Goal: Task Accomplishment & Management: Complete application form

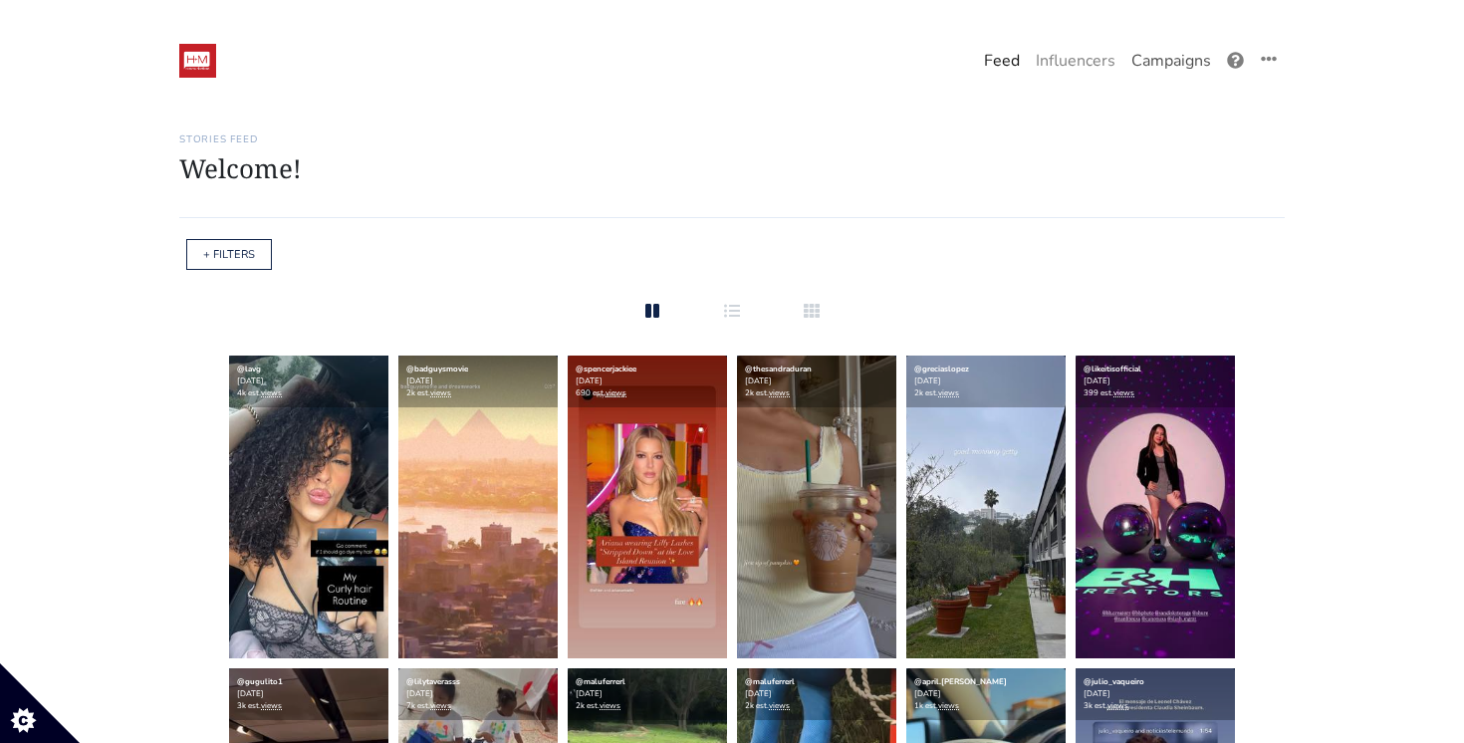
click at [1168, 64] on link "Campaigns" at bounding box center [1171, 61] width 96 height 40
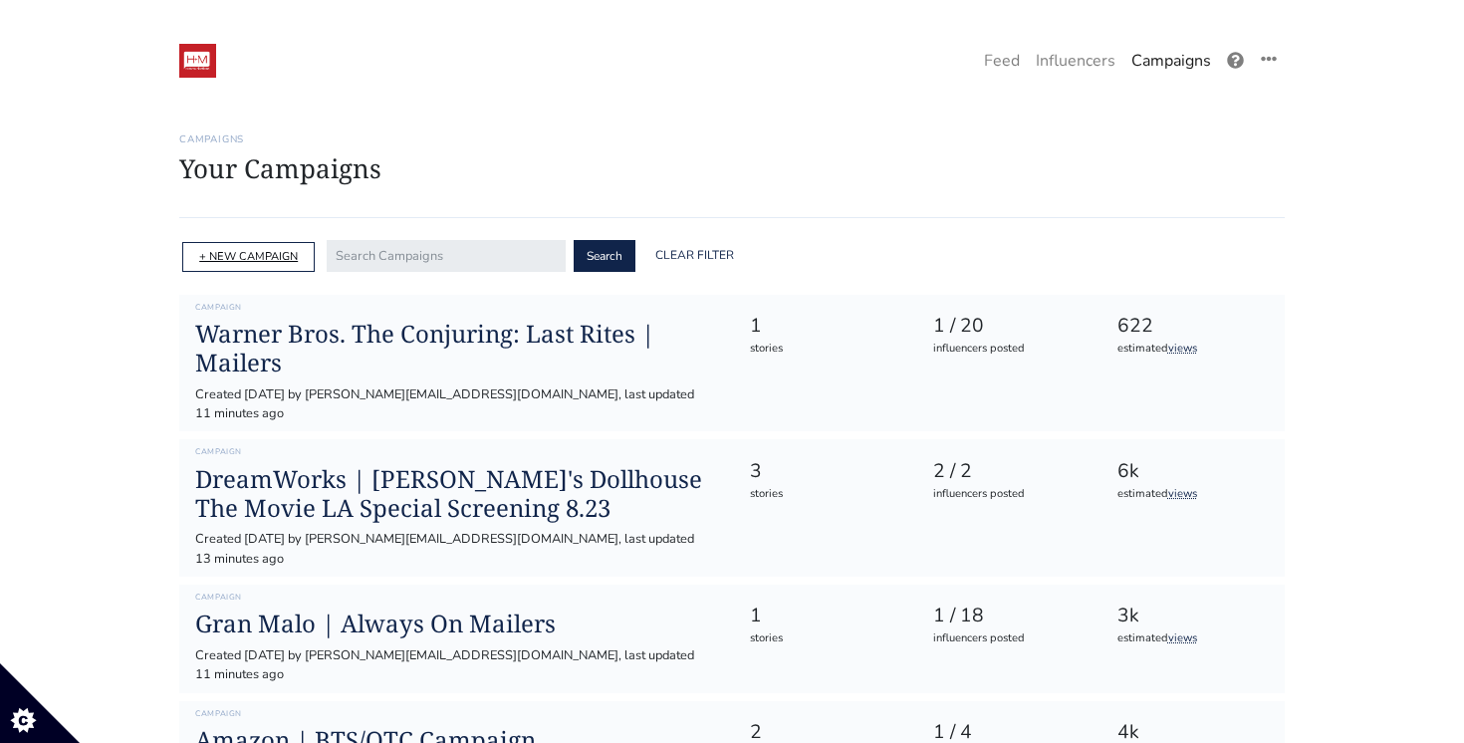
click at [253, 262] on link "+ NEW CAMPAIGN" at bounding box center [248, 256] width 99 height 15
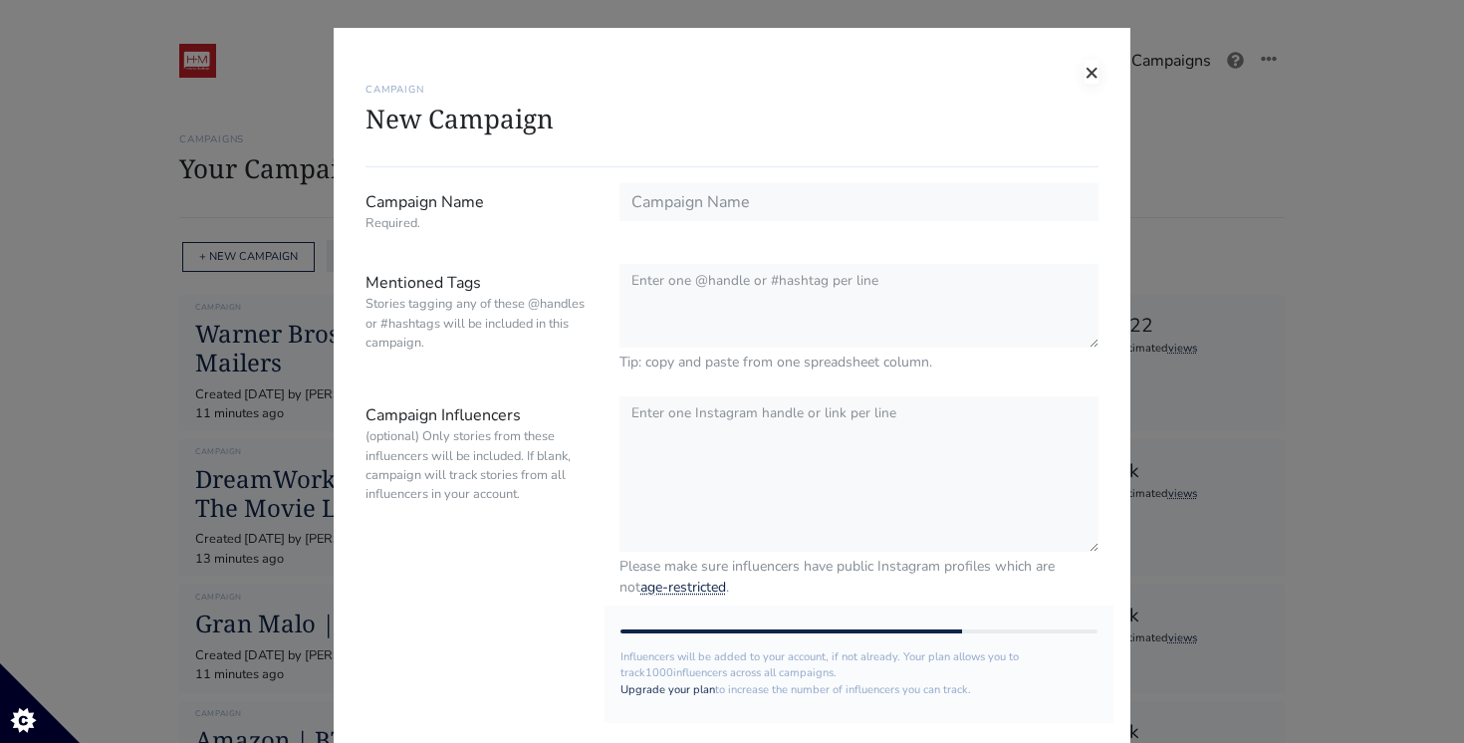
click at [1087, 66] on span "×" at bounding box center [1091, 72] width 14 height 32
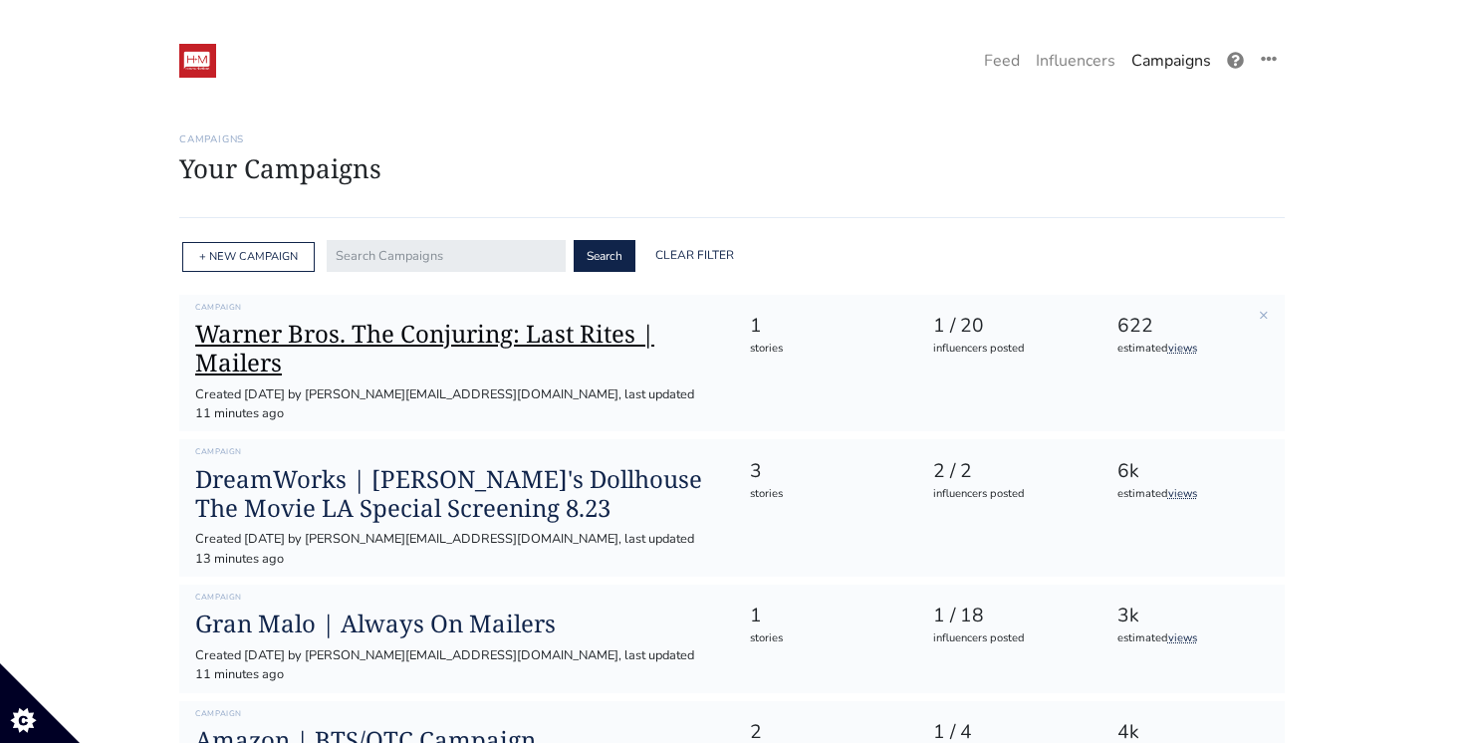
click at [251, 329] on h1 "Warner Bros. The Conjuring: Last Rites | Mailers" at bounding box center [456, 349] width 522 height 58
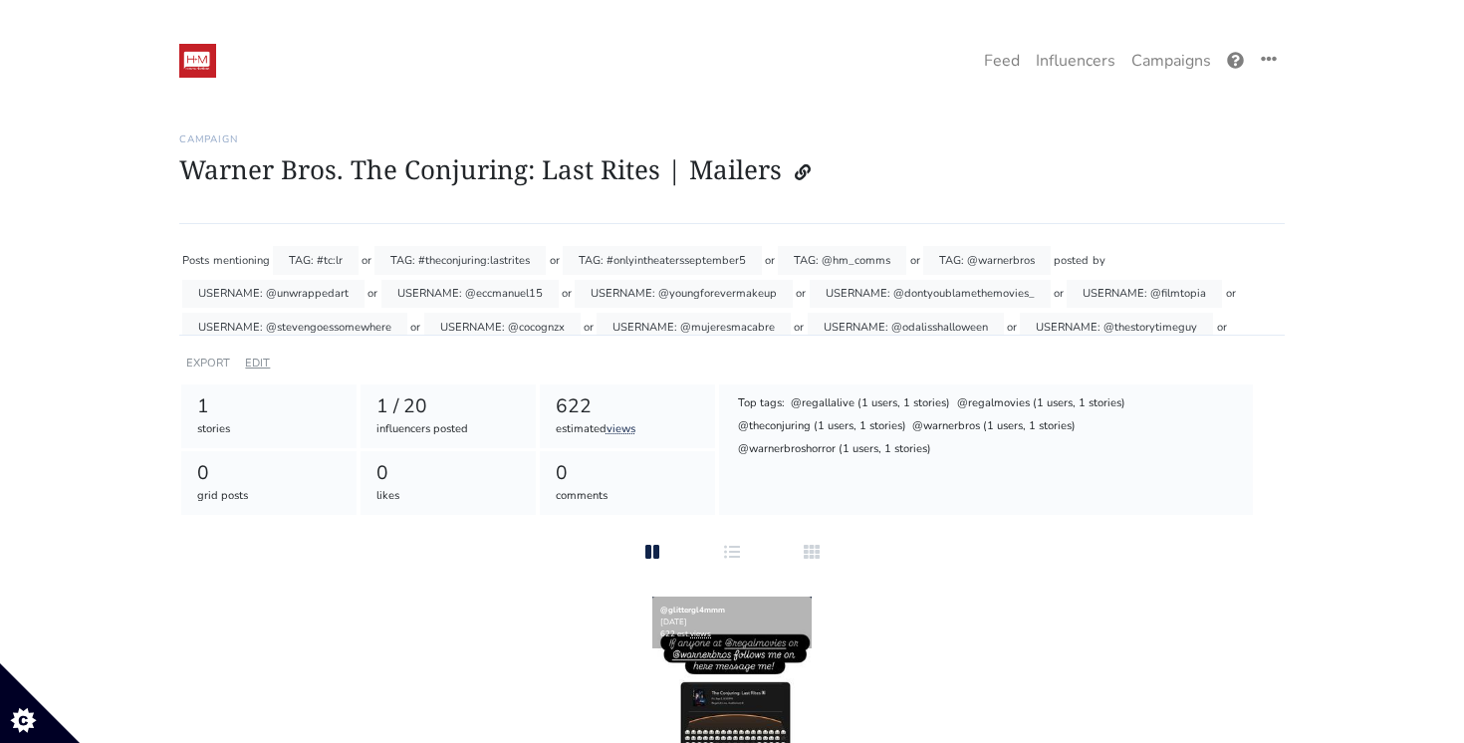
click at [256, 361] on link "EDIT" at bounding box center [257, 362] width 25 height 15
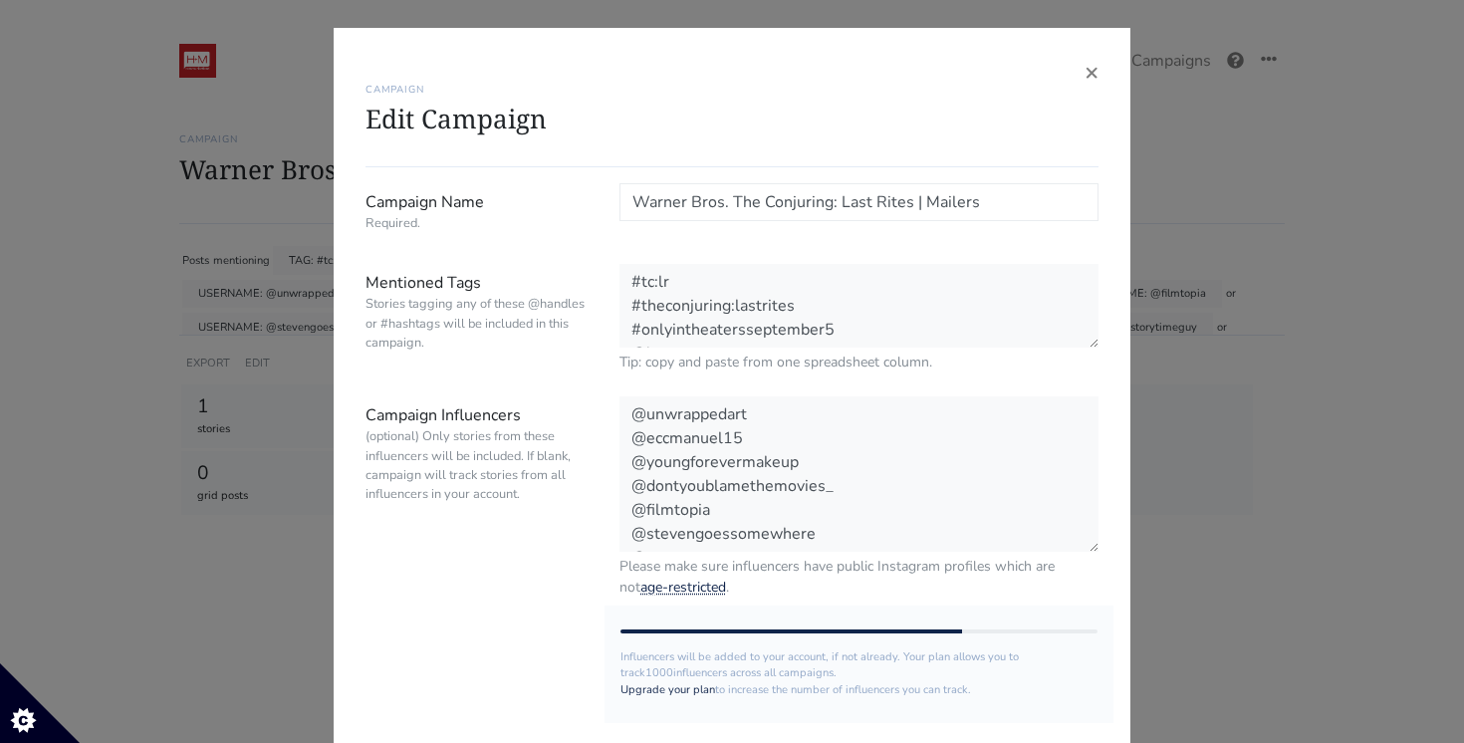
click at [738, 196] on input "Warner Bros. The Conjuring: Last Rites | Mailers" at bounding box center [858, 202] width 479 height 38
click at [1088, 77] on span "×" at bounding box center [1091, 72] width 14 height 32
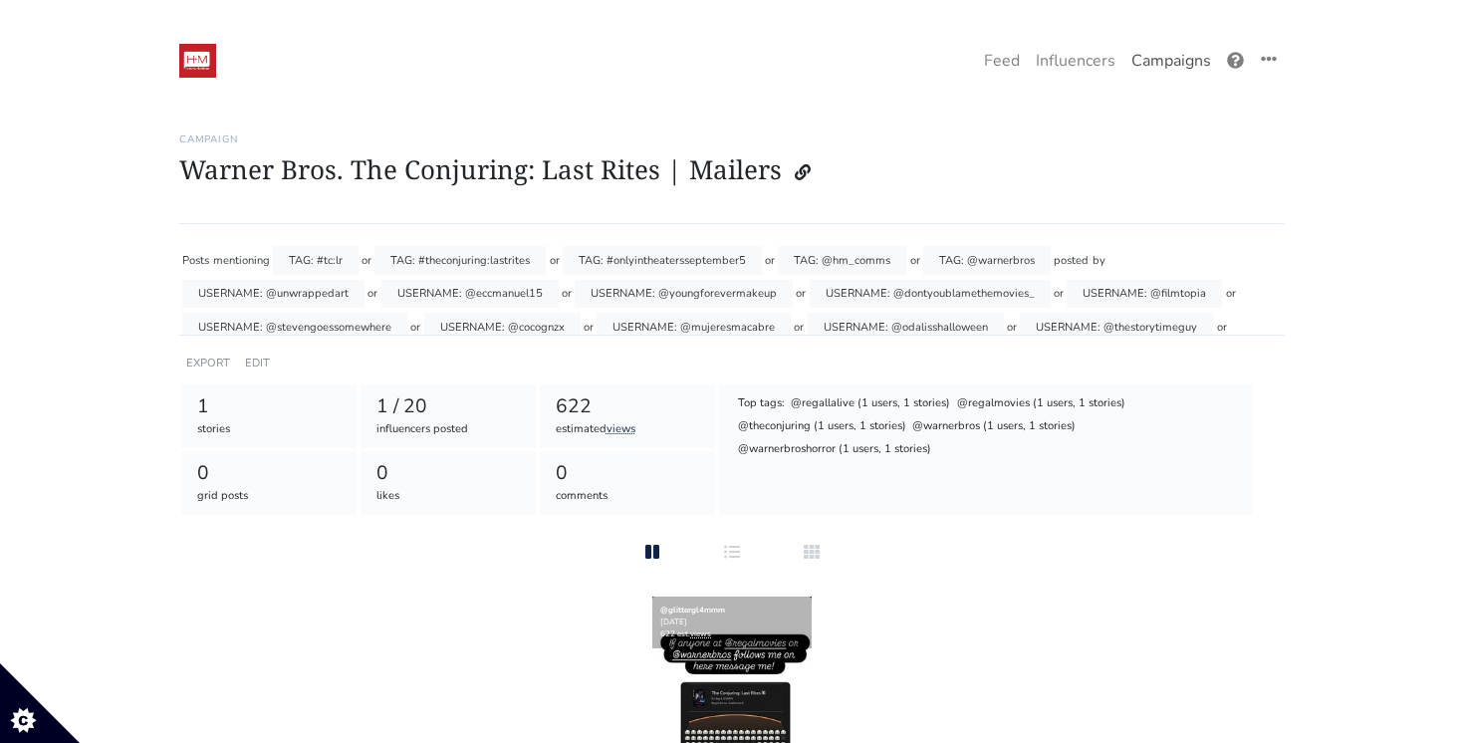
click at [1162, 64] on link "Campaigns" at bounding box center [1171, 61] width 96 height 40
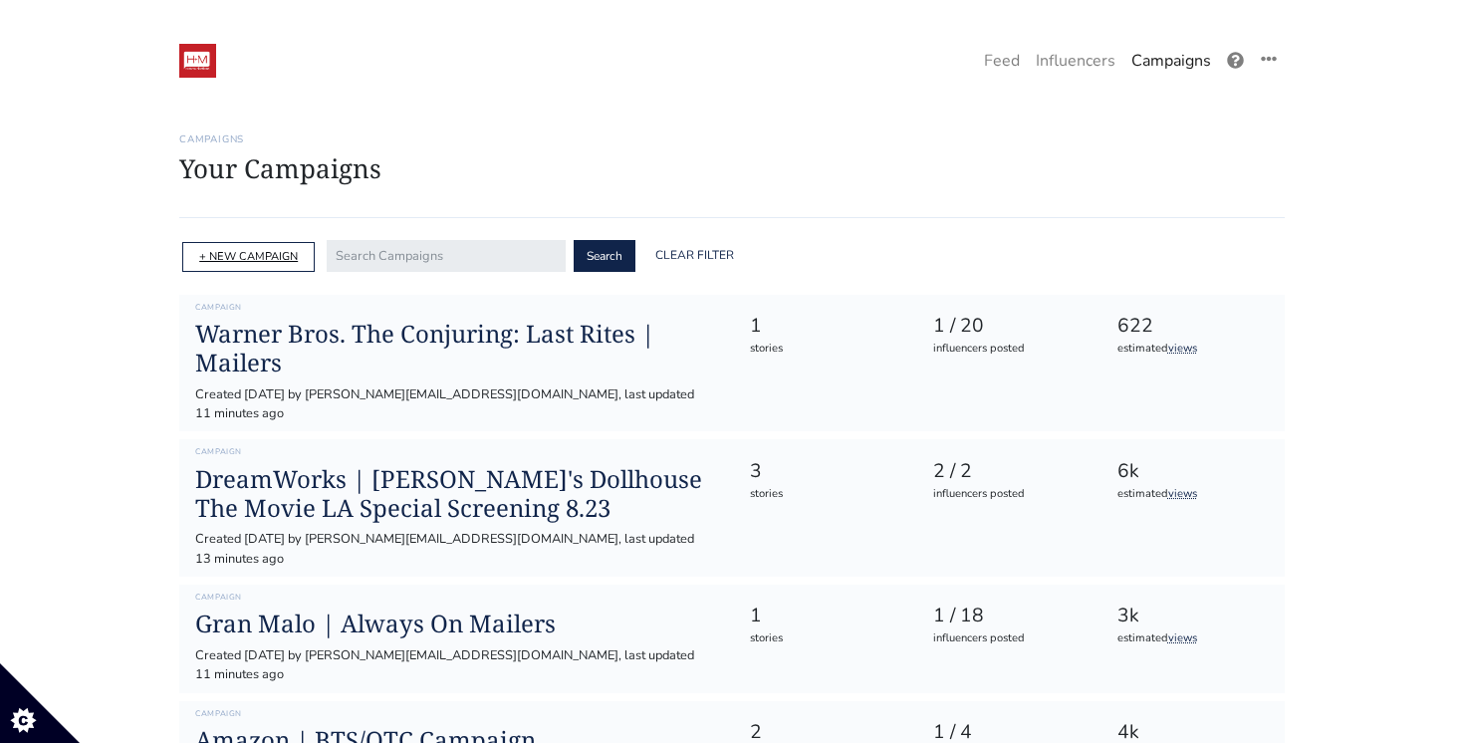
click at [237, 263] on link "+ NEW CAMPAIGN" at bounding box center [248, 256] width 99 height 15
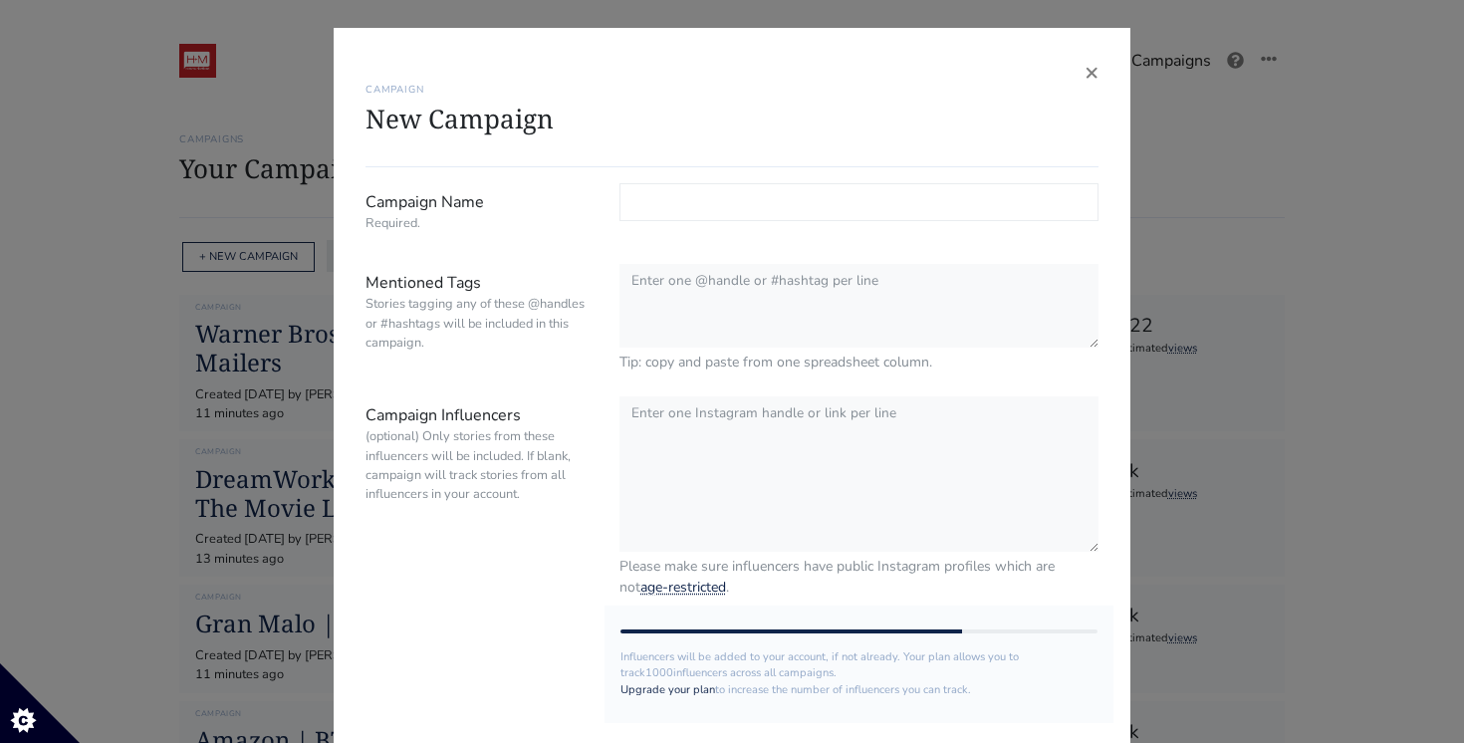
click at [679, 204] on input "Campaign Name Required." at bounding box center [858, 202] width 479 height 38
paste input "Warner Bros. The Conjuring: Last Rites | Mailers"
drag, startPoint x: 991, startPoint y: 199, endPoint x: 926, endPoint y: 201, distance: 64.8
click at [926, 201] on input "Warner Bros. The Conjuring: Last Rites | Mailers" at bounding box center [858, 202] width 479 height 38
click at [977, 212] on input "Warner Bros. The Conjuring: Last Rites |" at bounding box center [858, 202] width 479 height 38
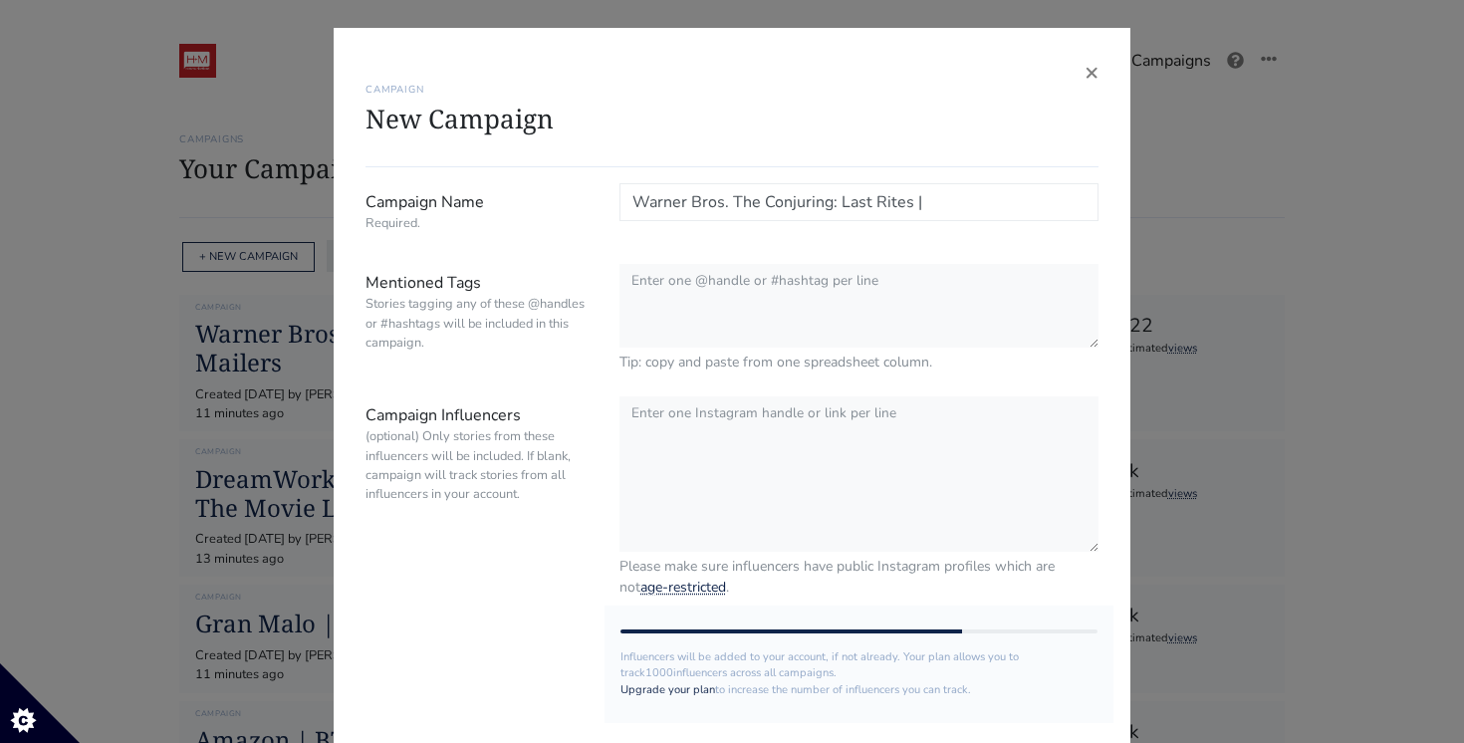
paste input "El Paso"
type input "Warner Bros. The Conjuring: Last Rites | [GEOGRAPHIC_DATA]"
click at [1219, 225] on div "× CAMPAIGN New Campaign Campaign Name Required. Warner Bros. The Conjuring: Las…" at bounding box center [732, 371] width 1464 height 743
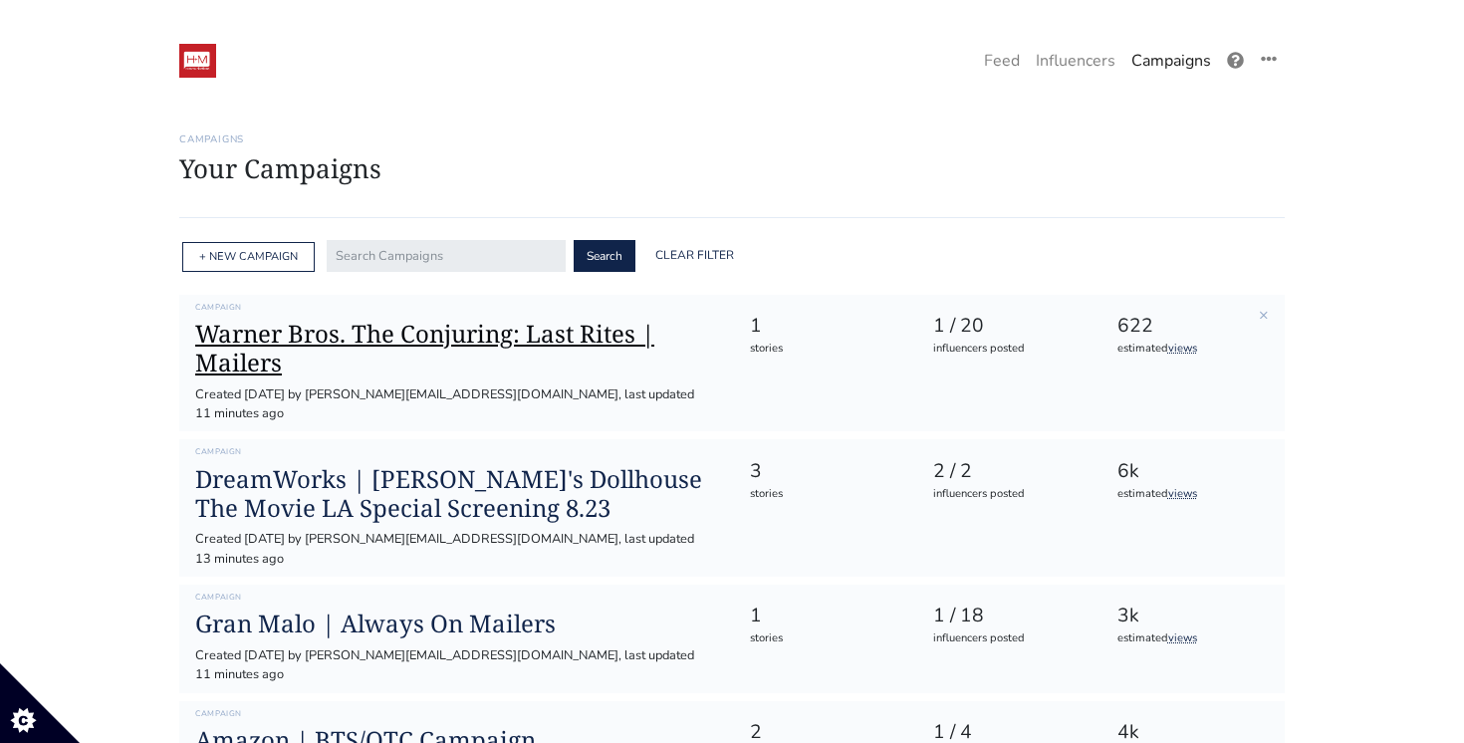
click at [456, 343] on h1 "Warner Bros. The Conjuring: Last Rites | Mailers" at bounding box center [456, 349] width 522 height 58
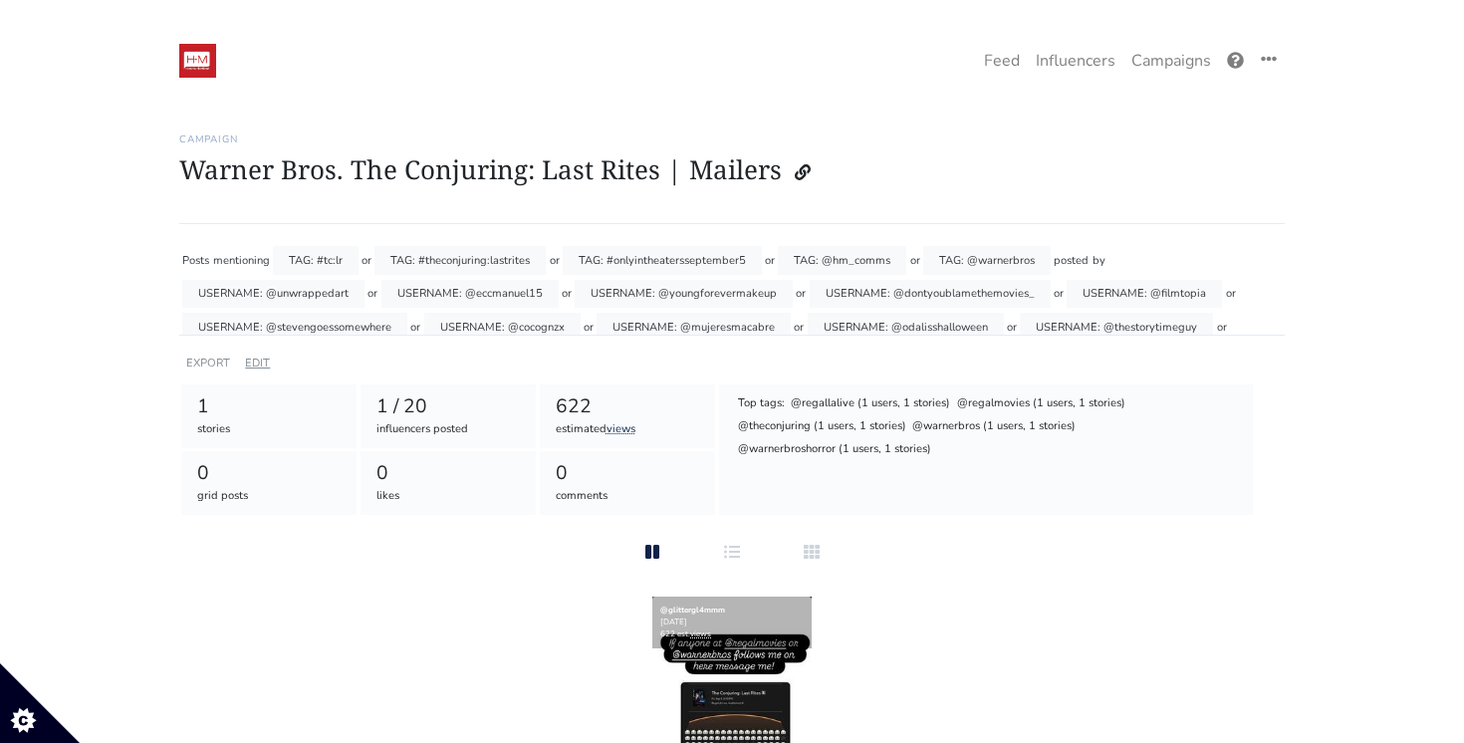
click at [269, 358] on link "EDIT" at bounding box center [257, 362] width 25 height 15
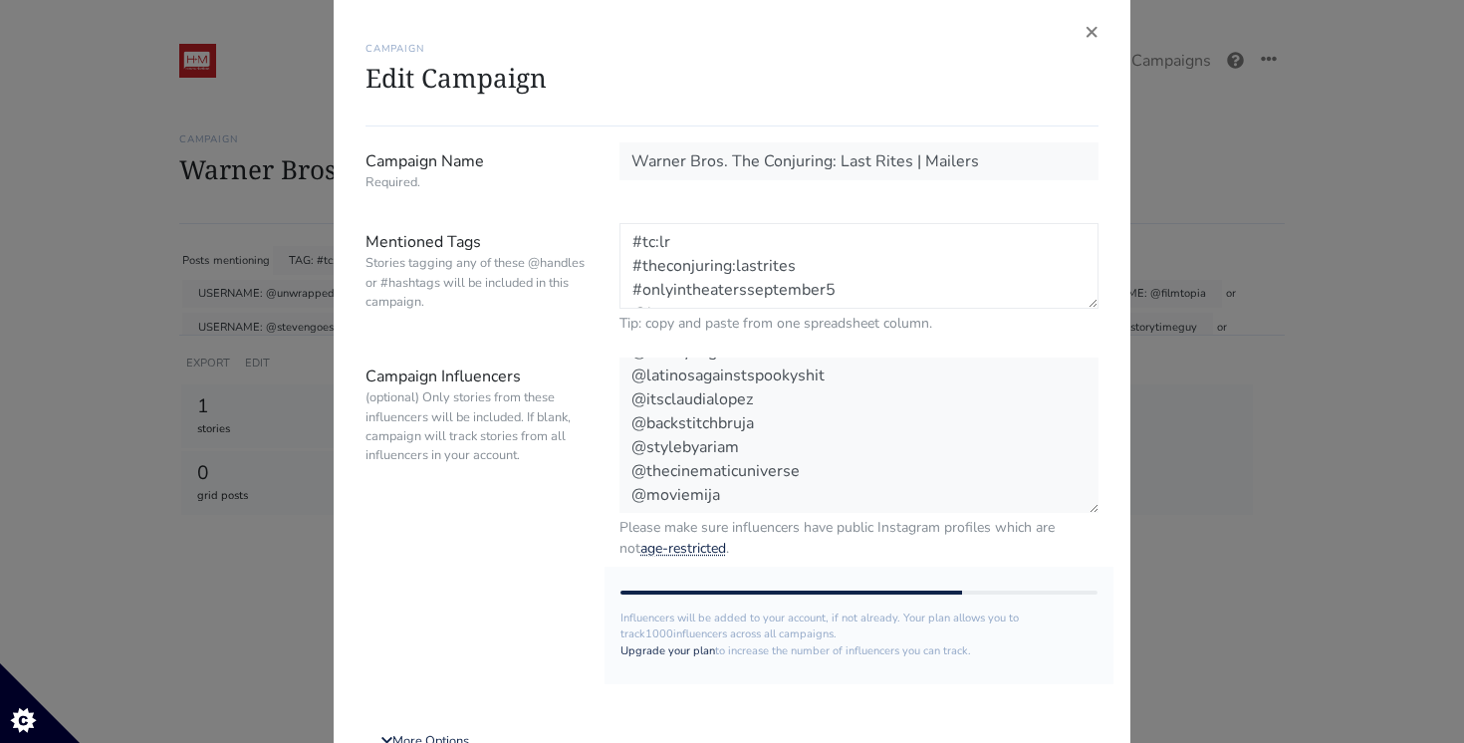
drag, startPoint x: 799, startPoint y: 284, endPoint x: 500, endPoint y: 66, distance: 369.8
click at [500, 66] on div "× CAMPAIGN Edit Campaign Campaign Name Required. Warner Bros. The Conjuring: La…" at bounding box center [732, 440] width 797 height 906
click at [1086, 35] on span "×" at bounding box center [1091, 31] width 14 height 32
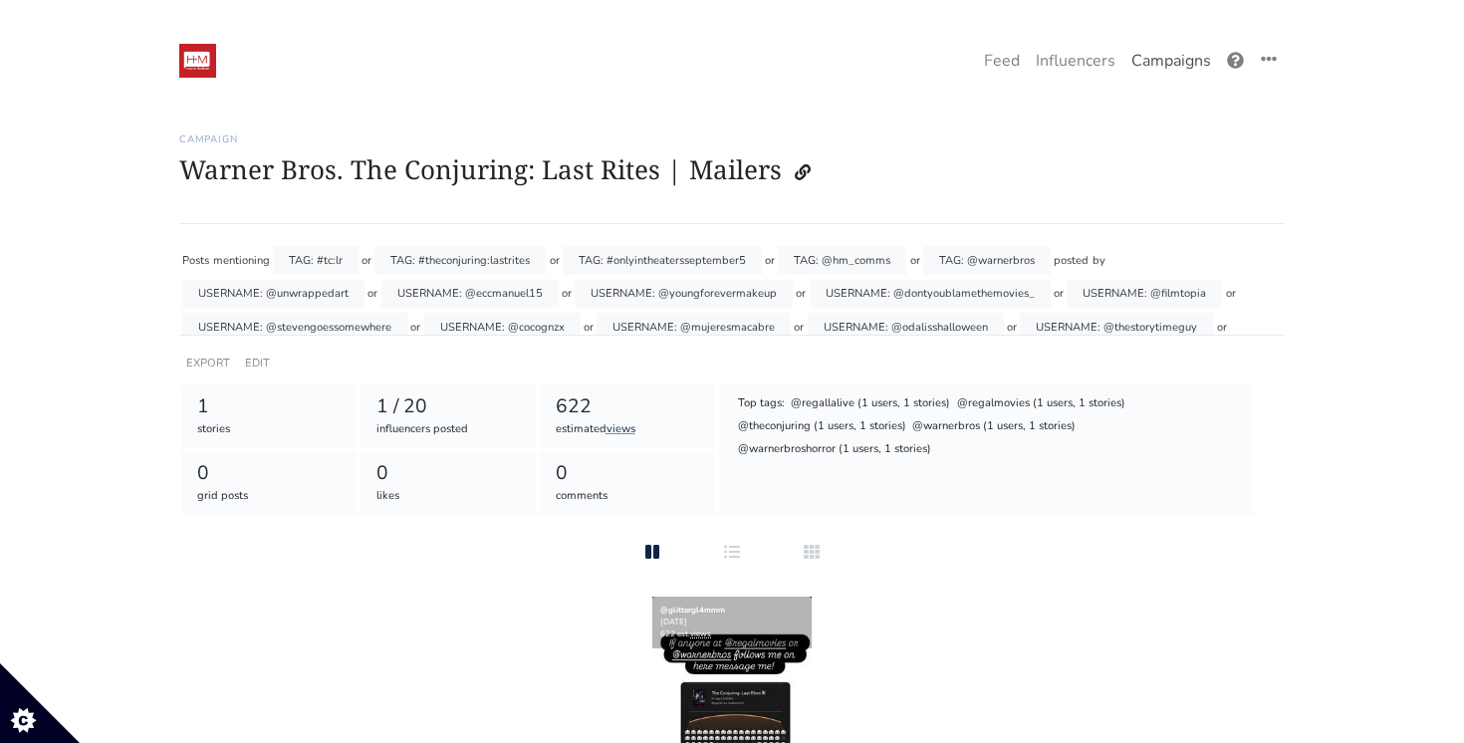
click at [1164, 65] on link "Campaigns" at bounding box center [1171, 61] width 96 height 40
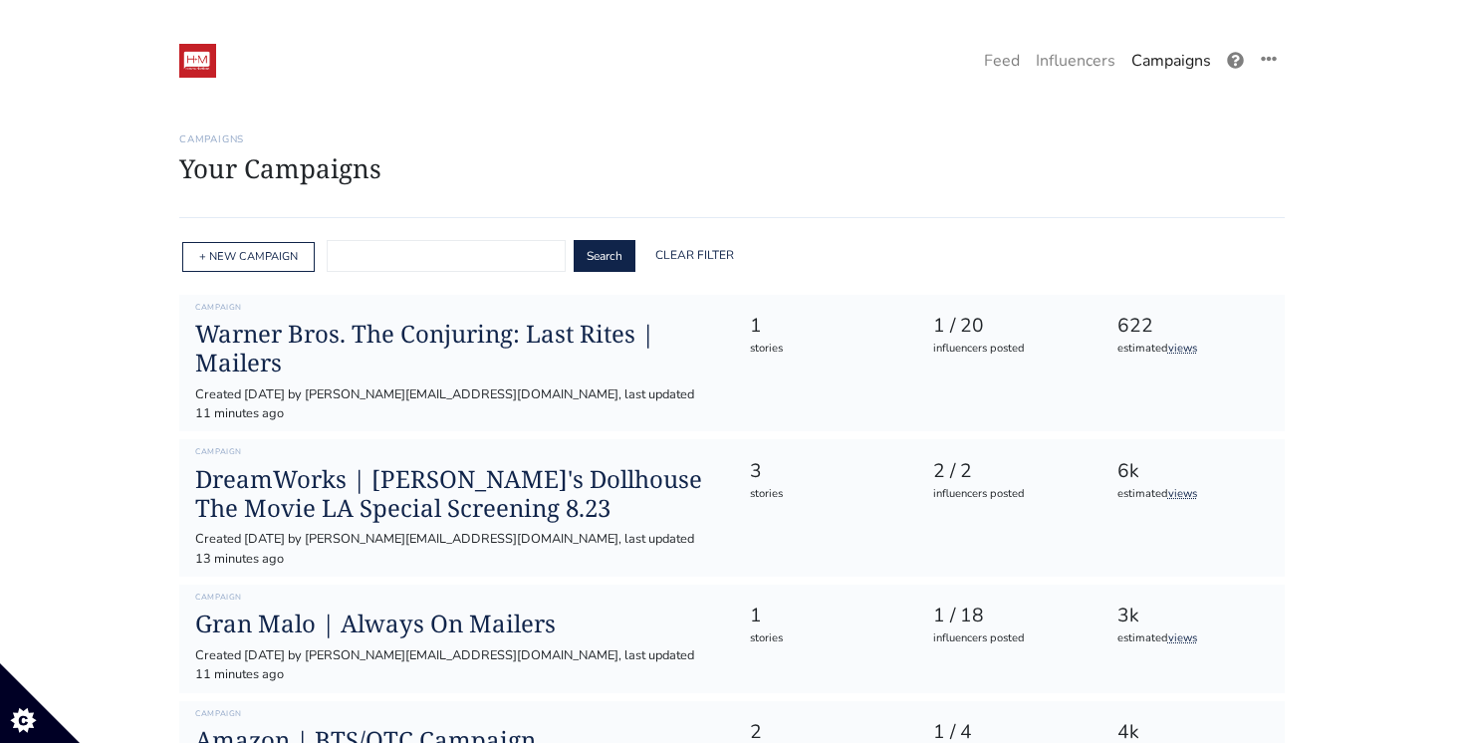
click at [461, 258] on input "text" at bounding box center [446, 256] width 239 height 32
type input "conjuring"
click at [574, 240] on button "Search" at bounding box center [605, 256] width 62 height 32
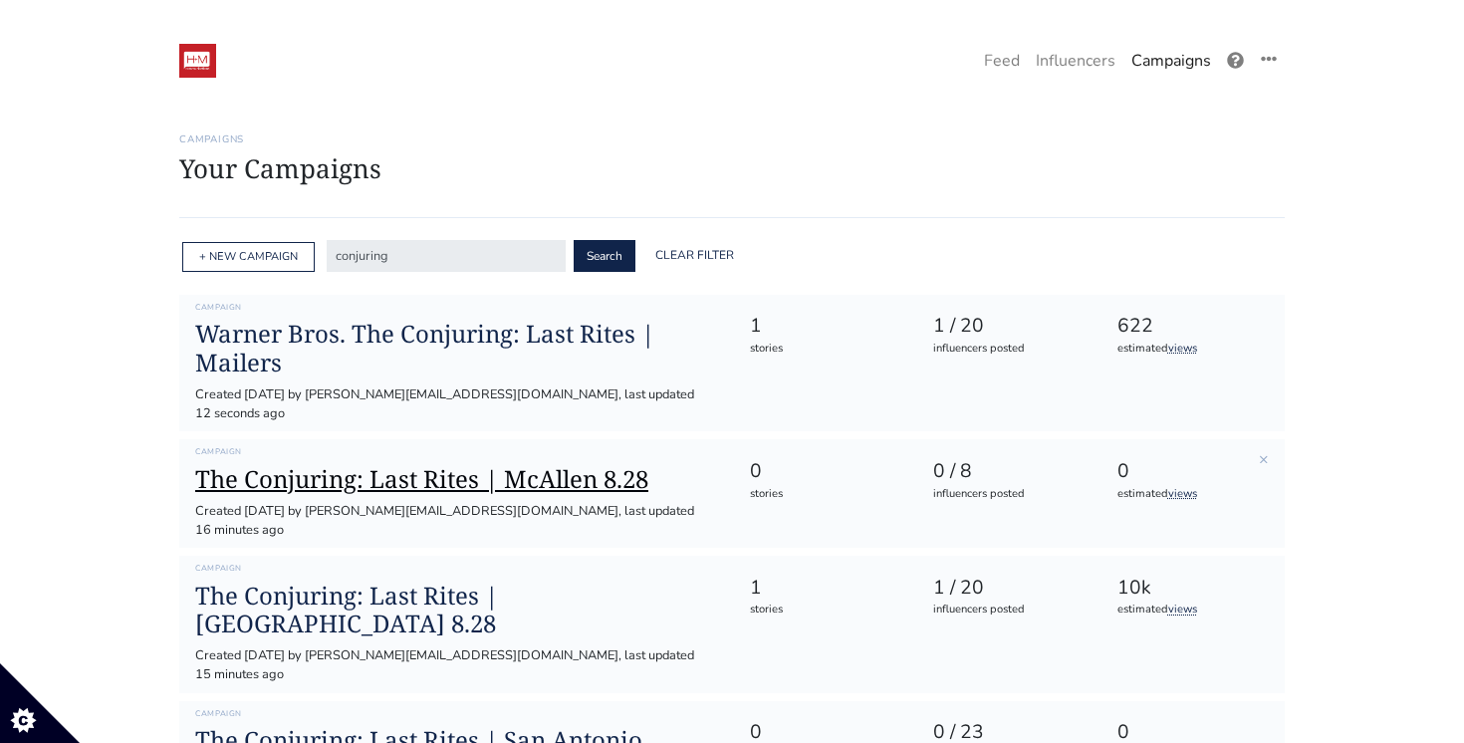
click at [482, 465] on h1 "The Conjuring: Last Rites | McAllen 8.28" at bounding box center [456, 479] width 522 height 29
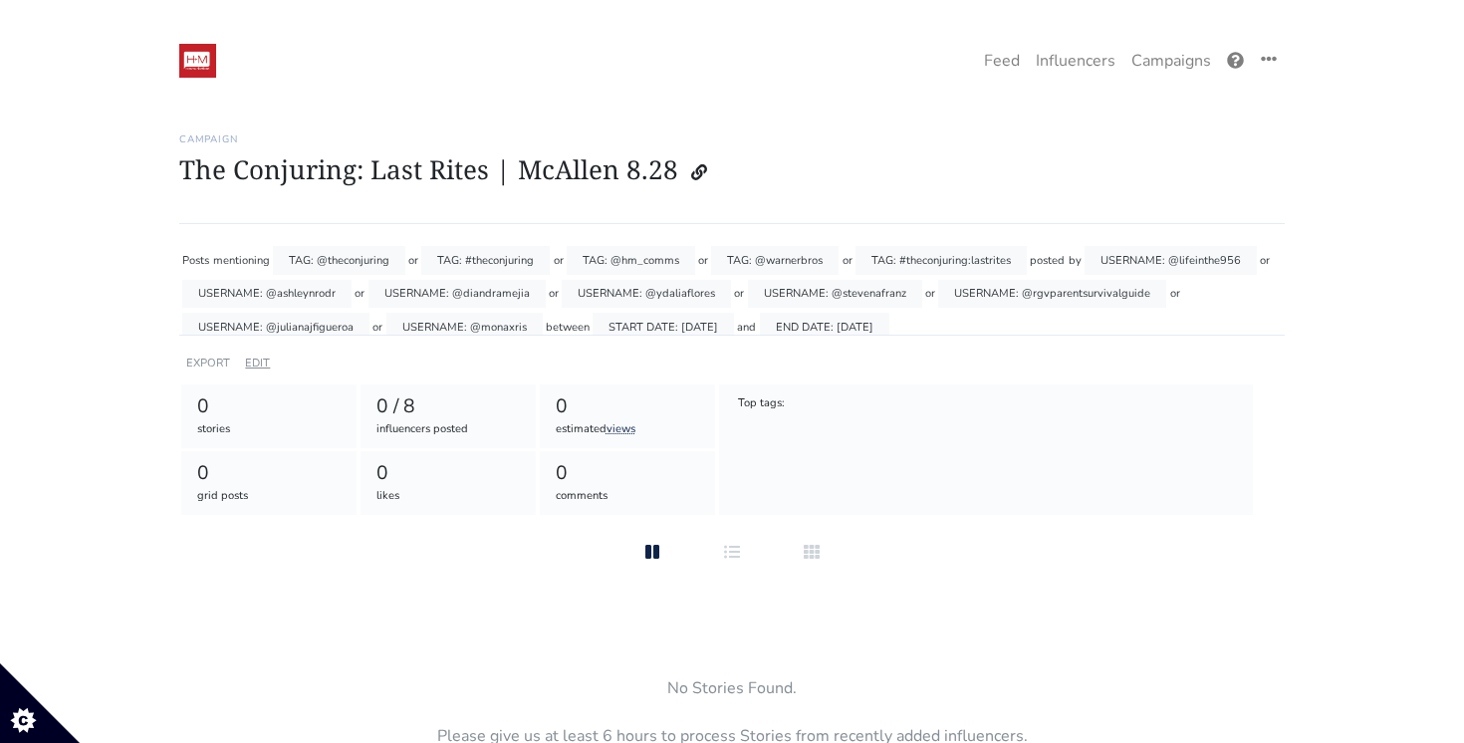
click at [255, 369] on link "EDIT" at bounding box center [257, 362] width 25 height 15
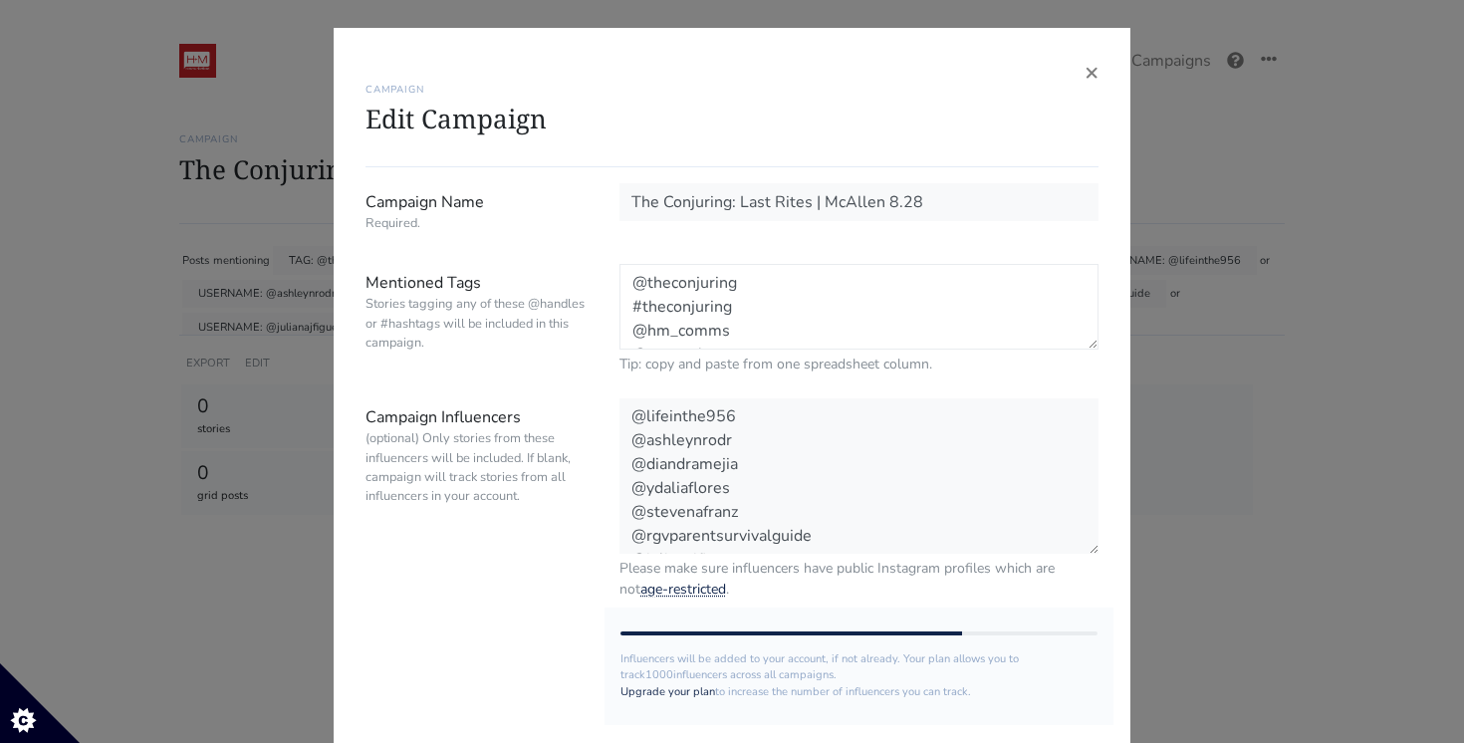
drag, startPoint x: 815, startPoint y: 323, endPoint x: 508, endPoint y: 132, distance: 360.9
click at [509, 134] on div "× CAMPAIGN Edit Campaign Campaign Name Required. The Conjuring: Last Rites | Mc…" at bounding box center [732, 481] width 797 height 906
click at [1091, 79] on span "×" at bounding box center [1091, 72] width 14 height 32
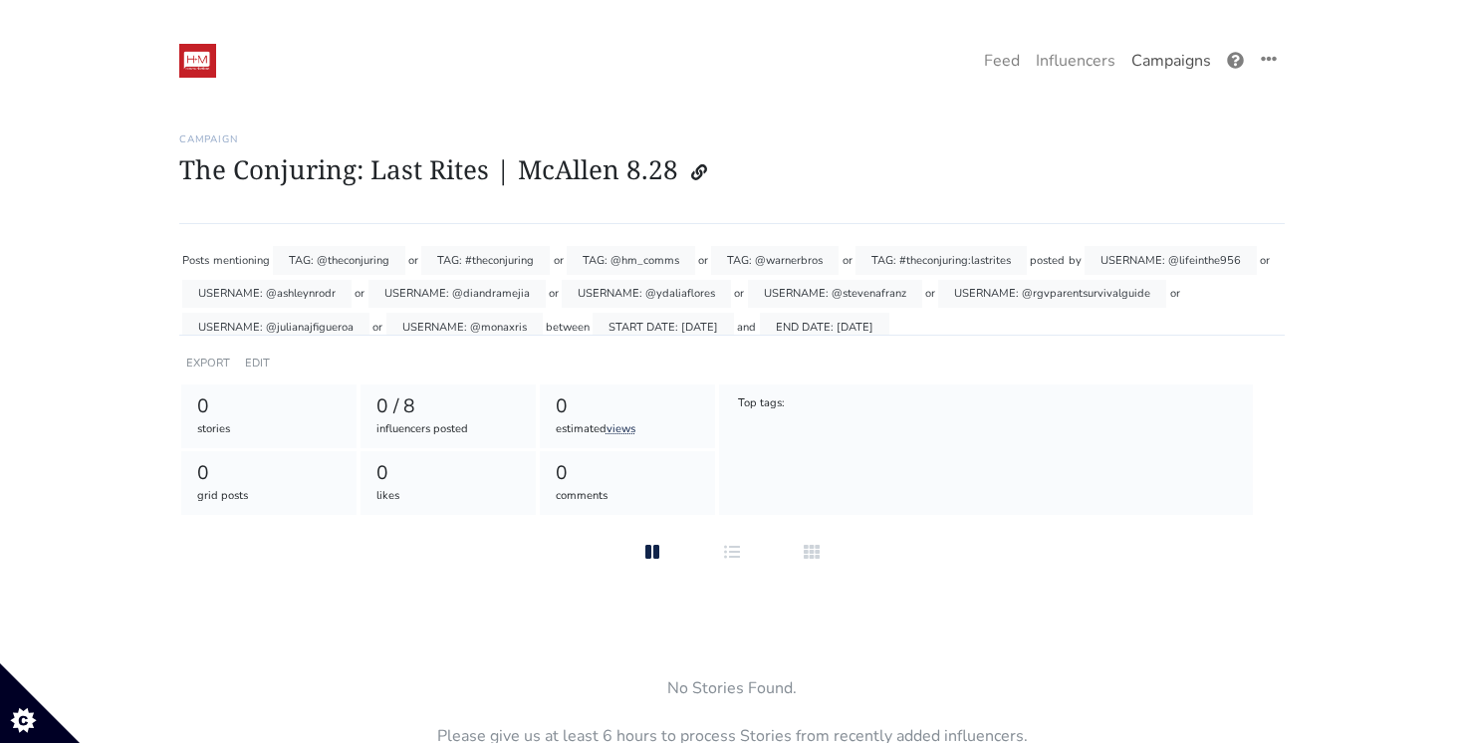
click at [1158, 64] on link "Campaigns" at bounding box center [1171, 61] width 96 height 40
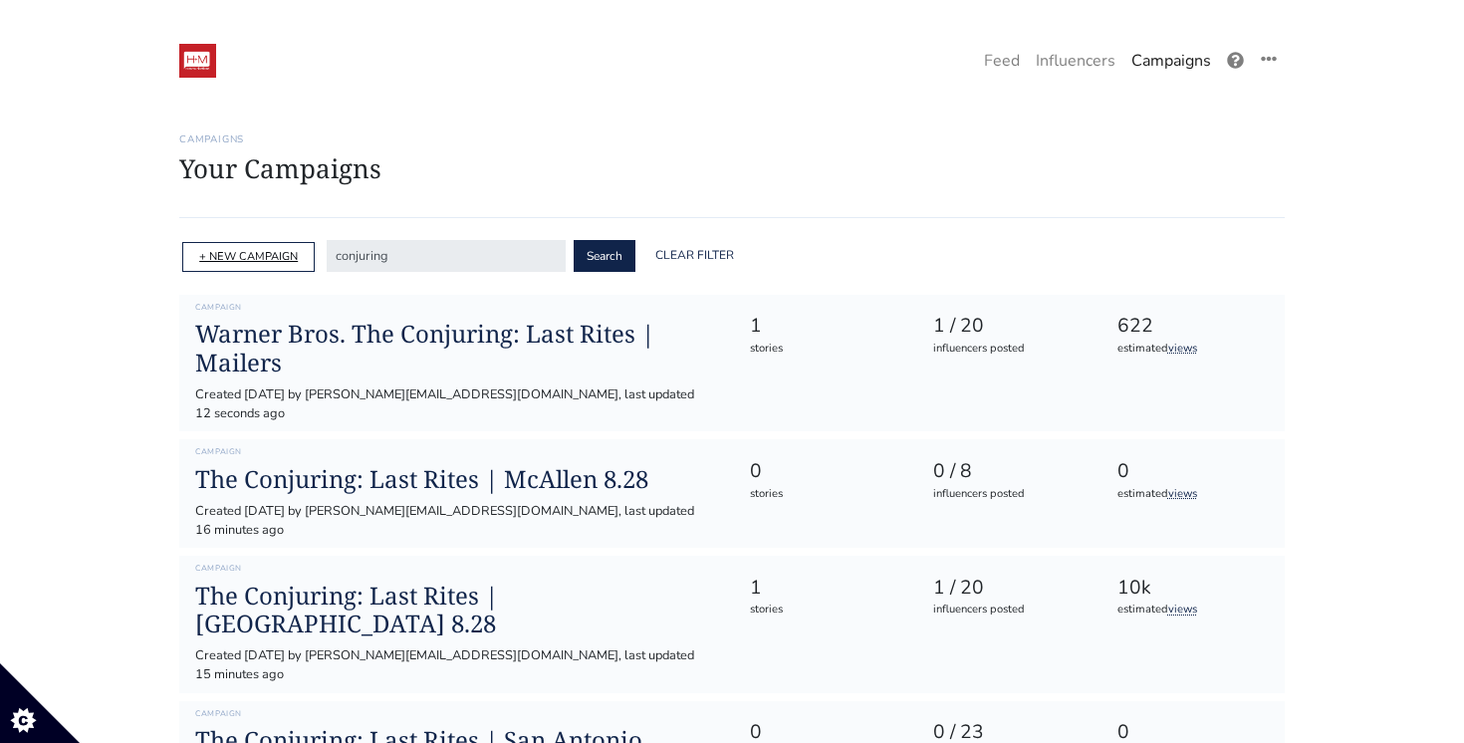
click at [263, 254] on link "+ NEW CAMPAIGN" at bounding box center [248, 256] width 99 height 15
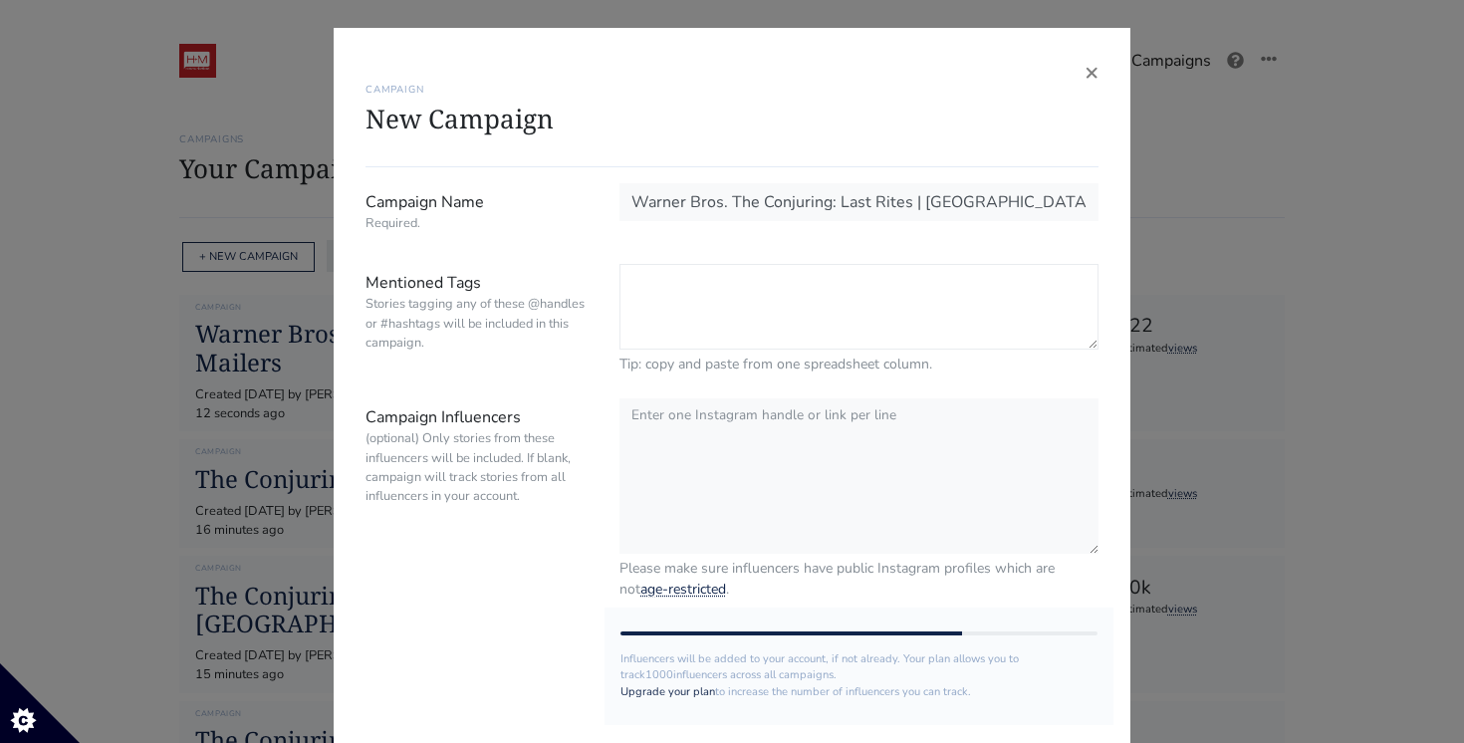
click at [704, 289] on textarea "Mentioned Tags Stories tagging any of these @handles or #hashtags will be inclu…" at bounding box center [858, 307] width 479 height 86
paste textarea "@theconjuring #theconjuring @hm_comms @warnerbros #theconjuring:lastrites"
type textarea "@theconjuring #theconjuring @hm_comms @warnerbros #theconjuring:lastrites"
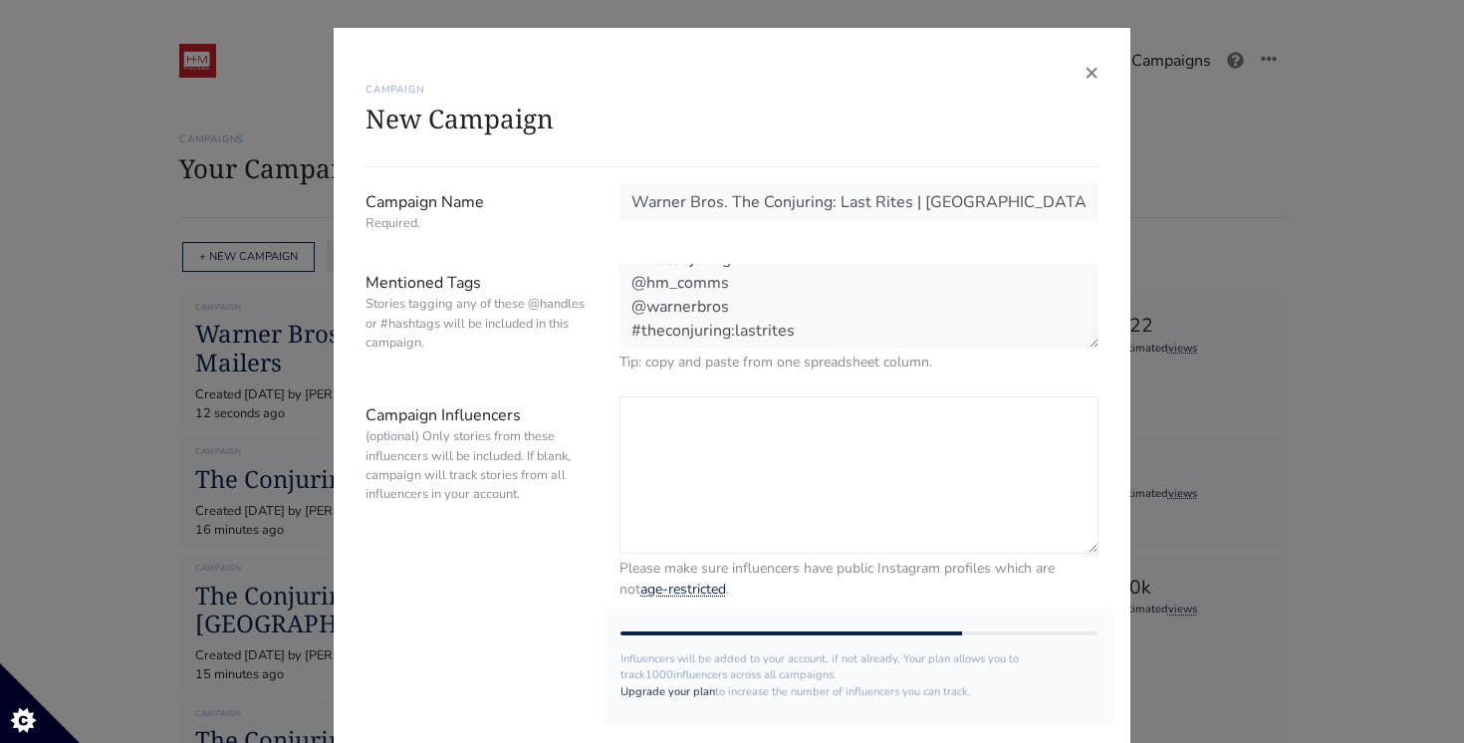
click at [744, 402] on textarea "Campaign Influencers (optional) Only stories from these influencers will be inc…" at bounding box center [858, 474] width 479 height 157
paste textarea "@alxmajestic @angeliquediannetx @redappolove @ashsirenaa @brendaa_jazmin @cecib…"
paste textarea "@dayanechrissel"
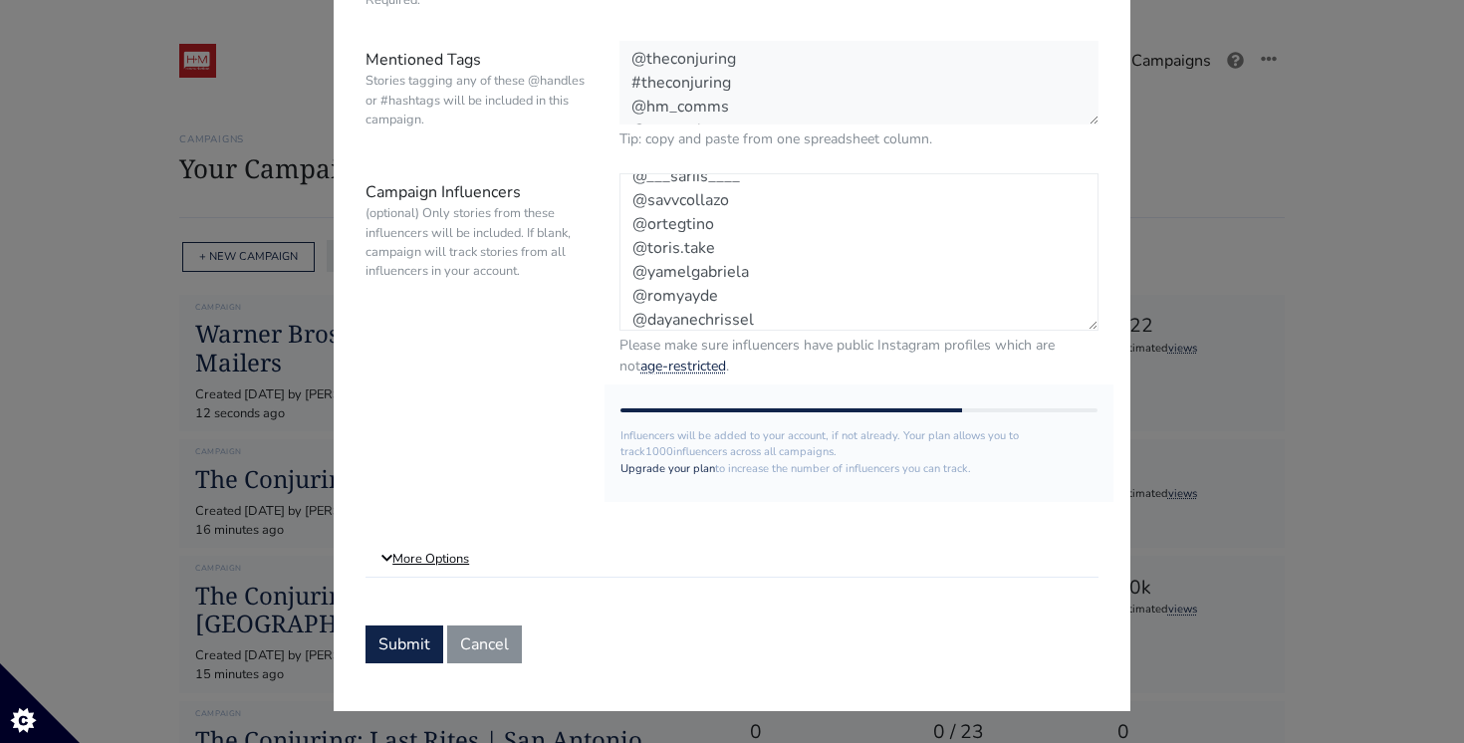
type textarea "@alxmajestic @angeliquediannetx @redappolove @ashsirenaa @brendaa_jazmin @cecib…"
click at [421, 553] on link "More Options" at bounding box center [731, 560] width 733 height 36
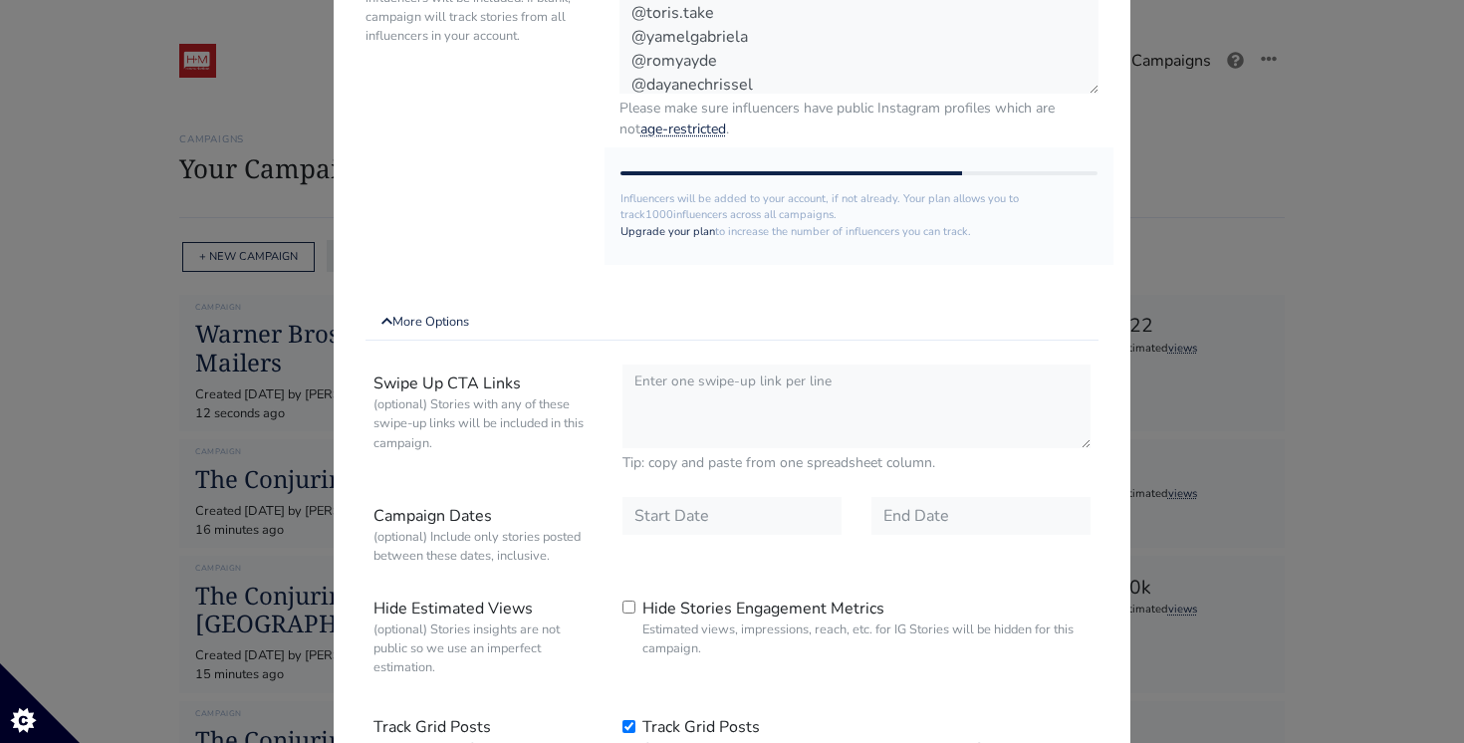
scroll to position [499, 0]
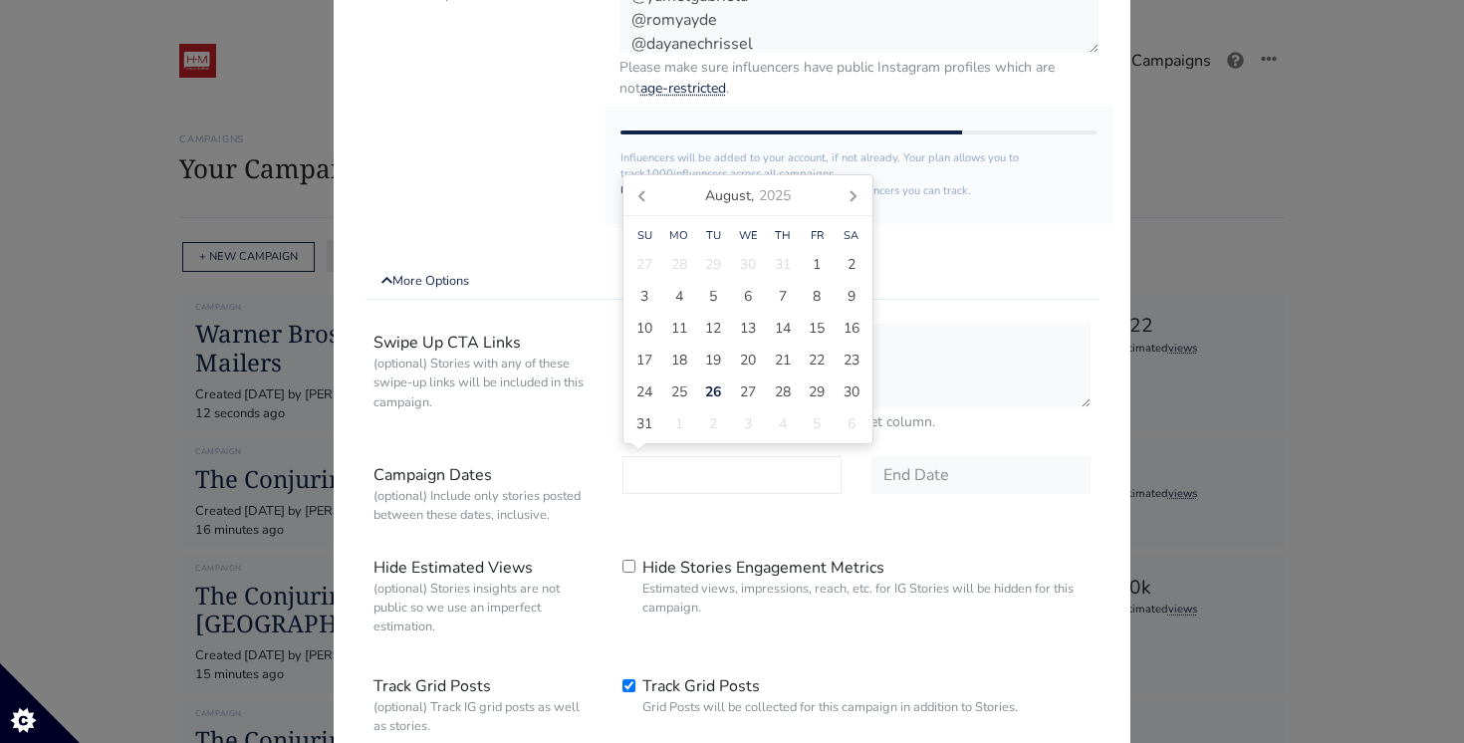
click at [710, 456] on input "text" at bounding box center [731, 475] width 219 height 38
click at [710, 388] on span "26" at bounding box center [713, 391] width 16 height 21
type input "[DATE]"
click at [942, 468] on input "text" at bounding box center [980, 475] width 219 height 38
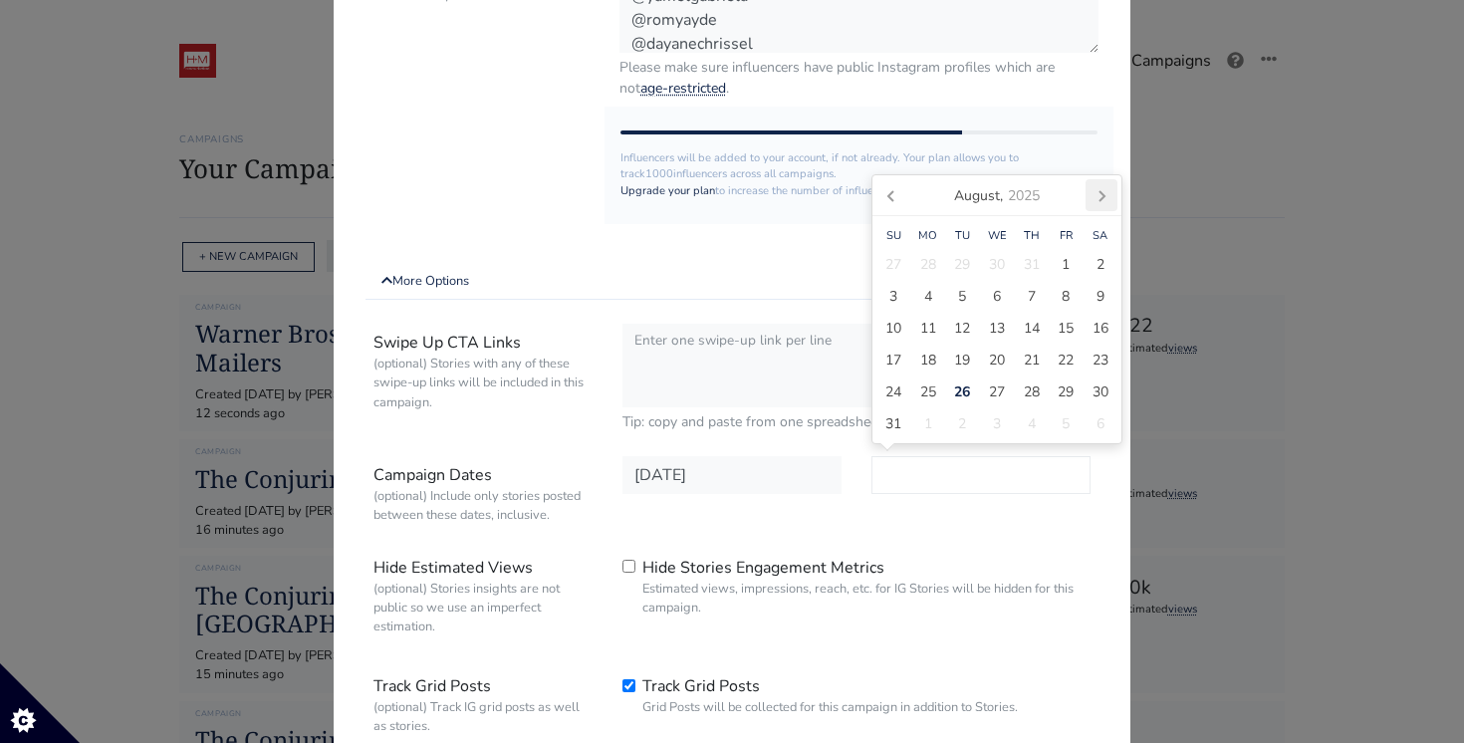
click at [1097, 200] on icon at bounding box center [1101, 195] width 32 height 32
click at [1097, 200] on div "Influencers will be added to your account, if not already. Your plan allows you…" at bounding box center [858, 165] width 509 height 117
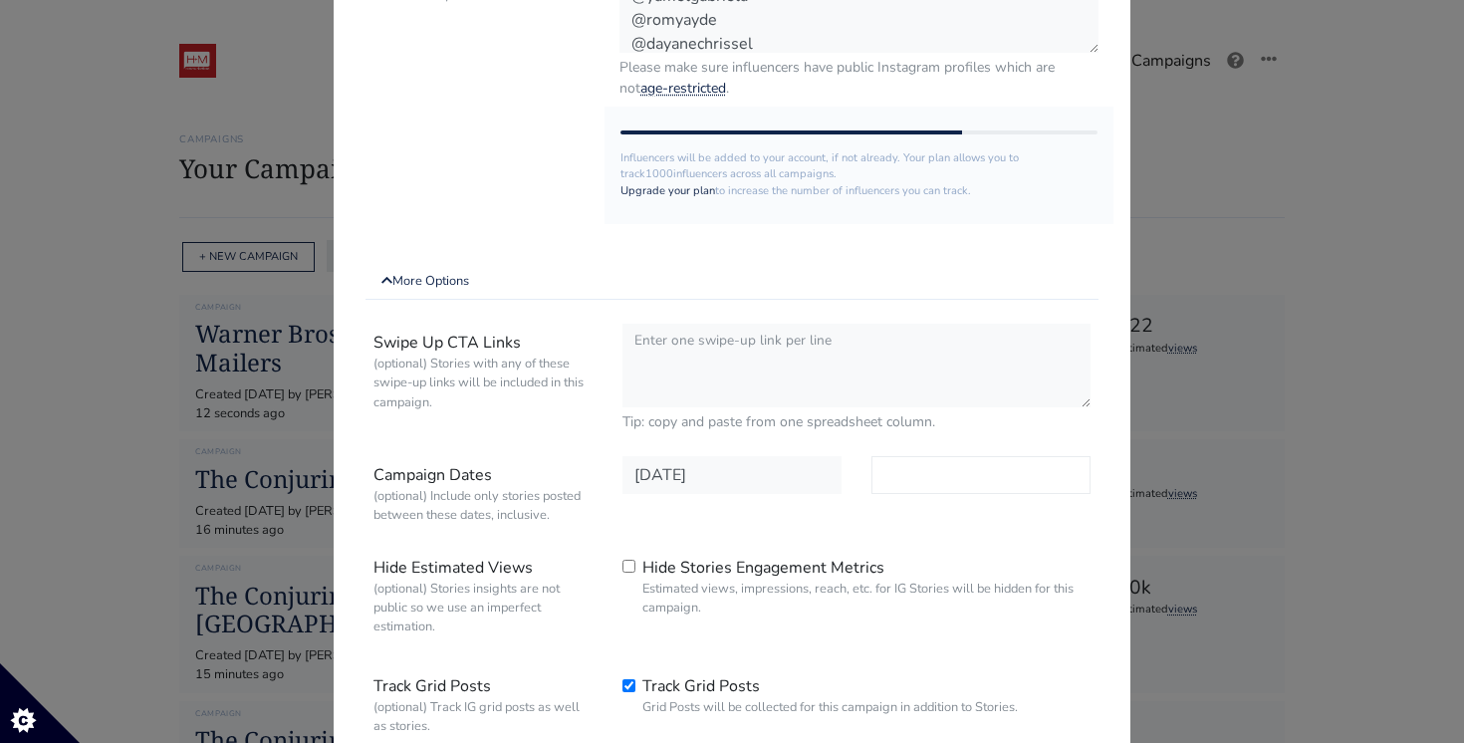
click at [1000, 481] on input "text" at bounding box center [980, 475] width 219 height 38
click at [1099, 229] on icon at bounding box center [1101, 227] width 32 height 32
click at [879, 229] on icon at bounding box center [892, 227] width 32 height 32
click at [959, 427] on span "30" at bounding box center [962, 423] width 16 height 21
type input "2025-09-30"
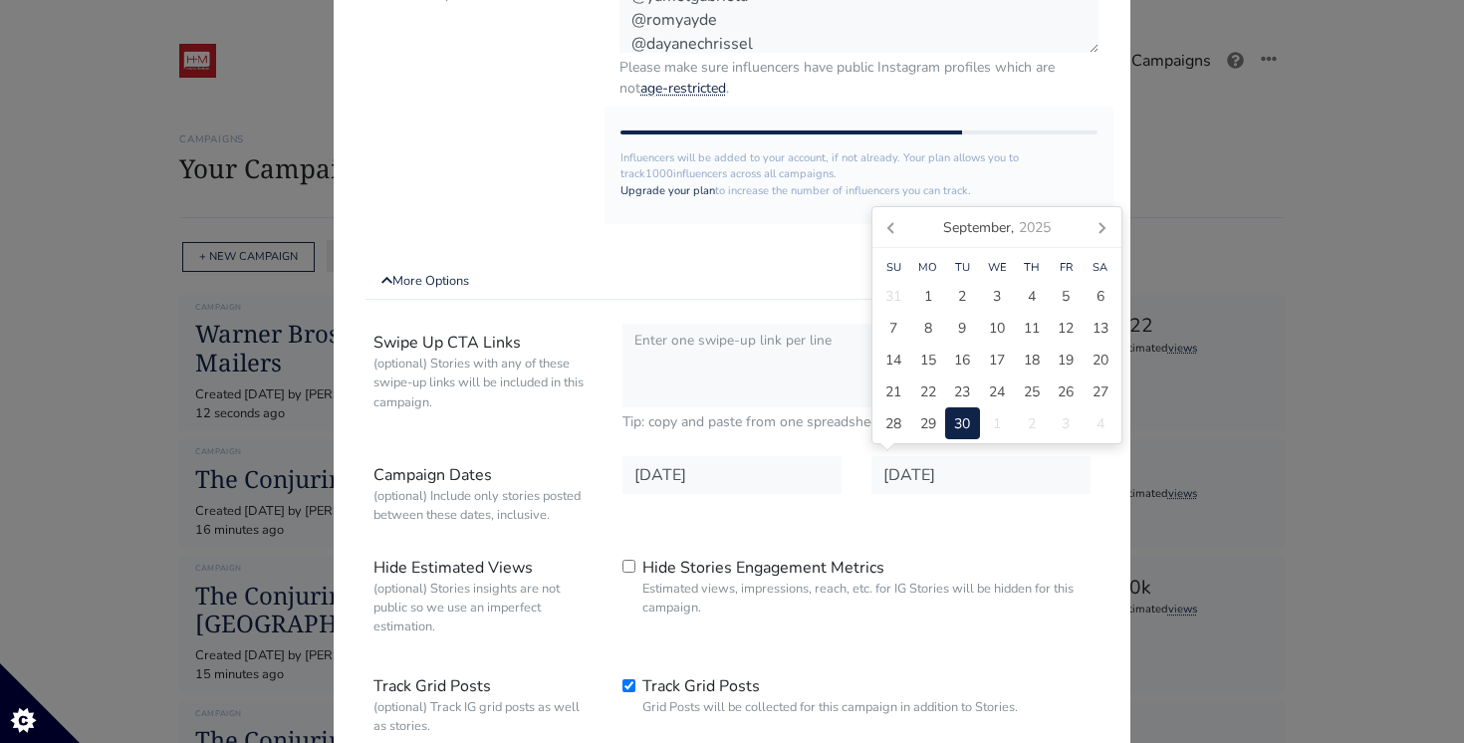
click at [572, 500] on small "(optional) Include only stories posted between these dates, inclusive." at bounding box center [482, 506] width 219 height 38
click at [0, 0] on input "Campaign Name Required." at bounding box center [0, 0] width 0 height 0
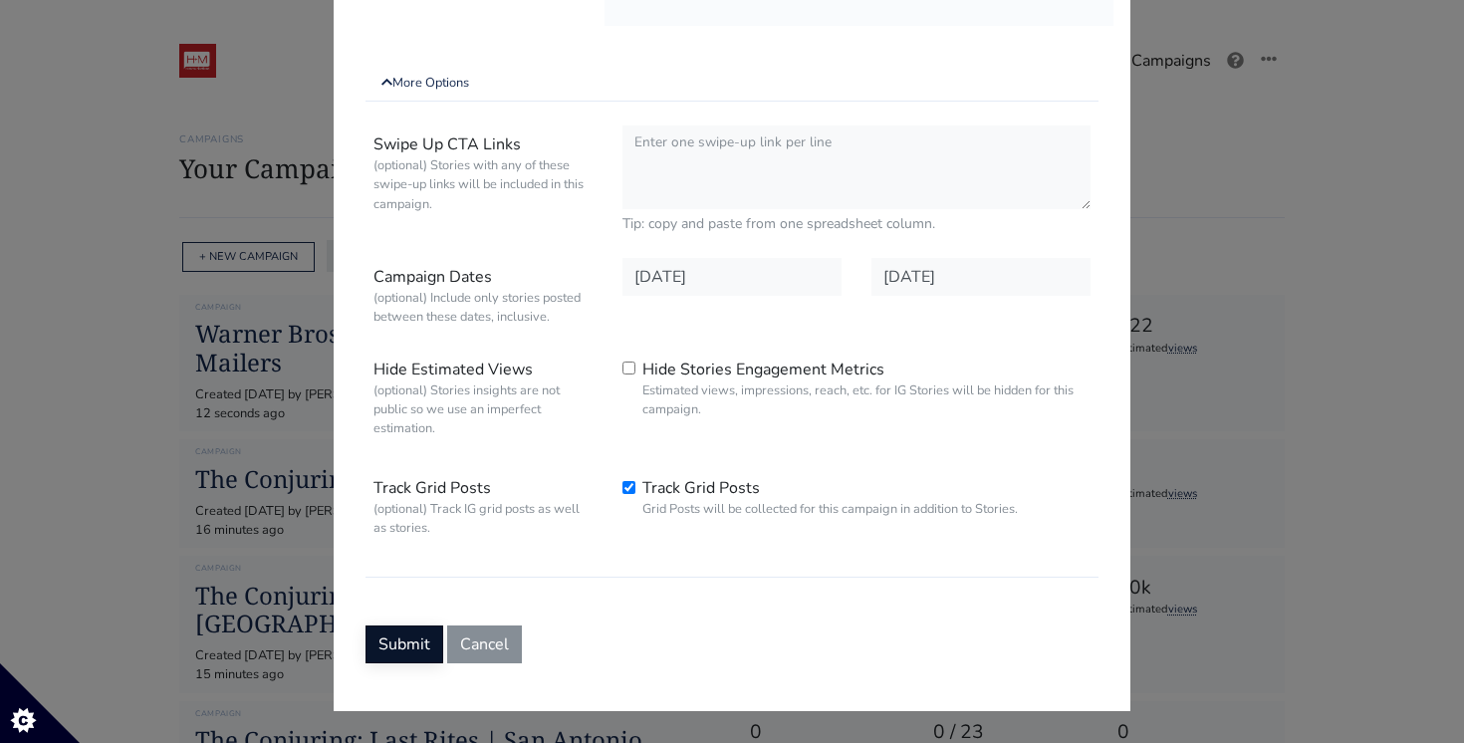
click at [408, 645] on button "Submit" at bounding box center [404, 644] width 78 height 38
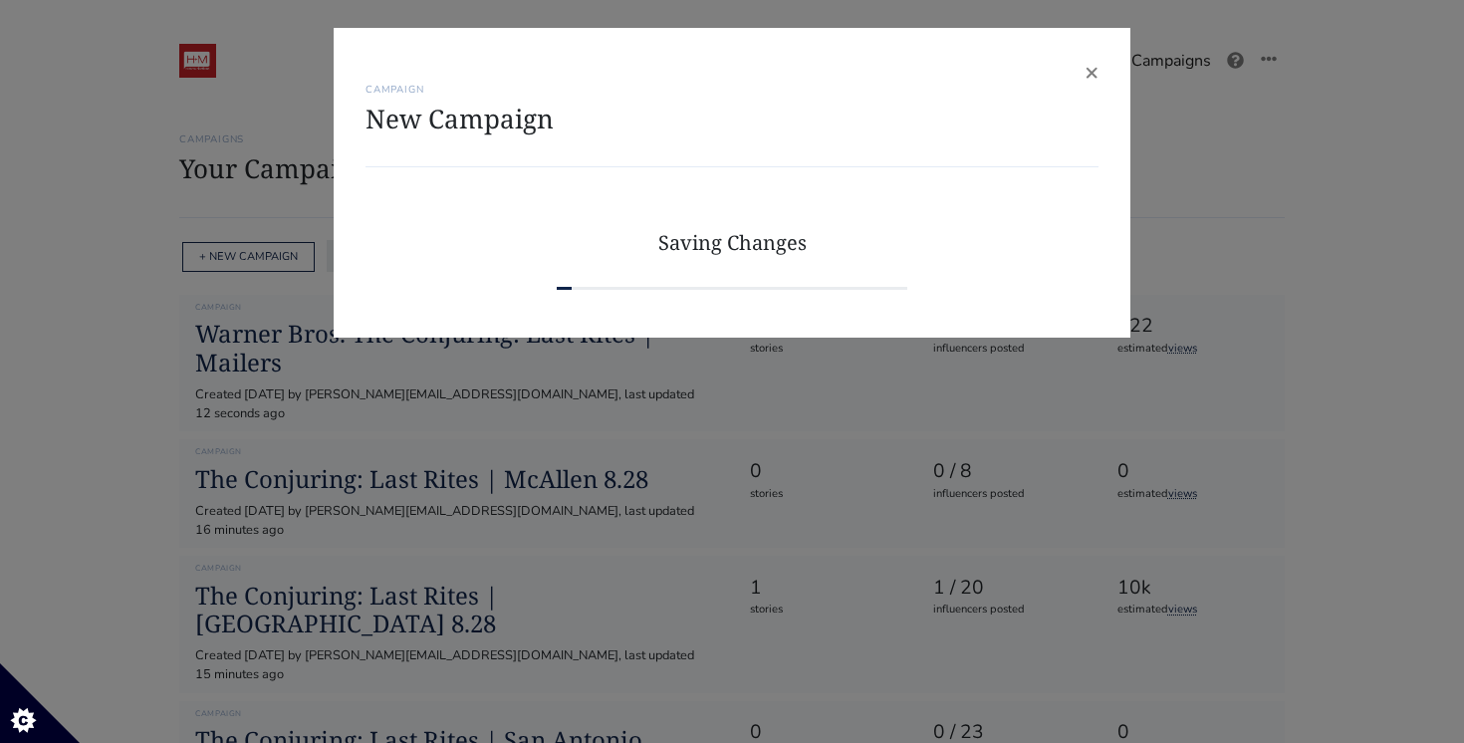
scroll to position [0, 0]
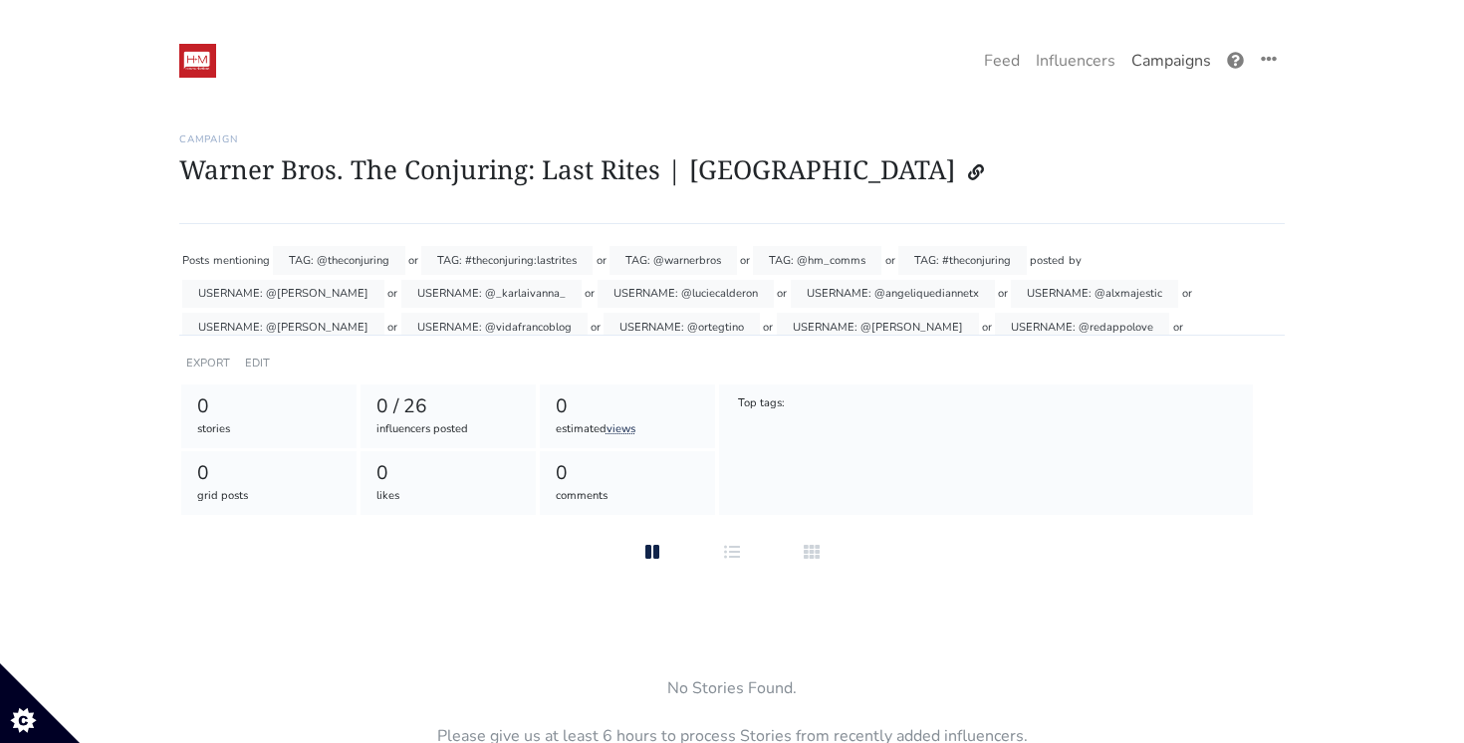
click at [1176, 64] on link "Campaigns" at bounding box center [1171, 61] width 96 height 40
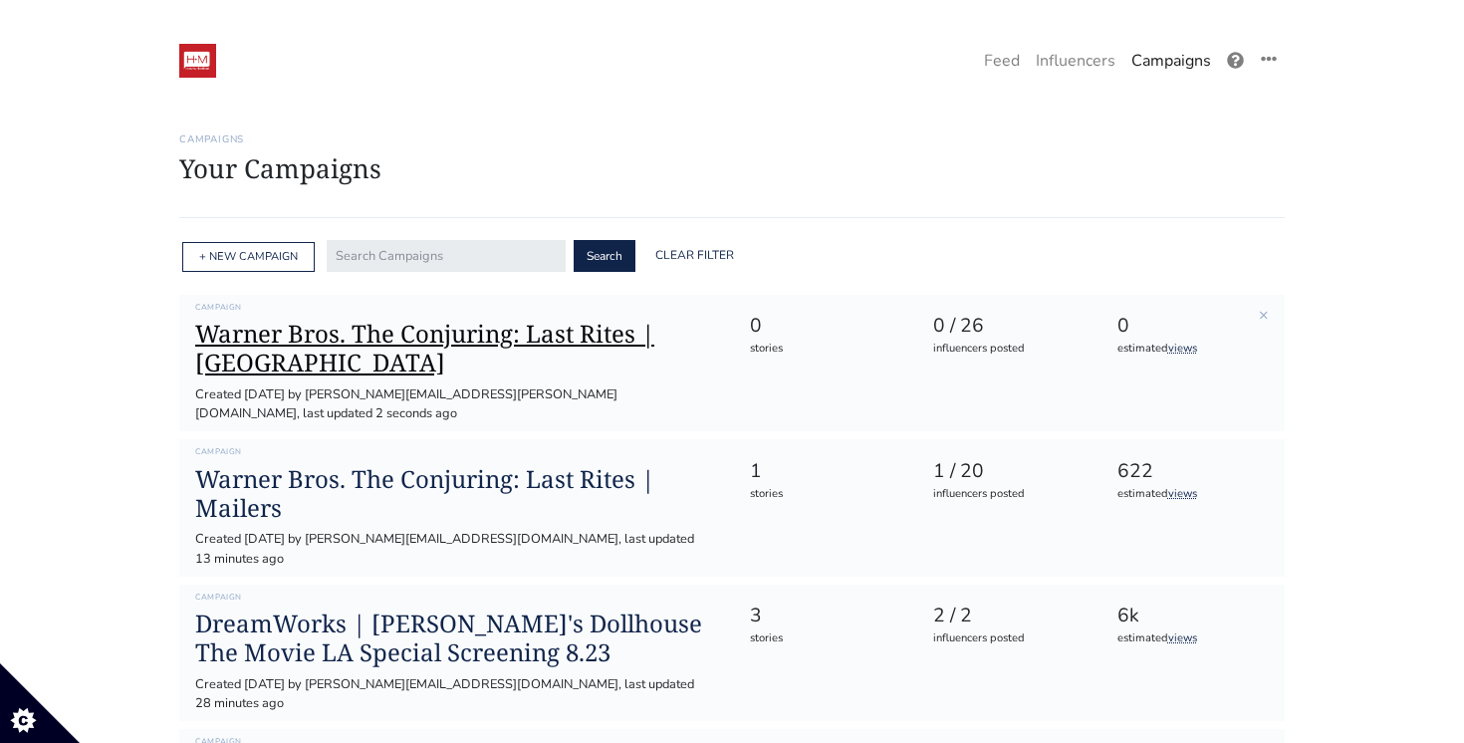
click at [592, 340] on h1 "Warner Bros. The Conjuring: Last Rites | [GEOGRAPHIC_DATA]" at bounding box center [456, 349] width 522 height 58
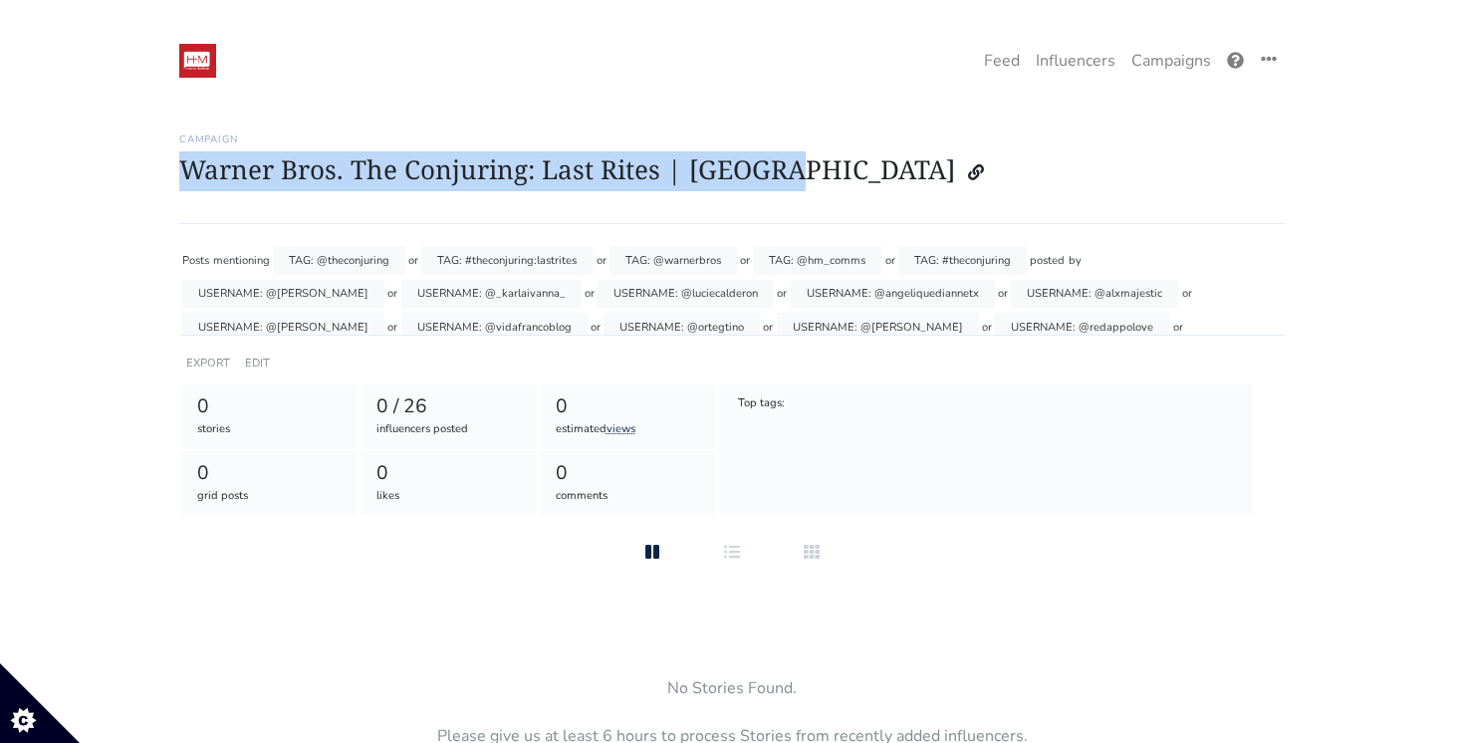
drag, startPoint x: 768, startPoint y: 173, endPoint x: 161, endPoint y: 160, distance: 606.5
click at [161, 160] on main "Stories Feed Welcome! Get the most out of your [URL] account Continue setting u…" at bounding box center [732, 480] width 1464 height 741
copy h1 "Warner Bros. The Conjuring: Last Rites | [GEOGRAPHIC_DATA]"
click at [1159, 68] on link "Campaigns" at bounding box center [1171, 61] width 96 height 40
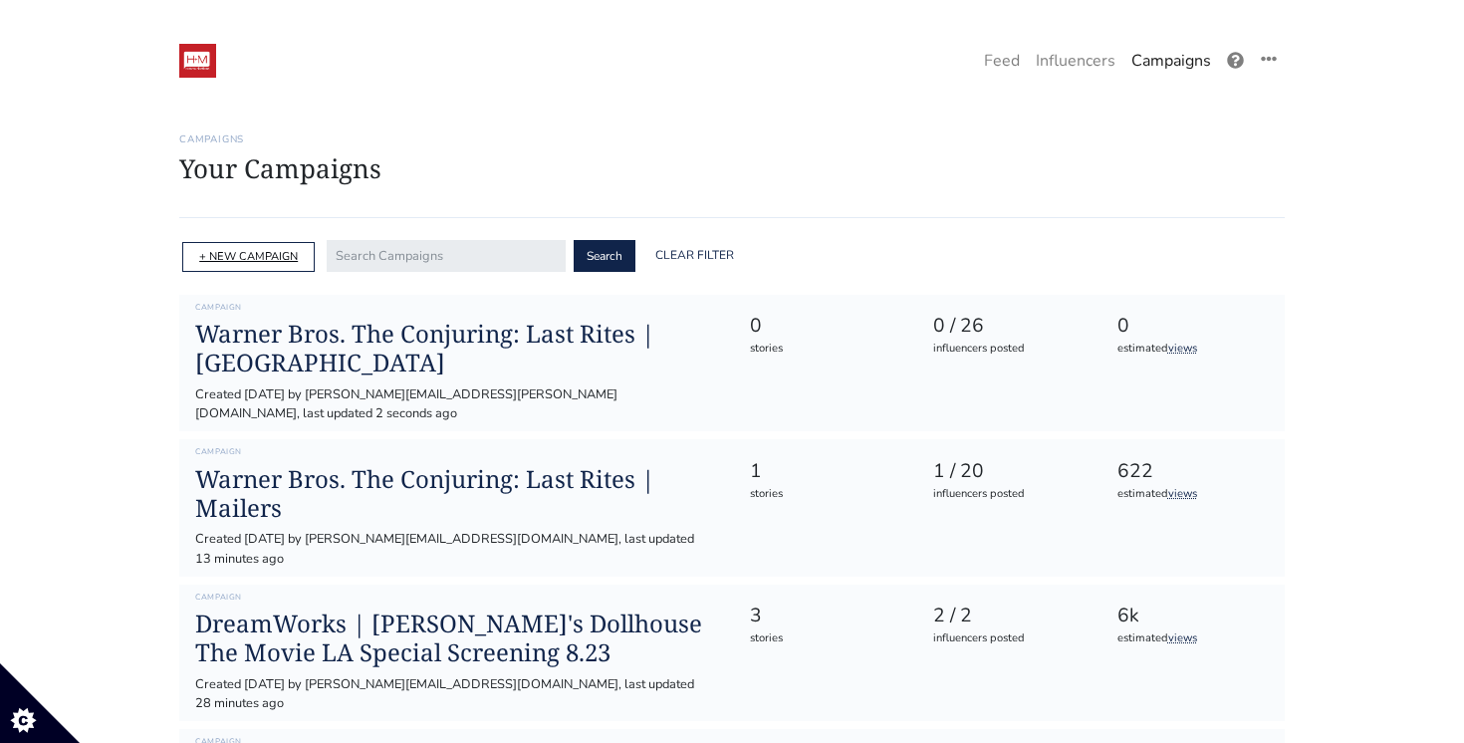
click at [278, 256] on link "+ NEW CAMPAIGN" at bounding box center [248, 256] width 99 height 15
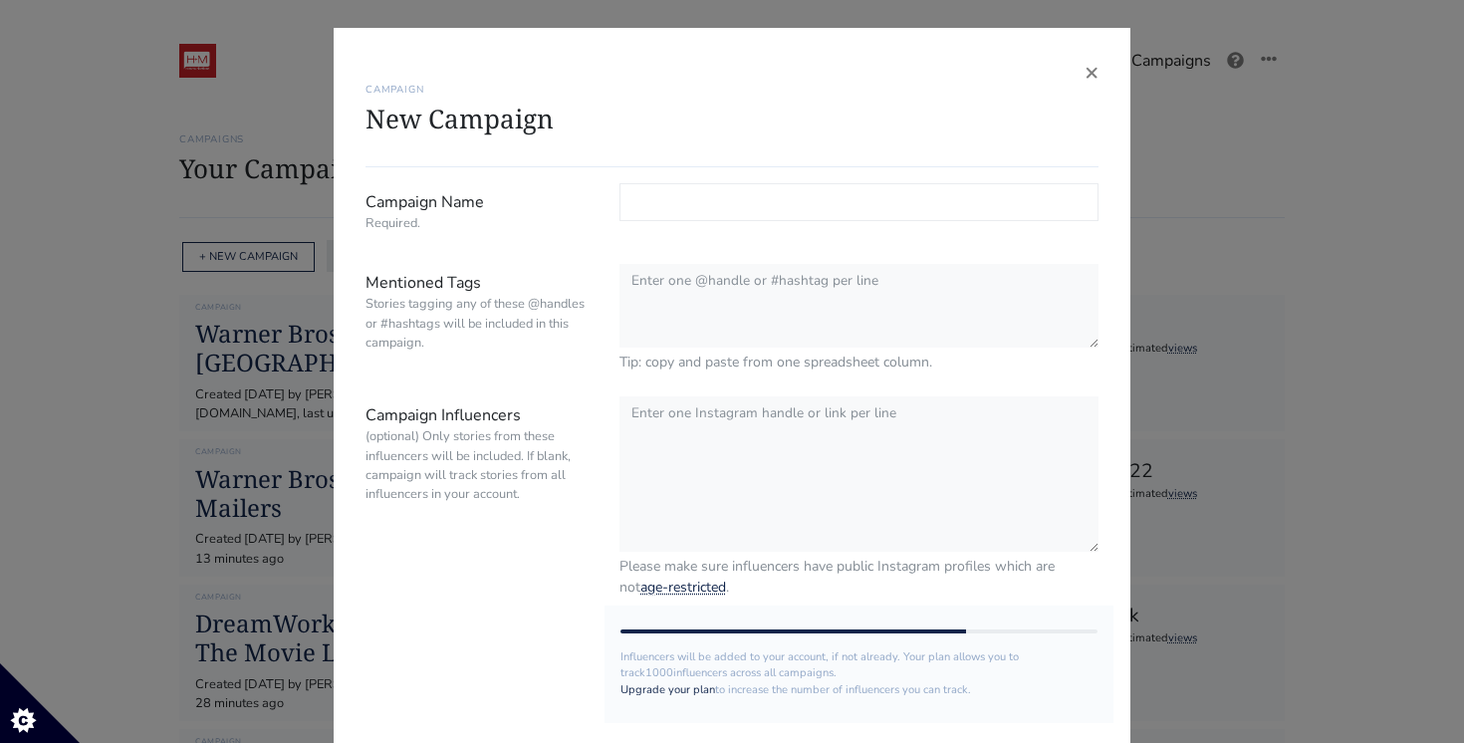
paste input "Warner Bros. The Conjuring: Last Rites | [GEOGRAPHIC_DATA]"
type input "Warner Bros. The Conjuring: Last Rites | [GEOGRAPHIC_DATA]"
click at [264, 359] on div "× CAMPAIGN New Campaign Campaign Name Required. Warner Bros. The Conjuring: Las…" at bounding box center [732, 371] width 1464 height 743
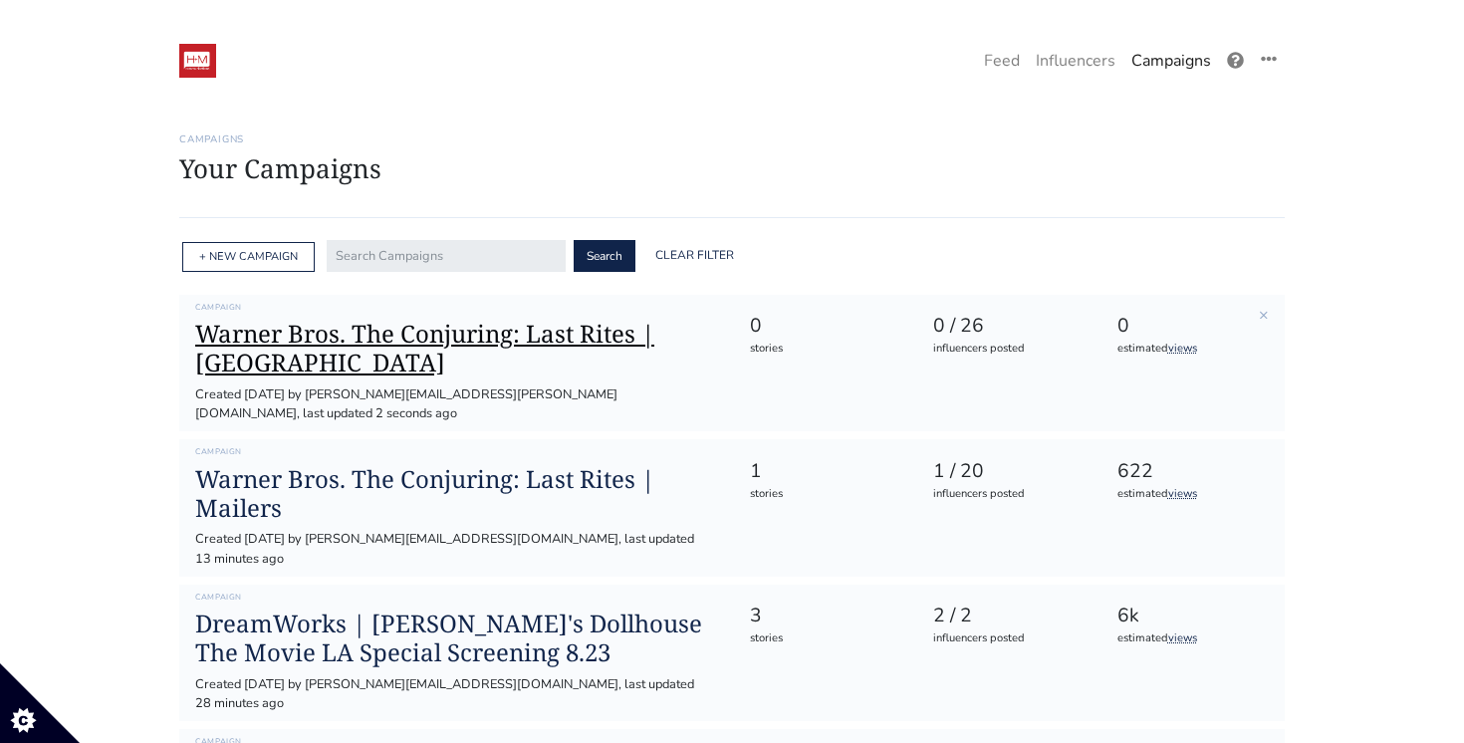
click at [329, 339] on h1 "Warner Bros. The Conjuring: Last Rites | [GEOGRAPHIC_DATA]" at bounding box center [456, 349] width 522 height 58
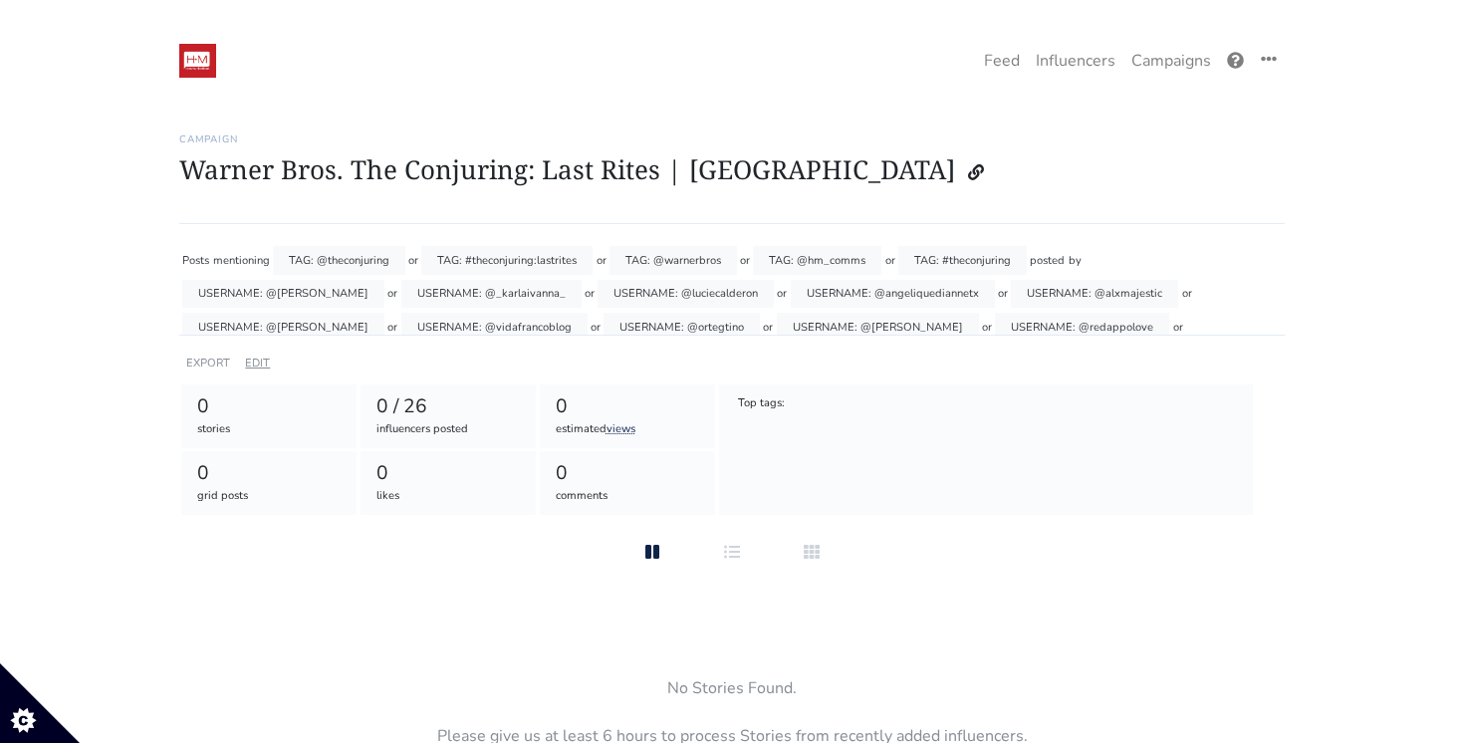
click at [262, 360] on link "EDIT" at bounding box center [257, 362] width 25 height 15
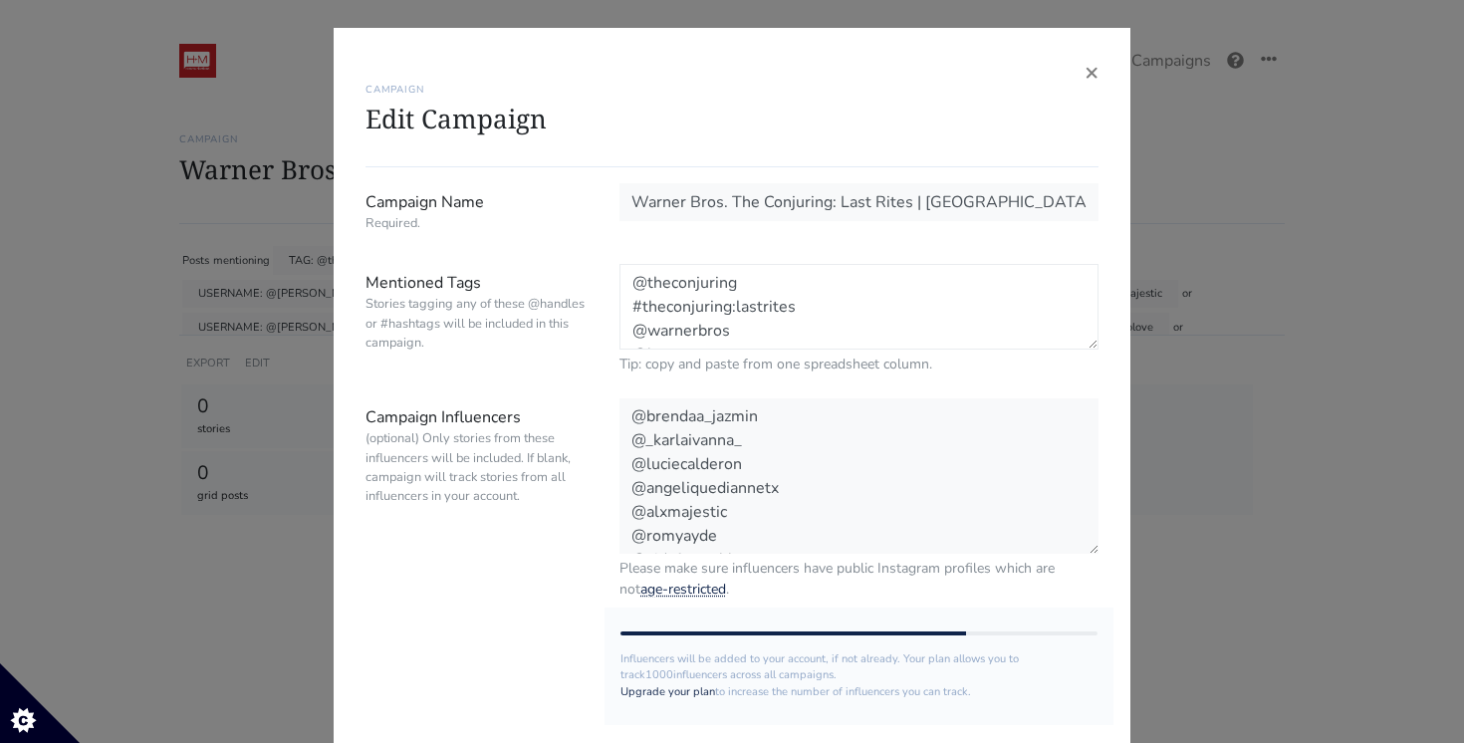
drag, startPoint x: 749, startPoint y: 330, endPoint x: 464, endPoint y: 71, distance: 384.9
click at [464, 71] on div "× CAMPAIGN Edit Campaign Campaign Name Required. Warner Bros. The Conjuring: La…" at bounding box center [732, 481] width 797 height 906
click at [1089, 81] on span "×" at bounding box center [1091, 72] width 14 height 32
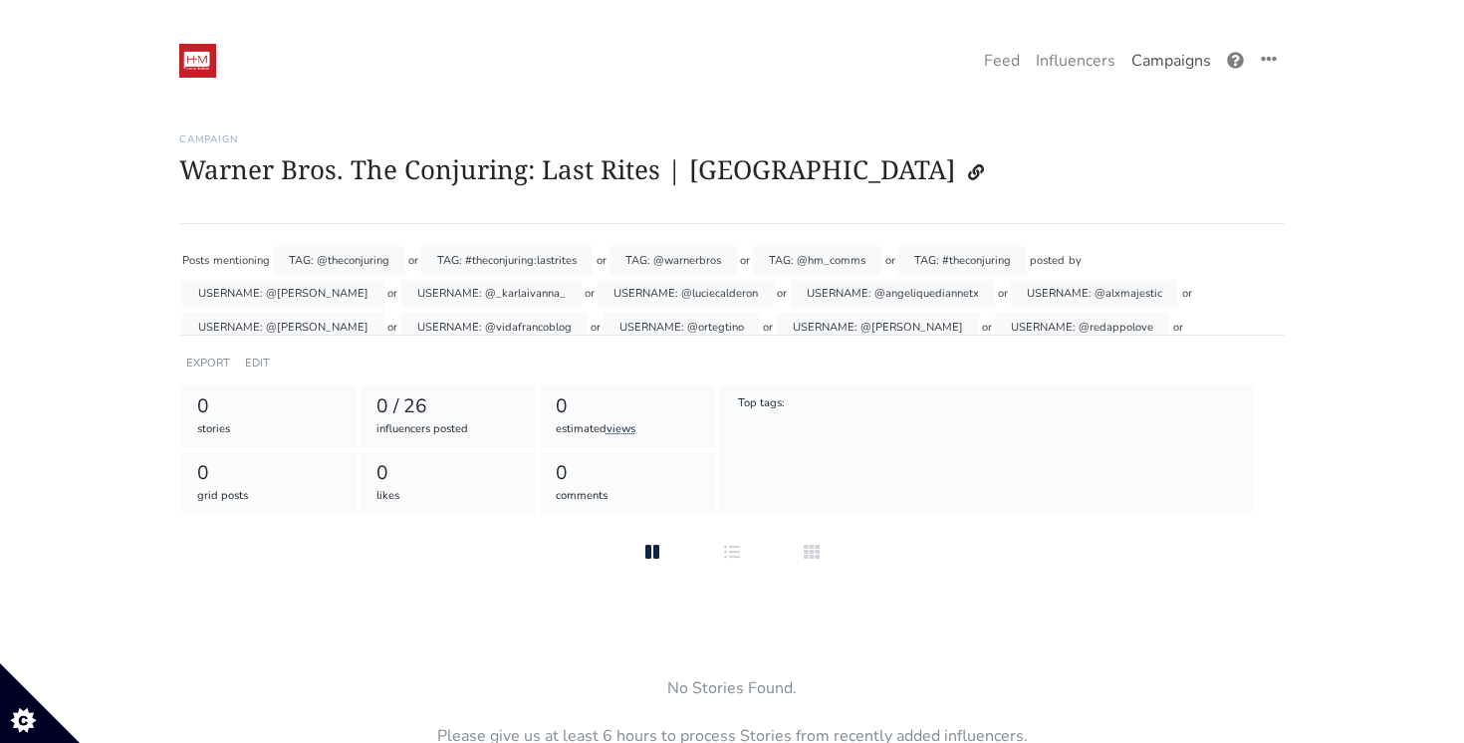
click at [1166, 61] on link "Campaigns" at bounding box center [1171, 61] width 96 height 40
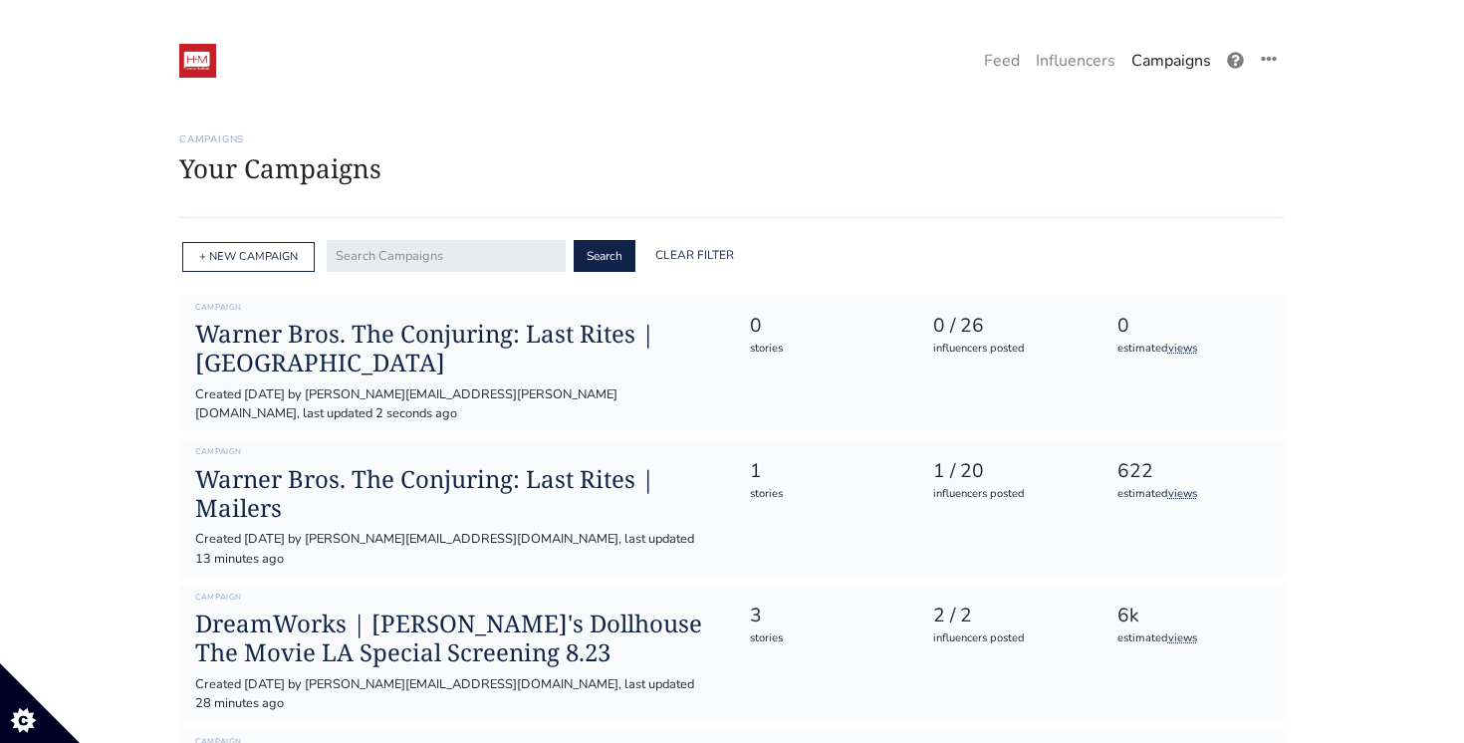
click at [243, 246] on div "+ NEW CAMPAIGN" at bounding box center [248, 257] width 132 height 31
click at [250, 256] on link "+ NEW CAMPAIGN" at bounding box center [248, 256] width 99 height 15
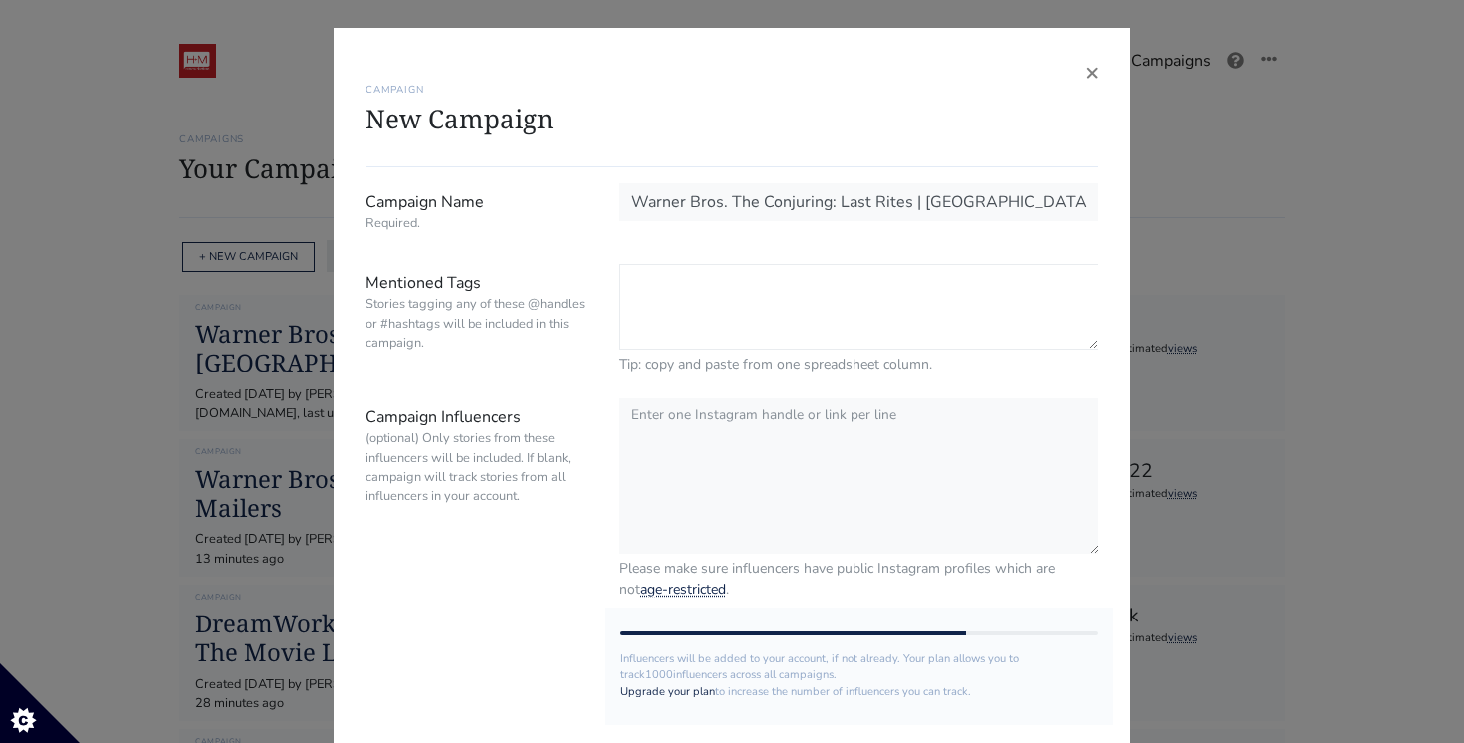
click at [699, 283] on textarea "Mentioned Tags Stories tagging any of these @handles or #hashtags will be inclu…" at bounding box center [858, 307] width 479 height 86
paste textarea "@theconjuring #theconjuring:lastrites @warnerbros @hm_comms #theconjuring"
type textarea "@theconjuring #theconjuring:lastrites @warnerbros @hm_comms #theconjuring"
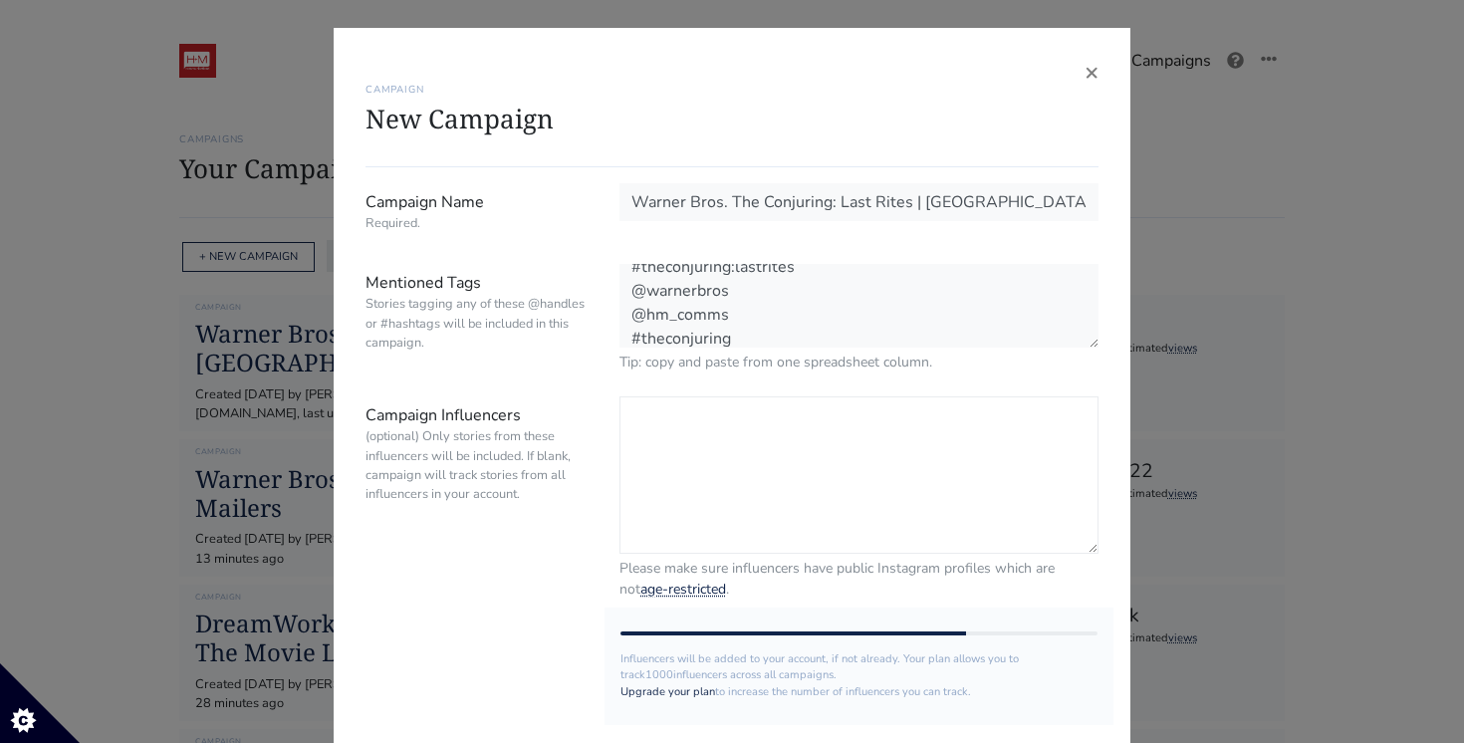
click at [652, 426] on textarea "Campaign Influencers (optional) Only stories from these influencers will be inc…" at bounding box center [858, 474] width 479 height 157
paste textarea "@notyouravg_mom @valeria.villalobos.vc @afromex_family_official @elizabethsalaz…"
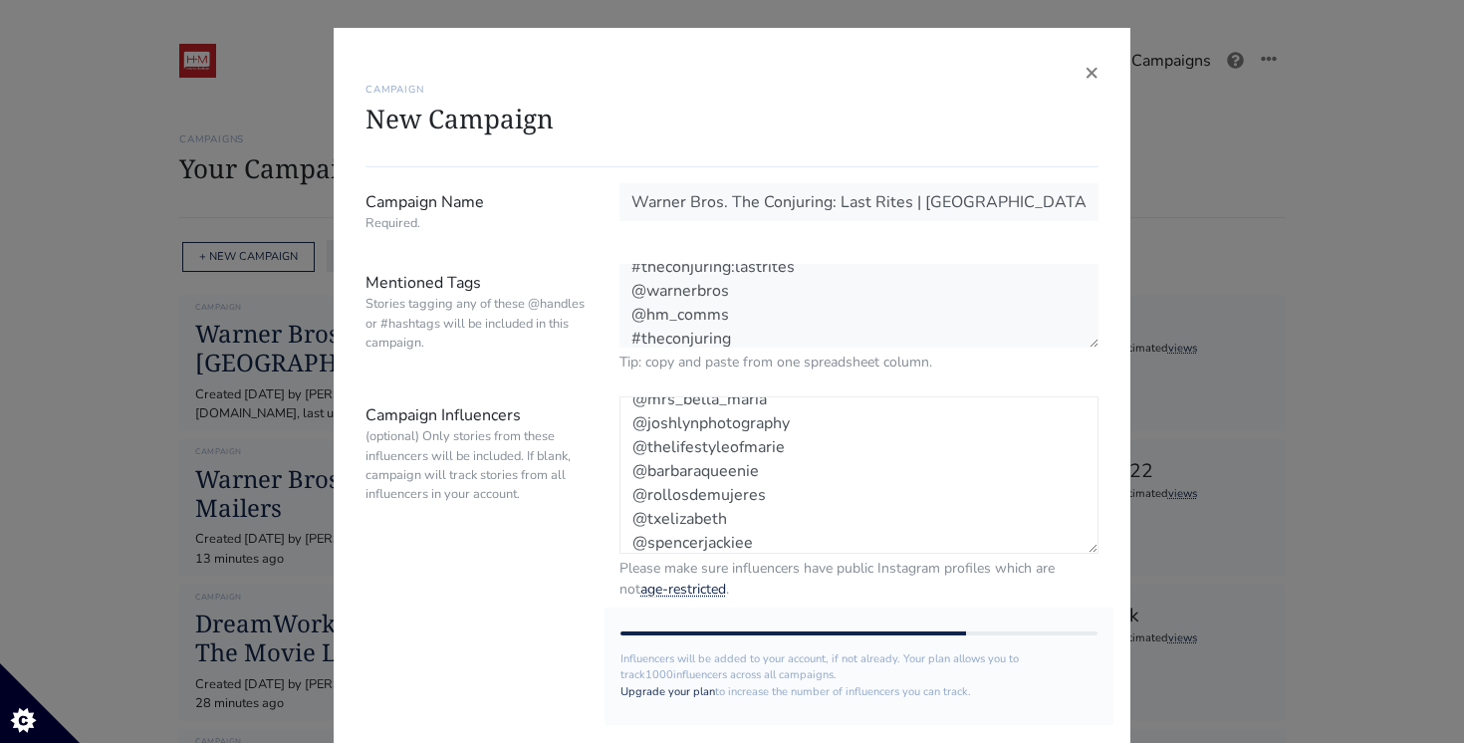
scroll to position [239, 0]
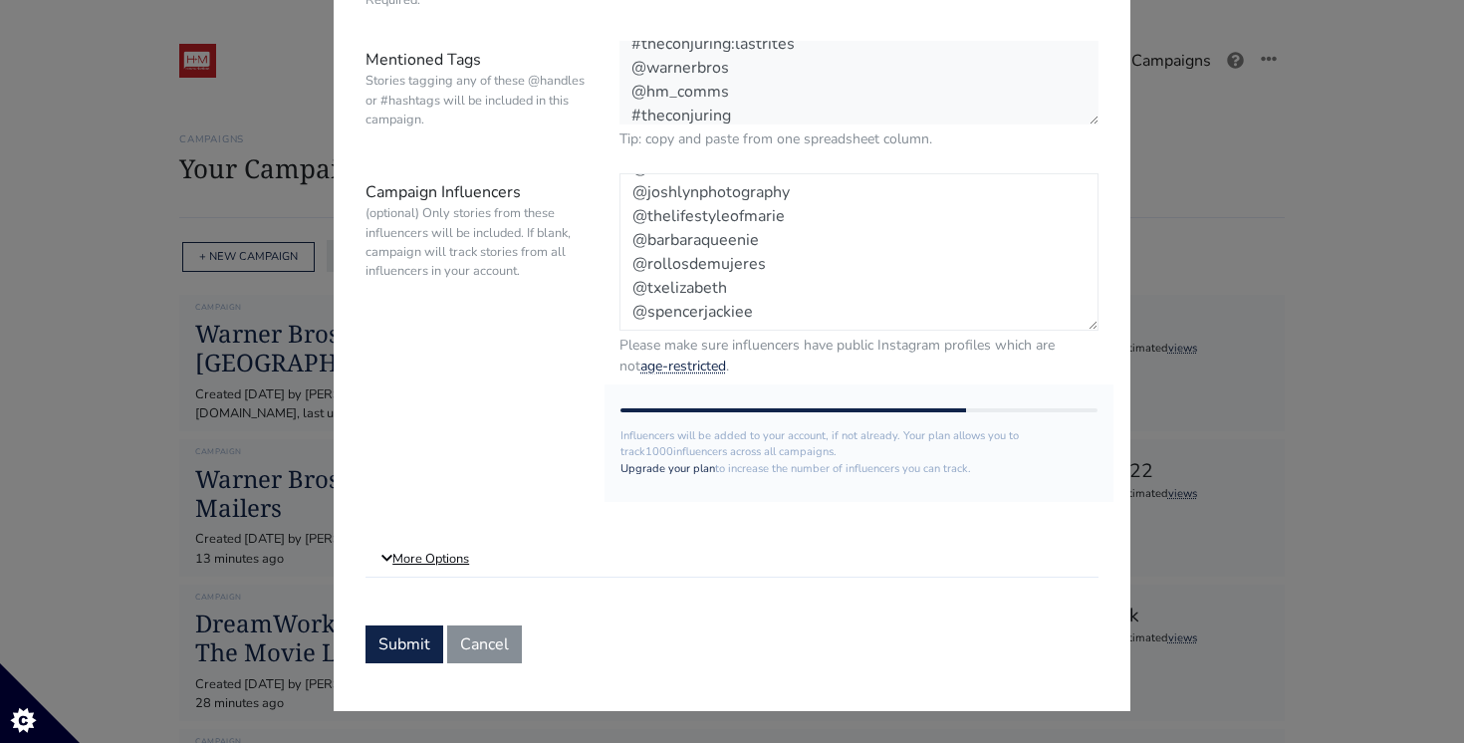
type textarea "@notyouravg_mom @valeria.villalobos.vc @afromex_family_official @elizabethsalaz…"
click at [433, 572] on link "More Options" at bounding box center [731, 560] width 733 height 36
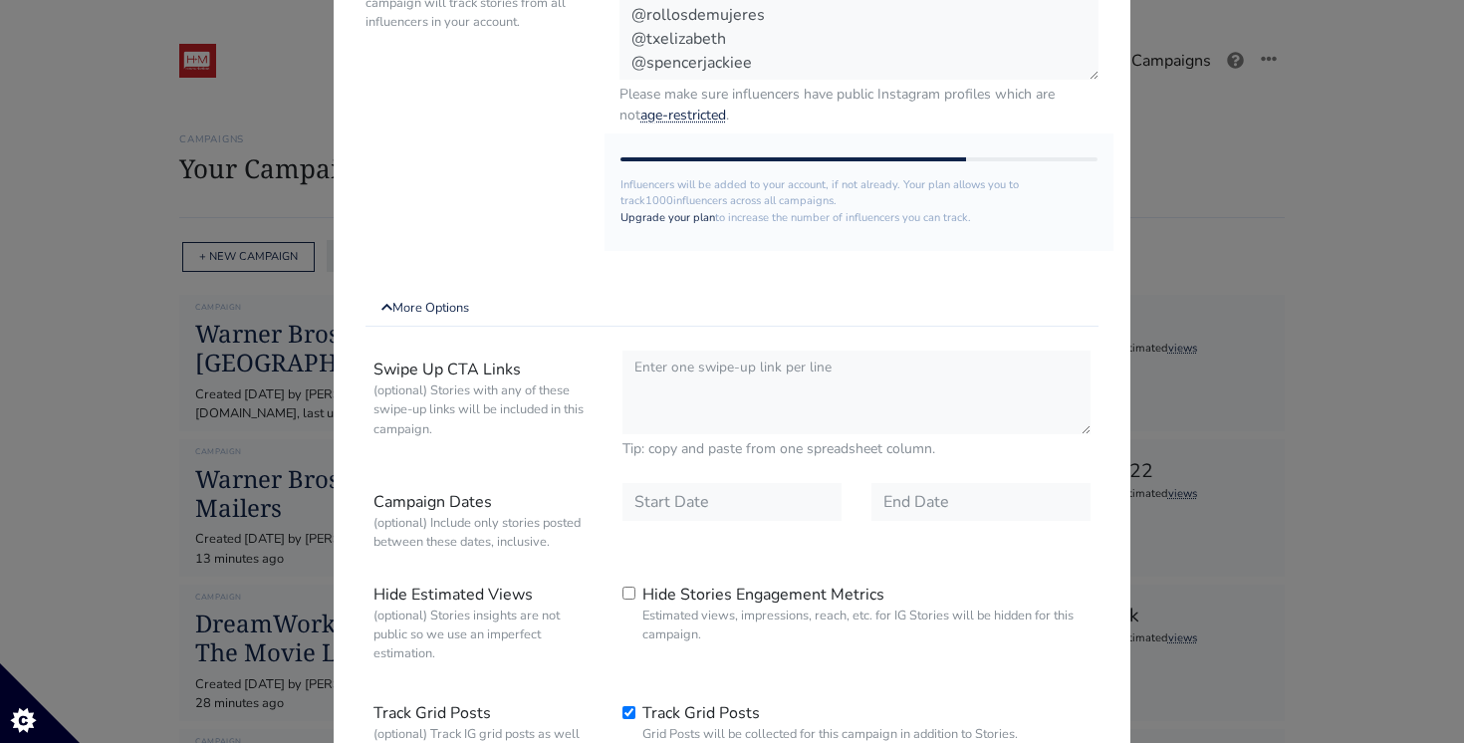
scroll to position [672, 0]
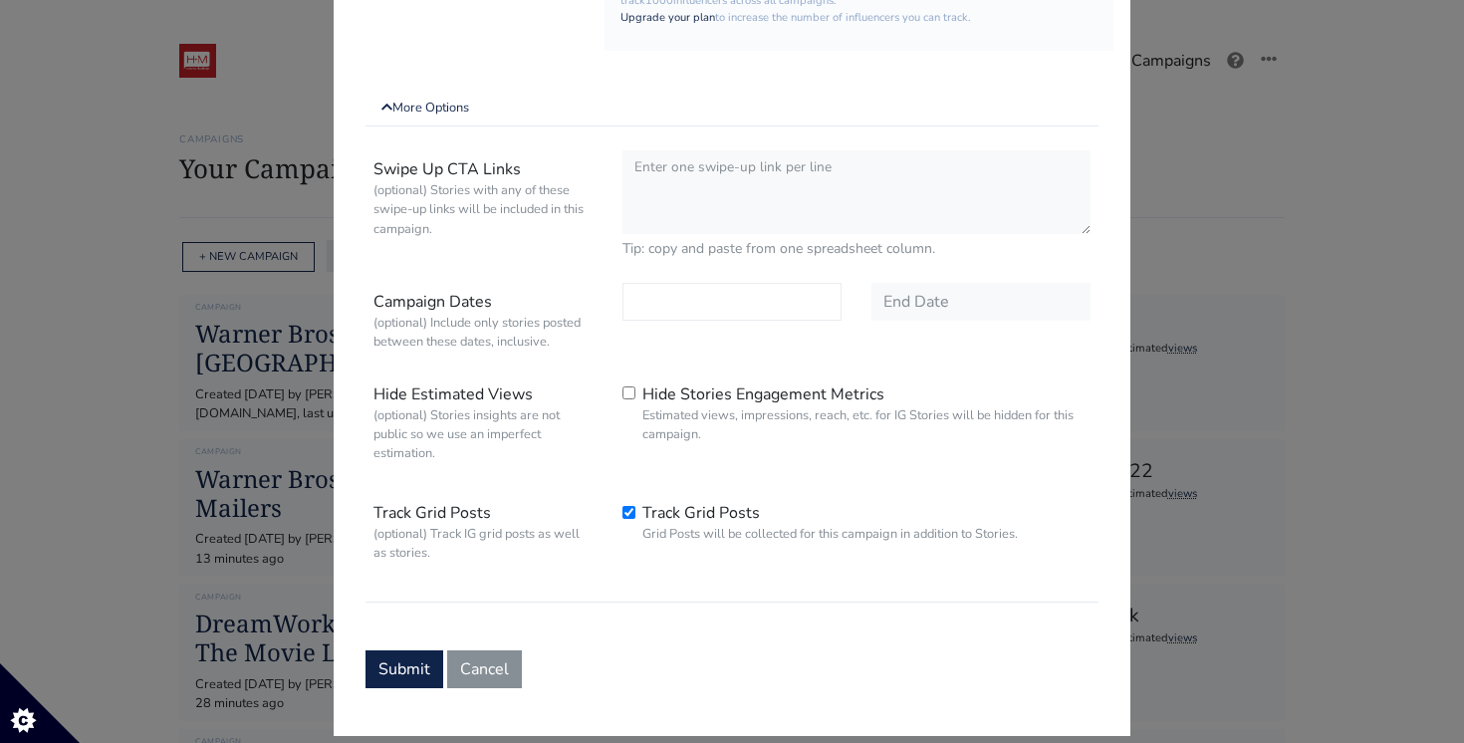
click at [691, 313] on input "text" at bounding box center [731, 302] width 219 height 38
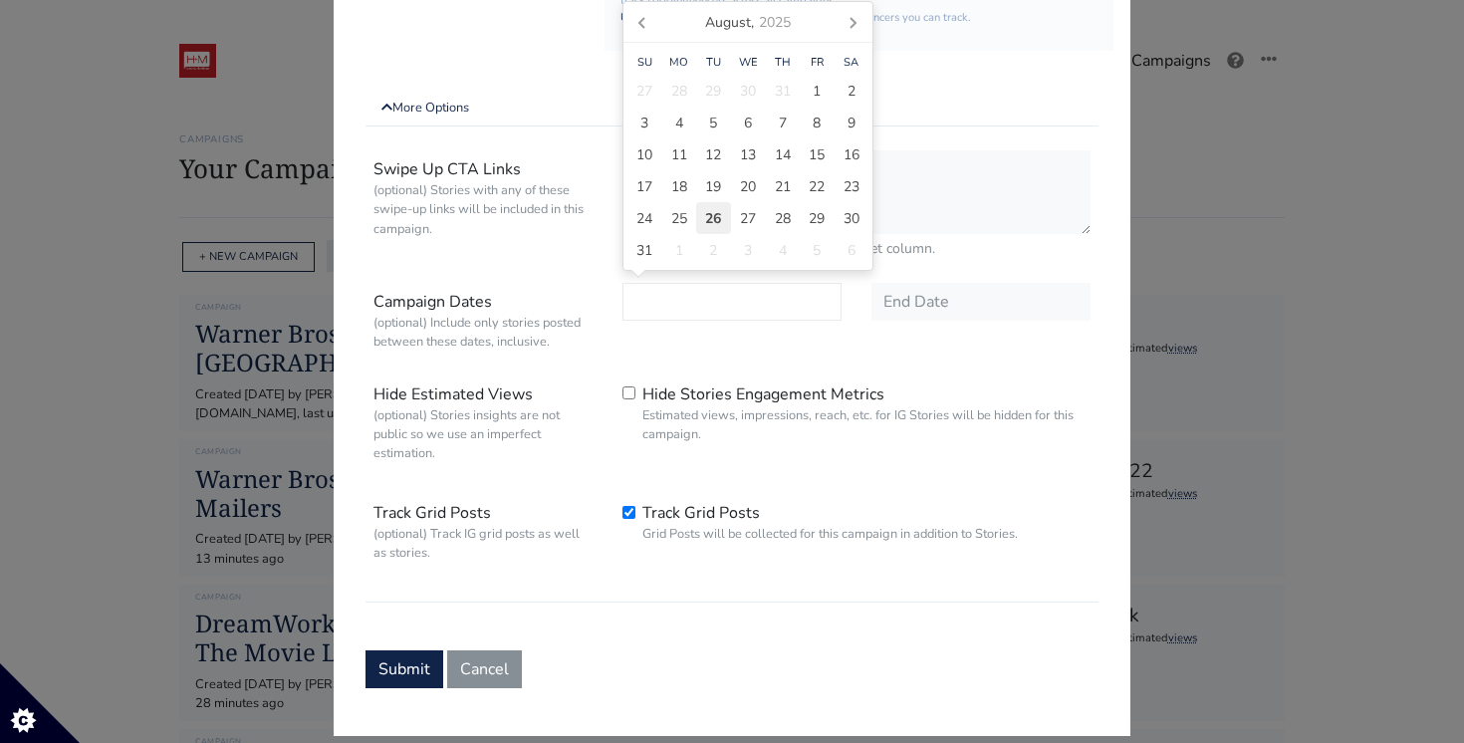
click at [720, 223] on span "26" at bounding box center [713, 218] width 16 height 21
type input "[DATE]"
click at [916, 304] on input "text" at bounding box center [980, 302] width 219 height 38
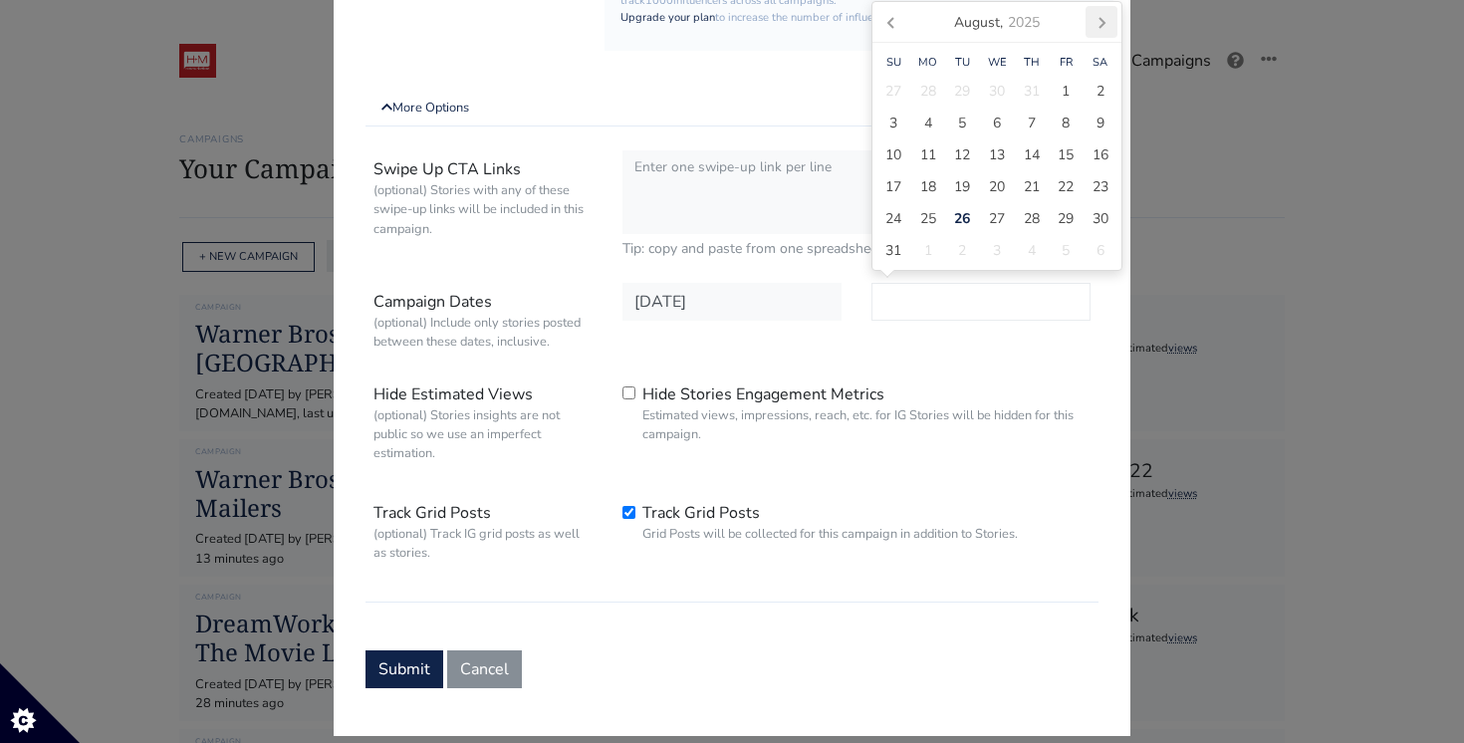
click at [1087, 23] on icon at bounding box center [1101, 22] width 32 height 32
click at [960, 245] on span "30" at bounding box center [962, 250] width 16 height 21
type input "[DATE]"
click at [404, 663] on button "Submit" at bounding box center [404, 669] width 78 height 38
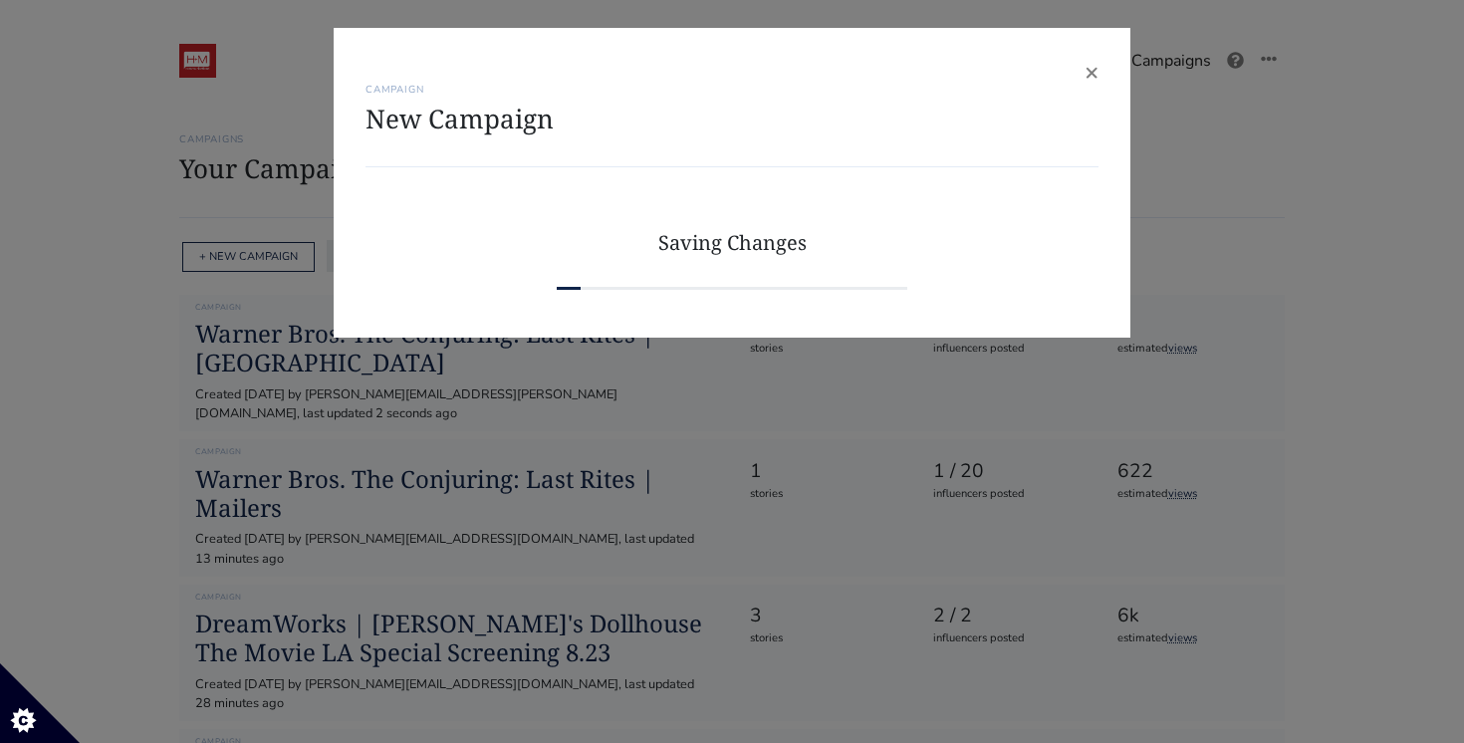
scroll to position [0, 0]
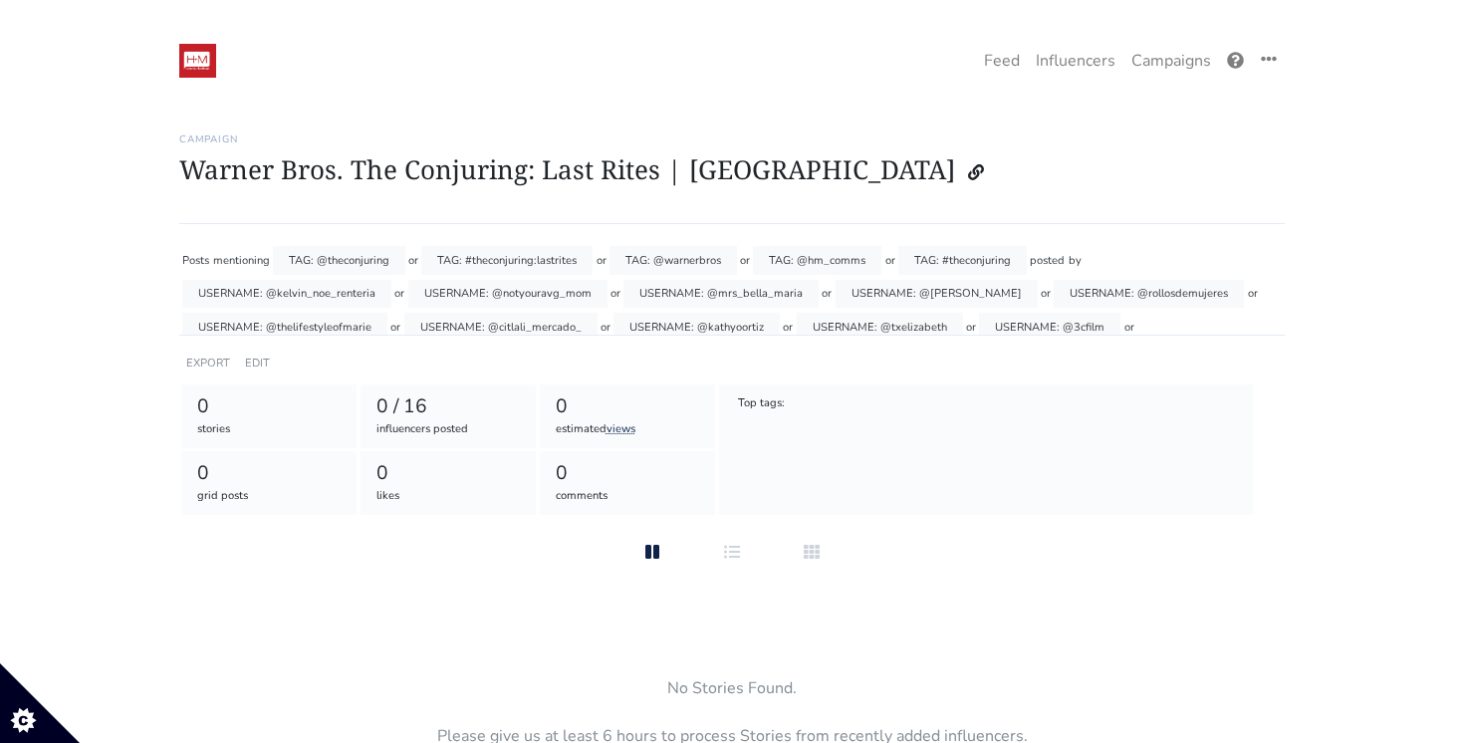
click at [261, 351] on div "EDIT" at bounding box center [257, 363] width 33 height 29
click at [260, 355] on link "EDIT" at bounding box center [257, 362] width 25 height 15
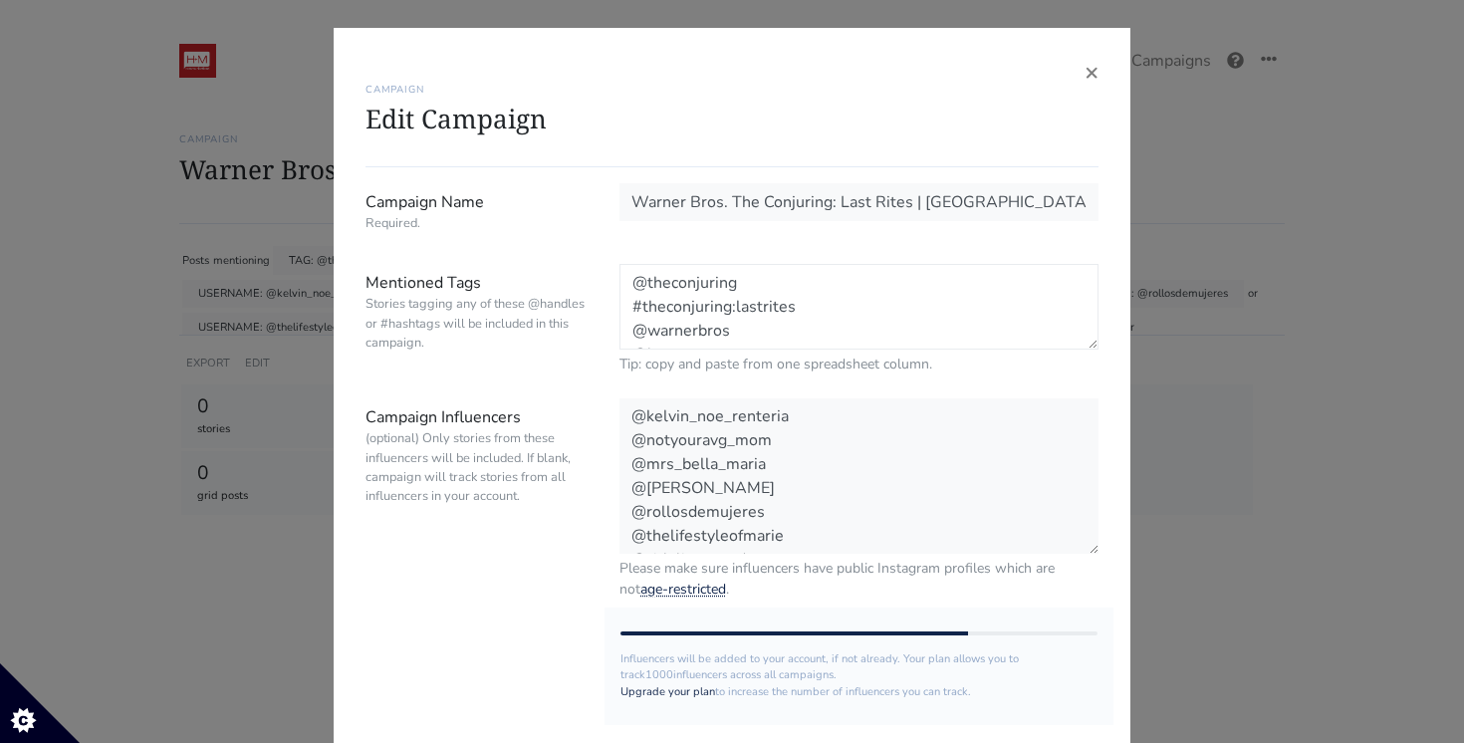
drag, startPoint x: 759, startPoint y: 338, endPoint x: 448, endPoint y: 36, distance: 433.1
click at [448, 36] on div "× CAMPAIGN Edit Campaign Campaign Name Required. Warner Bros. The Conjuring: La…" at bounding box center [732, 481] width 797 height 906
click at [1082, 73] on div "CAMPAIGN Edit Campaign" at bounding box center [731, 114] width 733 height 108
click at [1089, 73] on span "×" at bounding box center [1091, 72] width 14 height 32
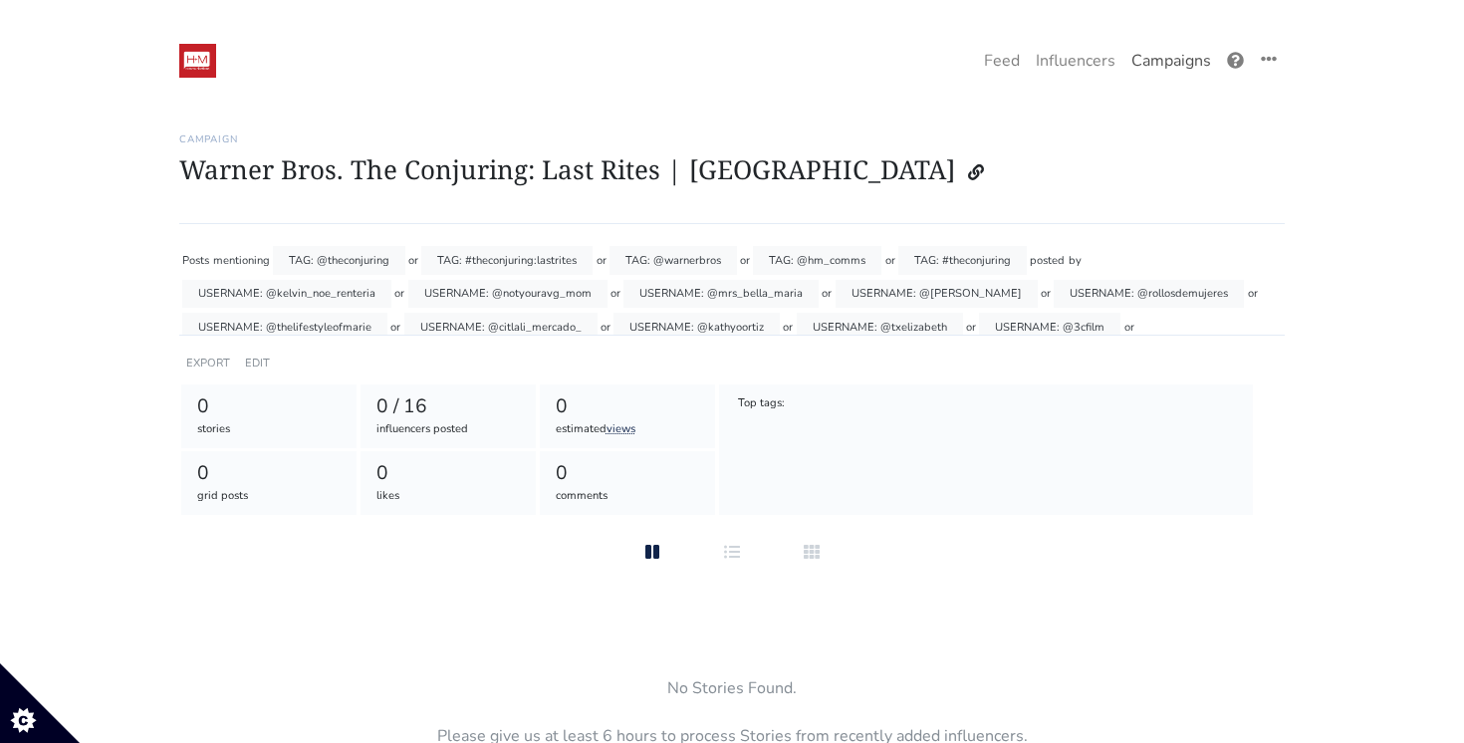
click at [1153, 63] on link "Campaigns" at bounding box center [1171, 61] width 96 height 40
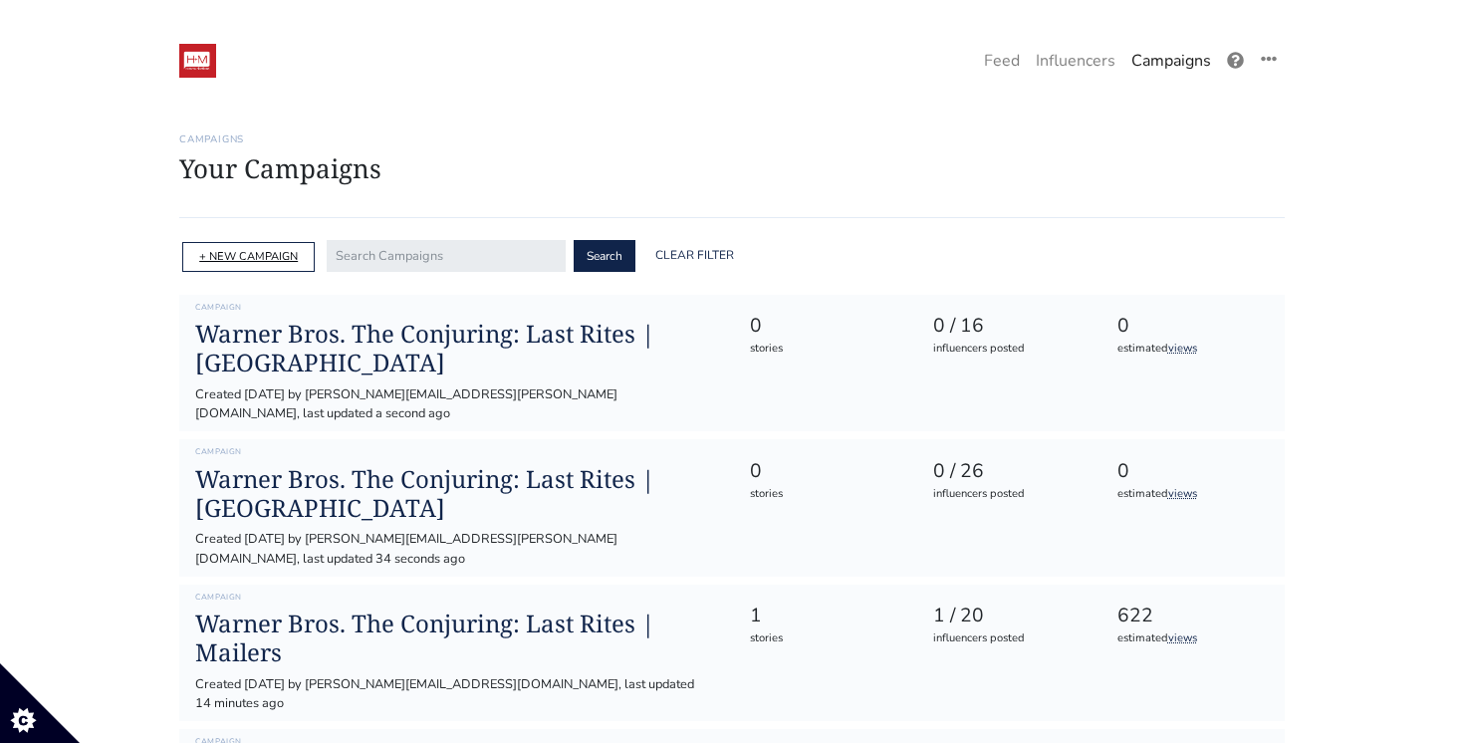
click at [258, 255] on link "+ NEW CAMPAIGN" at bounding box center [248, 256] width 99 height 15
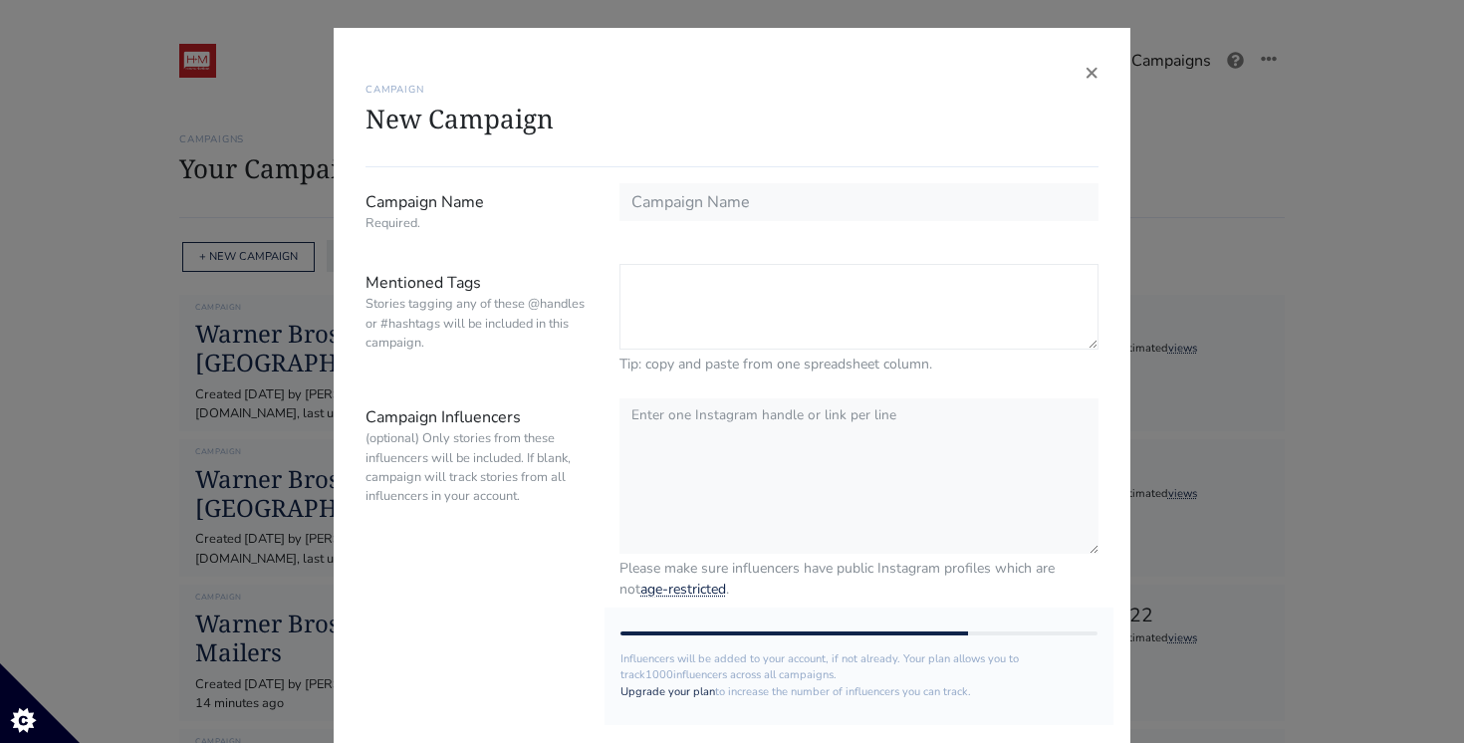
click at [692, 288] on textarea "Mentioned Tags Stories tagging any of these @handles or #hashtags will be inclu…" at bounding box center [858, 307] width 479 height 86
paste textarea "@theconjuring #theconjuring:lastrites @warnerbros @hm_comms #theconjuring"
type textarea "@theconjuring #theconjuring:lastrites @warnerbros @hm_comms #theconjuring"
click at [253, 338] on div "× CAMPAIGN New Campaign Campaign Name Required. Mentioned Tags Stories tagging …" at bounding box center [732, 371] width 1464 height 743
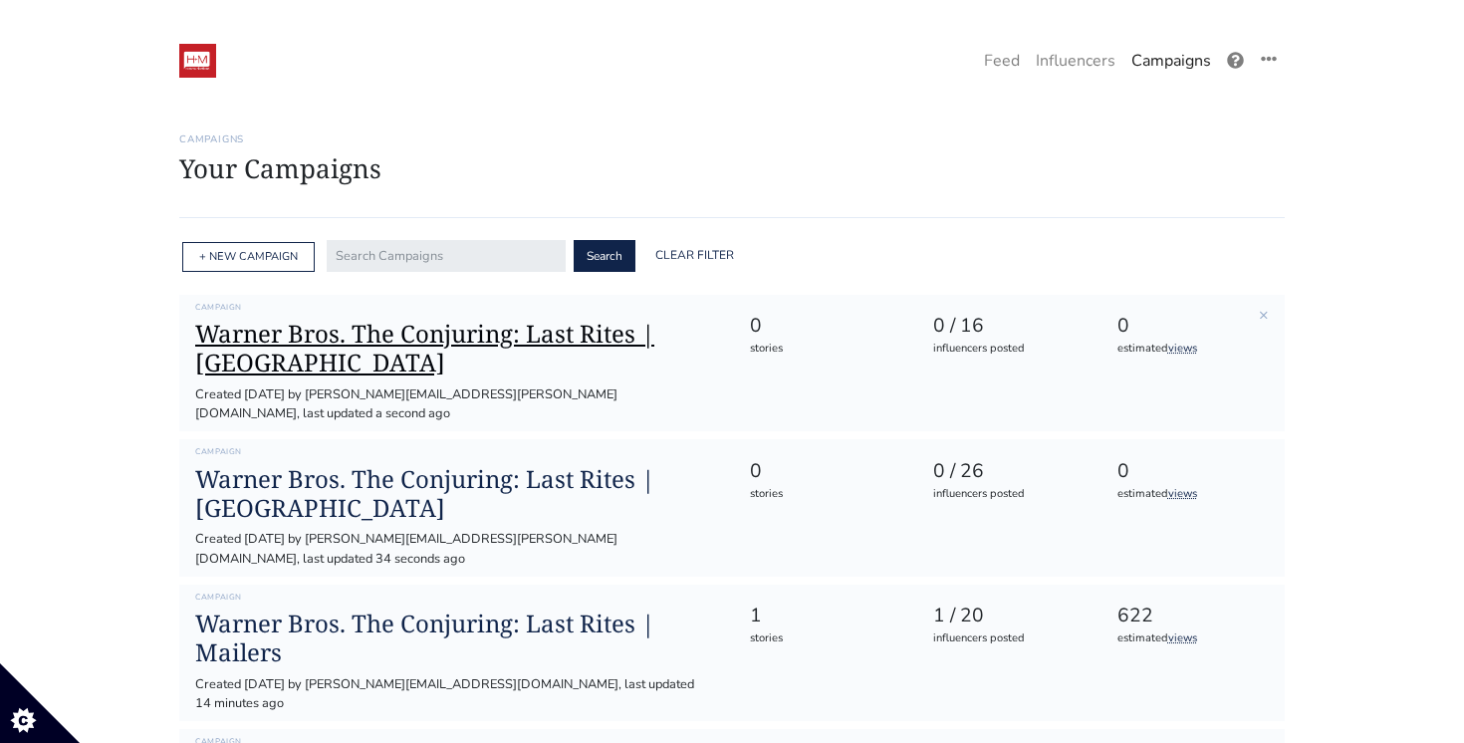
click at [294, 342] on h1 "Warner Bros. The Conjuring: Last Rites | [GEOGRAPHIC_DATA]" at bounding box center [456, 349] width 522 height 58
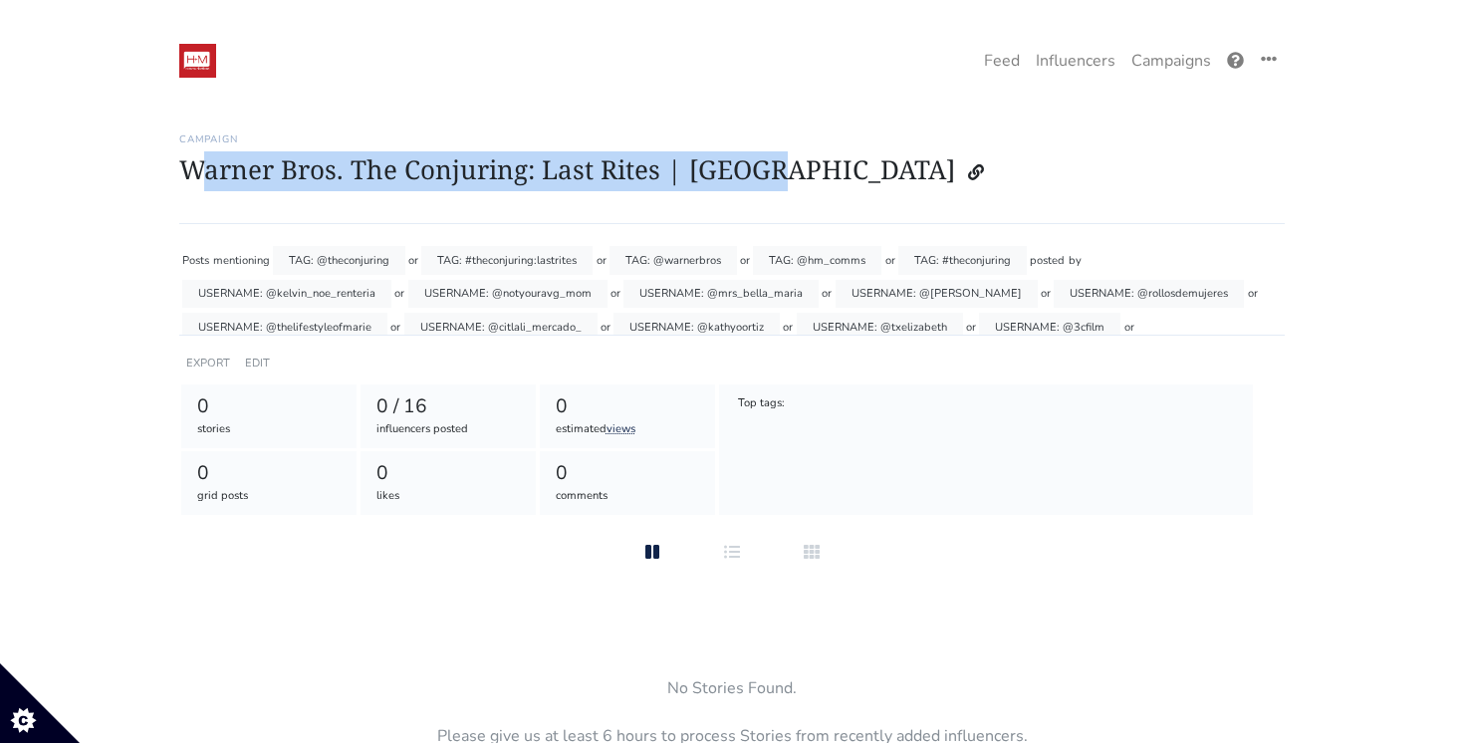
drag, startPoint x: 756, startPoint y: 169, endPoint x: 194, endPoint y: 176, distance: 561.6
click at [194, 176] on h1 "Warner Bros. The Conjuring: Last Rites | [GEOGRAPHIC_DATA]" at bounding box center [731, 172] width 1105 height 38
drag, startPoint x: 144, startPoint y: 172, endPoint x: 184, endPoint y: 167, distance: 40.1
click at [184, 167] on main "Stories Feed Welcome! Get the most out of your Ephemeral.ai account Continue se…" at bounding box center [732, 480] width 1464 height 741
copy h1 "Warner Bros. The Conjuring: Last Rites | [GEOGRAPHIC_DATA]"
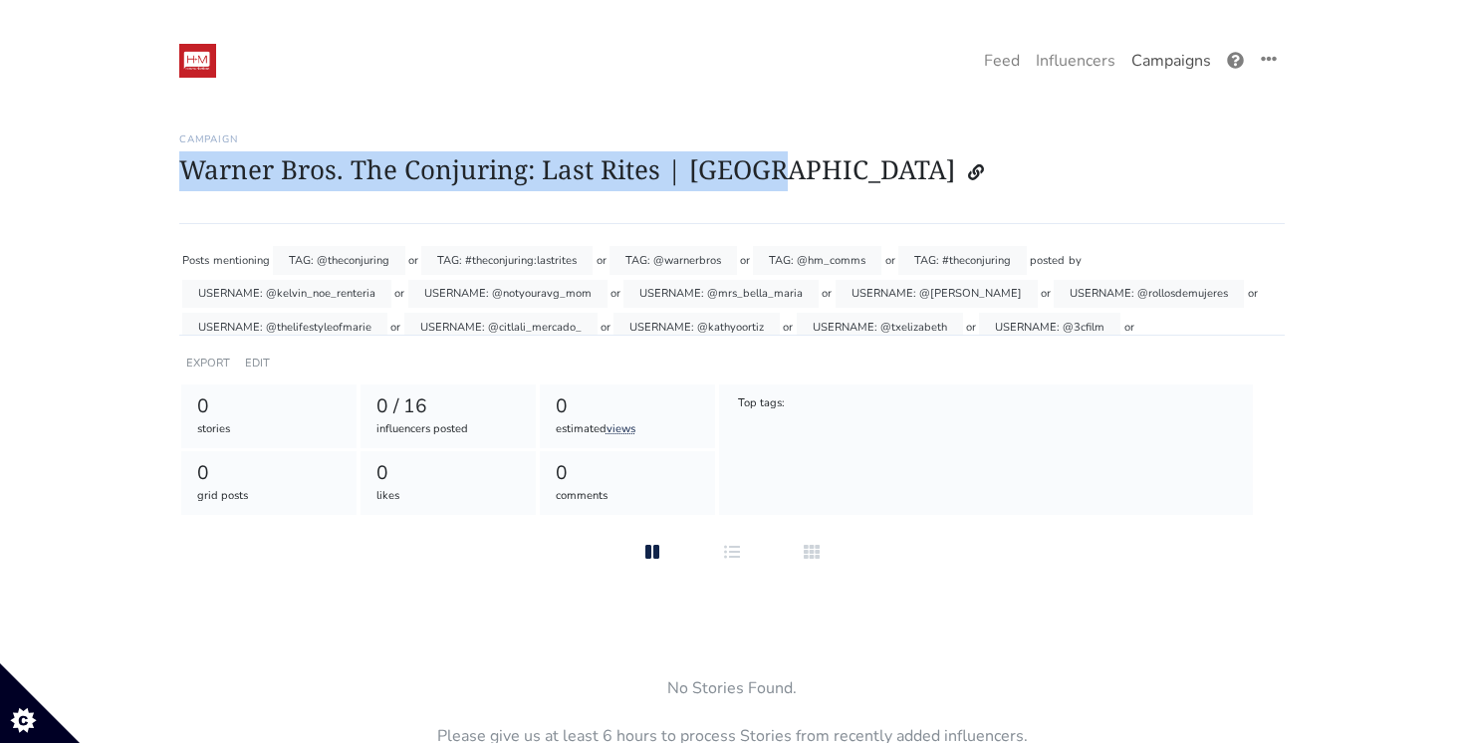
click at [1168, 60] on link "Campaigns" at bounding box center [1171, 61] width 96 height 40
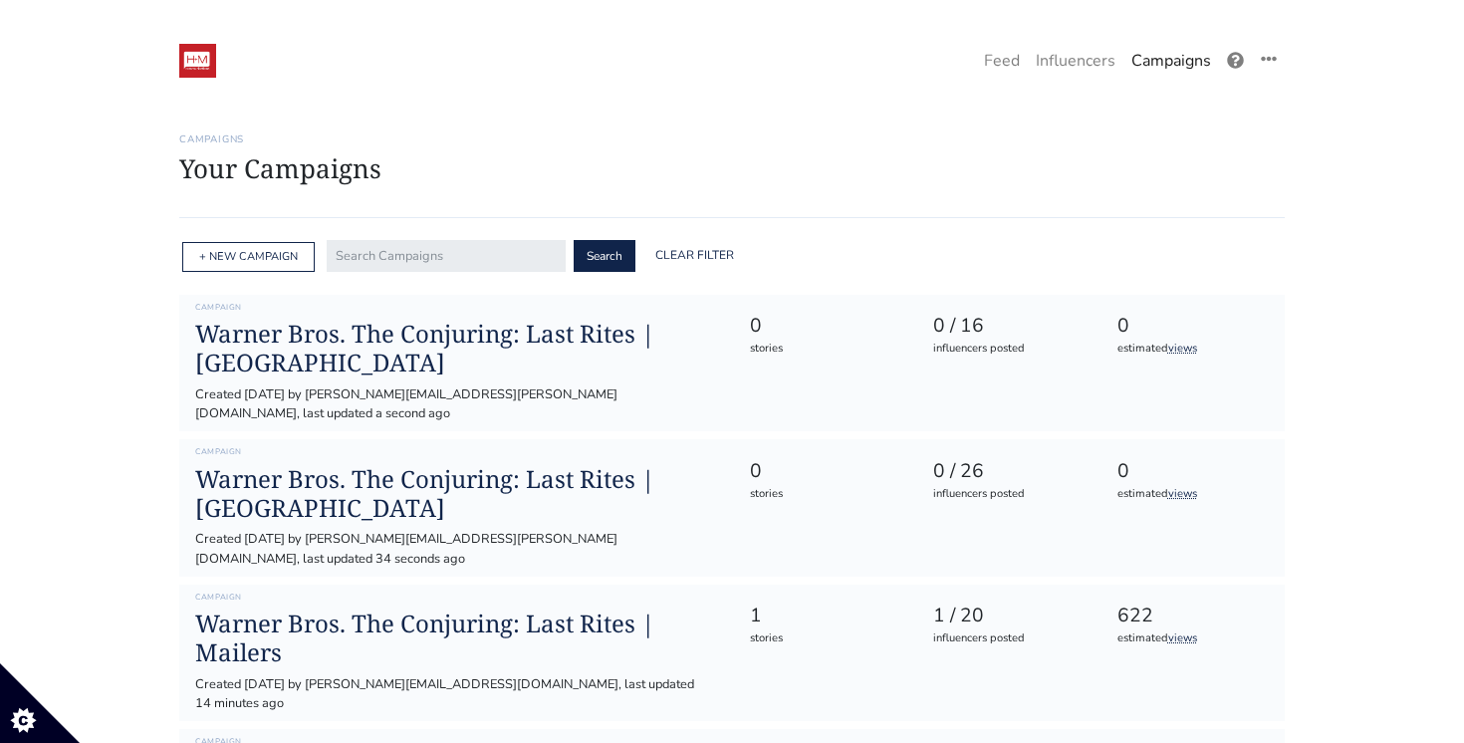
click at [256, 267] on div "+ NEW CAMPAIGN" at bounding box center [248, 257] width 132 height 31
click at [259, 258] on link "+ NEW CAMPAIGN" at bounding box center [248, 256] width 99 height 15
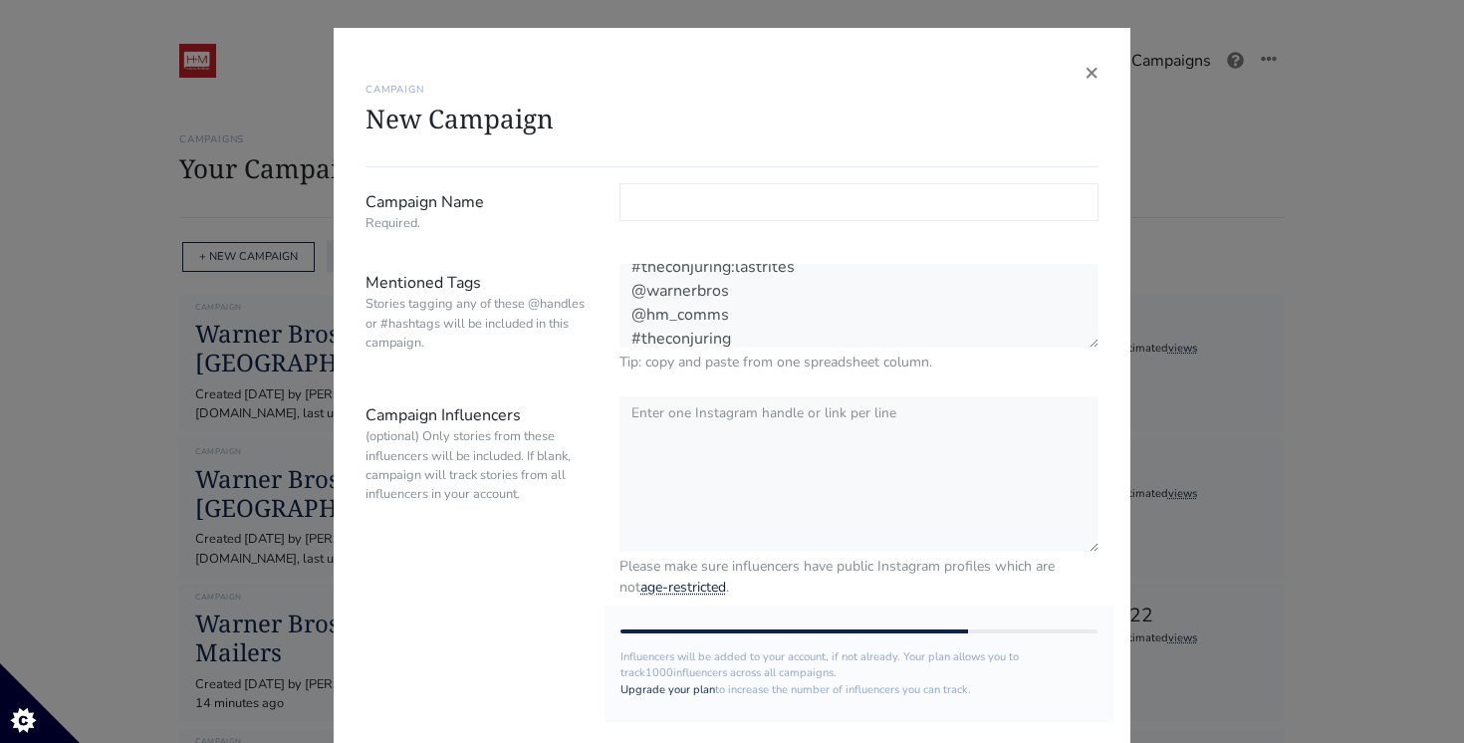
click at [715, 200] on input "Campaign Name Required." at bounding box center [858, 202] width 479 height 38
paste input "Warner Bros. The Conjuring: Last Rites | [GEOGRAPHIC_DATA]"
click at [931, 209] on input "Warner Bros. The Conjuring: Last Rites | [GEOGRAPHIC_DATA]" at bounding box center [858, 202] width 479 height 38
type input "Warner Bros. The Conjuring: Last Rites | Satx"
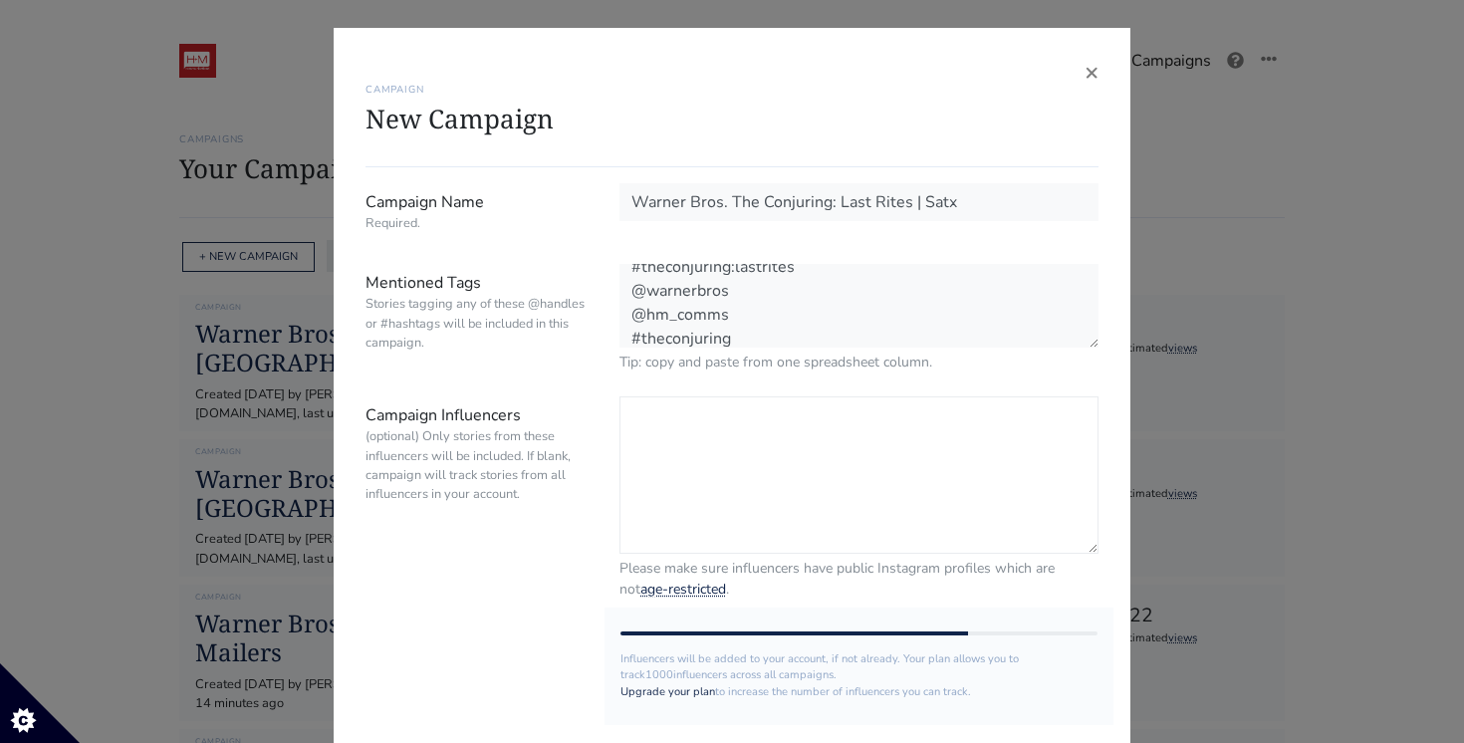
click at [697, 429] on textarea "Campaign Influencers (optional) Only stories from these influencers will be inc…" at bounding box center [858, 474] width 479 height 157
paste textarea "@soyrolis - @alejandrasatx @sanantoniomunchies @mami_alexus_ @makeupby_analiza …"
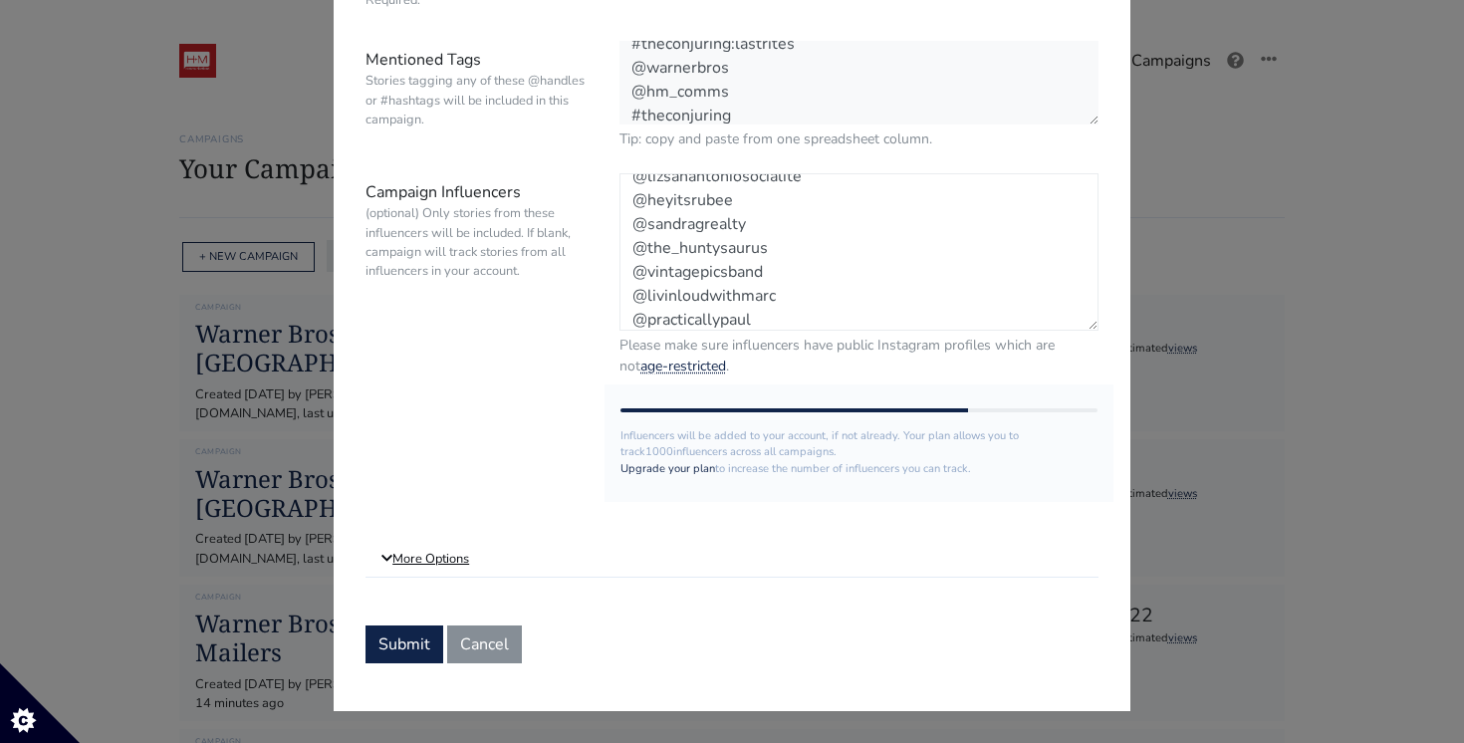
type textarea "@soyrolis - @alejandrasatx @sanantoniomunchies @mami_alexus_ @makeupby_analiza …"
click at [426, 555] on link "More Options" at bounding box center [731, 560] width 733 height 36
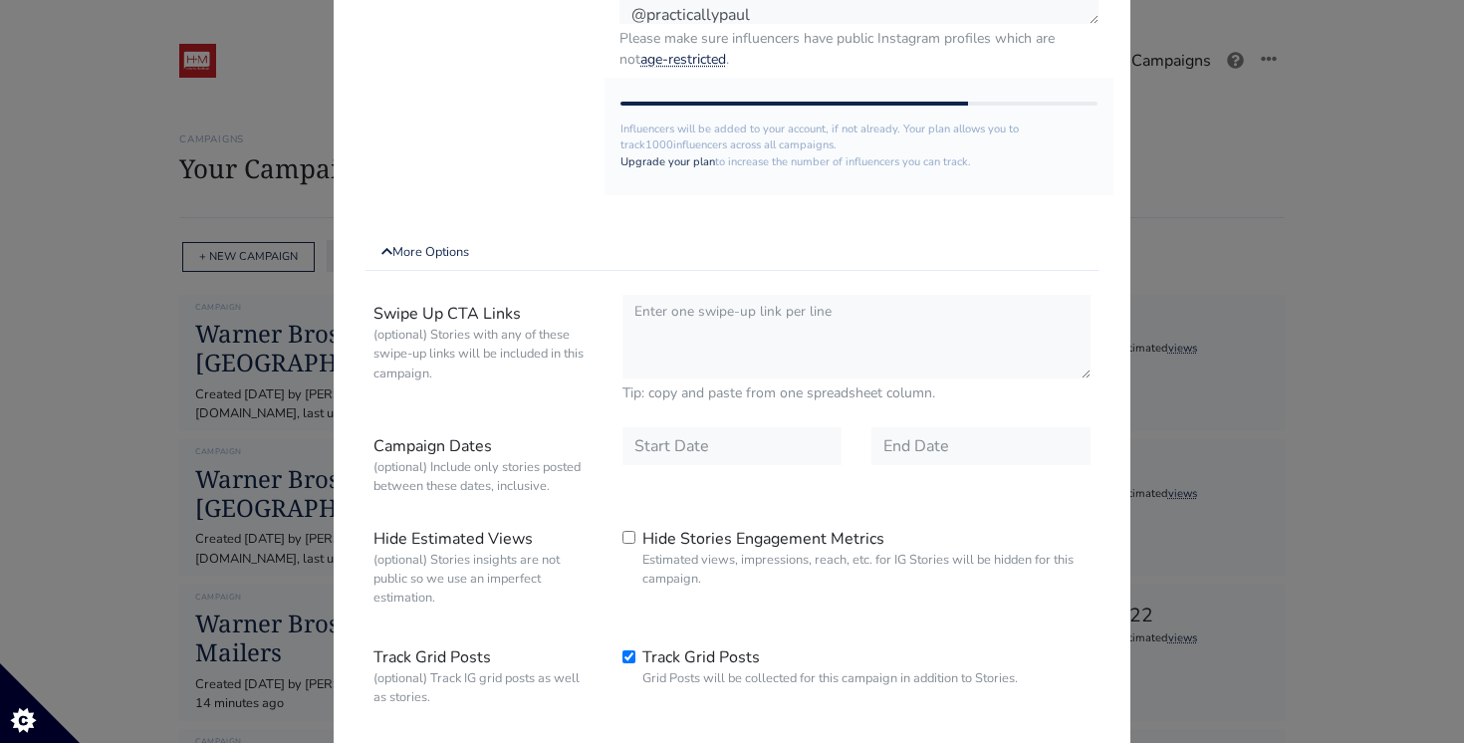
scroll to position [697, 0]
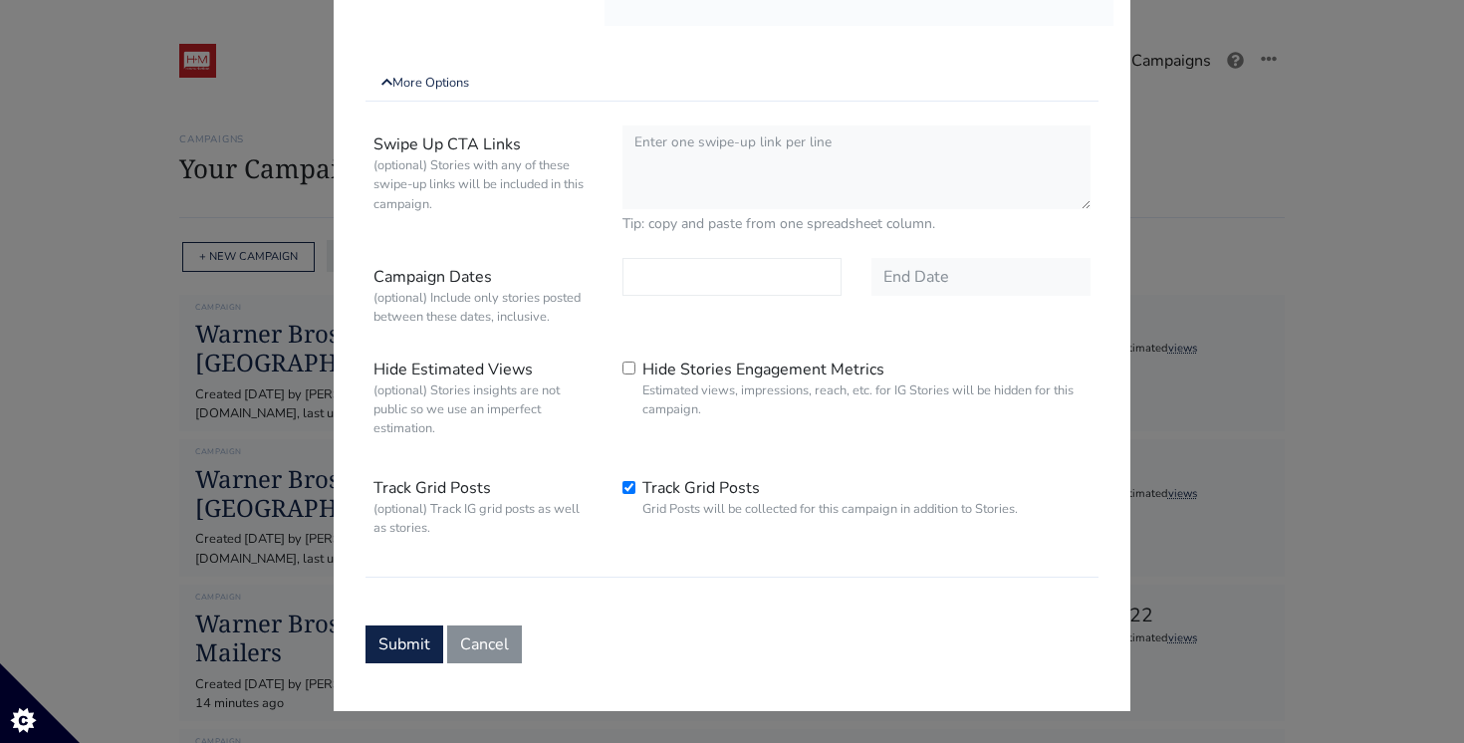
click at [664, 294] on input "text" at bounding box center [731, 277] width 219 height 38
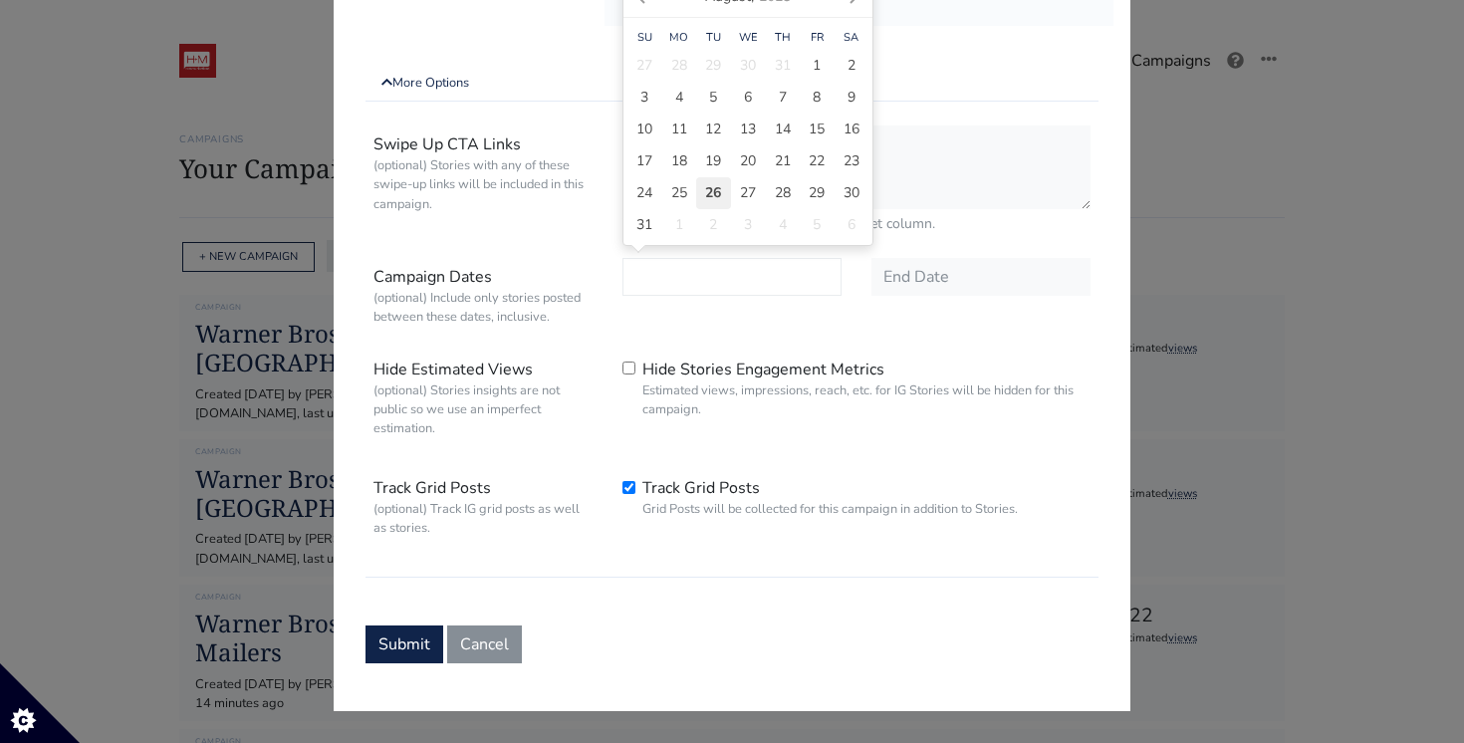
click at [713, 198] on span "26" at bounding box center [713, 192] width 16 height 21
type input "[DATE]"
click at [969, 283] on input "text" at bounding box center [980, 277] width 219 height 38
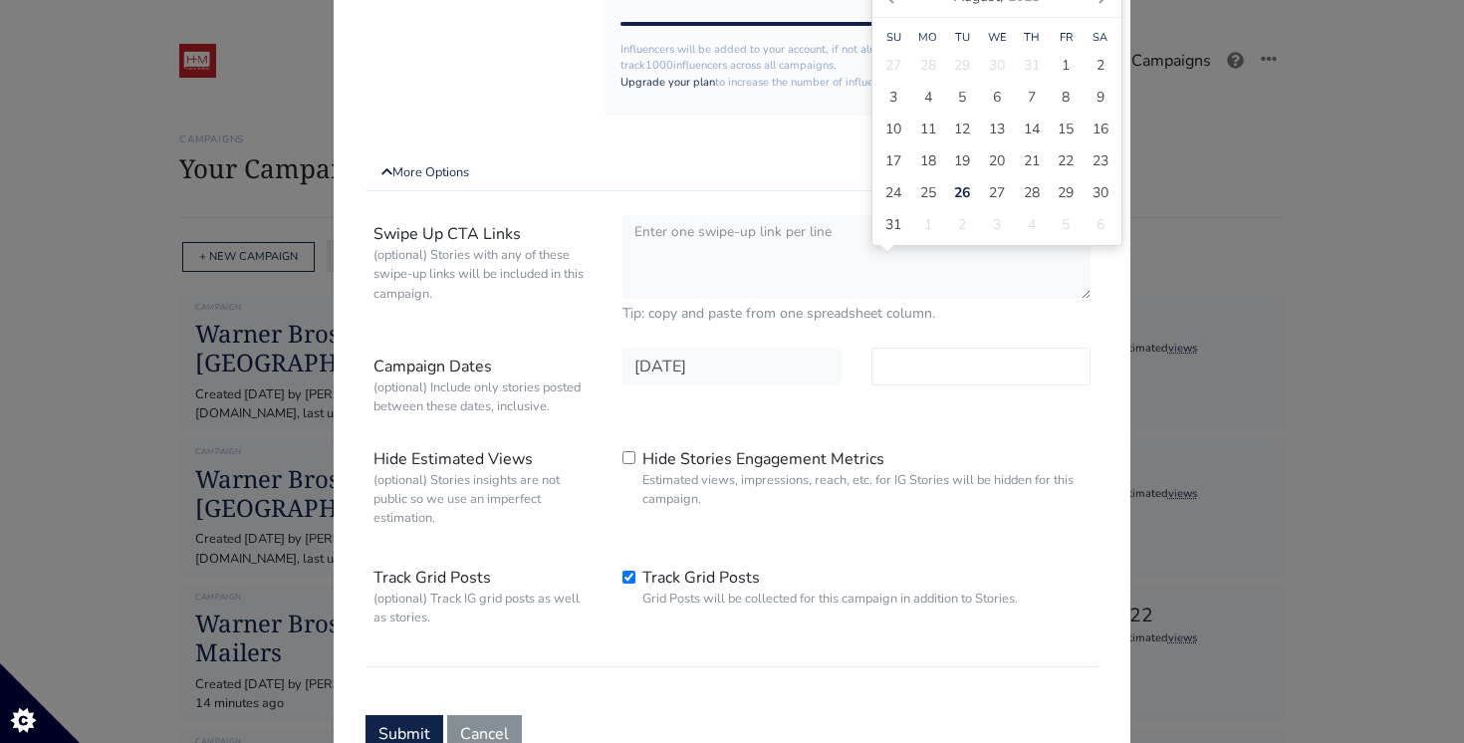
scroll to position [576, 0]
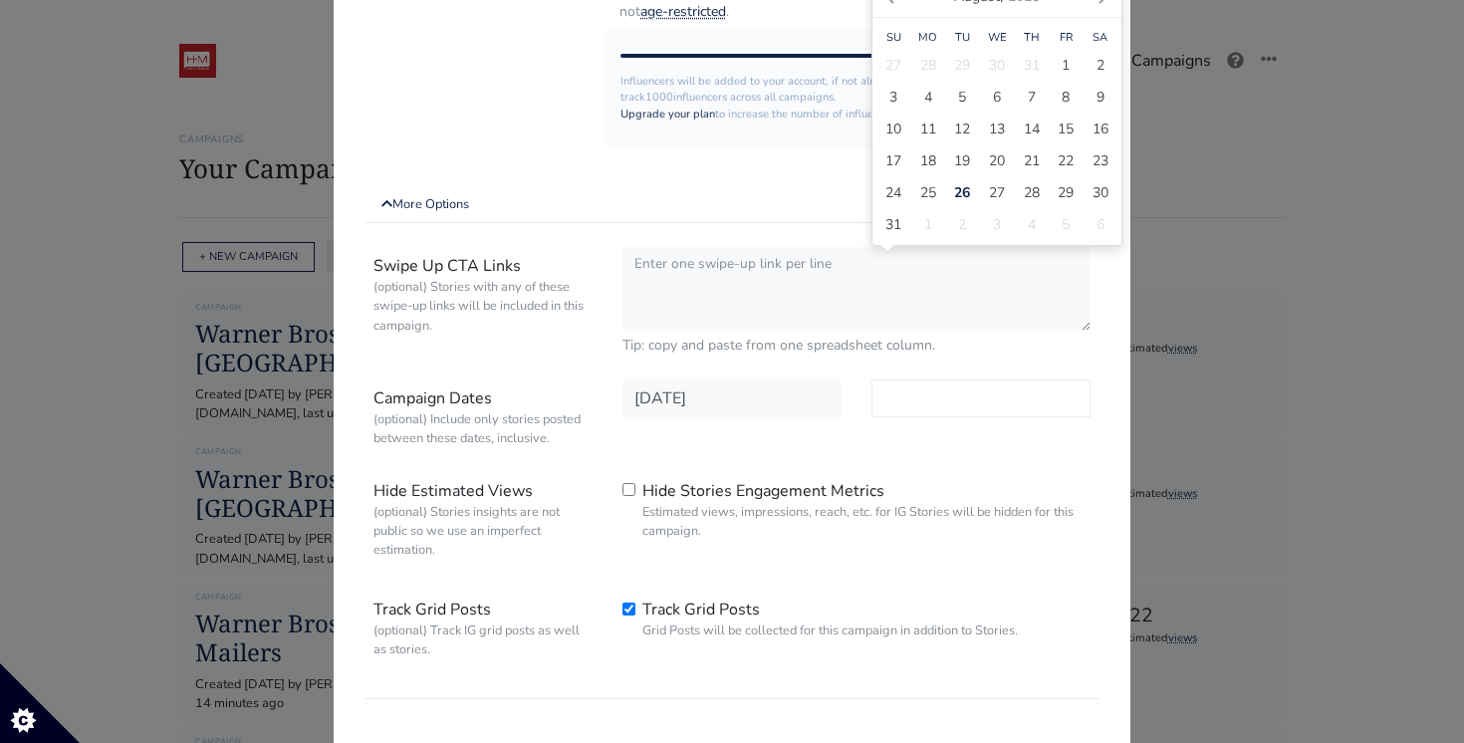
click at [938, 400] on input "text" at bounding box center [980, 398] width 219 height 38
click at [938, 435] on div at bounding box center [980, 417] width 249 height 76
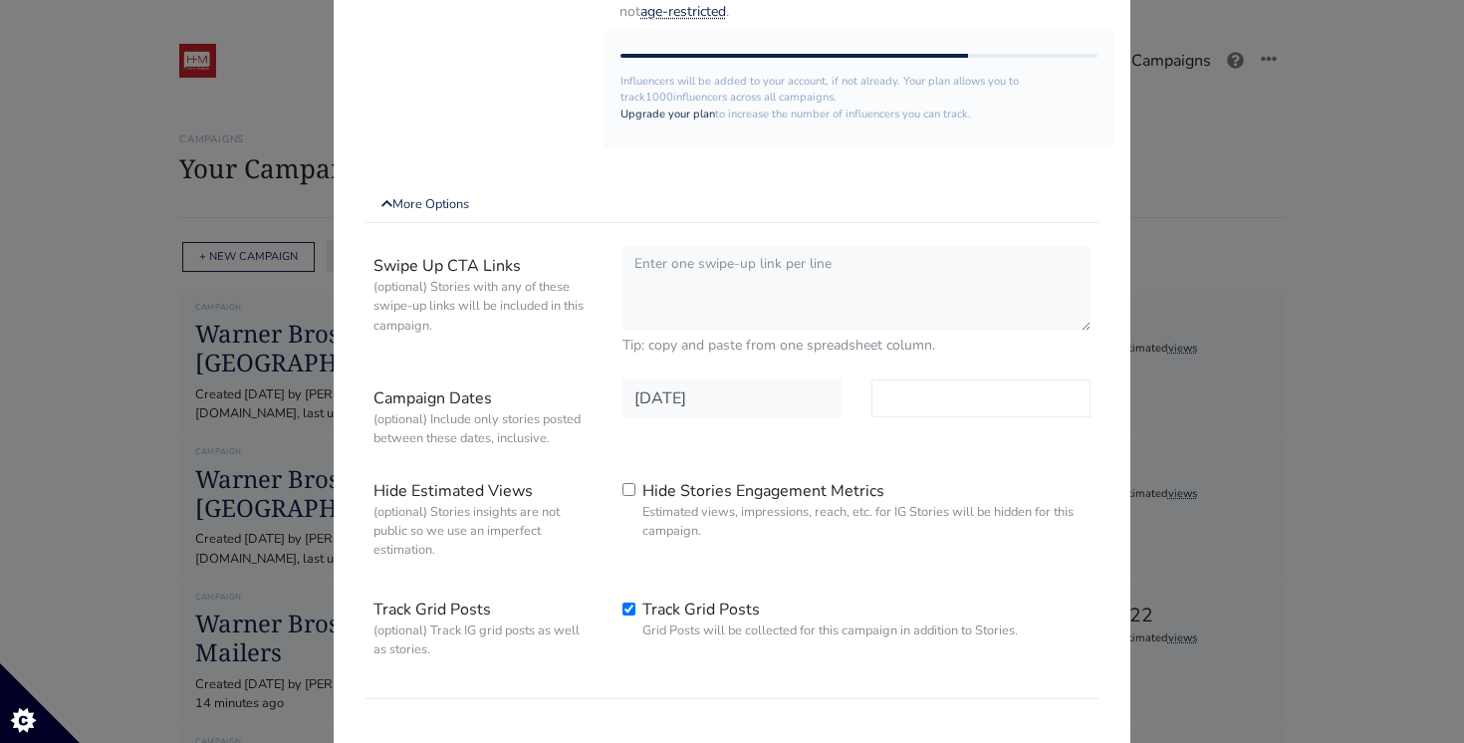
click at [956, 402] on input "text" at bounding box center [980, 398] width 219 height 38
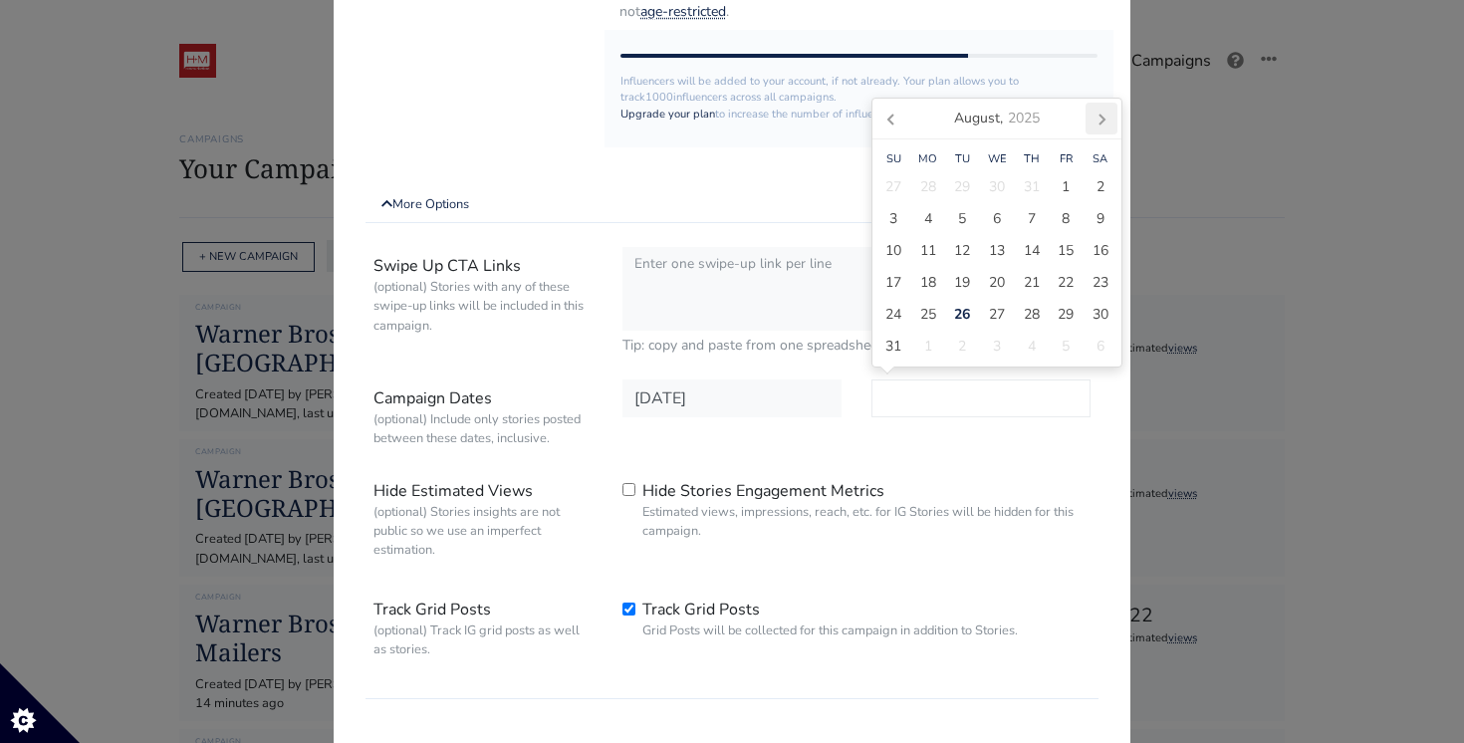
click at [1095, 118] on icon at bounding box center [1101, 119] width 32 height 32
click at [969, 346] on span "30" at bounding box center [962, 346] width 16 height 21
type input "[DATE]"
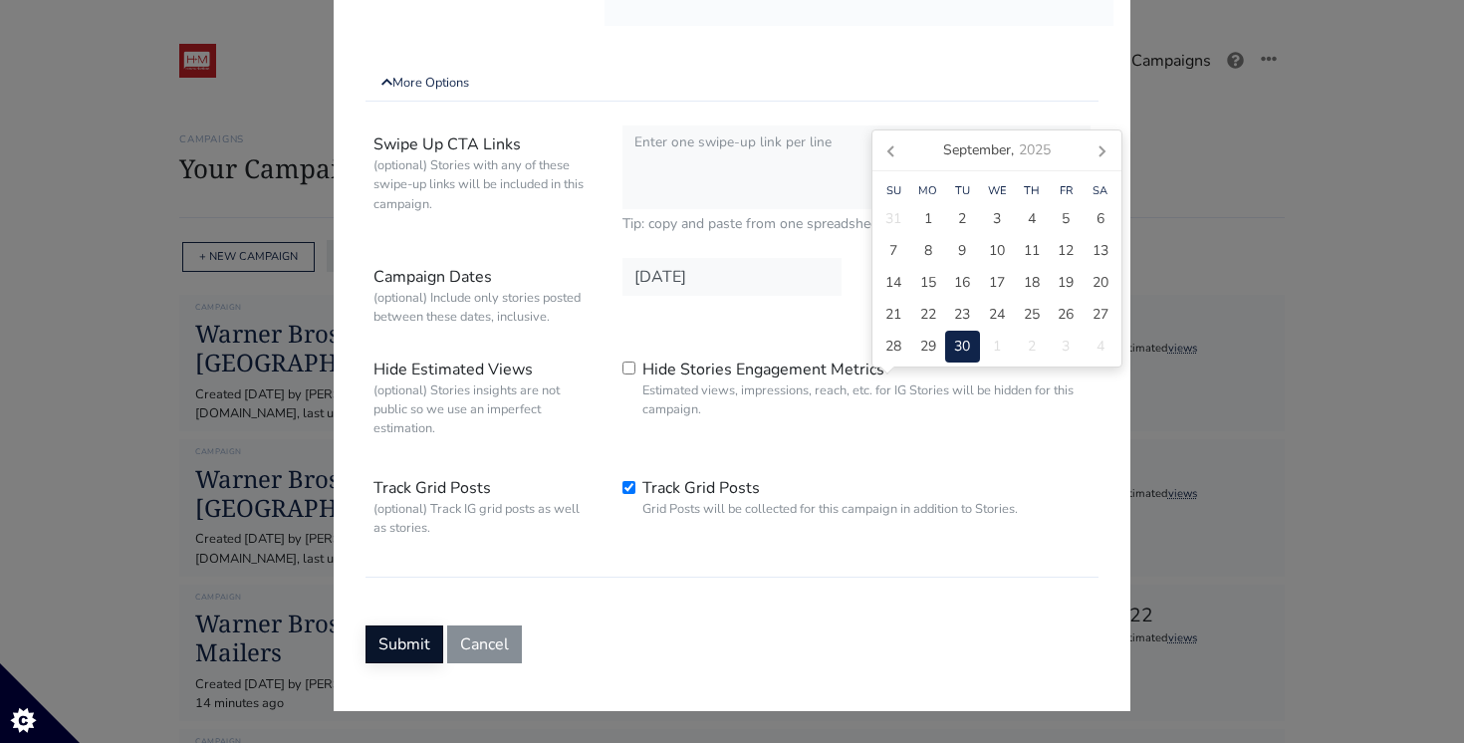
click at [419, 629] on button "Submit" at bounding box center [404, 644] width 78 height 38
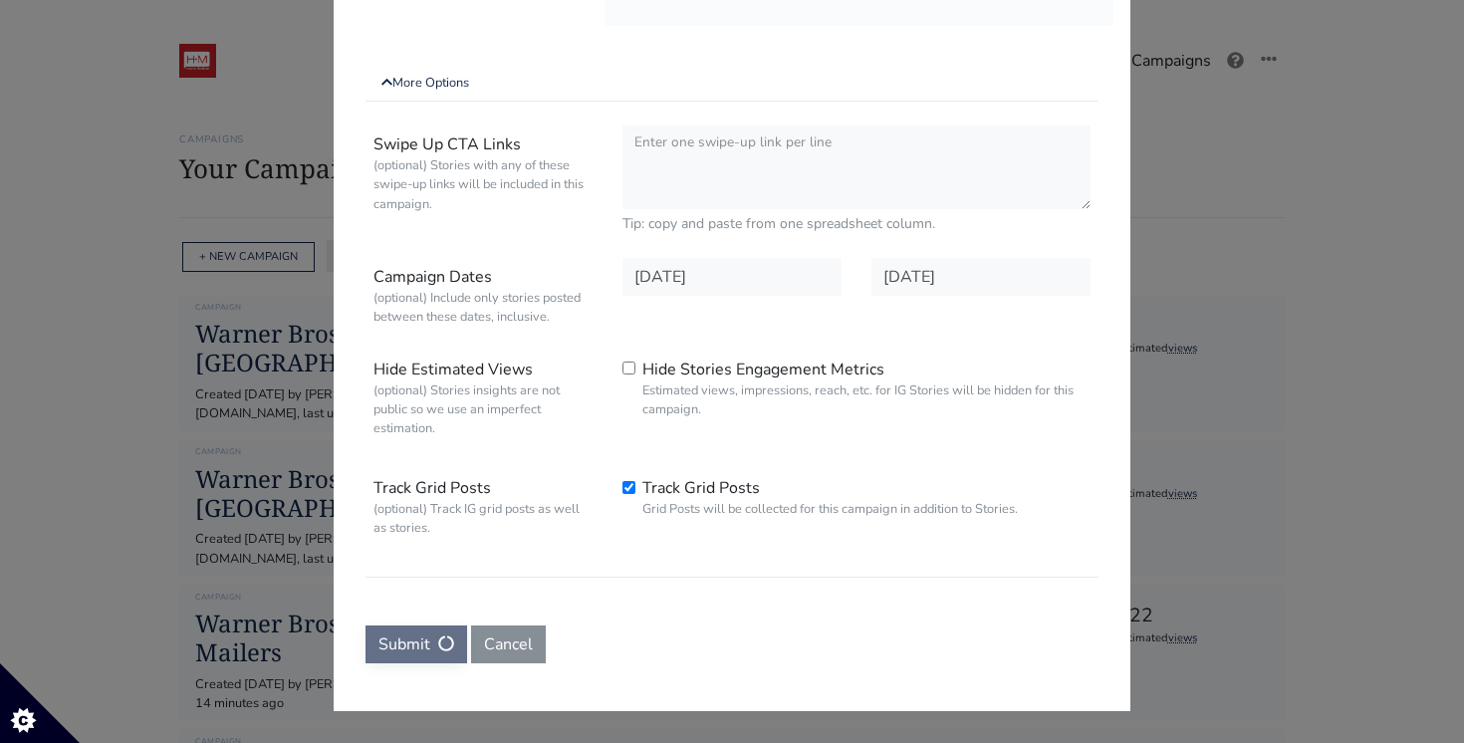
scroll to position [0, 0]
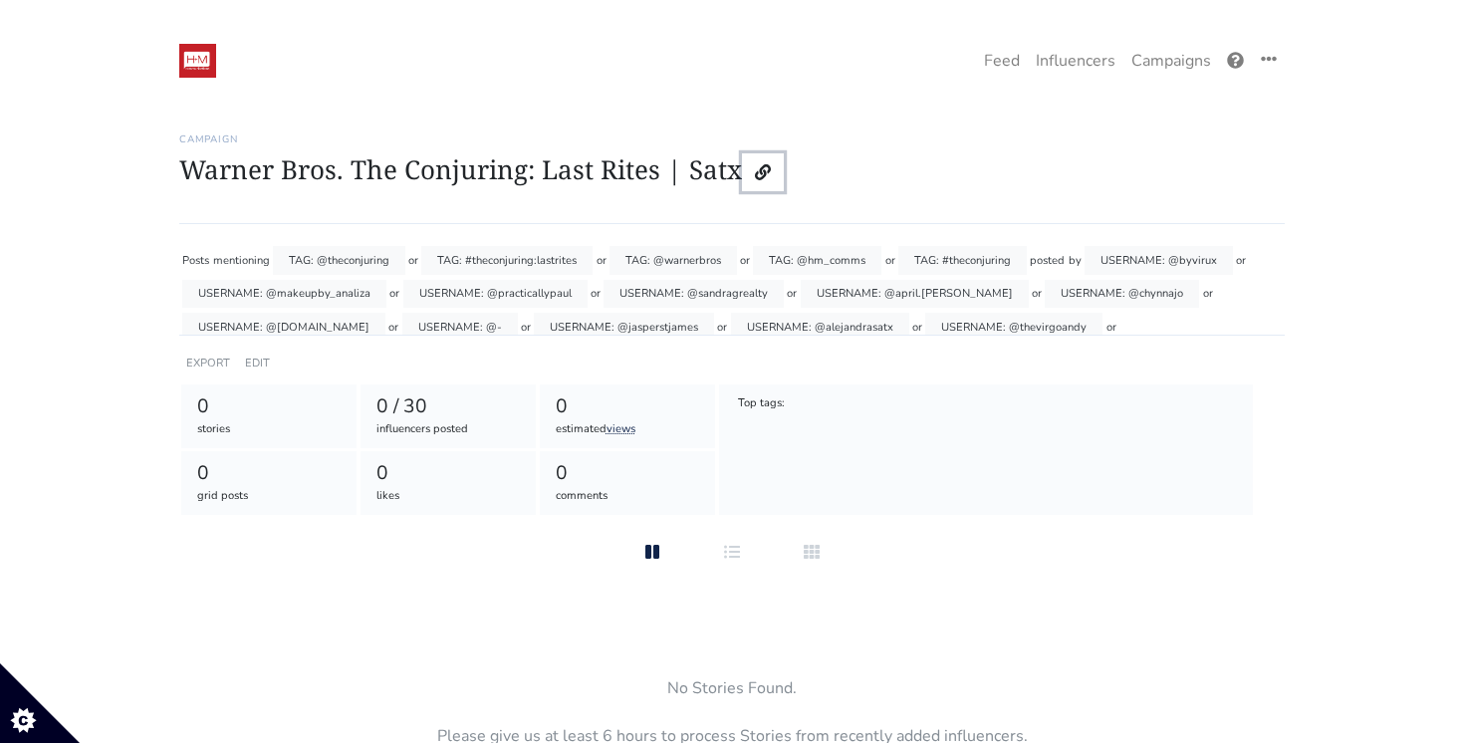
drag, startPoint x: 738, startPoint y: 171, endPoint x: 339, endPoint y: 163, distance: 399.4
click at [366, 164] on h1 "Warner Bros. The Conjuring: Last Rites | Satx" at bounding box center [731, 172] width 1105 height 38
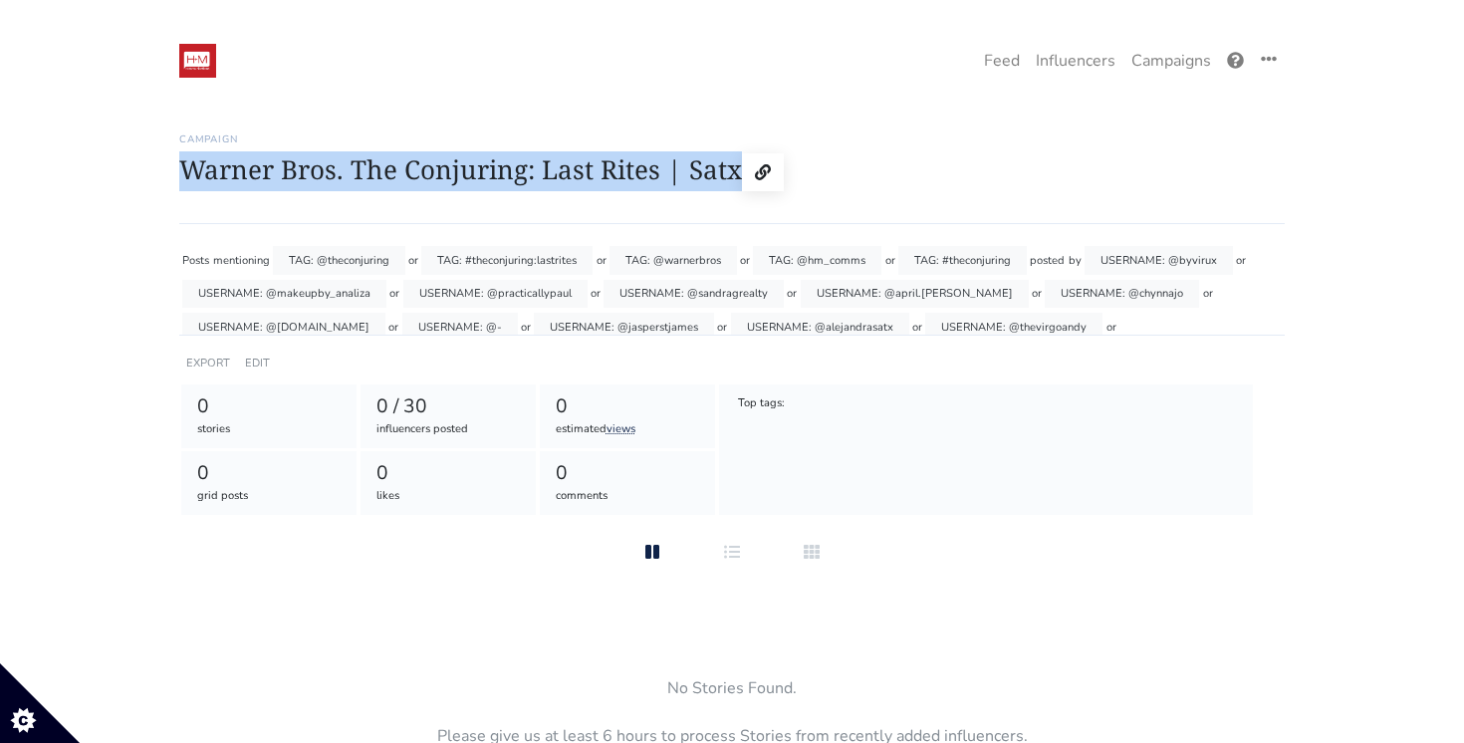
drag, startPoint x: 180, startPoint y: 169, endPoint x: 738, endPoint y: 160, distance: 557.7
click at [738, 160] on h1 "Warner Bros. The Conjuring: Last Rites | Satx" at bounding box center [731, 172] width 1105 height 38
copy h1 "Warner Bros. The Conjuring: Last Rites | Satx"
click at [1141, 65] on link "Campaigns" at bounding box center [1171, 61] width 96 height 40
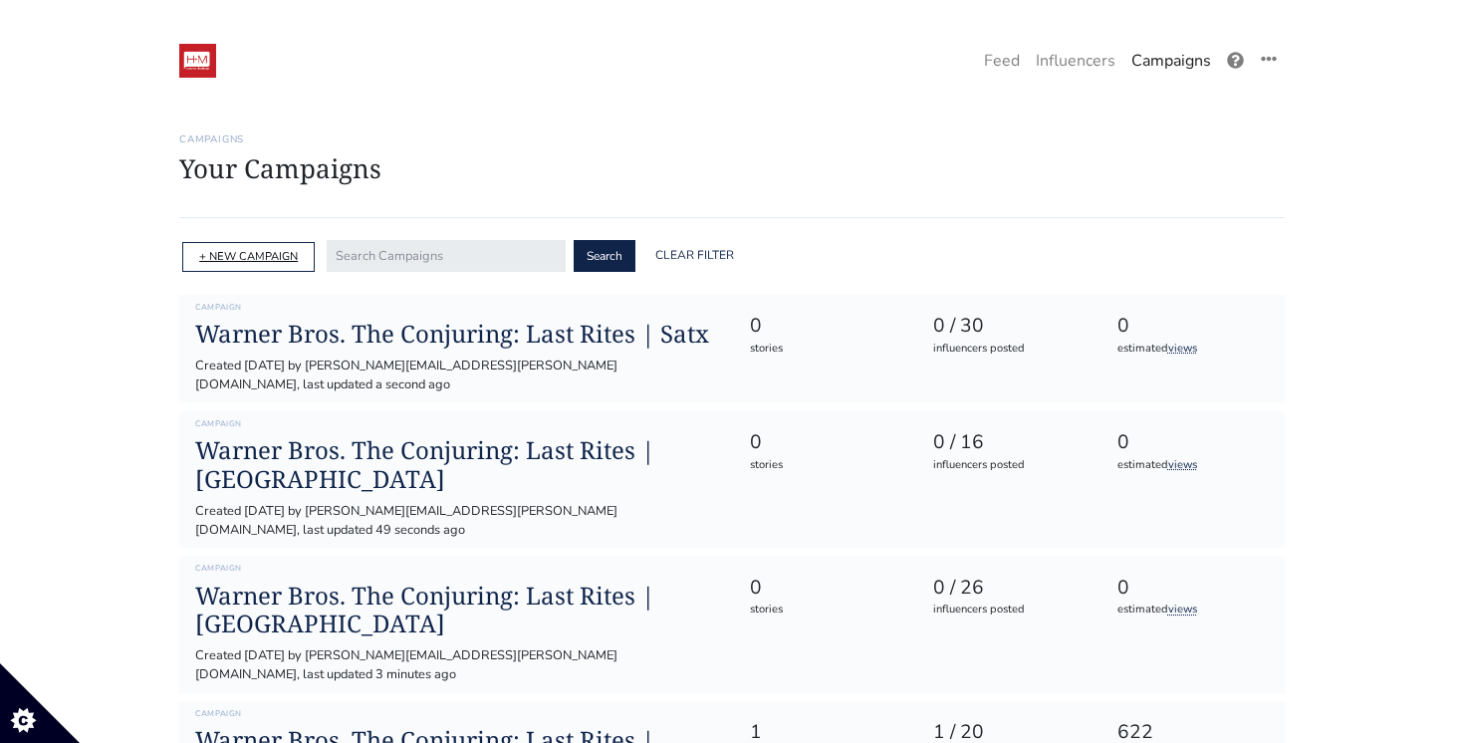
click at [270, 261] on link "+ NEW CAMPAIGN" at bounding box center [248, 256] width 99 height 15
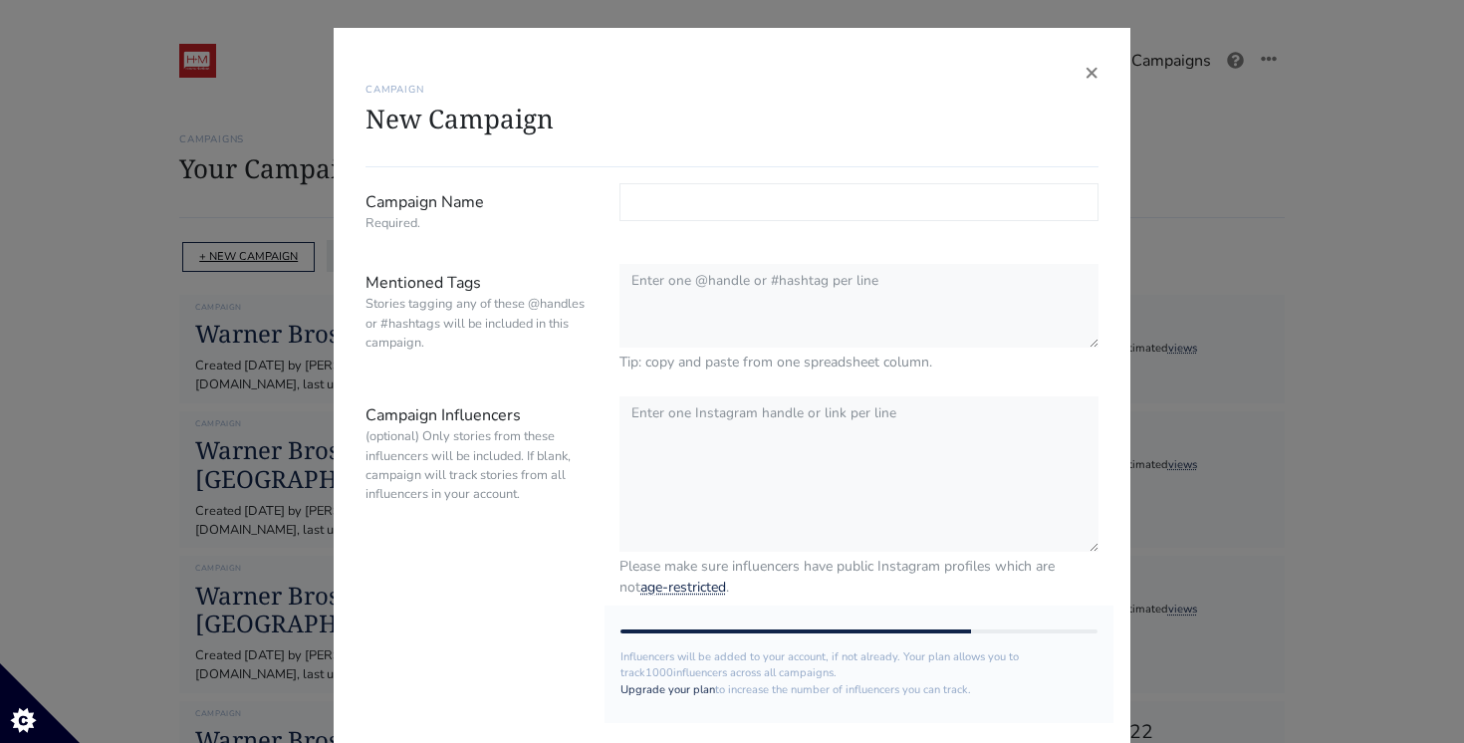
paste input "Warner Bros. The Conjuring: Last Rites | Satx"
click at [947, 206] on input "Warner Bros. The Conjuring: Last Rites | Satx" at bounding box center [858, 202] width 479 height 38
type input "Warner Bros. The Conjuring: Last Rites | Mcallen"
click at [1249, 288] on div "× CAMPAIGN New Campaign Campaign Name Required. Warner Bros. The Conjuring: Las…" at bounding box center [732, 371] width 1464 height 743
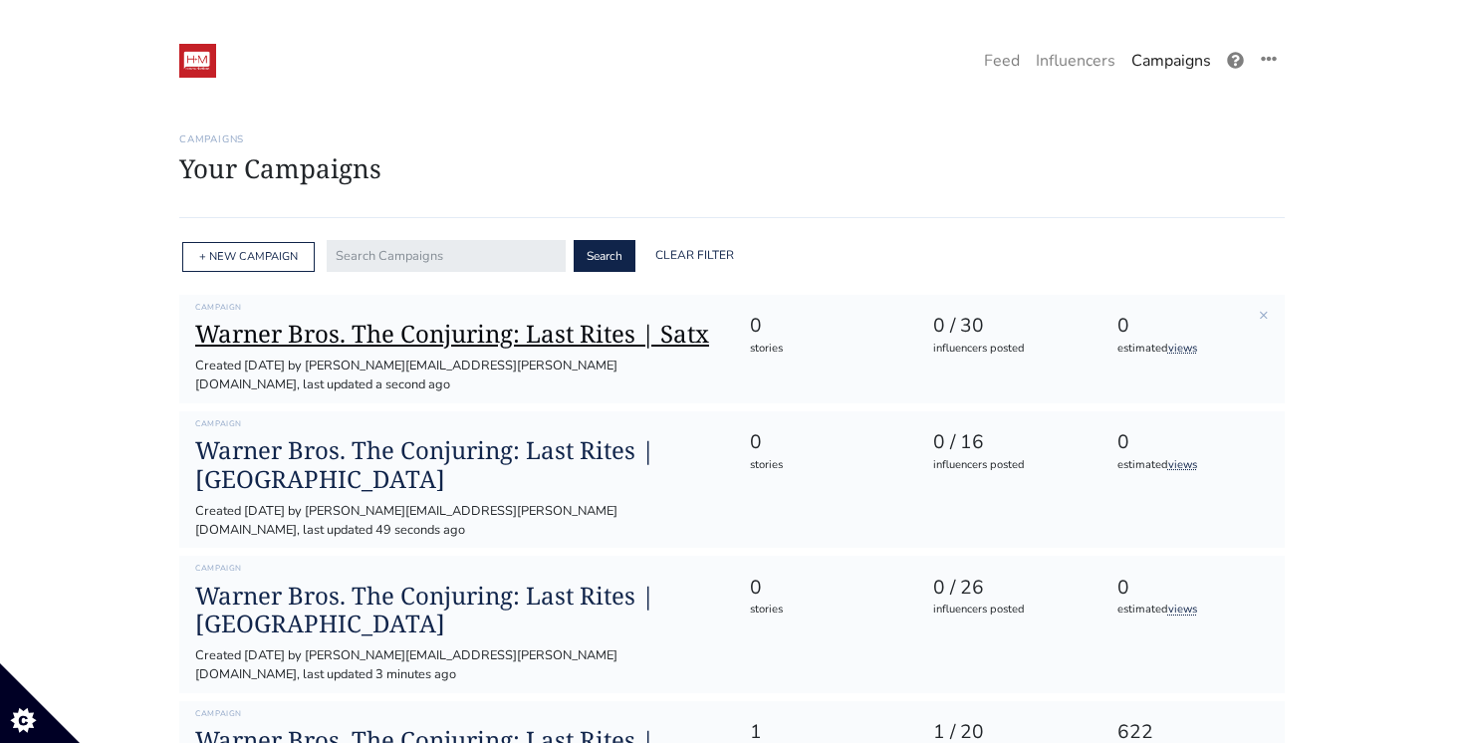
click at [543, 344] on h1 "Warner Bros. The Conjuring: Last Rites | Satx" at bounding box center [456, 334] width 522 height 29
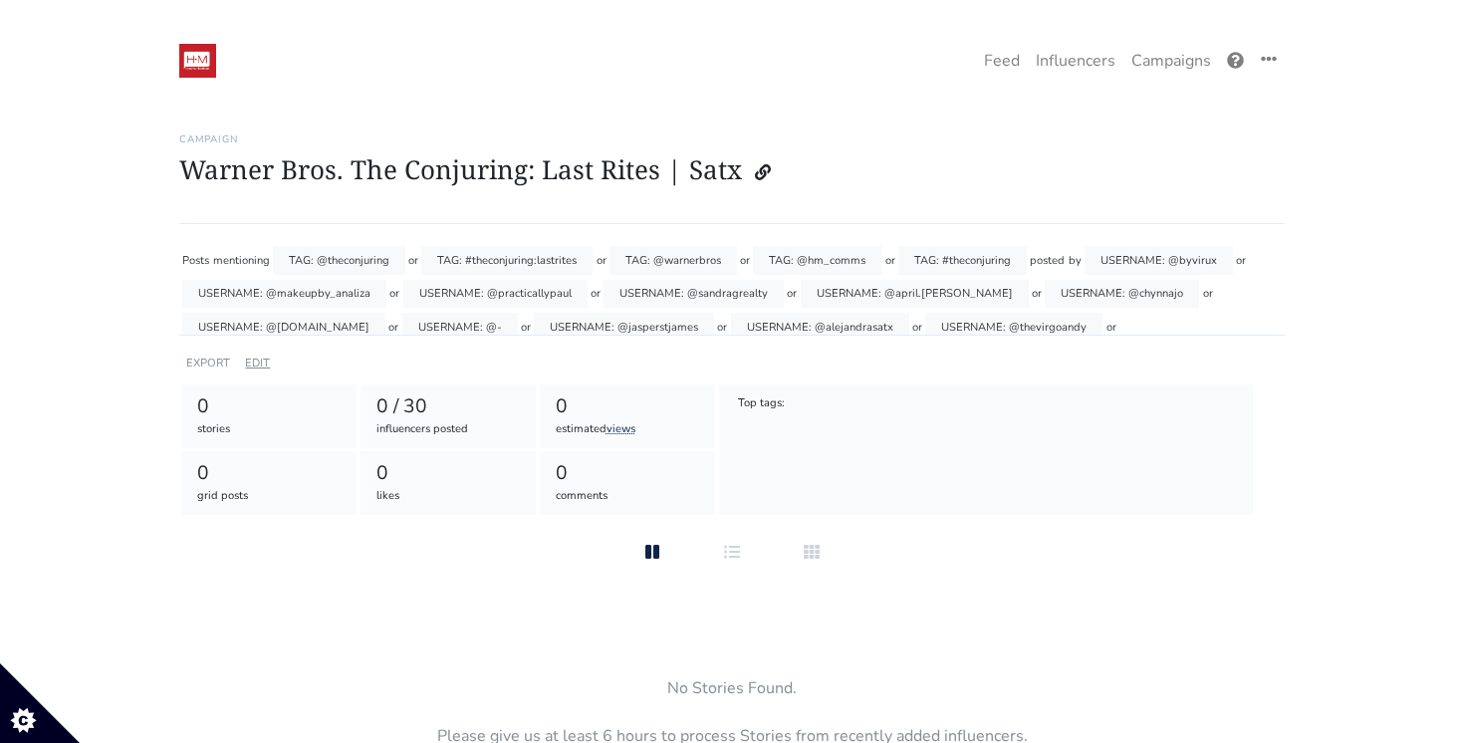
click at [263, 369] on link "EDIT" at bounding box center [257, 362] width 25 height 15
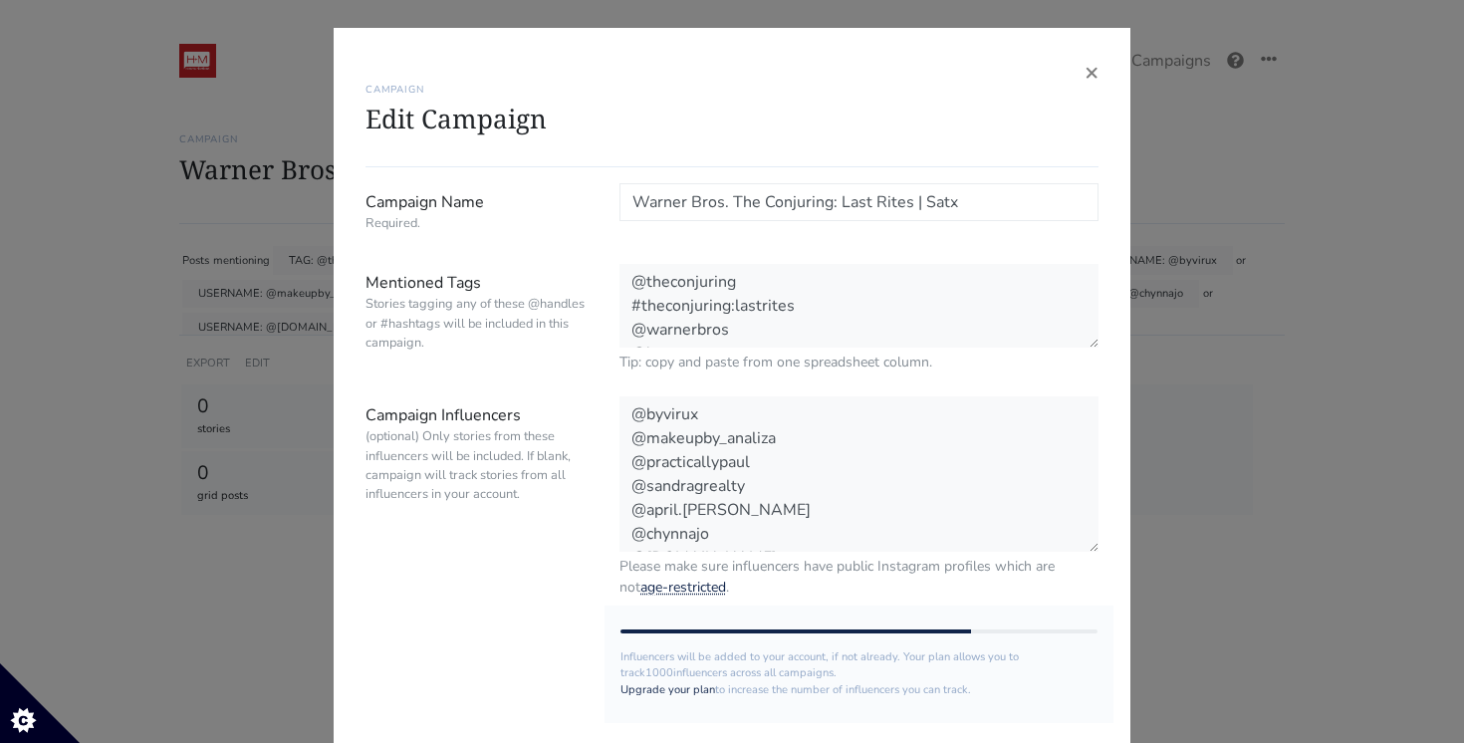
scroll to position [48, 0]
drag, startPoint x: 748, startPoint y: 327, endPoint x: 494, endPoint y: 120, distance: 327.0
click at [498, 123] on div "× CAMPAIGN Edit Campaign Campaign Name Required. Warner Bros. The Conjuring: La…" at bounding box center [732, 481] width 797 height 906
click at [1091, 77] on span "×" at bounding box center [1091, 72] width 14 height 32
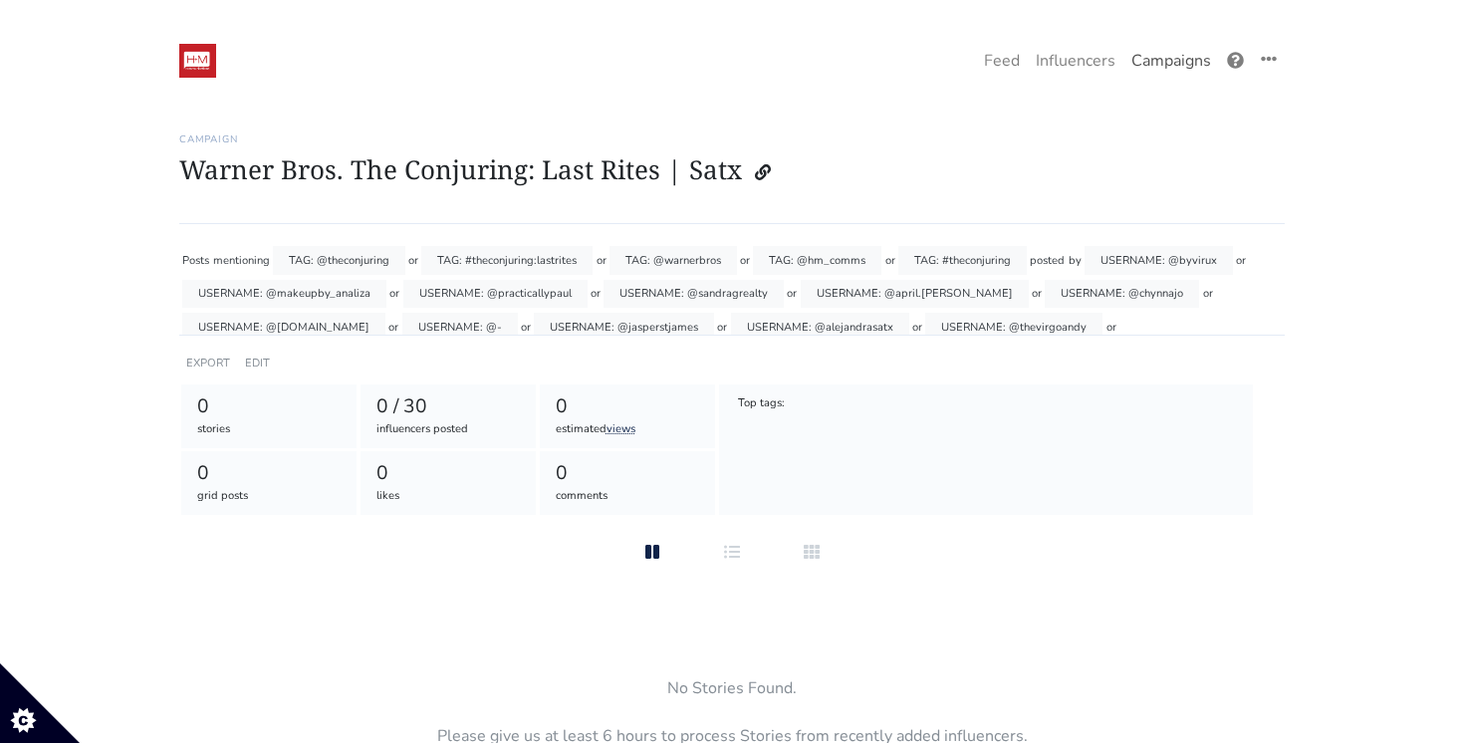
click at [1170, 67] on link "Campaigns" at bounding box center [1171, 61] width 96 height 40
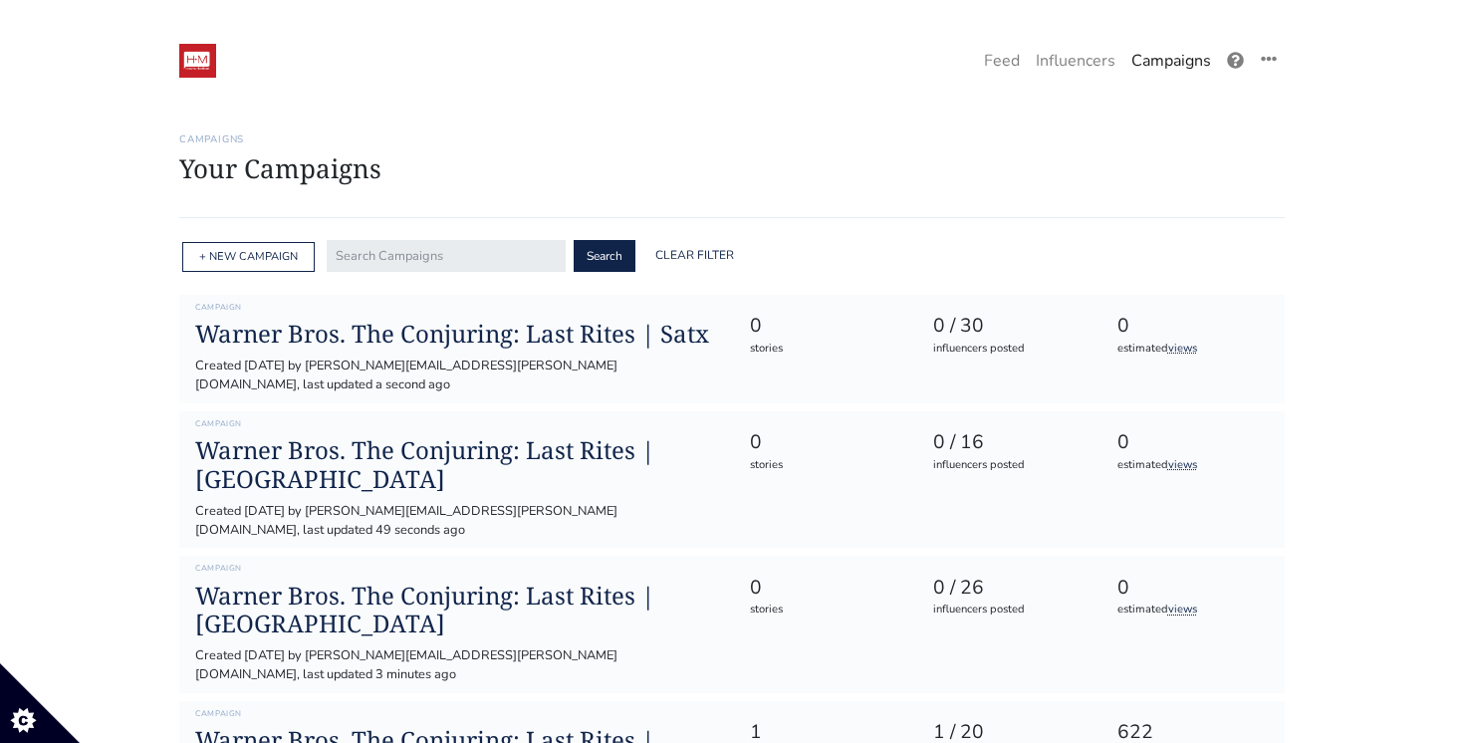
click at [271, 266] on div "+ NEW CAMPAIGN" at bounding box center [248, 257] width 132 height 31
click at [272, 258] on link "+ NEW CAMPAIGN" at bounding box center [248, 256] width 99 height 15
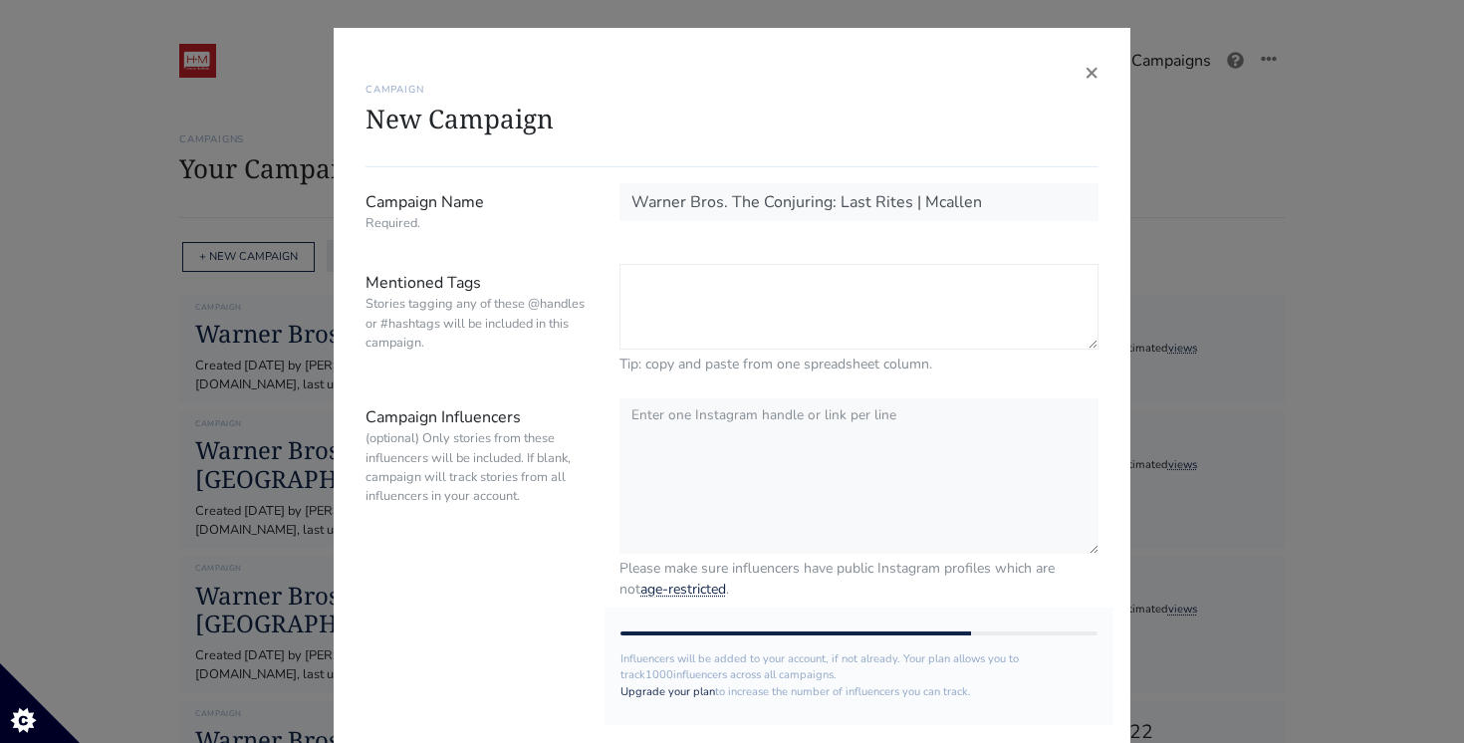
click at [764, 322] on textarea "Mentioned Tags Stories tagging any of these @handles or #hashtags will be inclu…" at bounding box center [858, 307] width 479 height 86
paste textarea "@theconjuring #theconjuring:lastrites @warnerbros @hm_comms #theconjuring"
type textarea "@theconjuring #theconjuring:lastrites @warnerbros @hm_comms #theconjuring"
click at [649, 418] on textarea "Campaign Influencers (optional) Only stories from these influencers will be inc…" at bounding box center [858, 474] width 479 height 157
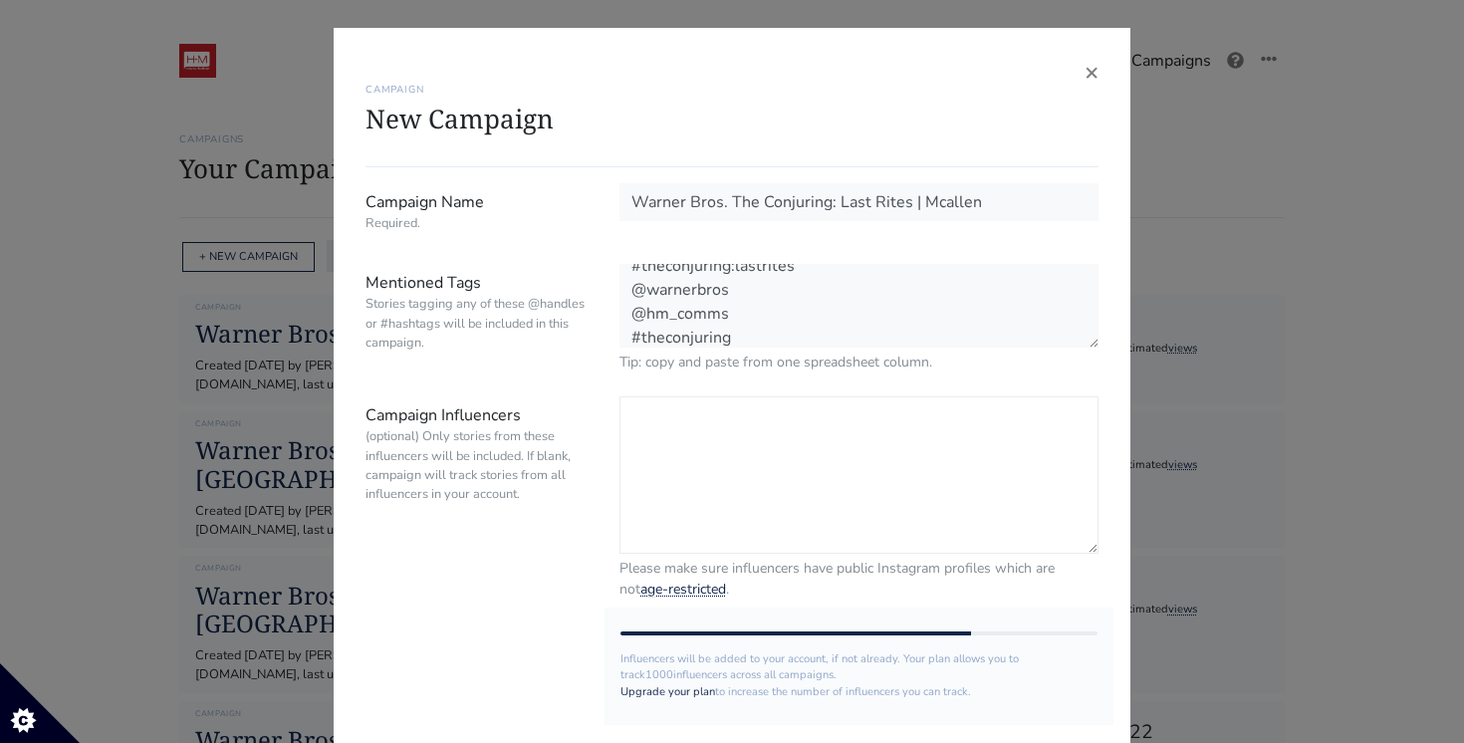
scroll to position [39, 0]
paste textarea "@stevenafranz - @freddsters @christopherjcortez @ydaliaflores @diandramejia @li…"
click at [679, 443] on textarea "@stevenafranz - @freddsters @christopherjcortez @ydaliaflores @diandramejia @li…" at bounding box center [858, 474] width 479 height 157
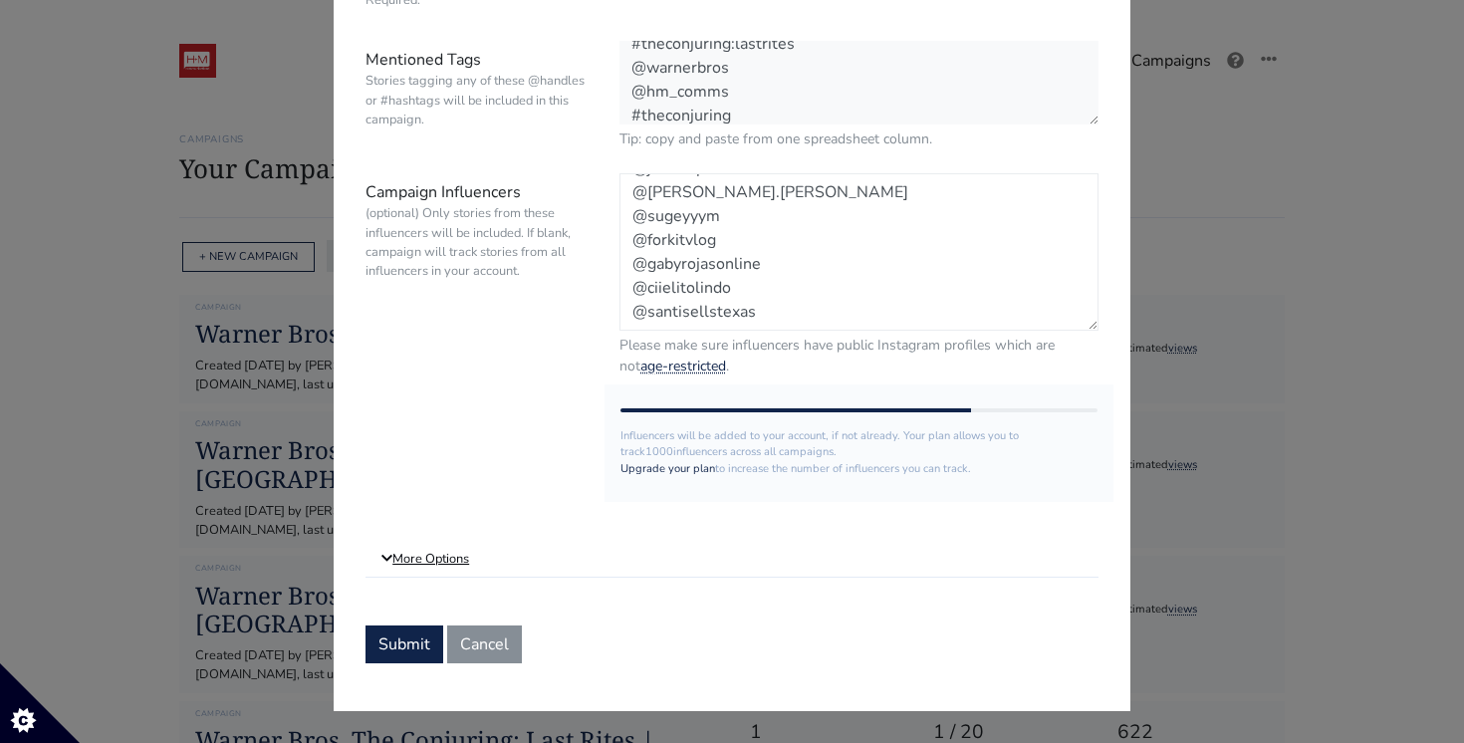
type textarea "@stevenafranz @freddsters @christopherjcortez @ydaliaflores @diandramejia @life…"
click at [419, 553] on link "More Options" at bounding box center [731, 560] width 733 height 36
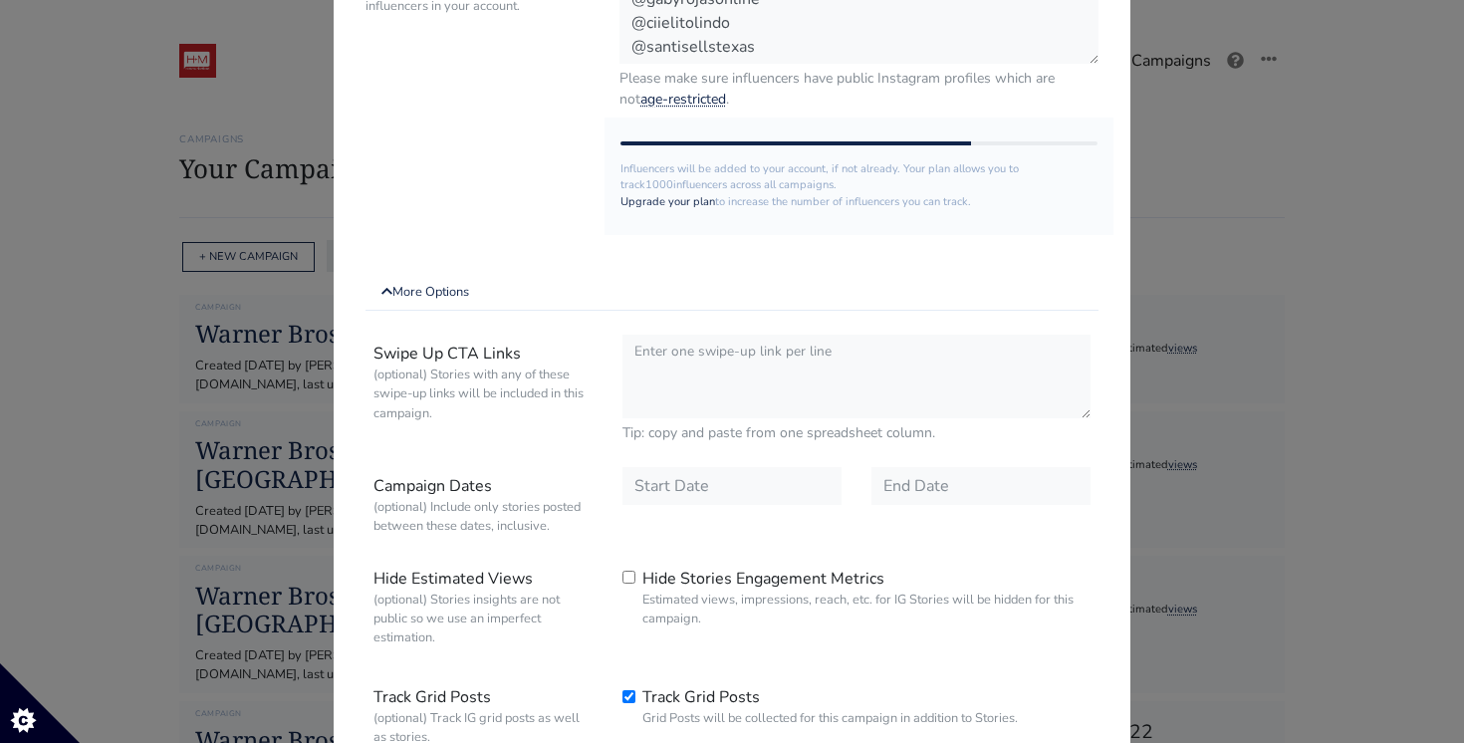
scroll to position [652, 0]
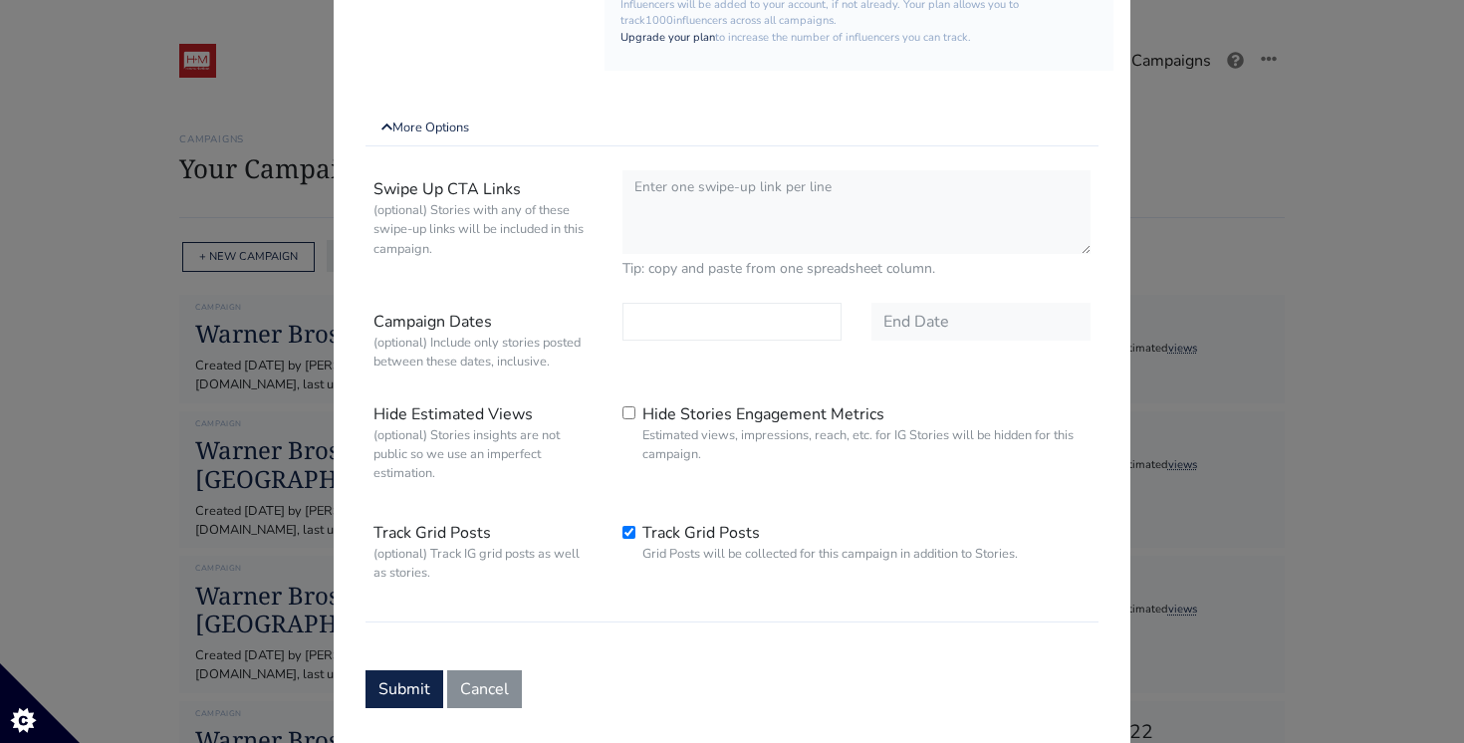
click at [675, 329] on input "text" at bounding box center [731, 322] width 219 height 38
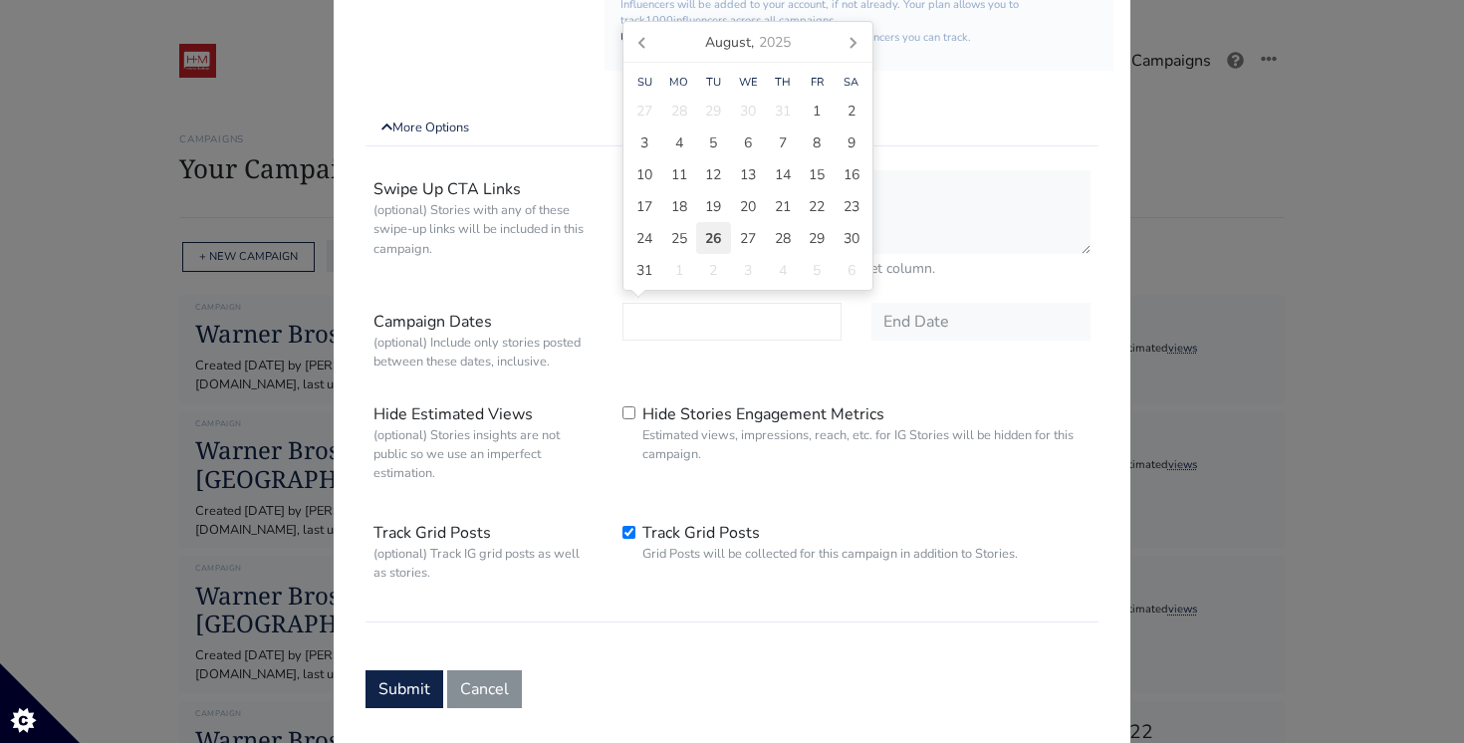
click at [720, 243] on span "26" at bounding box center [713, 238] width 16 height 21
type input "[DATE]"
click at [955, 322] on input "text" at bounding box center [980, 322] width 219 height 38
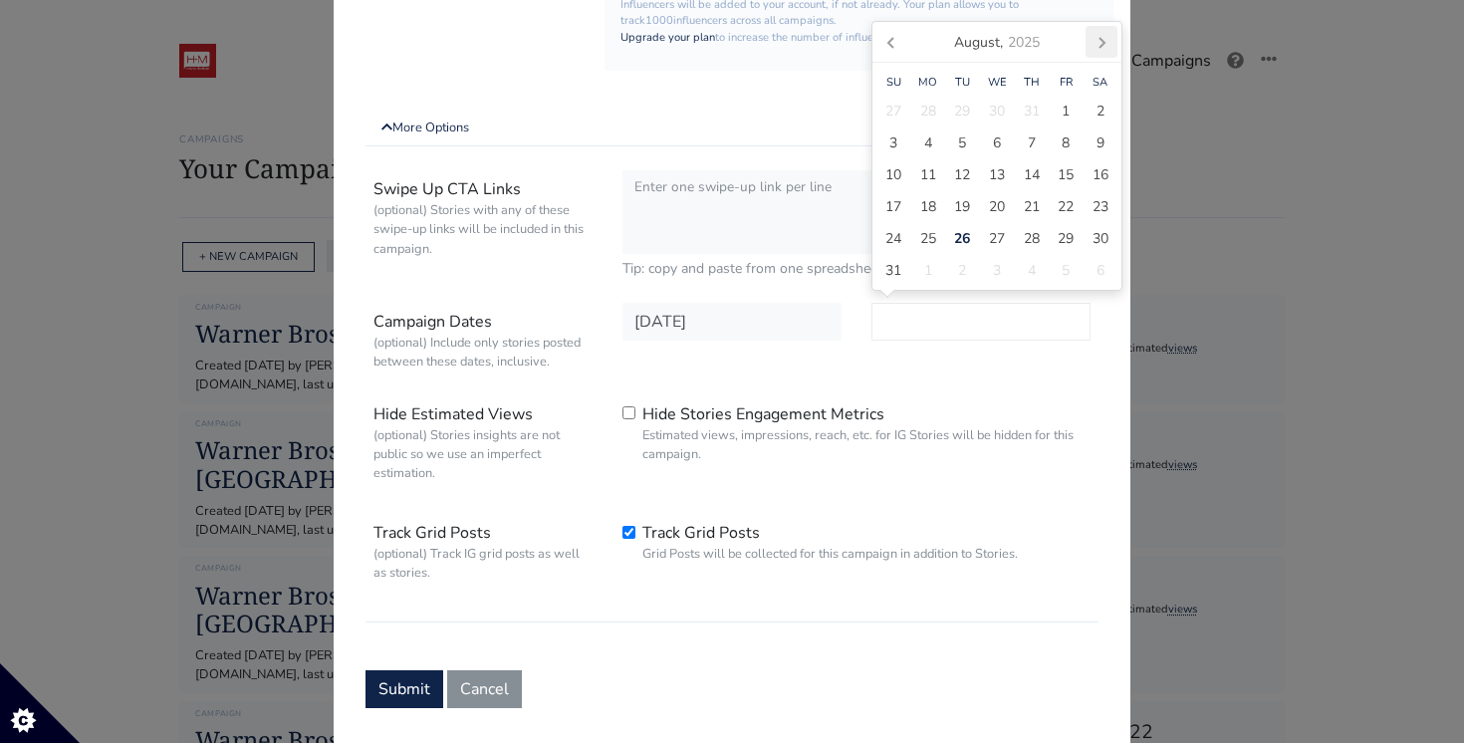
click at [1105, 46] on icon at bounding box center [1101, 42] width 32 height 32
click at [958, 277] on span "30" at bounding box center [962, 270] width 16 height 21
type input "[DATE]"
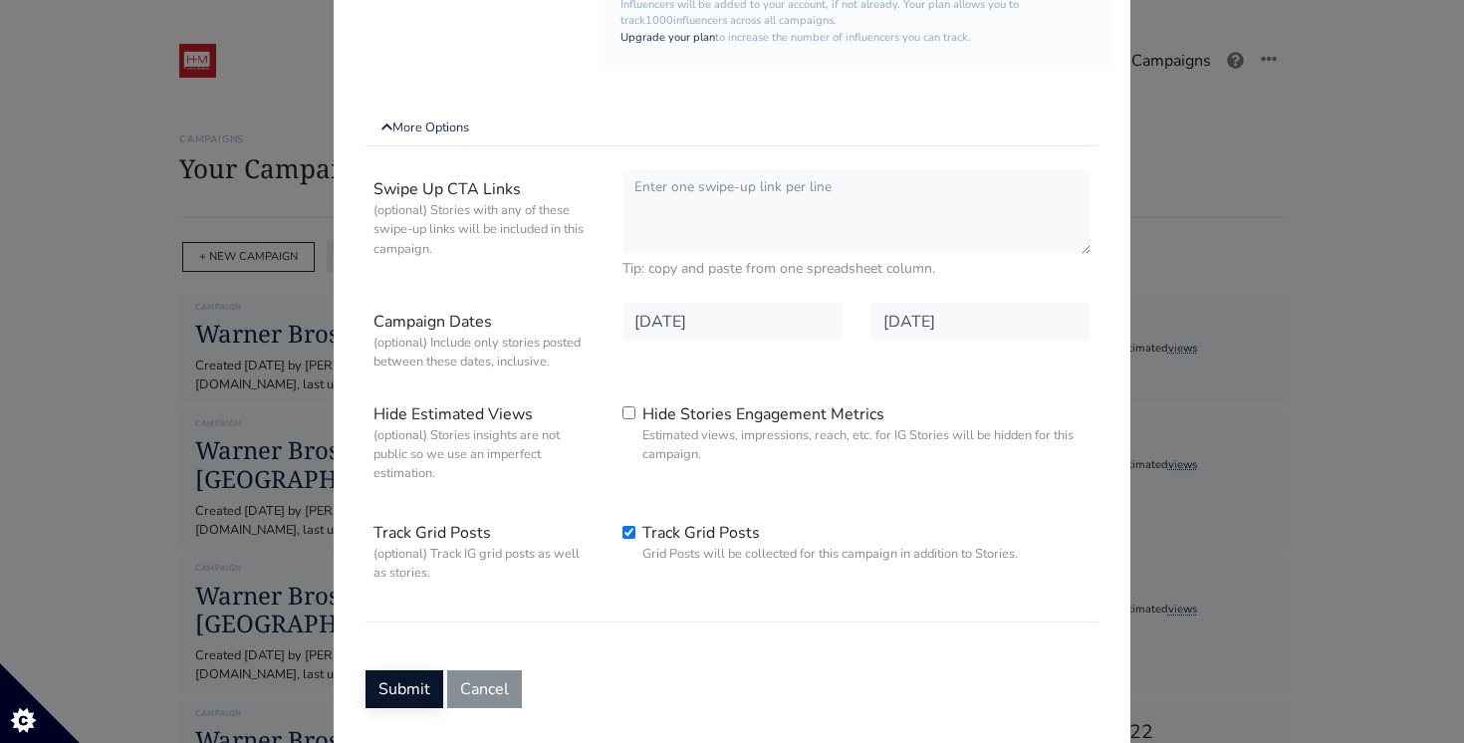
click at [393, 683] on button "Submit" at bounding box center [404, 689] width 78 height 38
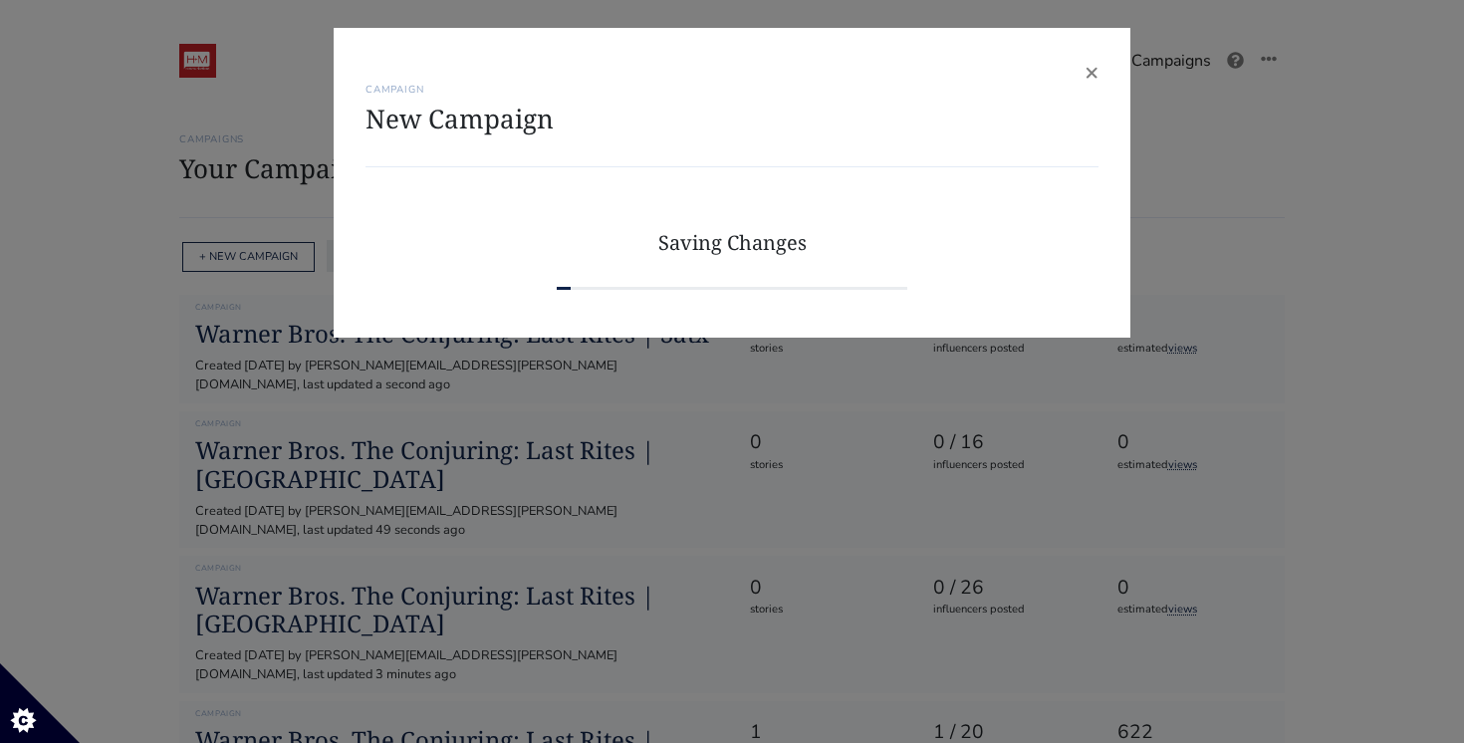
scroll to position [0, 0]
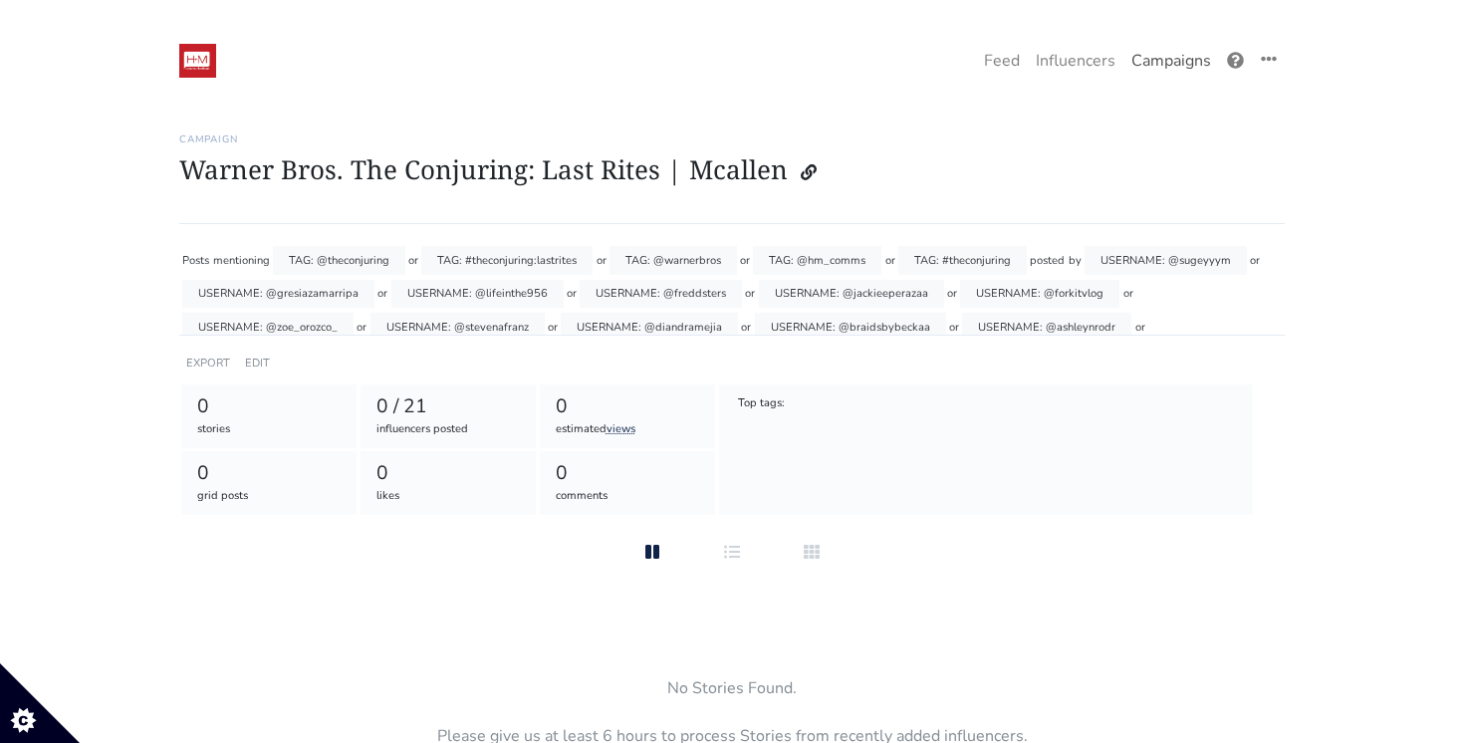
click at [1195, 64] on link "Campaigns" at bounding box center [1171, 61] width 96 height 40
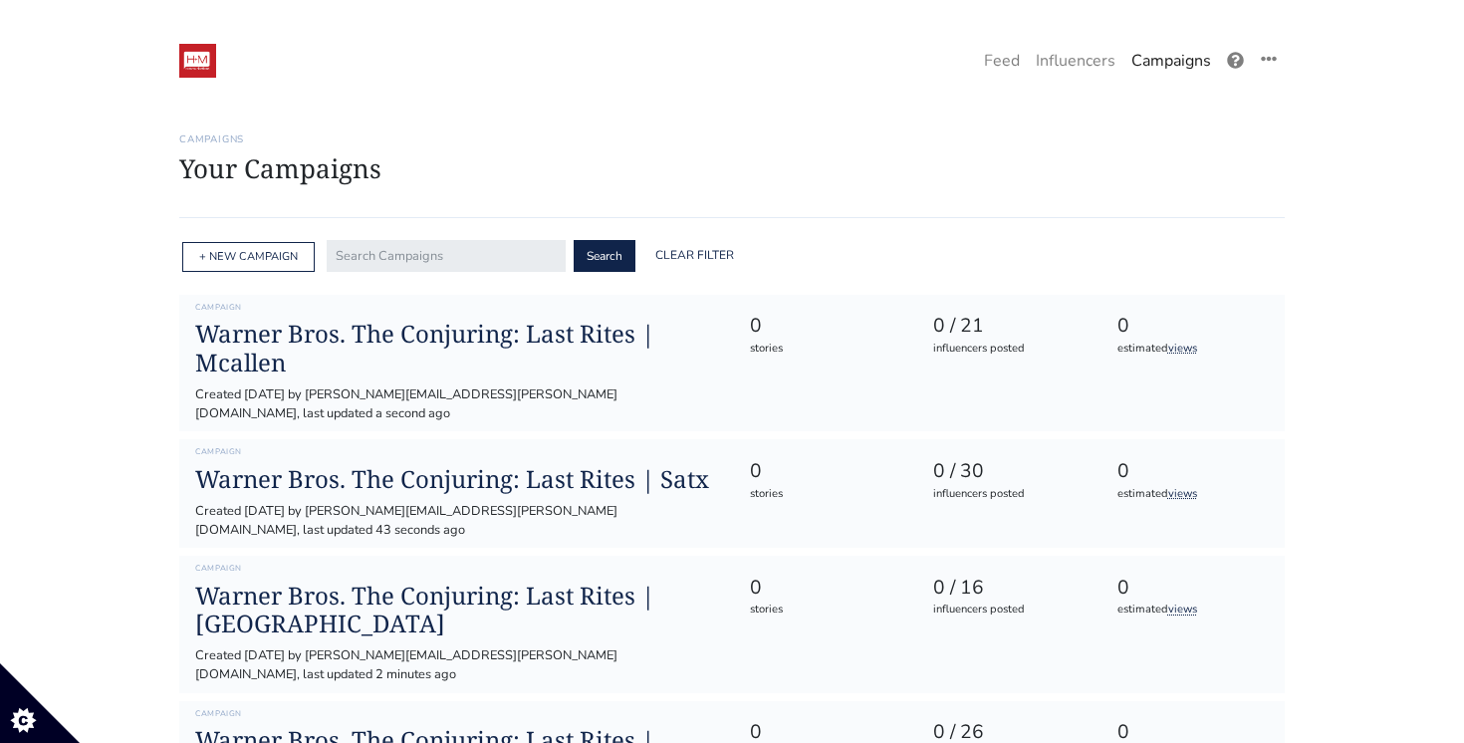
click at [260, 266] on div "+ NEW CAMPAIGN" at bounding box center [248, 257] width 132 height 31
click at [271, 252] on link "+ NEW CAMPAIGN" at bounding box center [248, 256] width 99 height 15
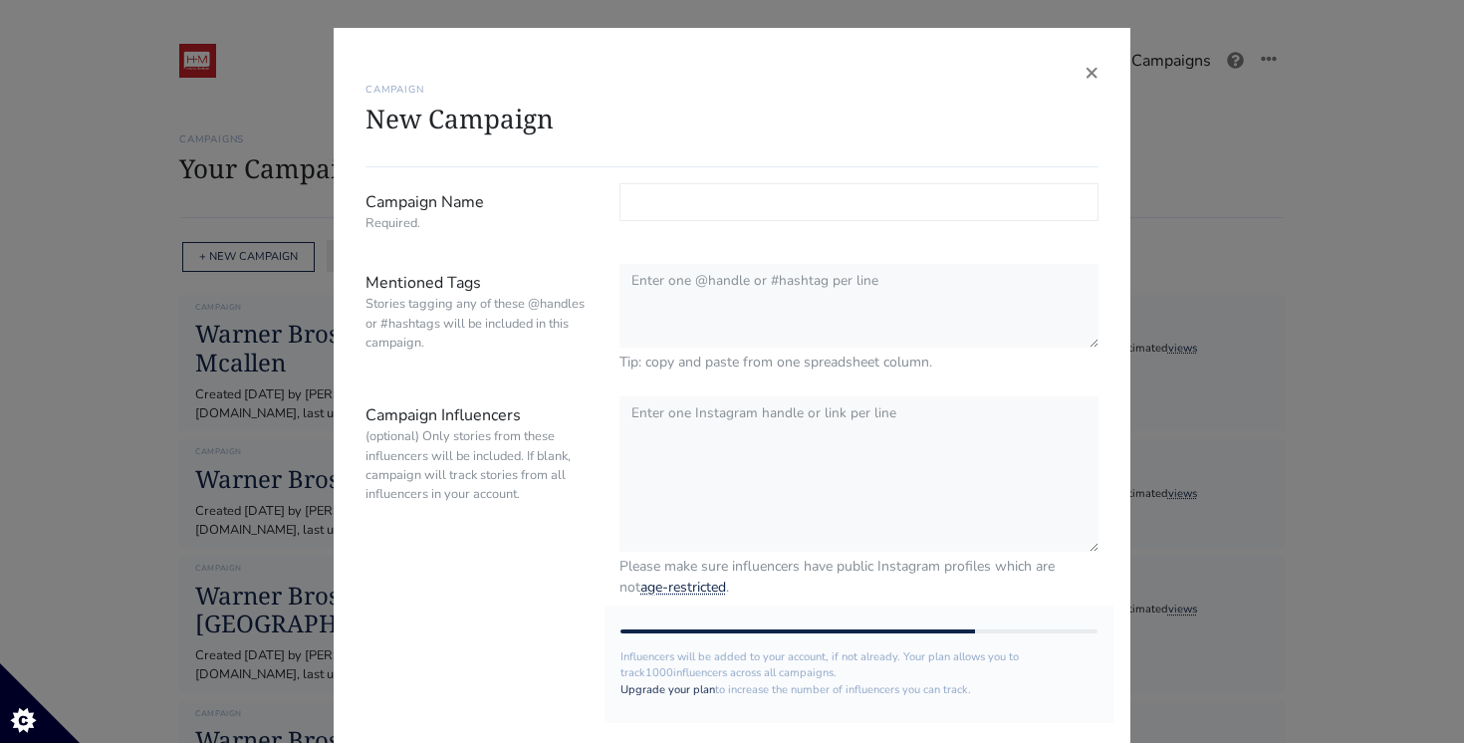
click at [686, 220] on input "Campaign Name Required." at bounding box center [858, 202] width 479 height 38
paste input "@stevenafranz - @freddsters @christopherjcortez @ydaliaflores @diandramejia @li…"
type input "@stevenafranz - @freddsters @christopherjcortez @ydaliaflores @diandramejia @li…"
click at [1307, 312] on div "× CAMPAIGN New Campaign Campaign Name Required. Mentioned Tags Stories tagging …" at bounding box center [732, 371] width 1464 height 743
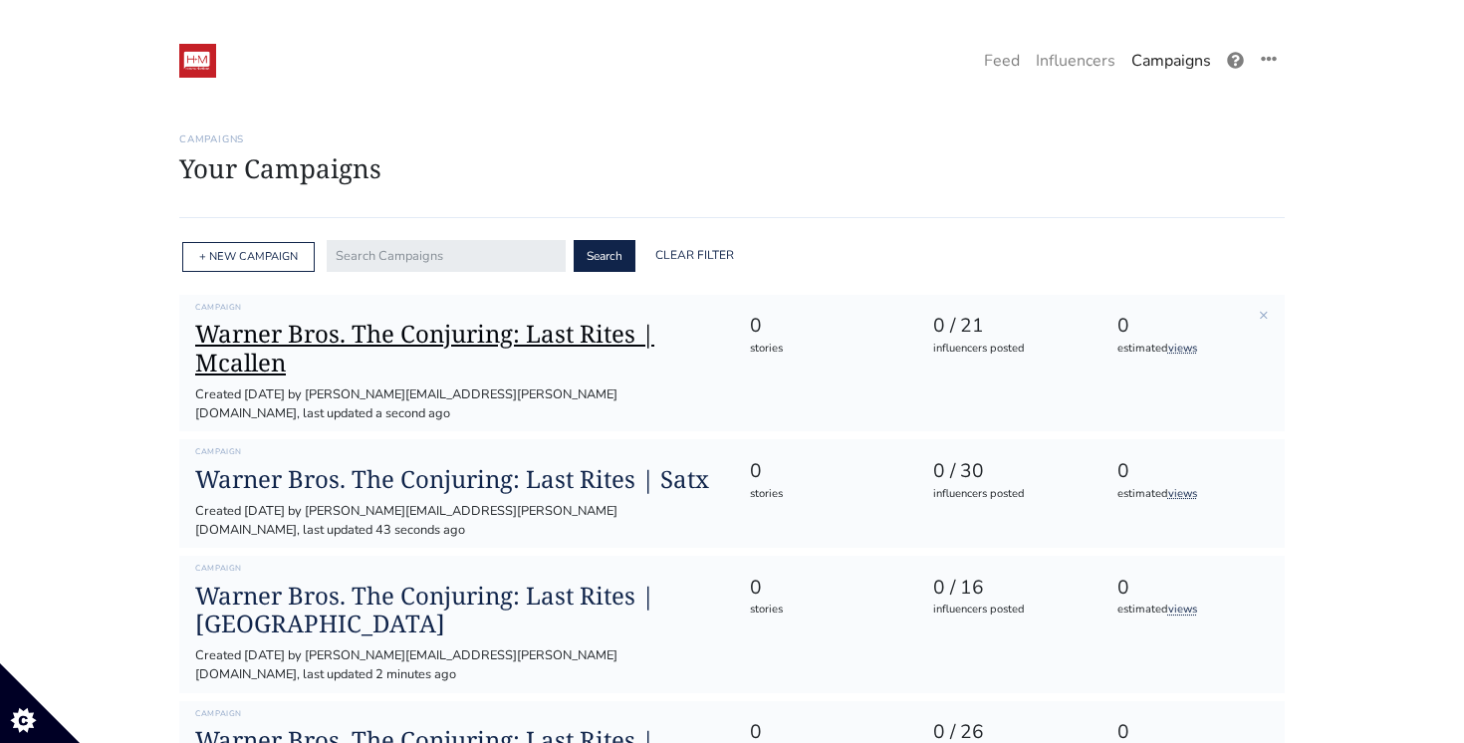
click at [493, 336] on h1 "Warner Bros. The Conjuring: Last Rites | Mcallen" at bounding box center [456, 349] width 522 height 58
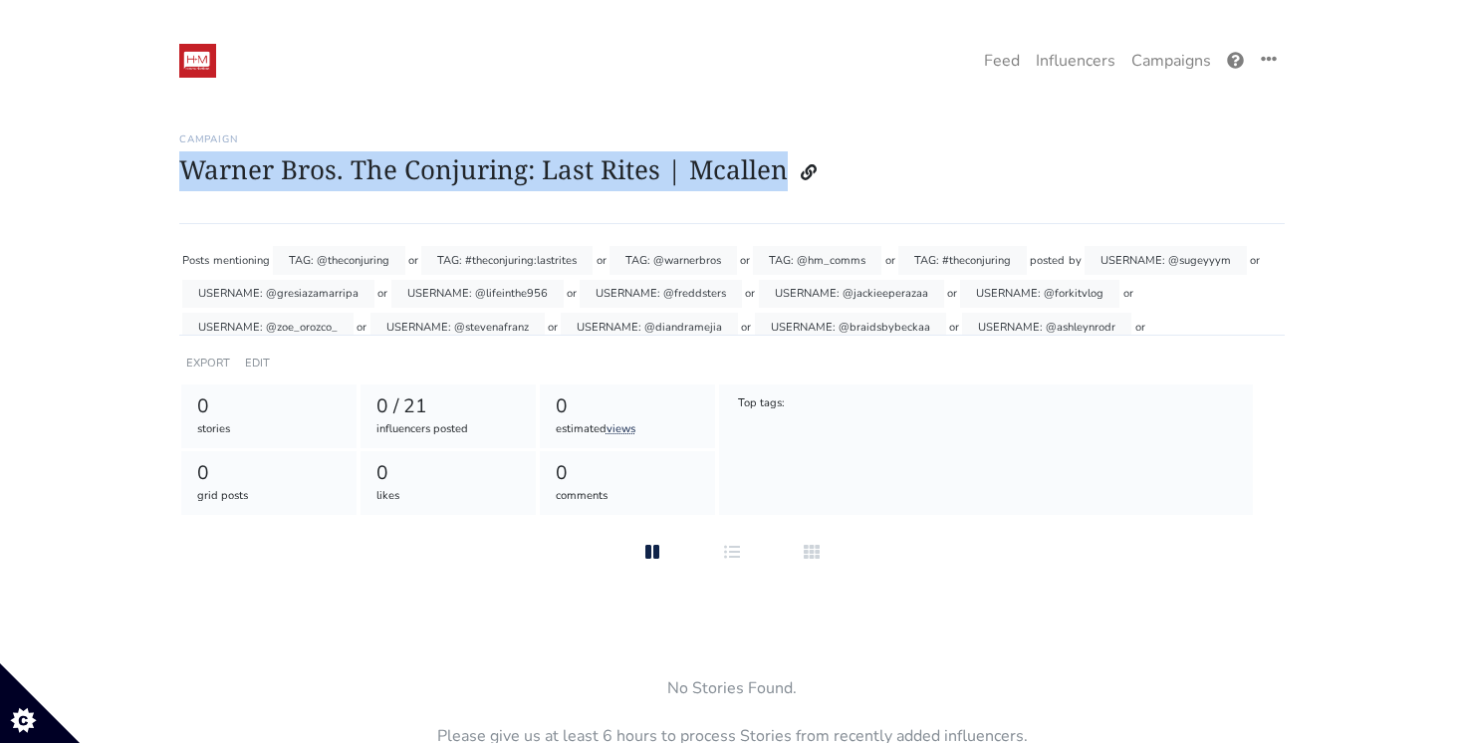
drag, startPoint x: 169, startPoint y: 168, endPoint x: 781, endPoint y: 160, distance: 611.4
click at [781, 160] on div "Stories Feed Welcome! Get the most out of your [URL] account Continue setting u…" at bounding box center [731, 468] width 1135 height 717
copy h1 "Warner Bros. The Conjuring: Last Rites | Mcallen"
click at [1148, 66] on link "Campaigns" at bounding box center [1171, 61] width 96 height 40
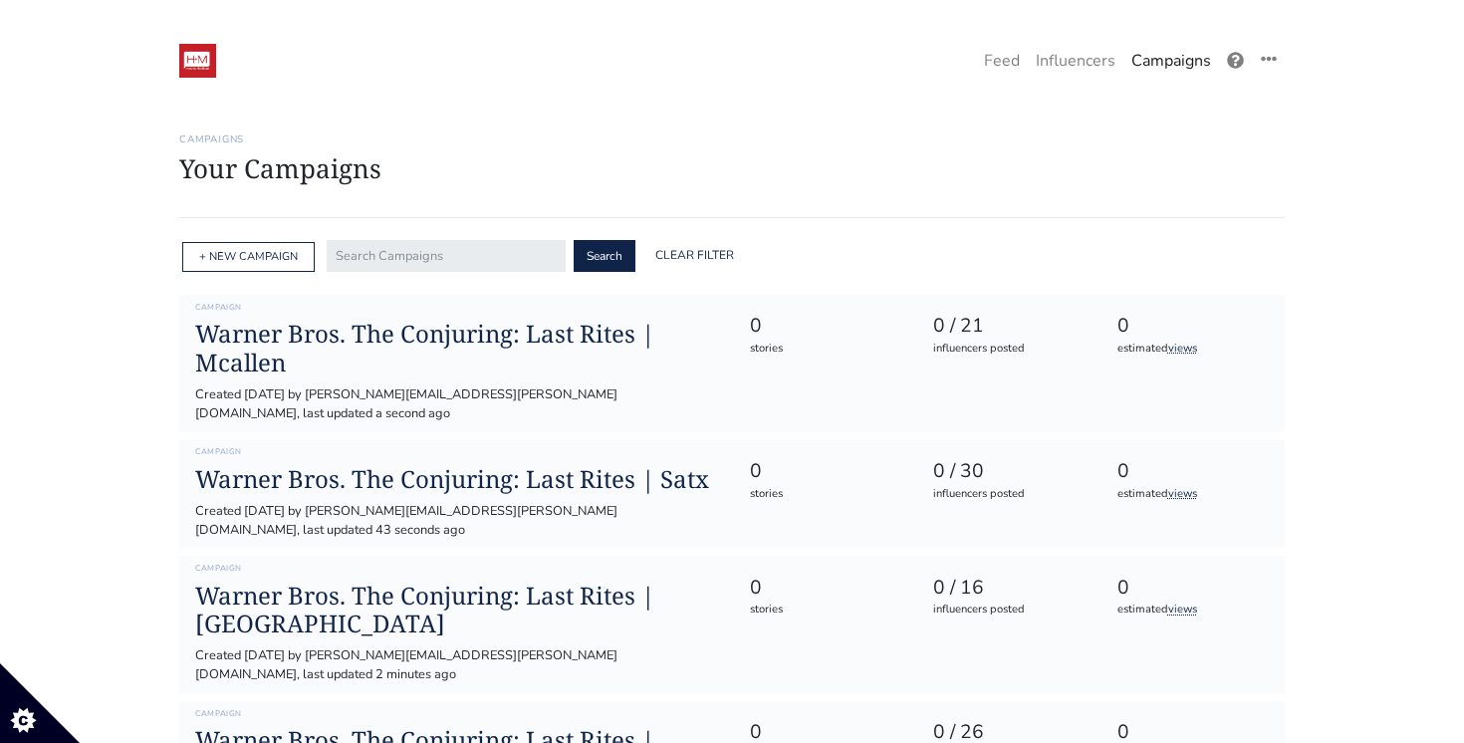
click at [279, 244] on div "+ NEW CAMPAIGN" at bounding box center [248, 257] width 132 height 31
click at [271, 254] on link "+ NEW CAMPAIGN" at bounding box center [248, 256] width 99 height 15
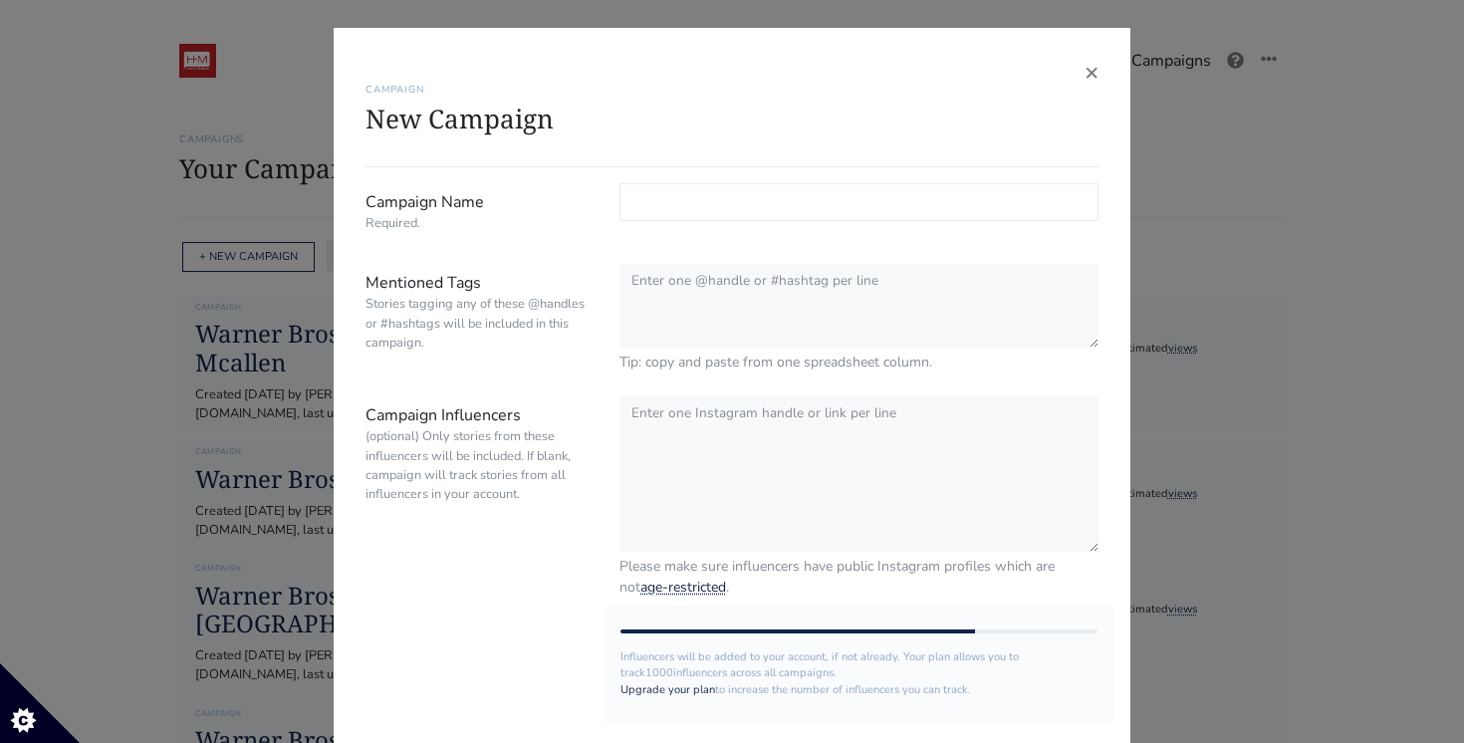
click at [730, 208] on input "Campaign Name Required." at bounding box center [858, 202] width 479 height 38
paste input "Warner Bros. The Conjuring: Last Rites | Mcallen"
click at [935, 205] on input "Warner Bros. The Conjuring: Last Rites | Mcallen" at bounding box center [858, 202] width 479 height 38
type input "Warner Bros. The Conjuring: Last Rites | [GEOGRAPHIC_DATA]"
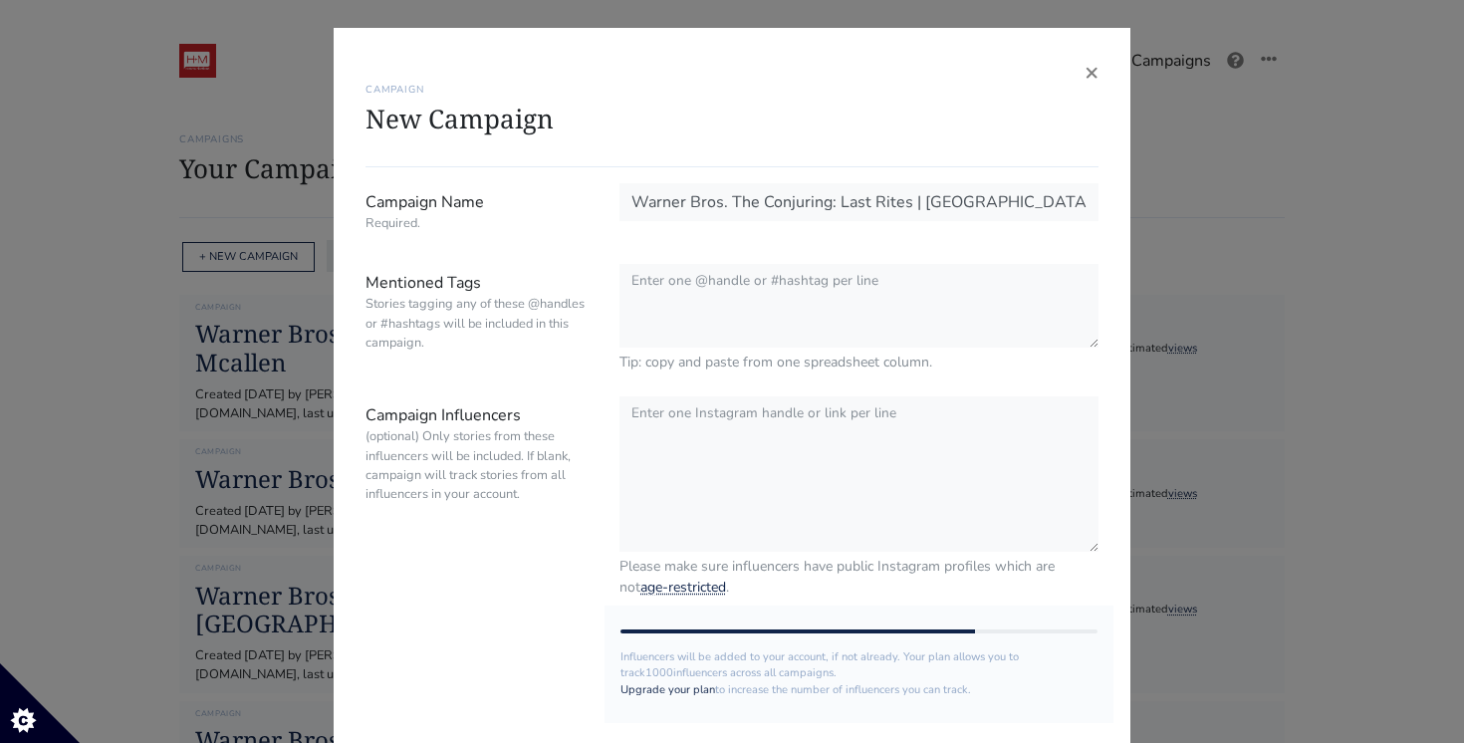
click at [1302, 220] on div "× CAMPAIGN New Campaign Campaign Name Required. Warner Bros. The Conjuring: Las…" at bounding box center [732, 371] width 1464 height 743
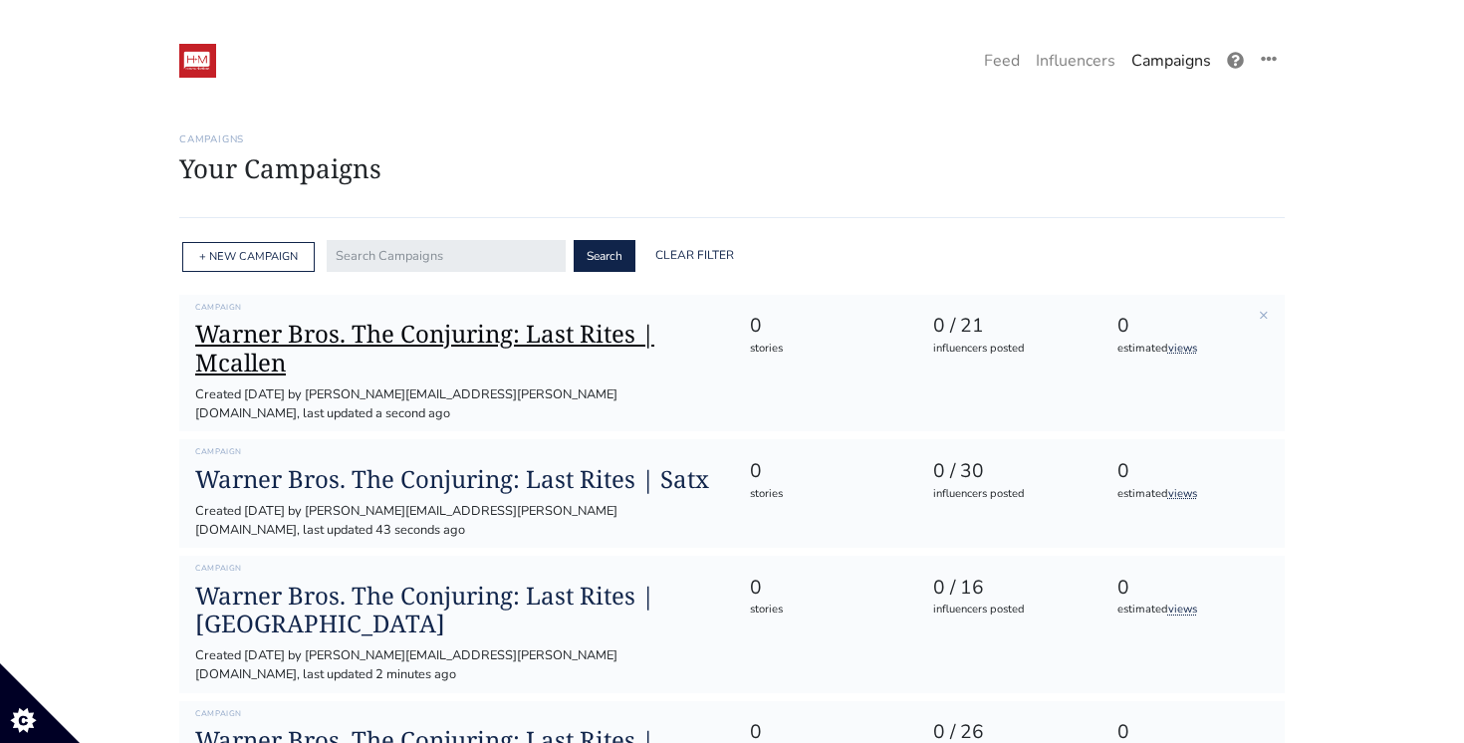
click at [468, 354] on h1 "Warner Bros. The Conjuring: Last Rites | Mcallen" at bounding box center [456, 349] width 522 height 58
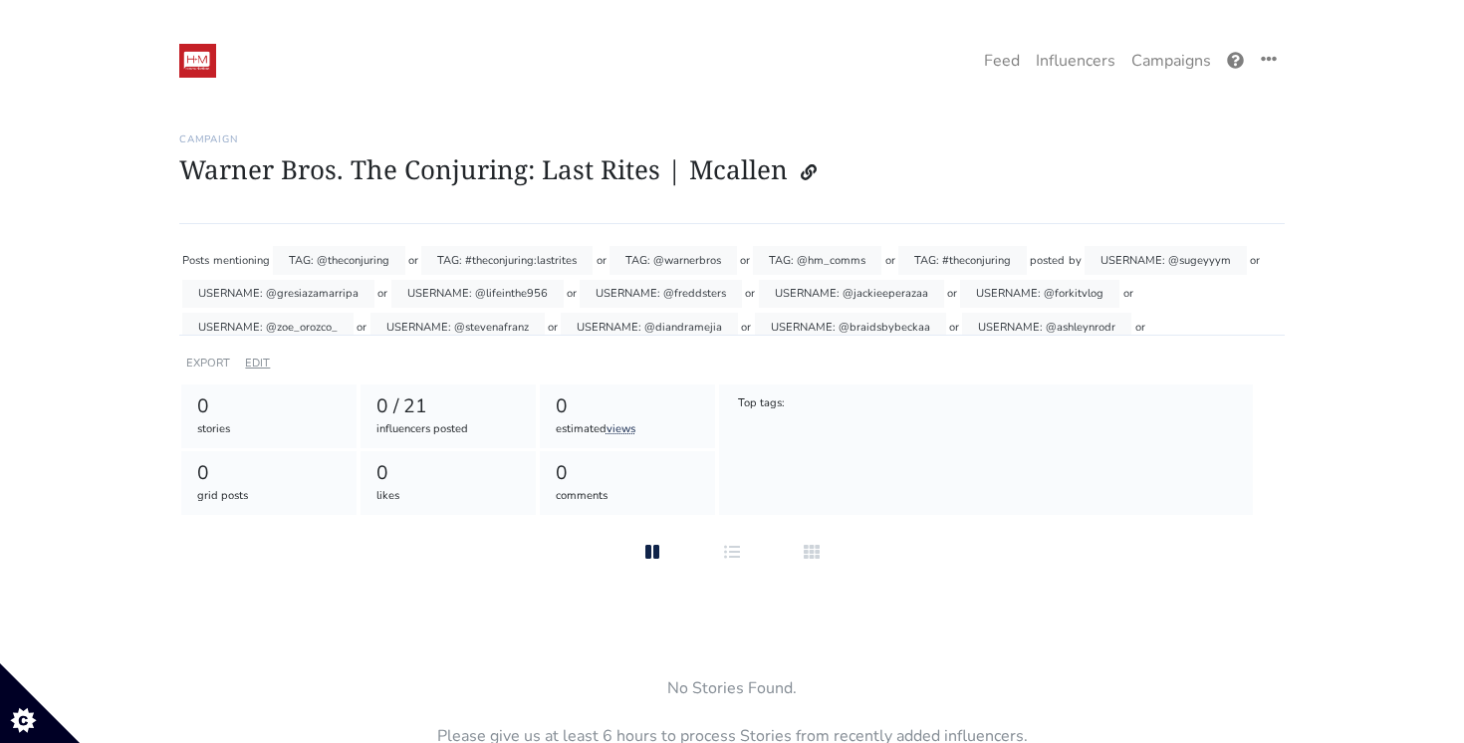
click at [248, 361] on link "EDIT" at bounding box center [257, 362] width 25 height 15
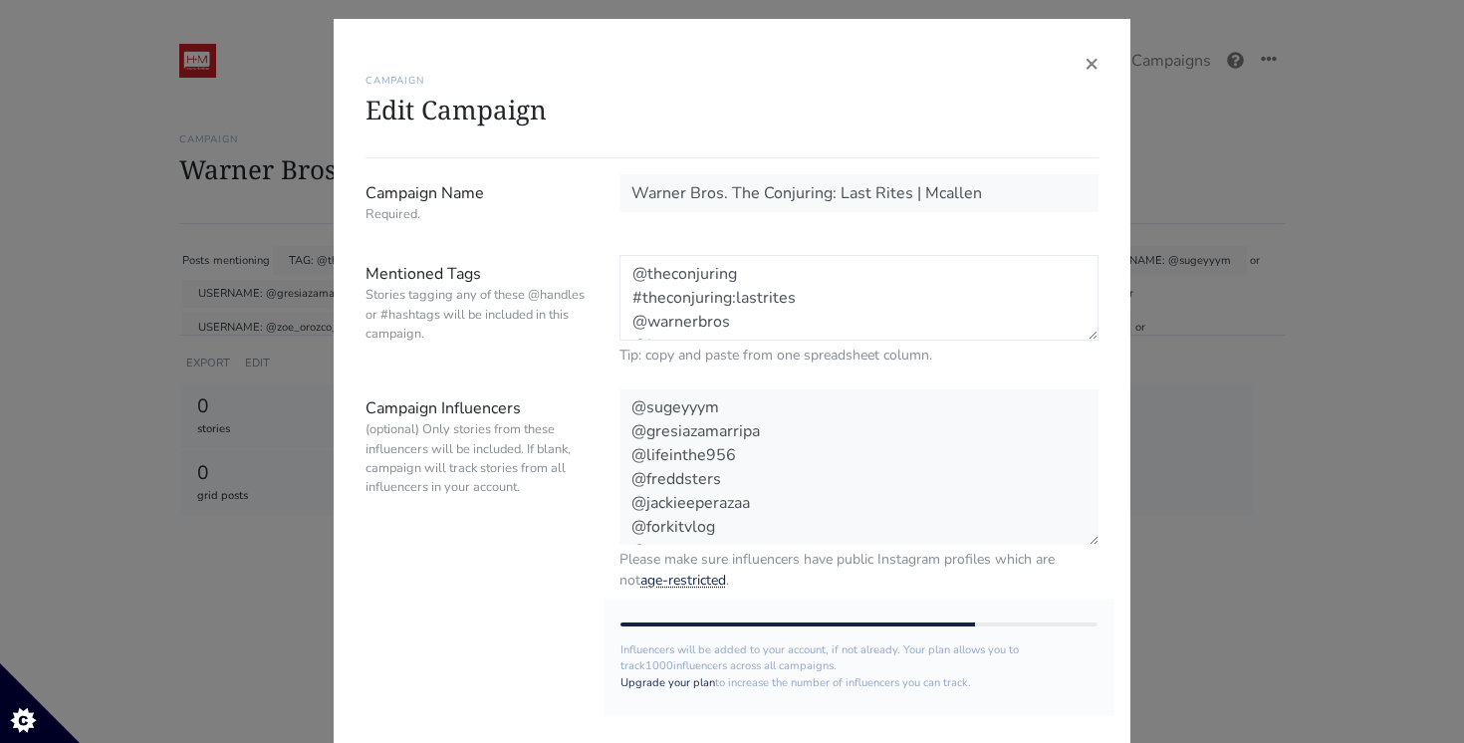
drag, startPoint x: 743, startPoint y: 320, endPoint x: 480, endPoint y: 90, distance: 349.3
click at [480, 91] on div "× CAMPAIGN Edit Campaign Campaign Name Required. Warner Bros. The Conjuring: La…" at bounding box center [732, 472] width 797 height 906
click at [1086, 63] on span "×" at bounding box center [1091, 63] width 14 height 32
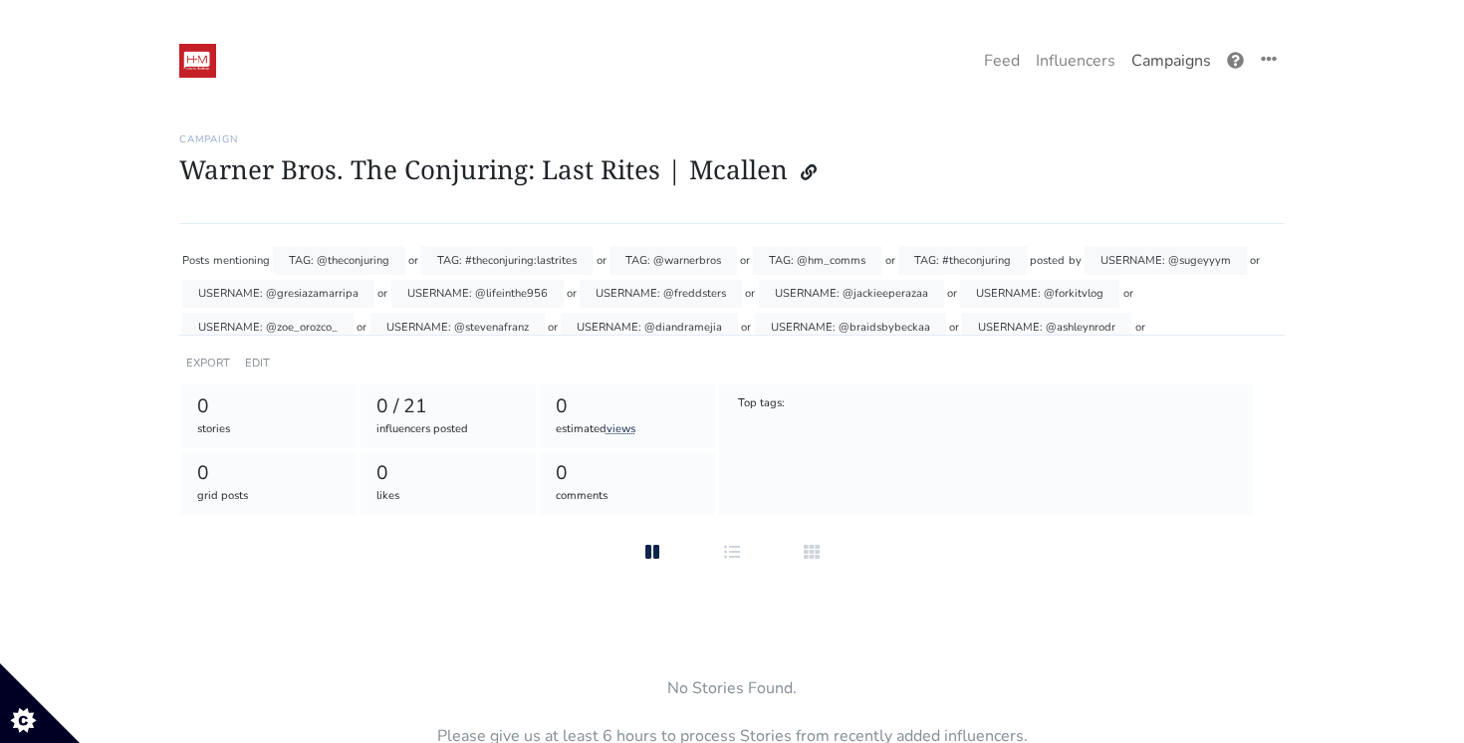
click at [1178, 63] on link "Campaigns" at bounding box center [1171, 61] width 96 height 40
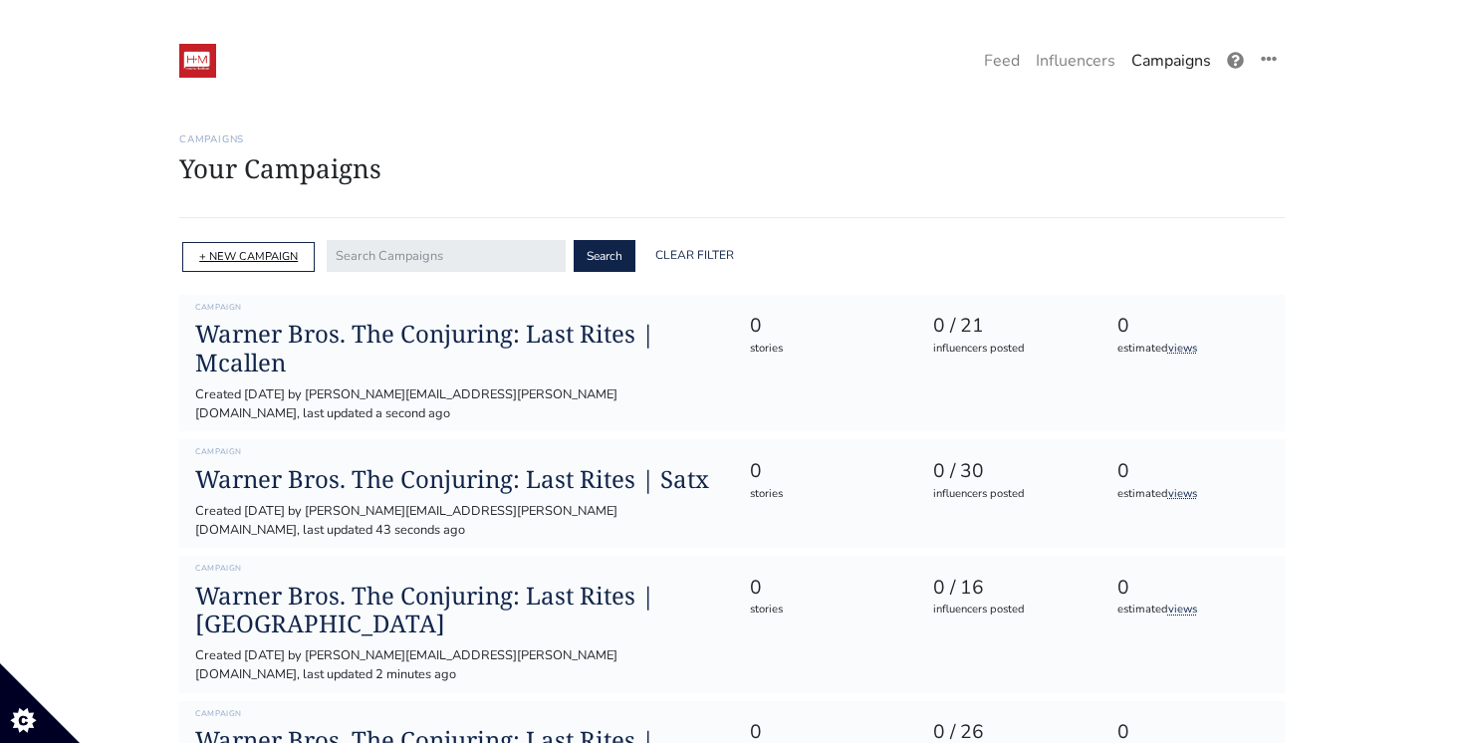
click at [274, 250] on link "+ NEW CAMPAIGN" at bounding box center [248, 256] width 99 height 15
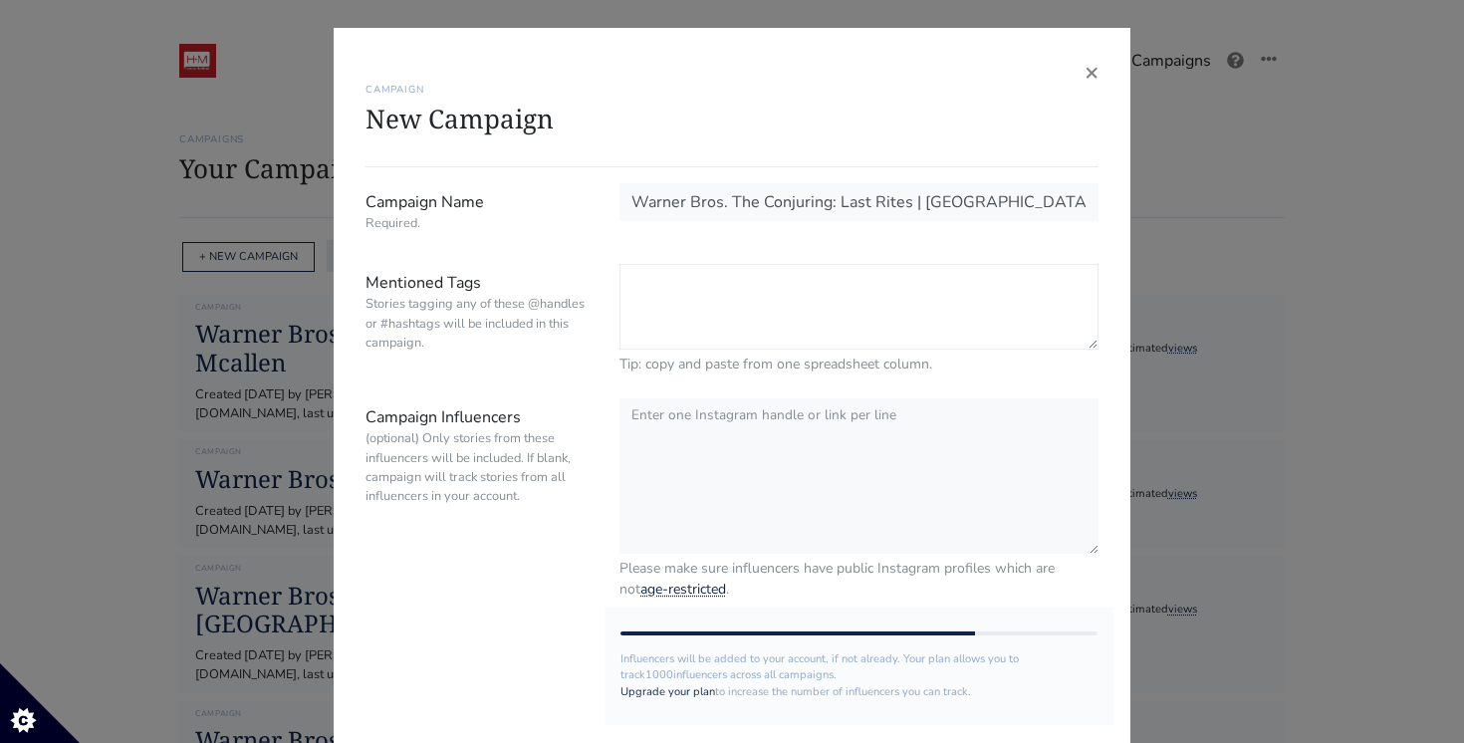
click at [727, 288] on textarea "Mentioned Tags Stories tagging any of these @handles or #hashtags will be inclu…" at bounding box center [858, 307] width 479 height 86
paste textarea "@theconjuring #theconjuring:lastrites @warnerbros @hm_comms #theconjuring"
type textarea "@theconjuring #theconjuring:lastrites @warnerbros @hm_comms #theconjuring"
click at [669, 438] on textarea "Campaign Influencers (optional) Only stories from these influencers will be inc…" at bounding box center [858, 474] width 479 height 157
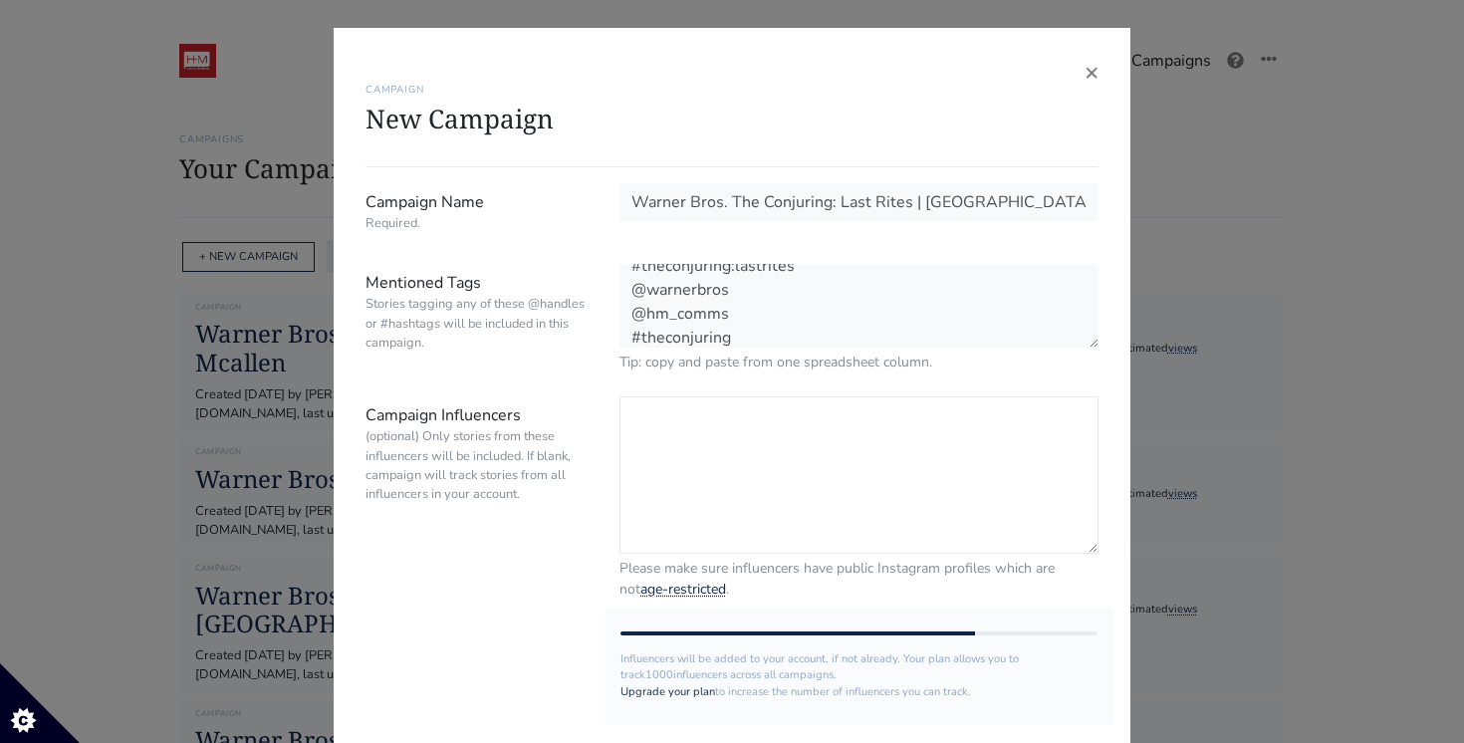
scroll to position [39, 0]
paste textarea "@ma.alexandra27 @anasolromero @anaireisa @amazingbarbara @abreu.darlene @edysua…"
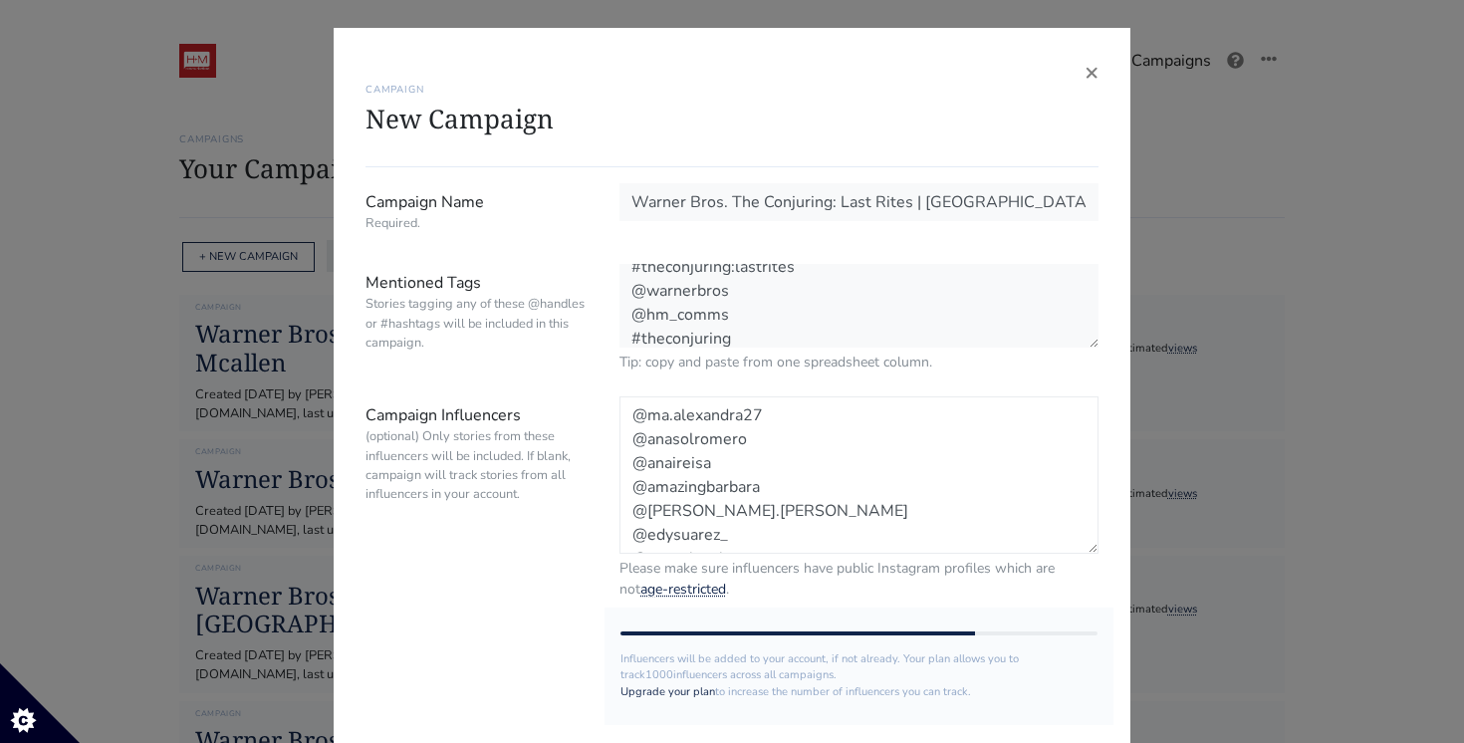
scroll to position [183, 0]
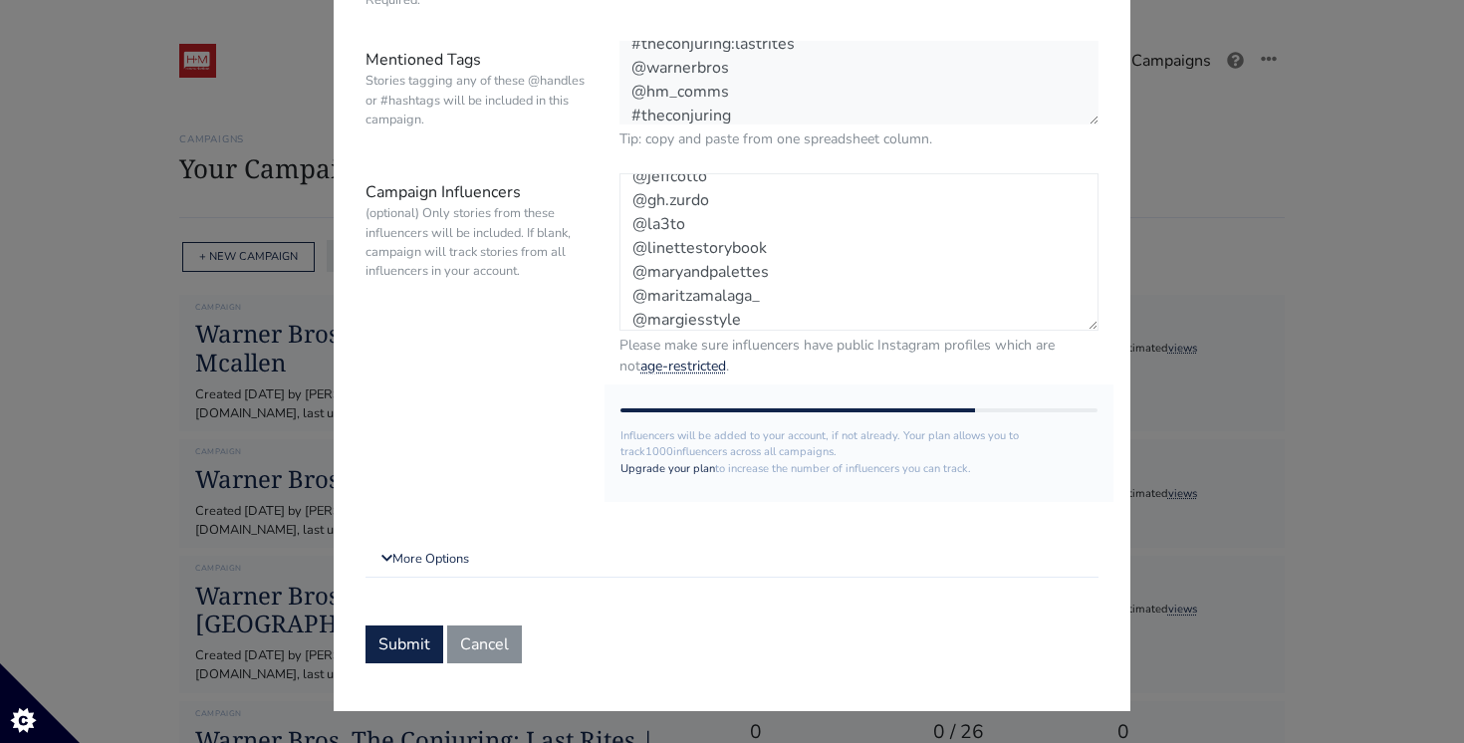
type textarea "@ma.alexandra27 @anasolromero @anaireisa @amazingbarbara @abreu.darlene @edysua…"
click at [446, 535] on form "Campaign Name Required. Warner Bros. The Conjuring: Last Rites | Miami Mentione…" at bounding box center [731, 312] width 733 height 701
click at [434, 554] on link "More Options" at bounding box center [731, 560] width 733 height 36
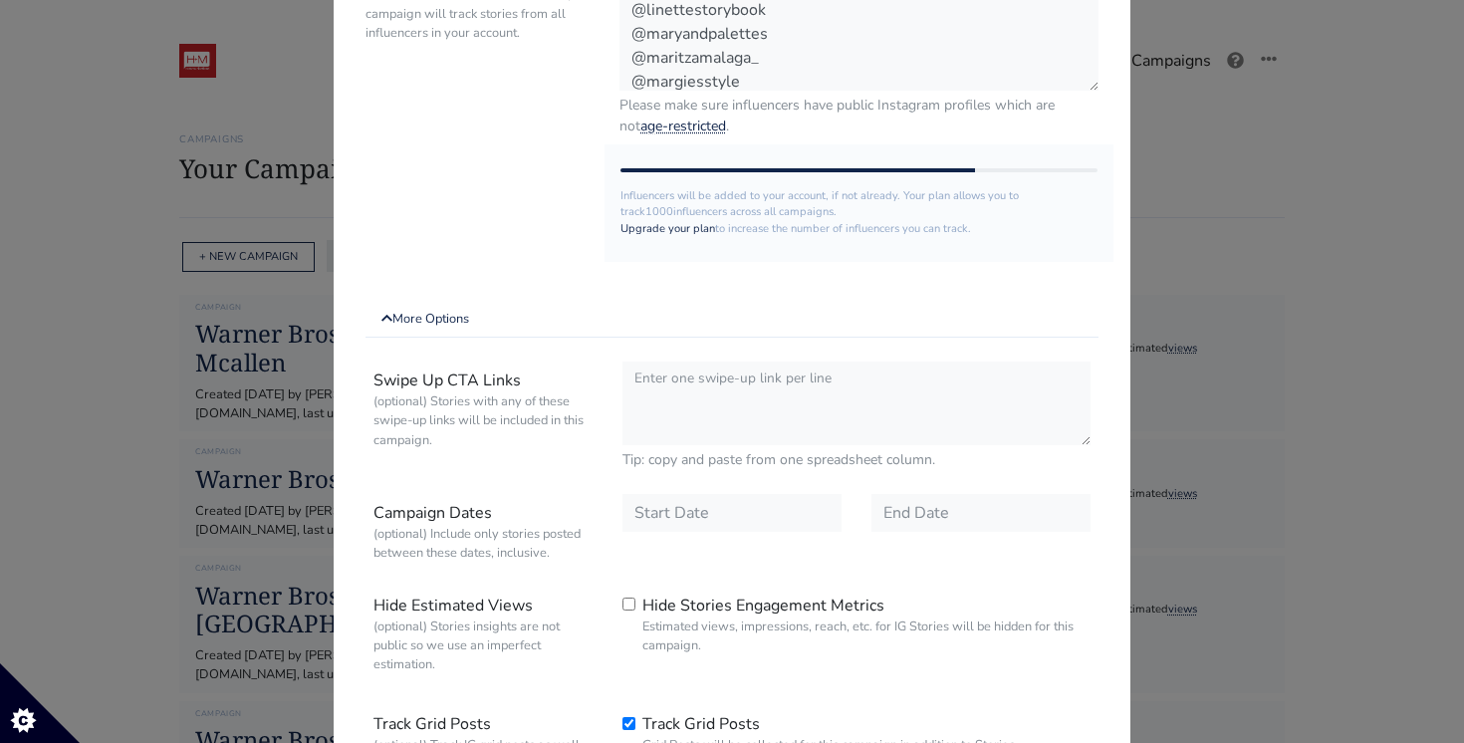
scroll to position [532, 0]
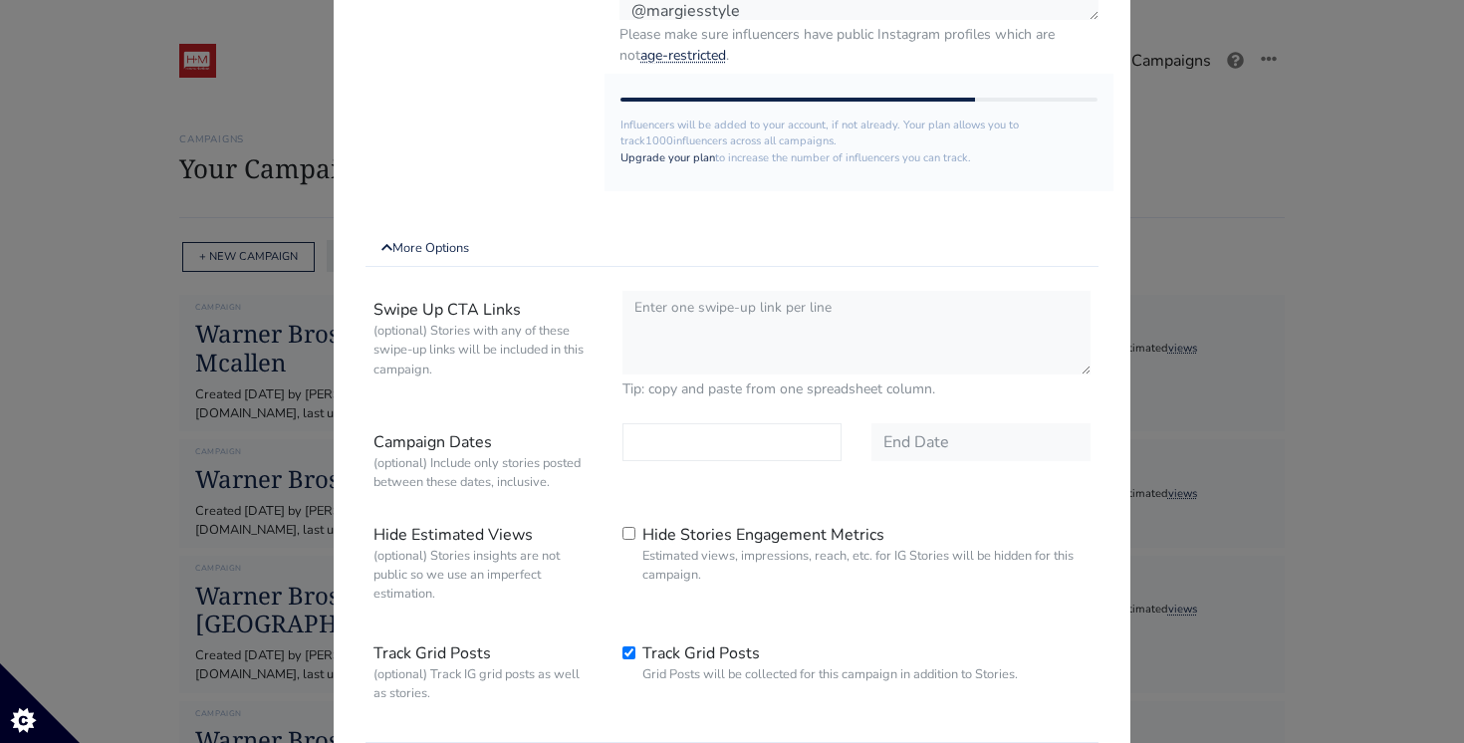
click at [664, 433] on input "text" at bounding box center [731, 442] width 219 height 38
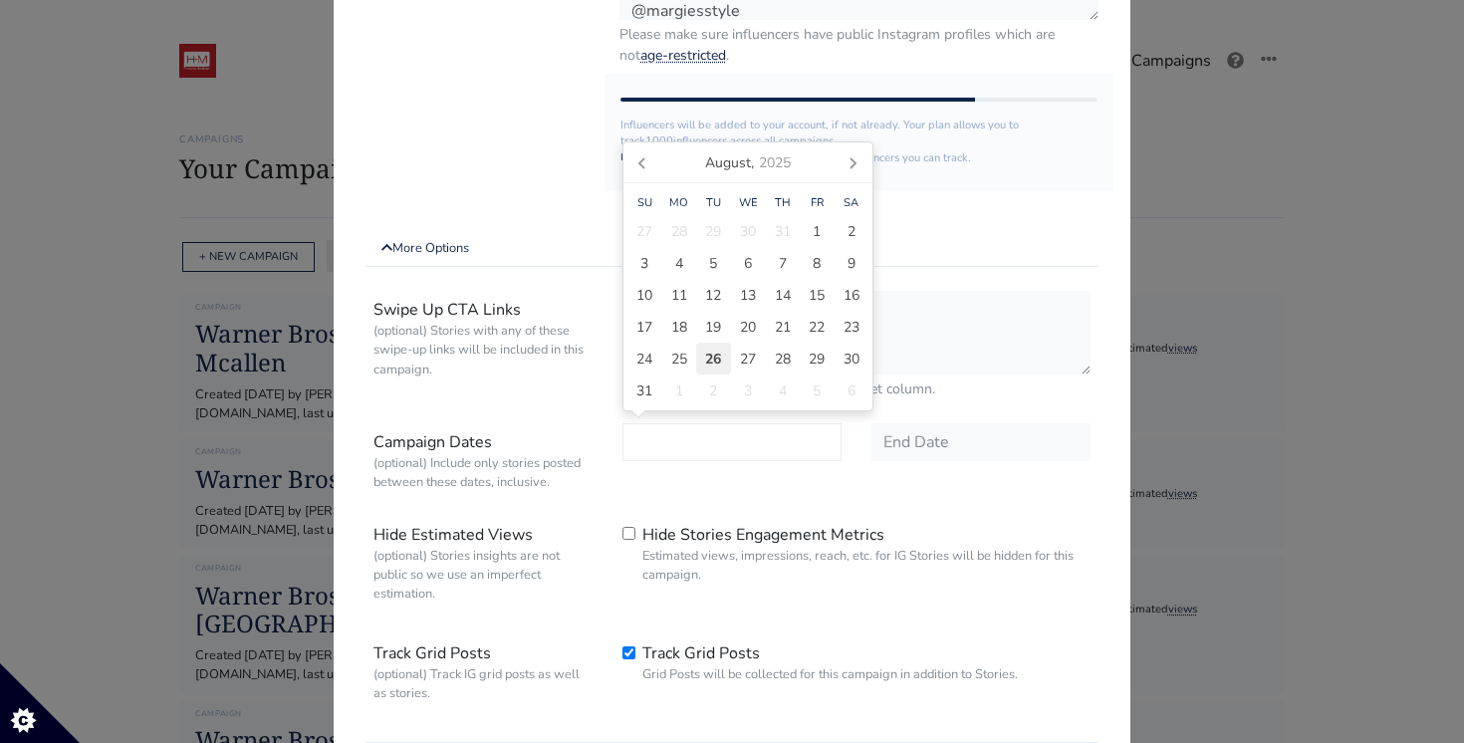
click at [706, 362] on span "26" at bounding box center [713, 359] width 16 height 21
type input "[DATE]"
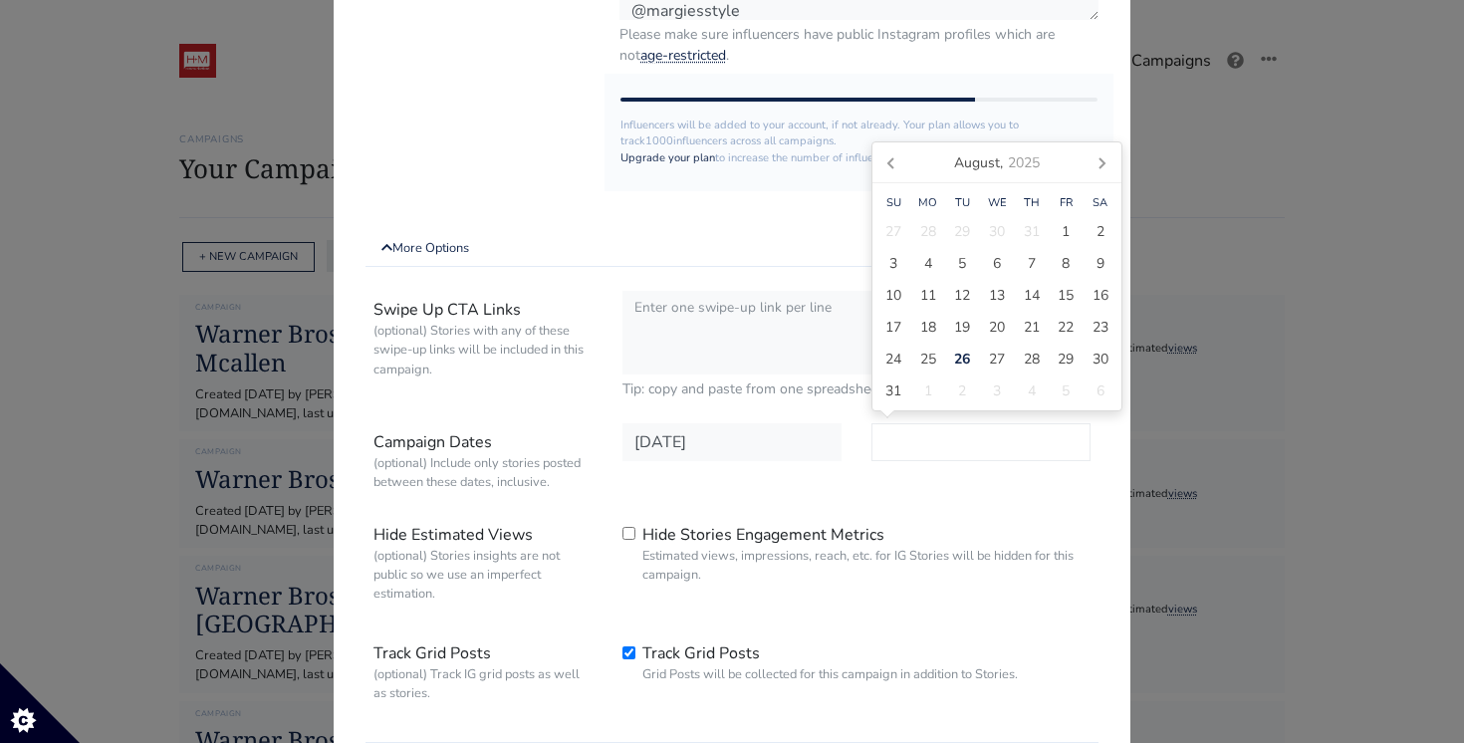
click at [915, 424] on input "text" at bounding box center [980, 442] width 219 height 38
click at [1101, 170] on icon at bounding box center [1101, 162] width 32 height 32
click at [960, 388] on span "30" at bounding box center [962, 390] width 16 height 21
type input "[DATE]"
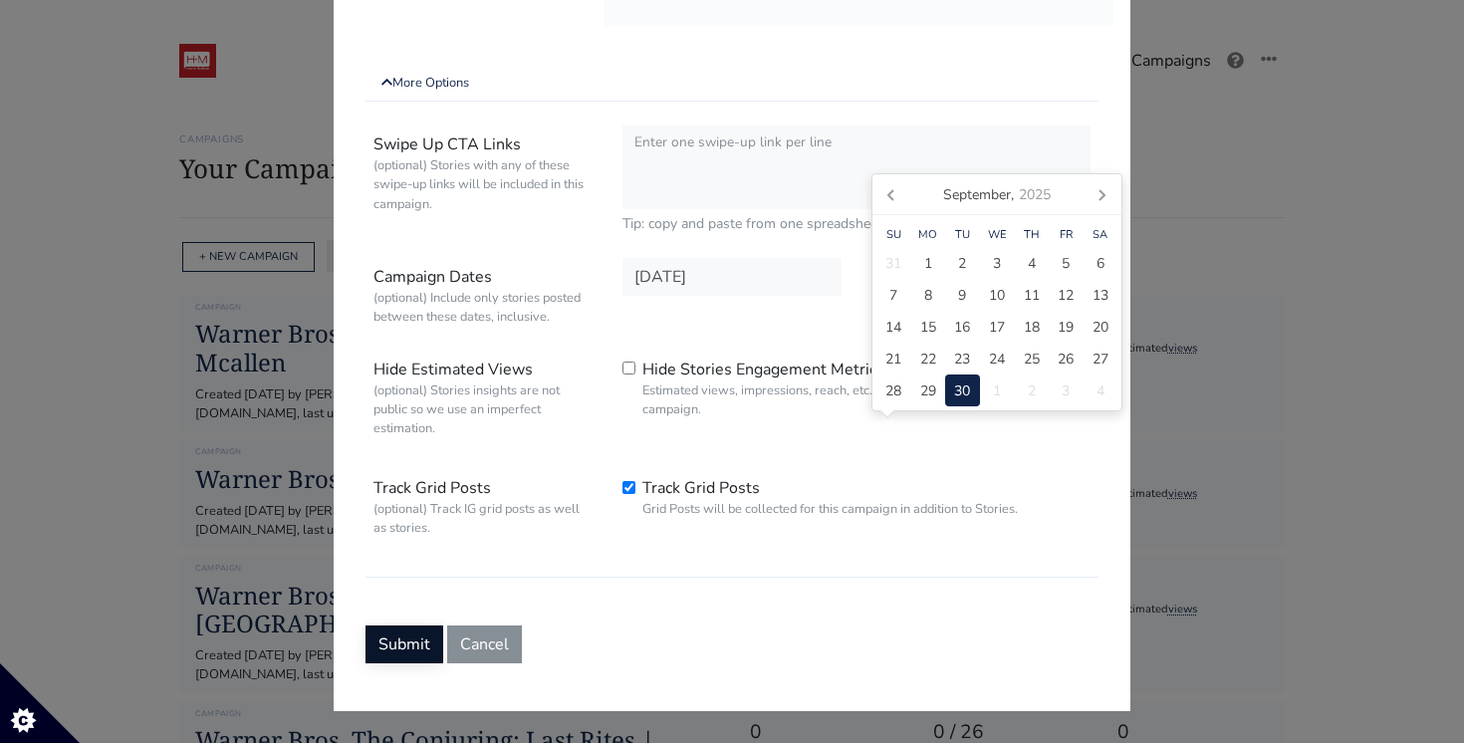
click at [411, 637] on button "Submit" at bounding box center [404, 644] width 78 height 38
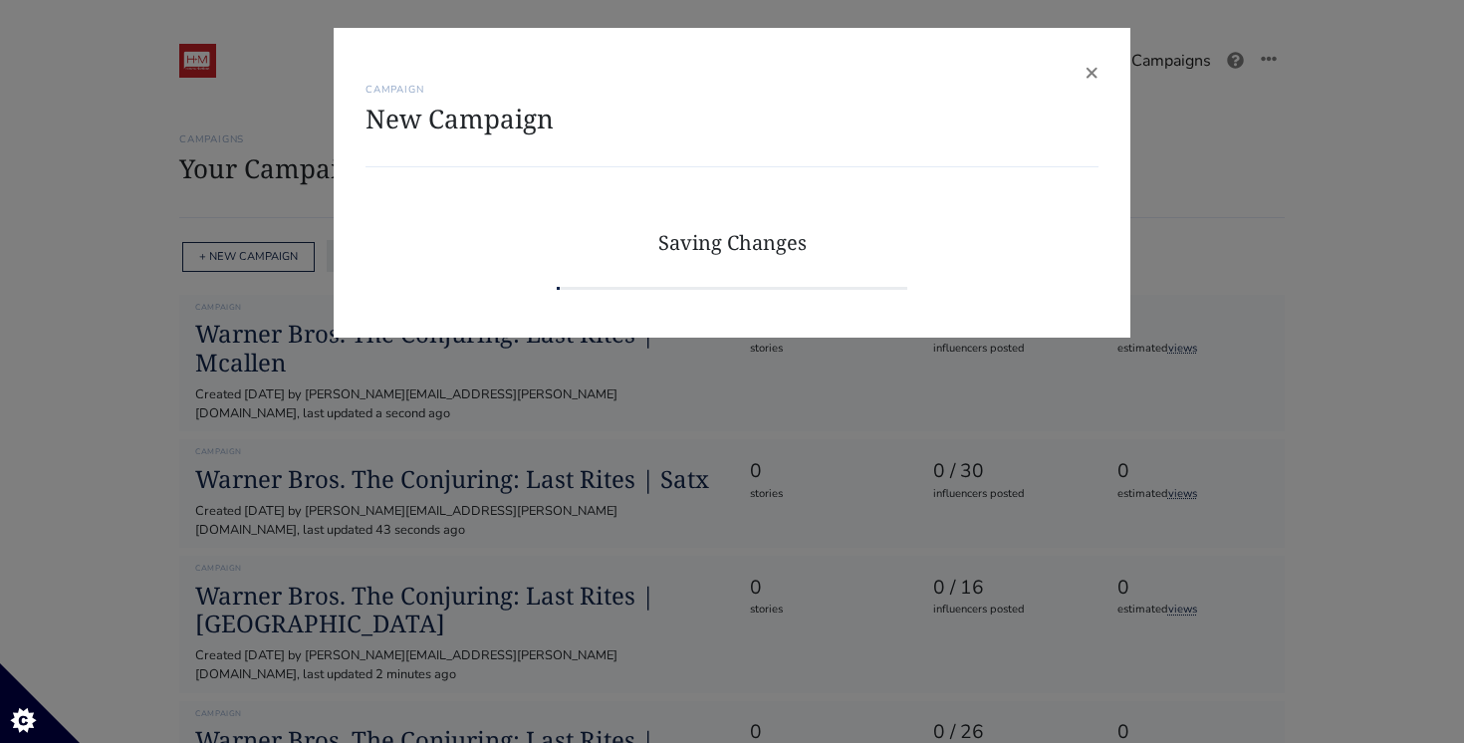
scroll to position [0, 0]
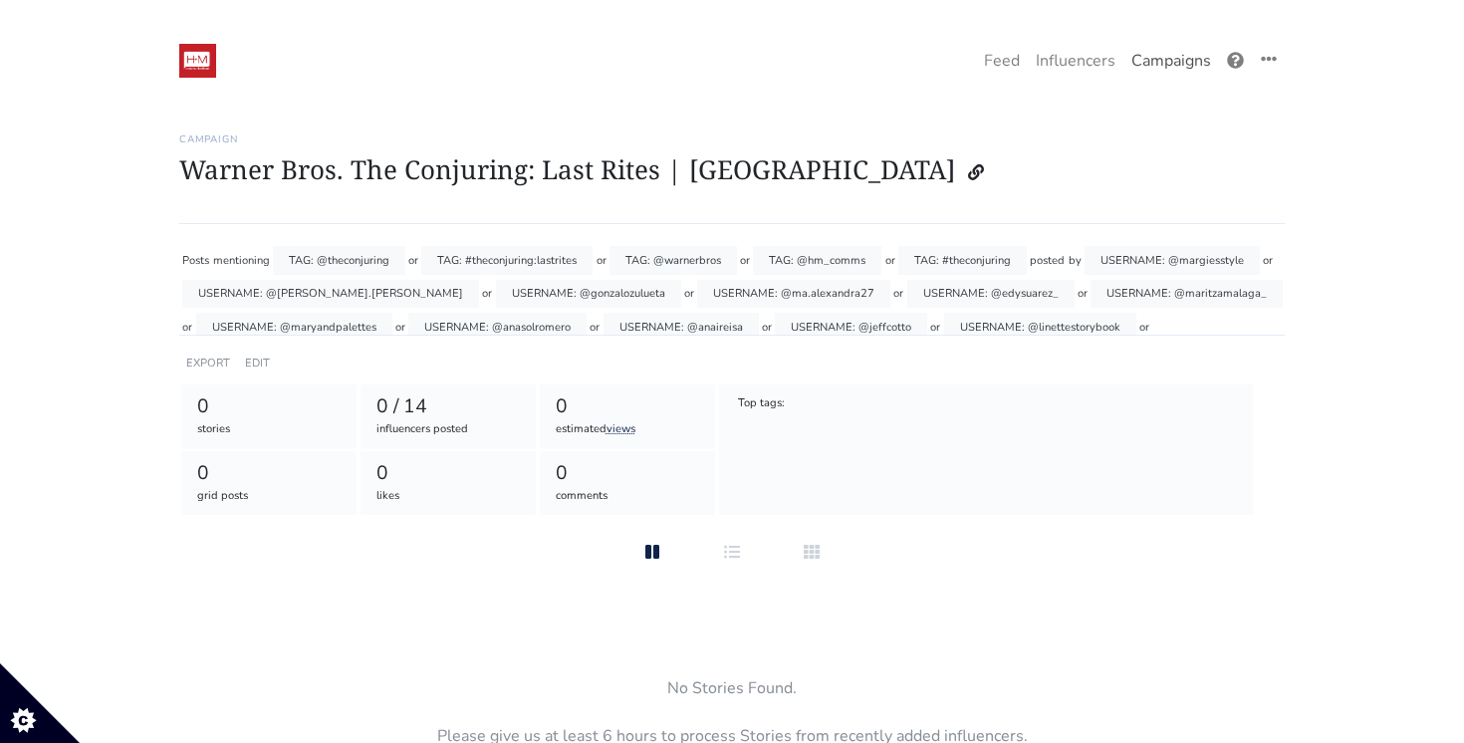
click at [1176, 63] on link "Campaigns" at bounding box center [1171, 61] width 96 height 40
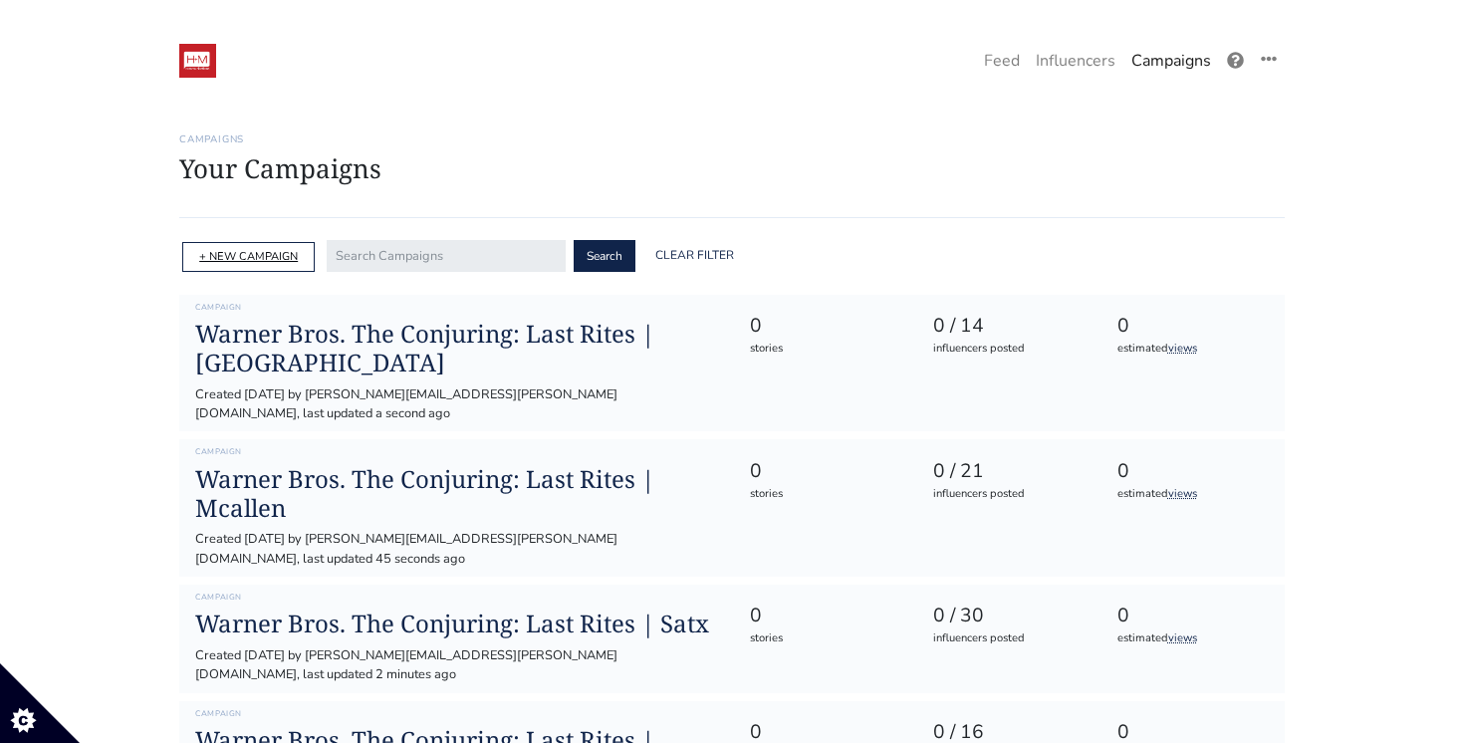
click at [254, 256] on link "+ NEW CAMPAIGN" at bounding box center [248, 256] width 99 height 15
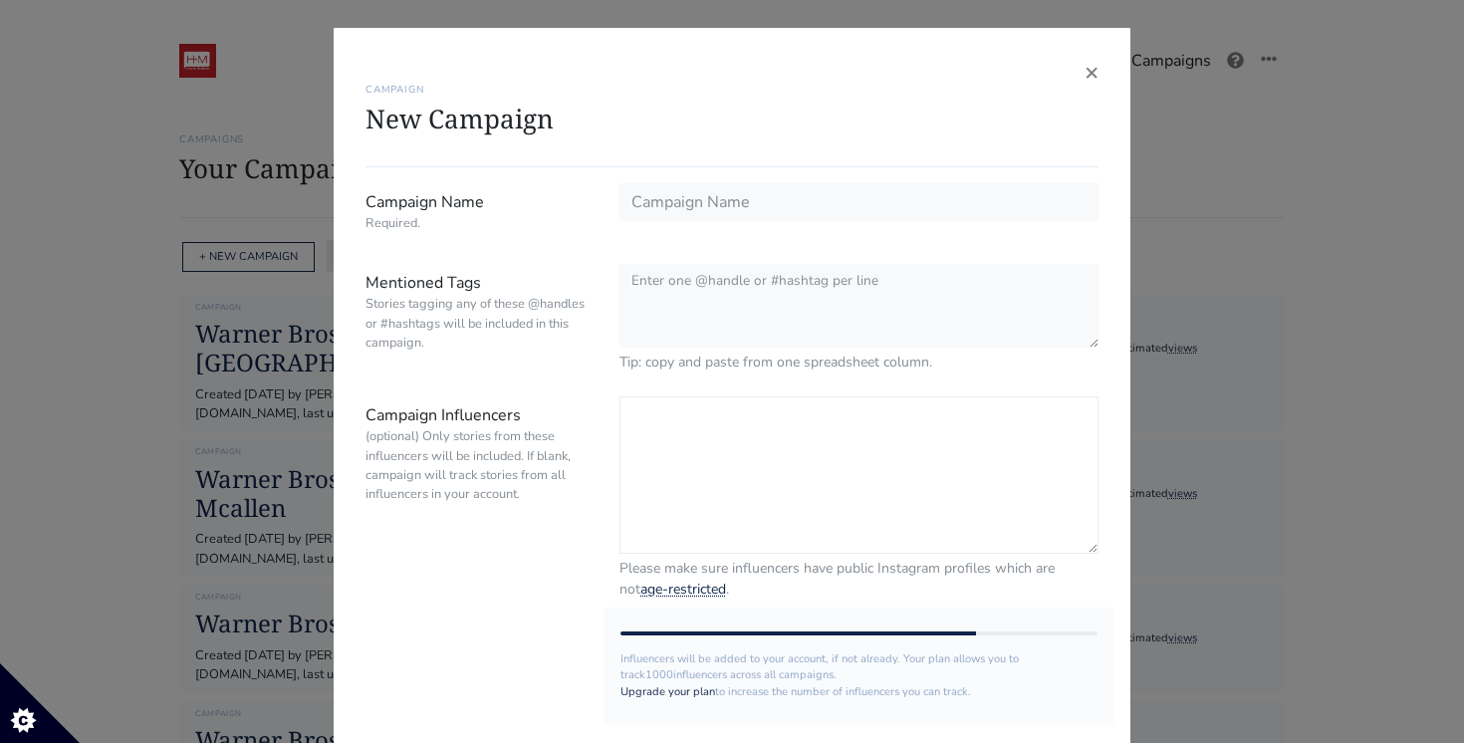
click at [704, 424] on textarea "Campaign Influencers (optional) Only stories from these influencers will be inc…" at bounding box center [858, 474] width 479 height 157
paste textarea "@theonlybearr @matcrackz @luvekat @hoswaymartinez @jesus_nalgas @dom_copp @tony…"
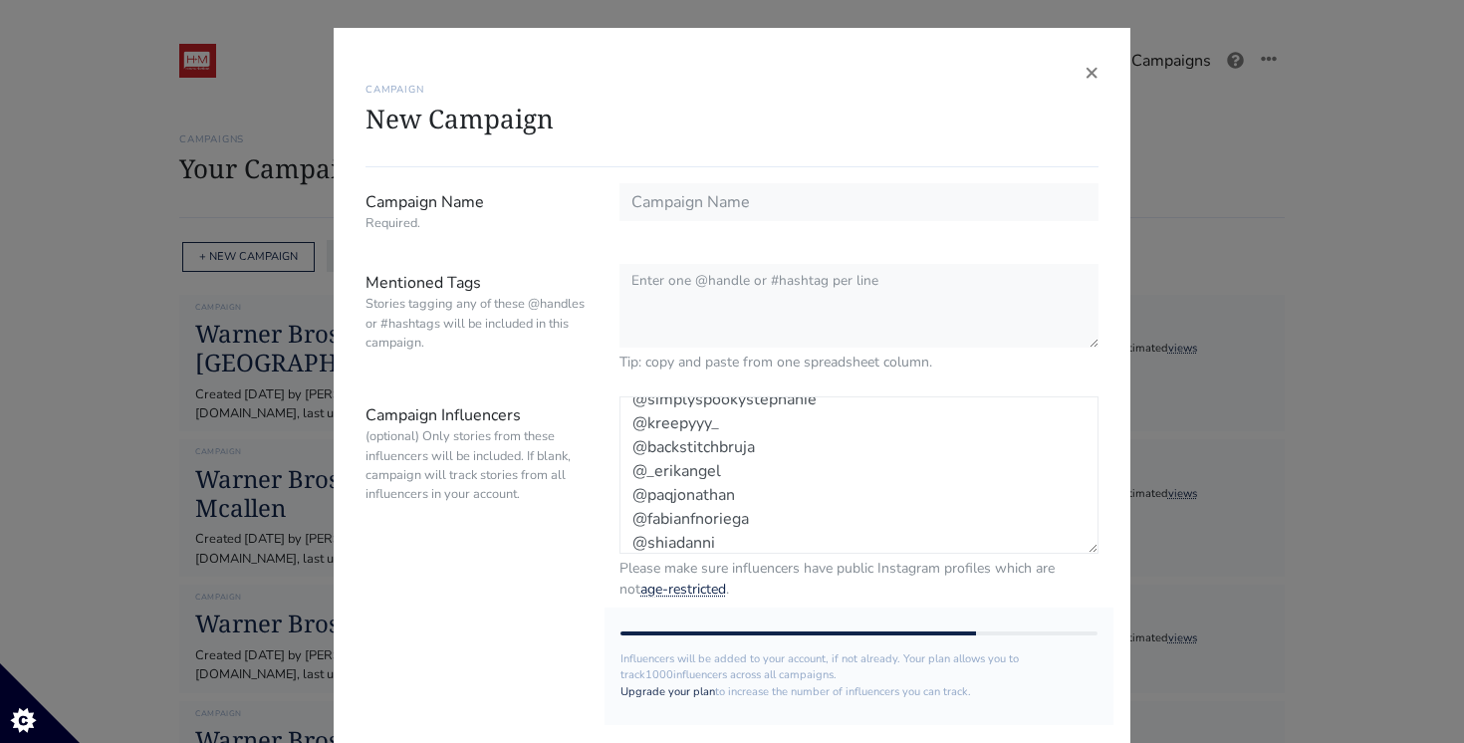
type textarea "@theonlybearr @matcrackz @luvekat @hoswaymartinez @jesus_nalgas @dom_copp @tony…"
click at [1189, 389] on div "× CAMPAIGN New Campaign Campaign Name Required. Mentioned Tags Stories tagging …" at bounding box center [732, 371] width 1464 height 743
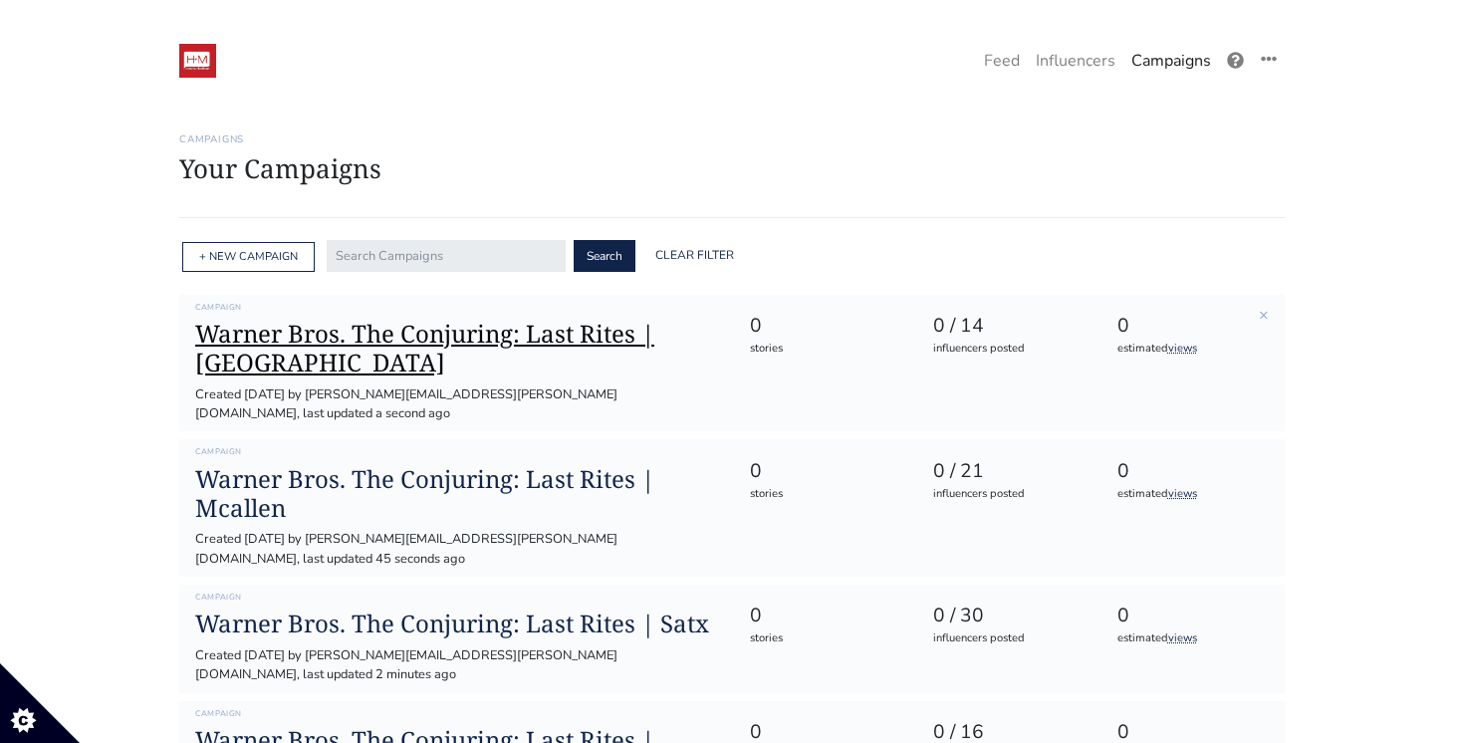
click at [421, 334] on h1 "Warner Bros. The Conjuring: Last Rites | [GEOGRAPHIC_DATA]" at bounding box center [456, 349] width 522 height 58
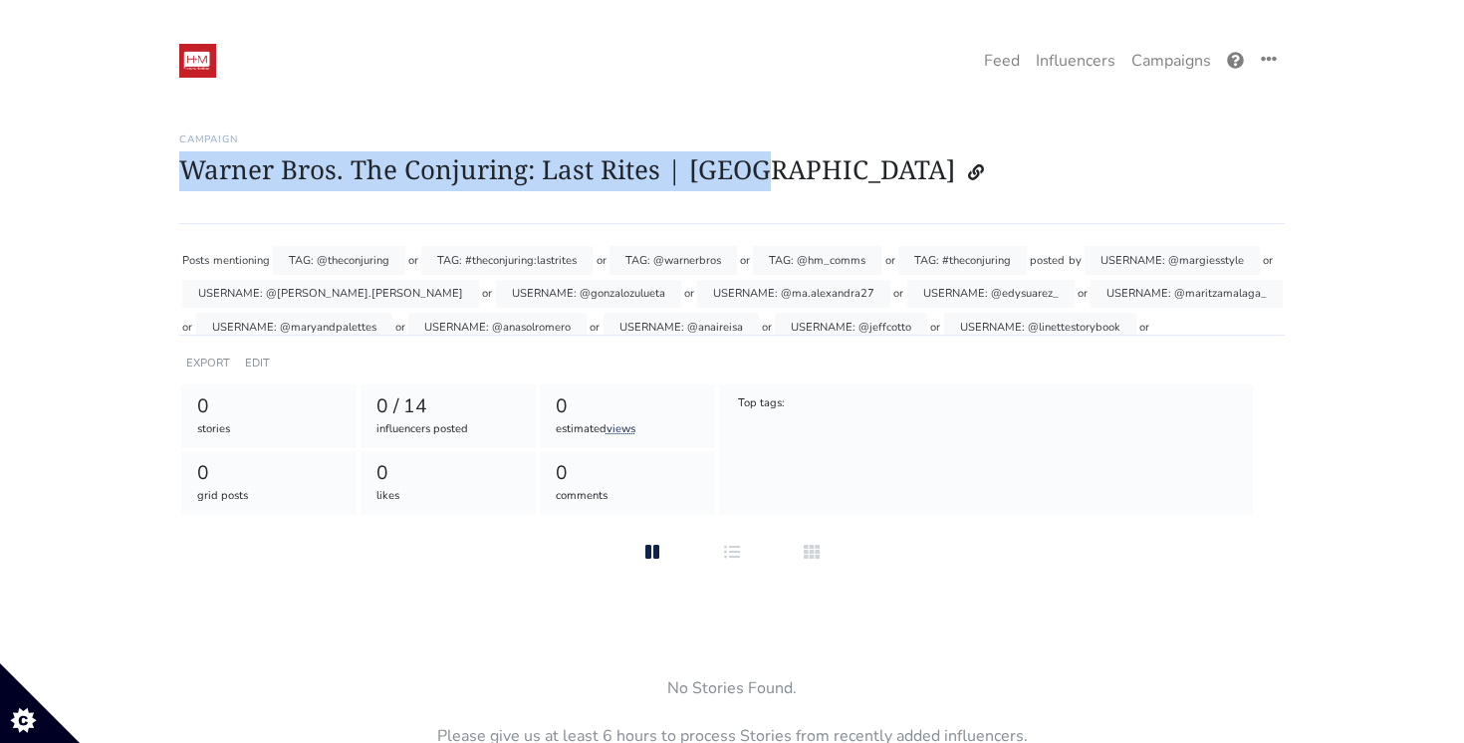
drag, startPoint x: 763, startPoint y: 173, endPoint x: 185, endPoint y: 150, distance: 578.0
click at [185, 150] on div "Campaign Warner Bros. The Conjuring: Last Rites | [GEOGRAPHIC_DATA]" at bounding box center [731, 167] width 1105 height 115
copy h1 "Warner Bros. The Conjuring: Last Rites | [GEOGRAPHIC_DATA]"
click at [1155, 55] on link "Campaigns" at bounding box center [1171, 61] width 96 height 40
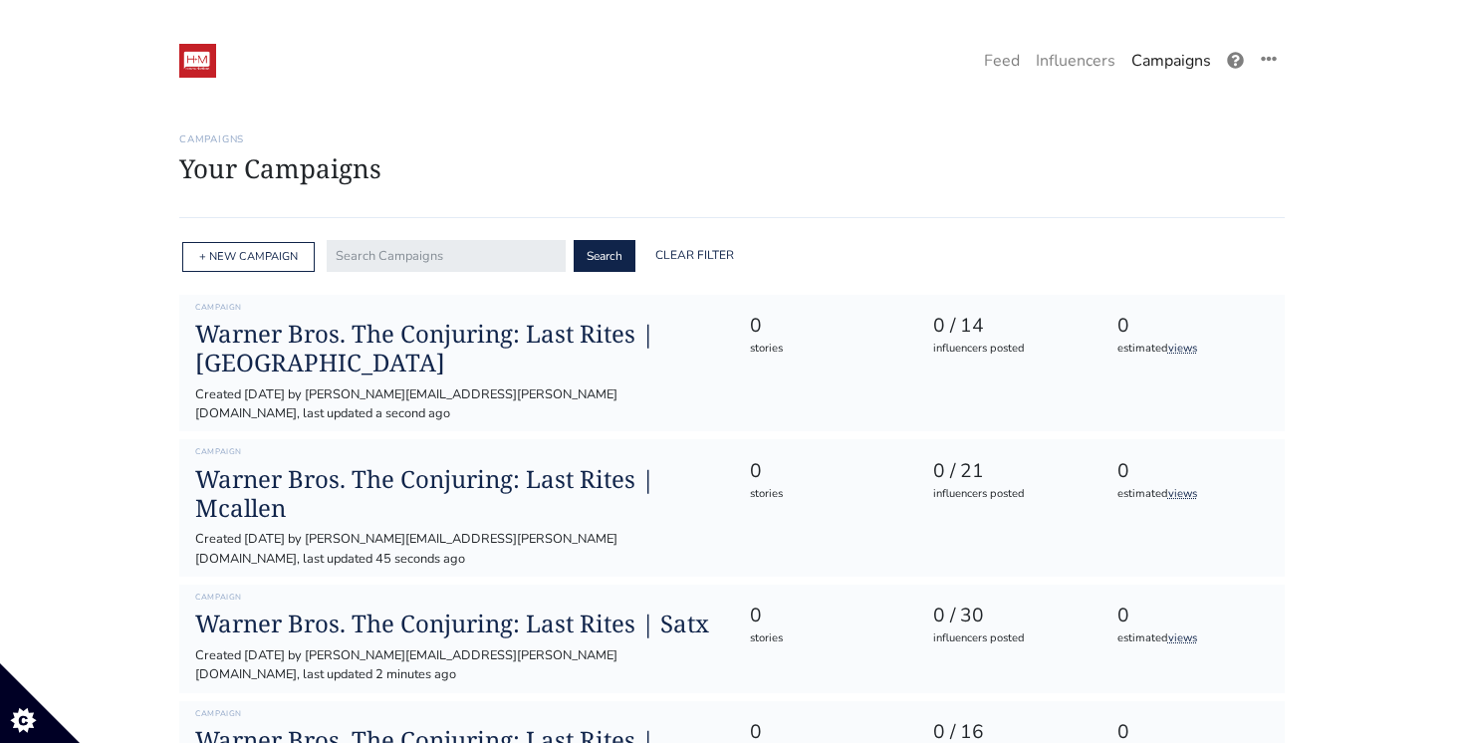
click at [280, 266] on div "+ NEW CAMPAIGN" at bounding box center [248, 257] width 132 height 31
click at [263, 259] on link "+ NEW CAMPAIGN" at bounding box center [248, 256] width 99 height 15
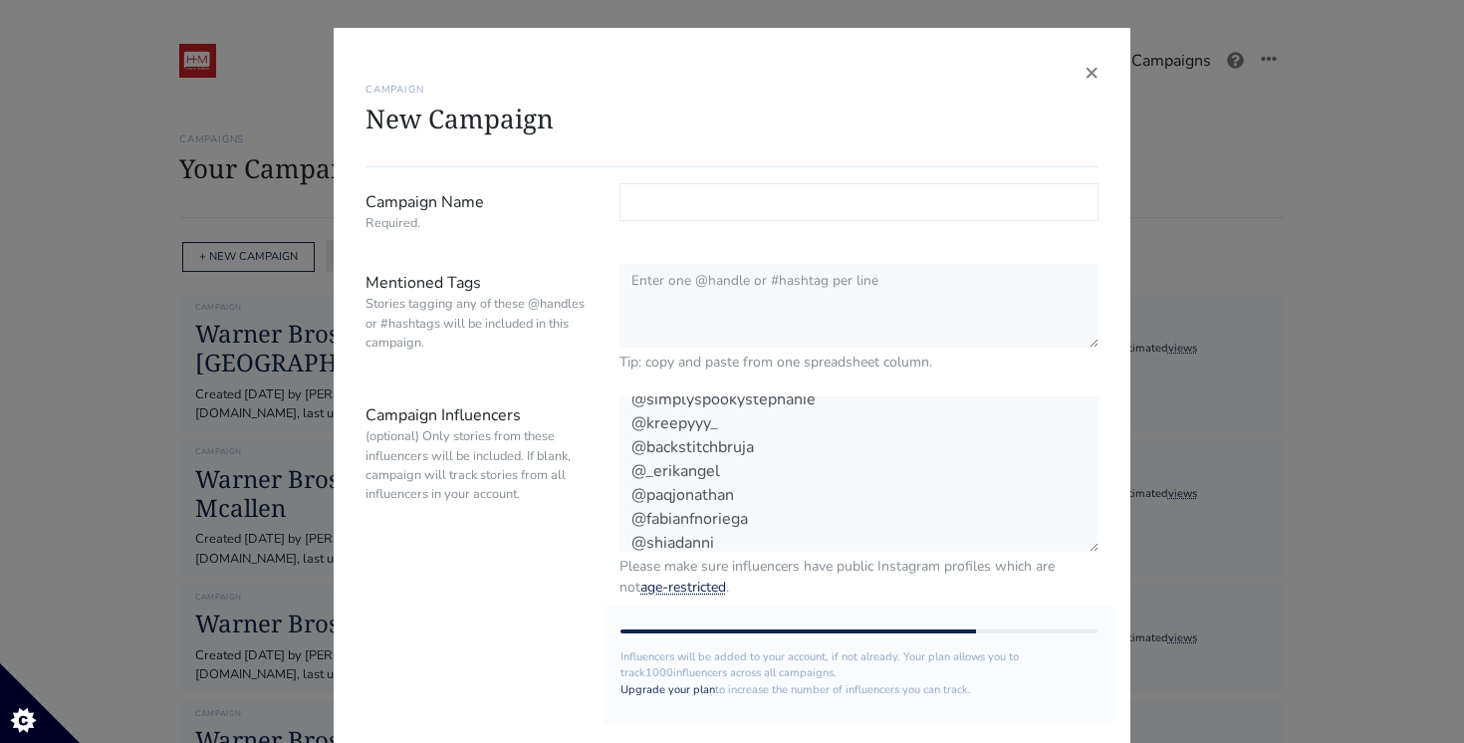
click at [695, 199] on input "Campaign Name Required." at bounding box center [858, 202] width 479 height 38
paste input "Warner Bros. The Conjuring: Last Rites | [GEOGRAPHIC_DATA]"
click at [942, 202] on input "Warner Bros. The Conjuring: Last Rites | [GEOGRAPHIC_DATA]" at bounding box center [858, 202] width 479 height 38
type input "Warner Bros. The Conjuring: Last Rites | LA"
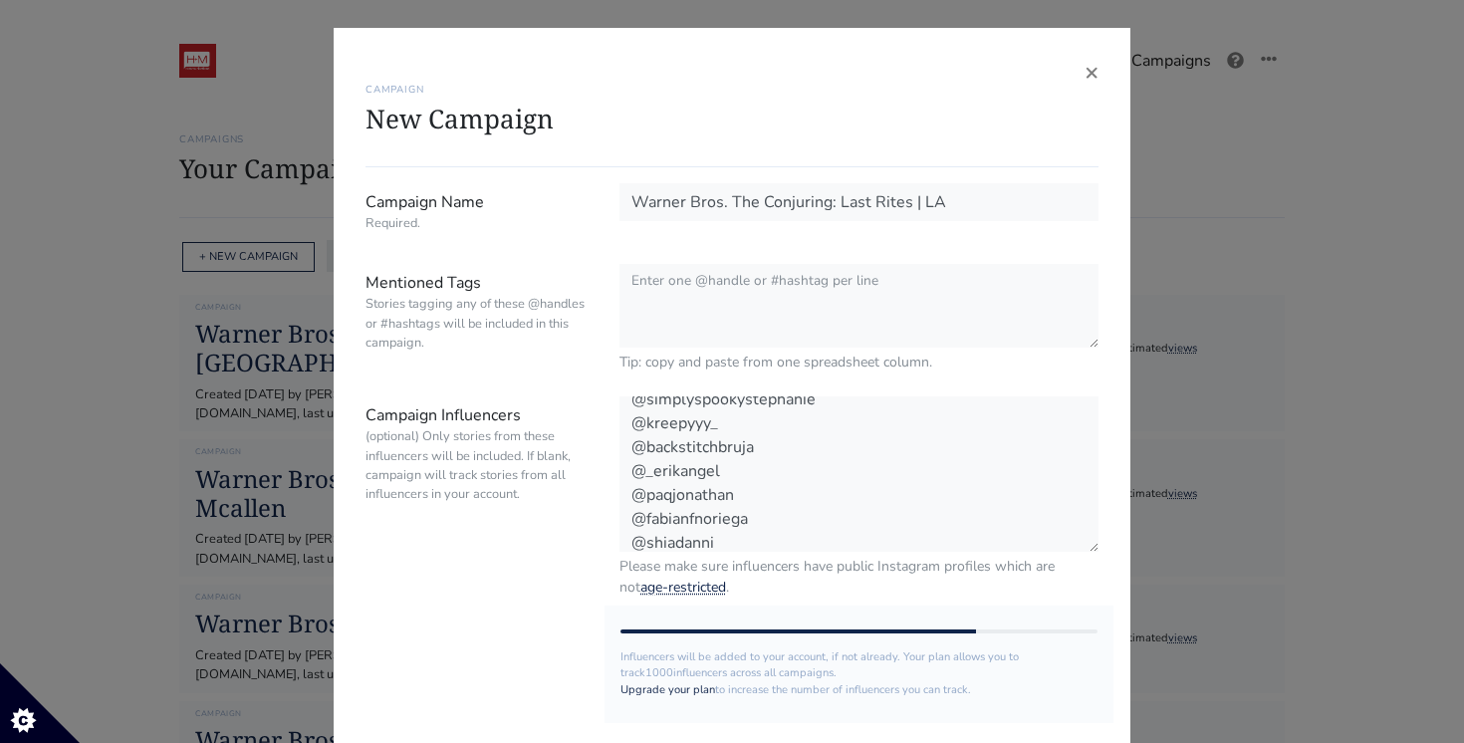
click at [1294, 275] on div "× CAMPAIGN New Campaign Campaign Name Required. Warner Bros. The Conjuring: Las…" at bounding box center [732, 371] width 1464 height 743
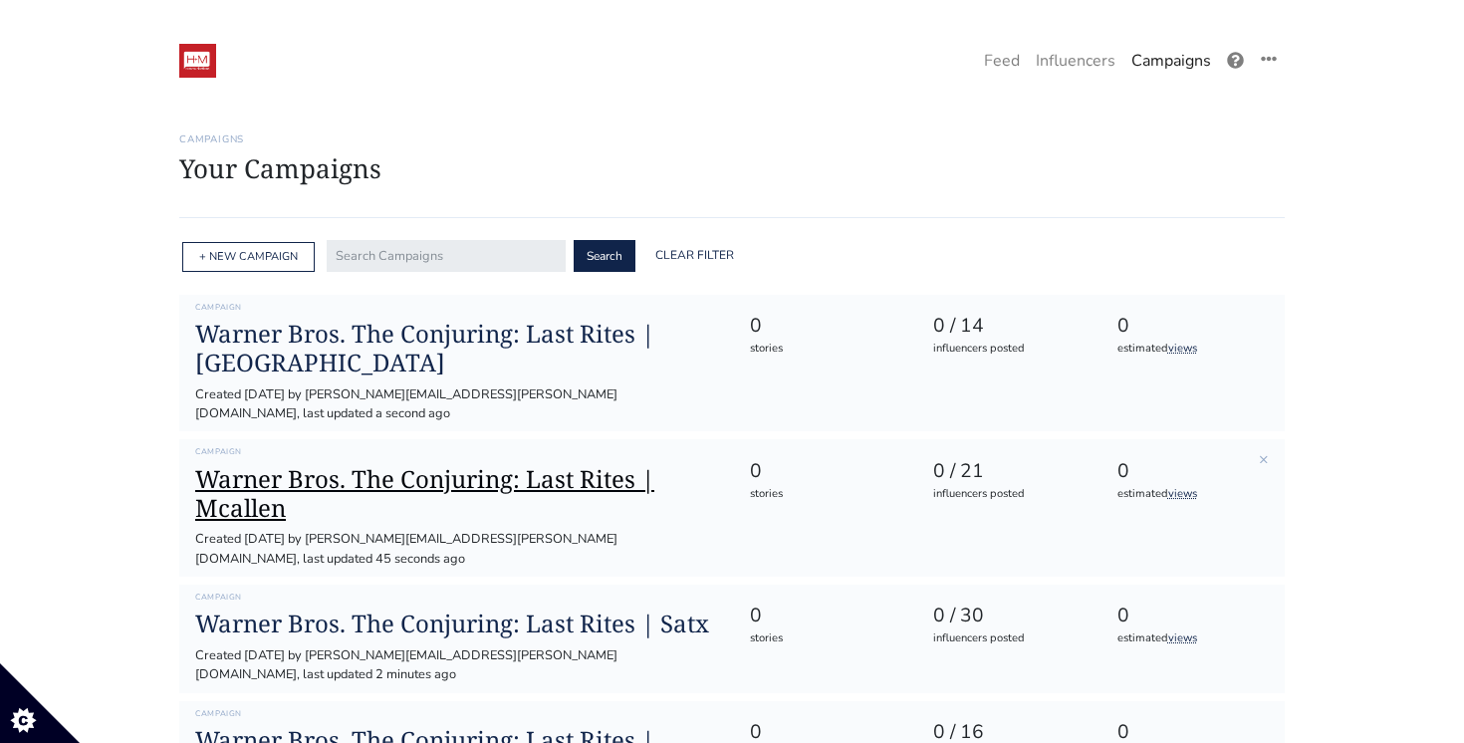
click at [367, 465] on h1 "Warner Bros. The Conjuring: Last Rites | Mcallen" at bounding box center [456, 494] width 522 height 58
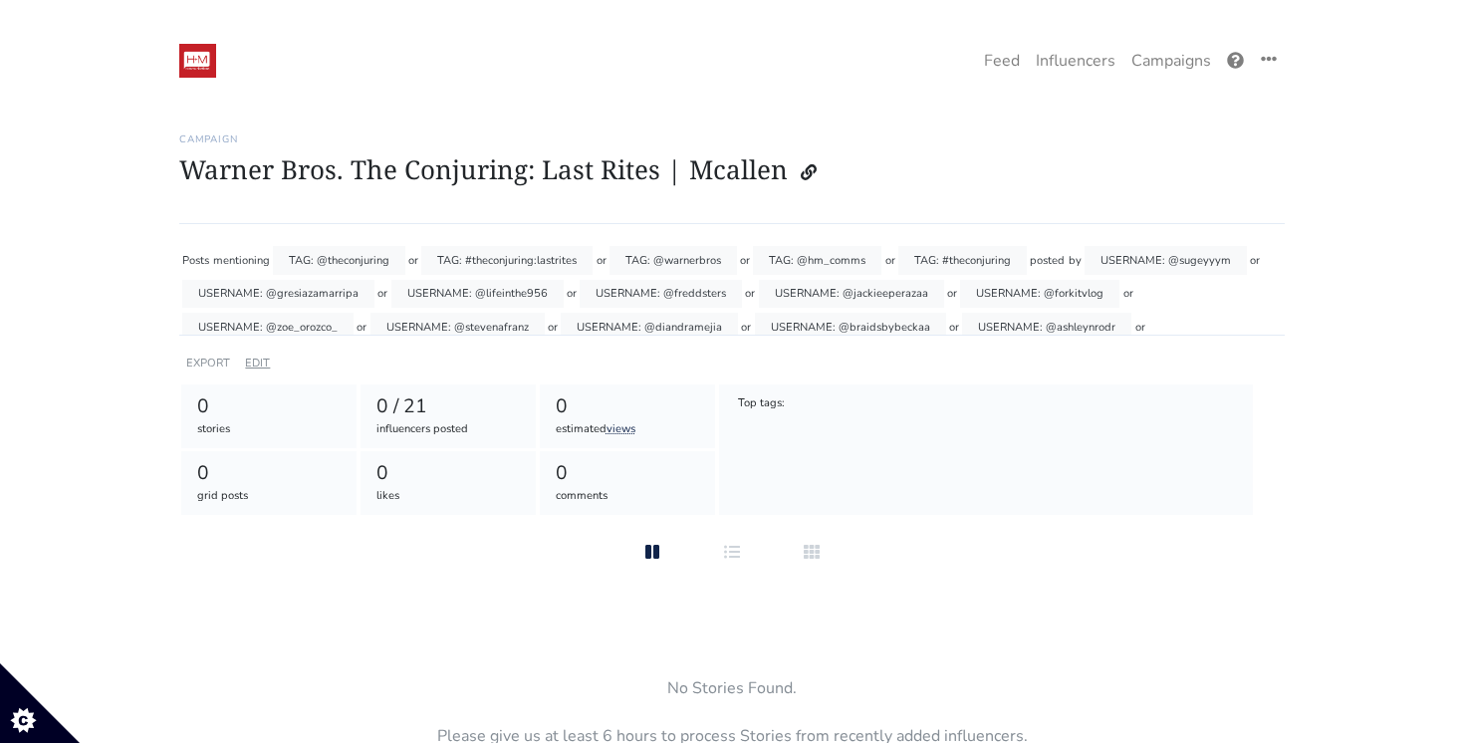
click at [260, 360] on link "EDIT" at bounding box center [257, 362] width 25 height 15
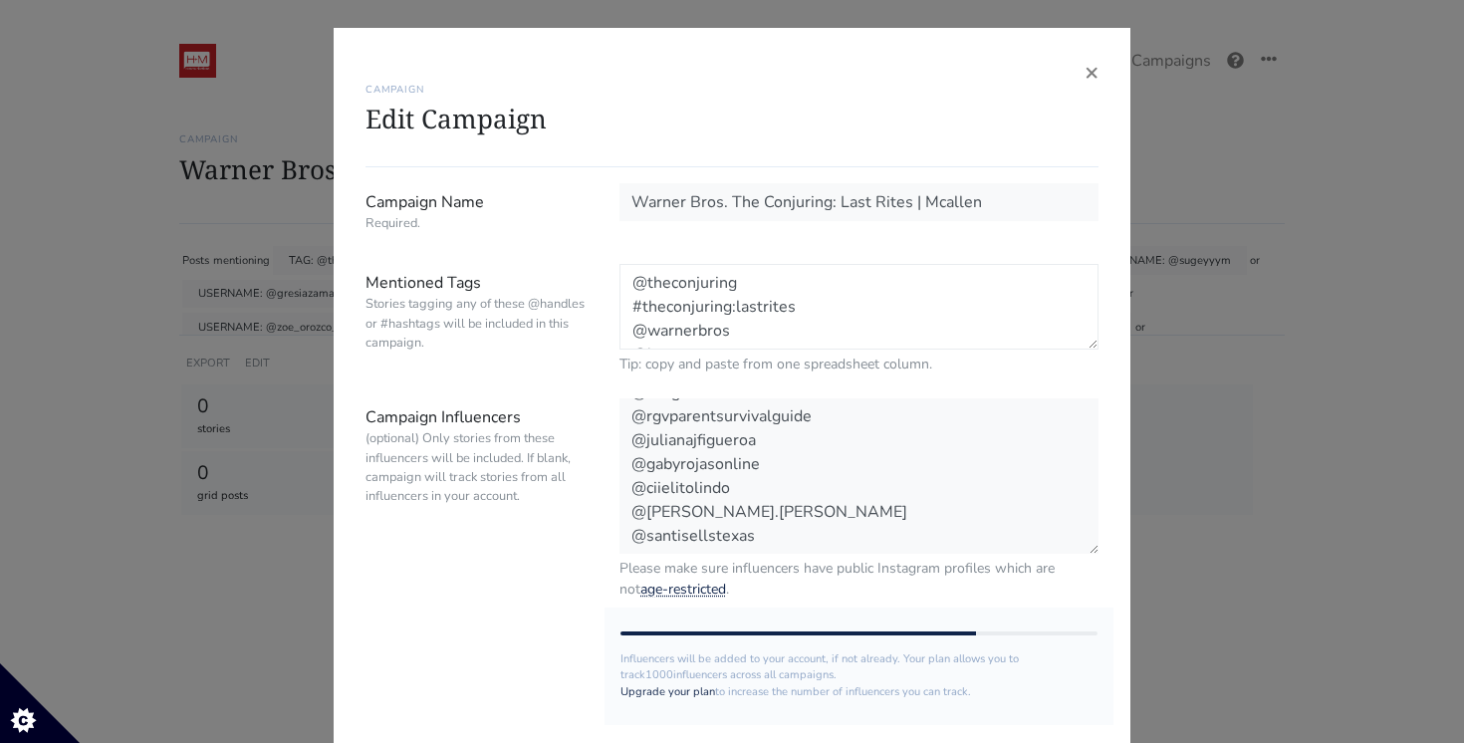
drag, startPoint x: 752, startPoint y: 108, endPoint x: 499, endPoint y: -116, distance: 337.2
click at [499, 0] on html "One Campaign Feed Influencers Campaigns" at bounding box center [732, 629] width 1464 height 1258
click at [1090, 74] on span "×" at bounding box center [1091, 72] width 14 height 32
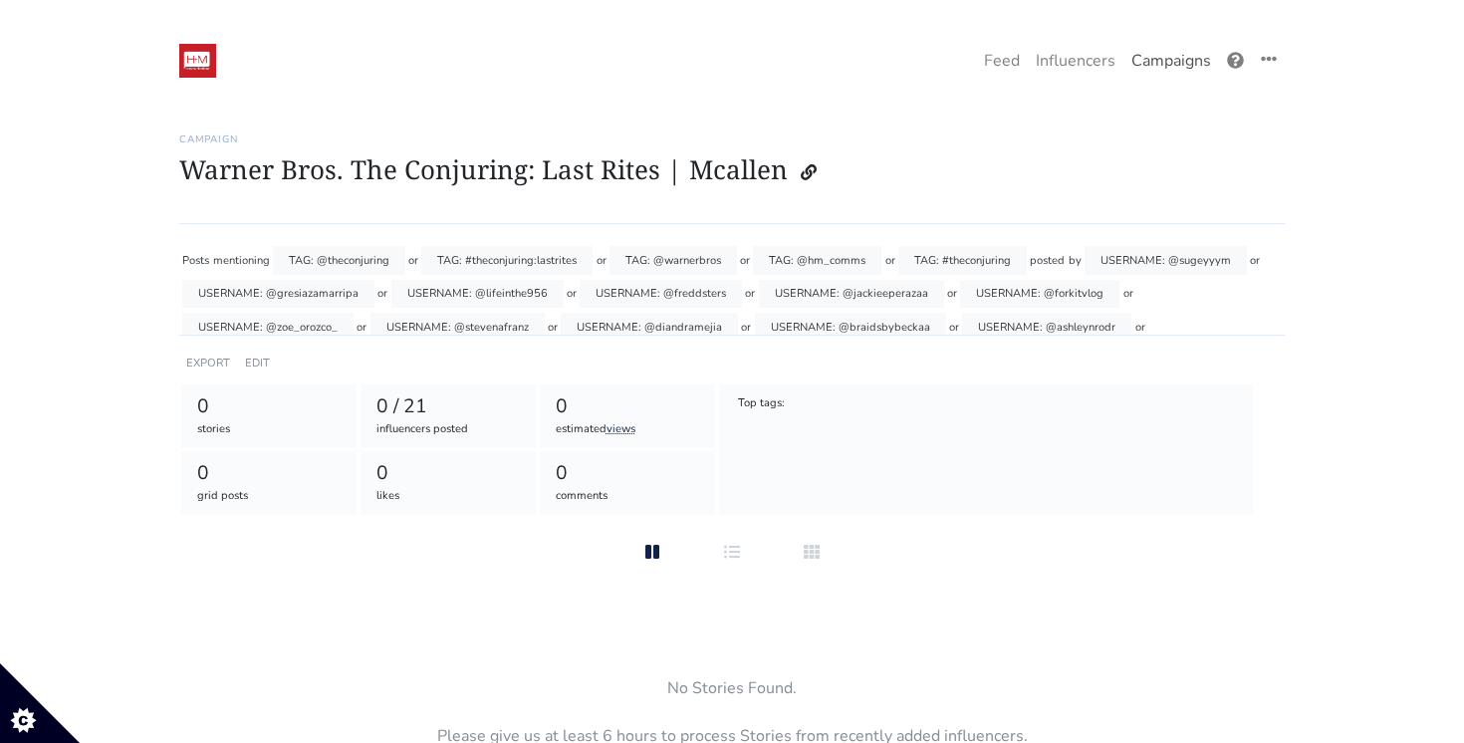
click at [1171, 67] on link "Campaigns" at bounding box center [1171, 61] width 96 height 40
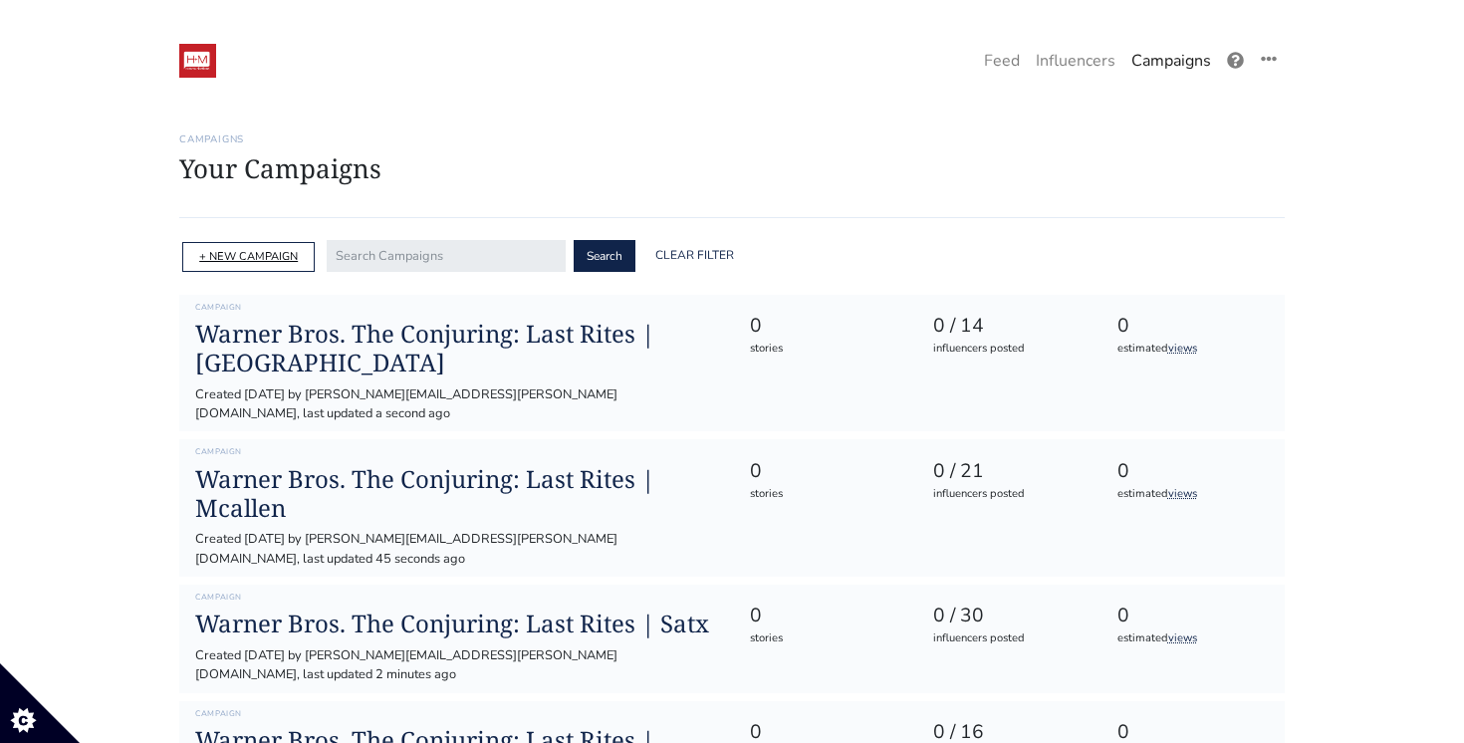
click at [260, 254] on link "+ NEW CAMPAIGN" at bounding box center [248, 256] width 99 height 15
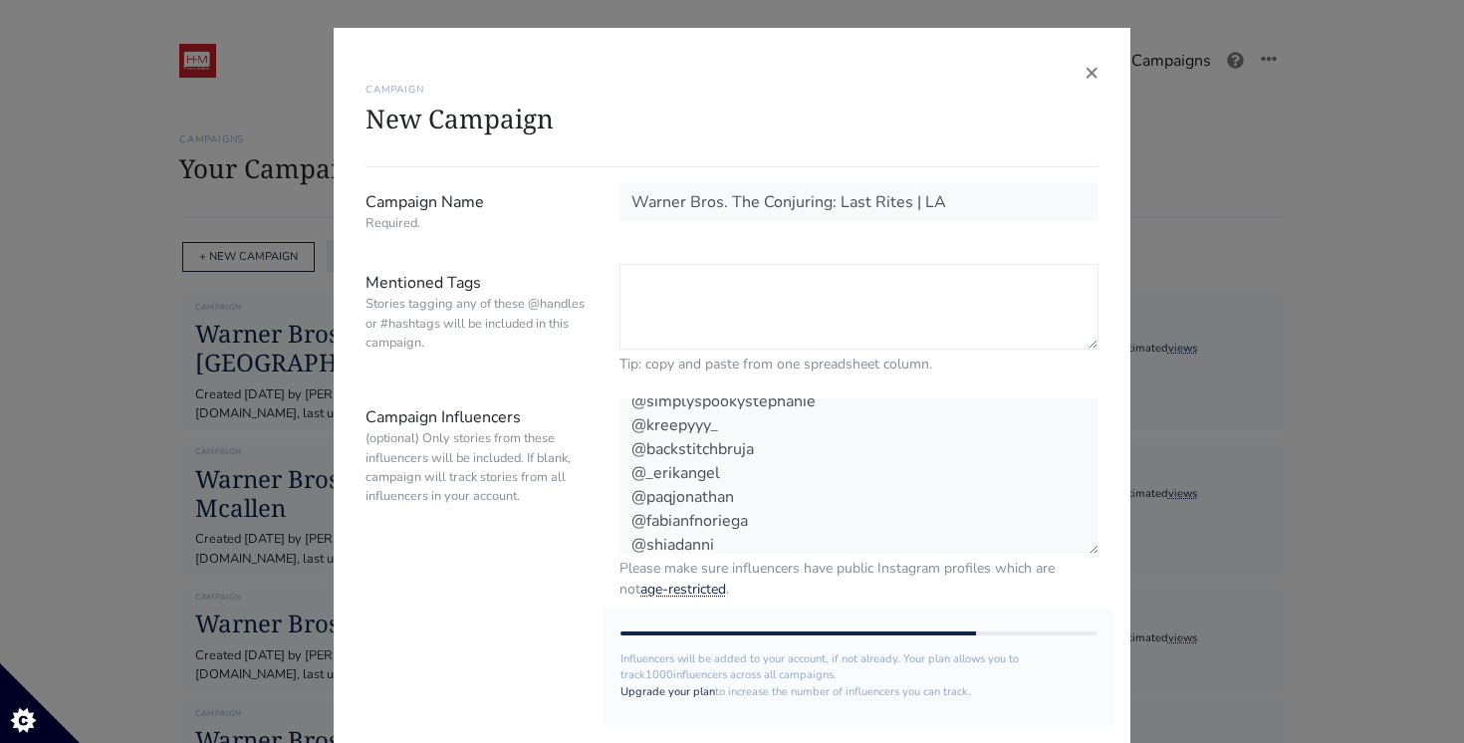
click at [722, 295] on textarea "Mentioned Tags Stories tagging any of these @handles or #hashtags will be inclu…" at bounding box center [858, 307] width 479 height 86
paste textarea "@theconjuring #theconjuring:lastrites @warnerbros @hm_comms #theconjuring"
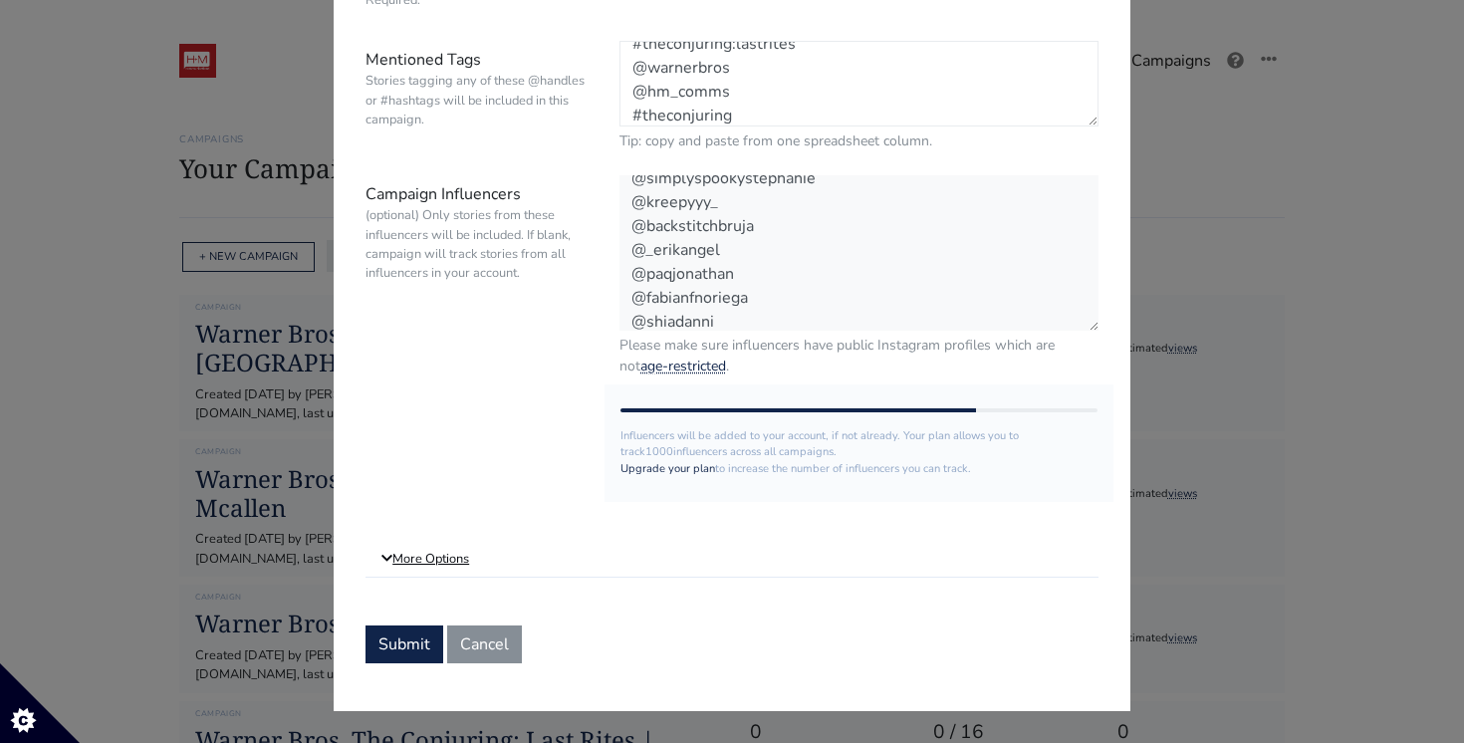
type textarea "@theconjuring #theconjuring:lastrites @warnerbros @hm_comms #theconjuring"
click at [426, 562] on link "More Options" at bounding box center [731, 560] width 733 height 36
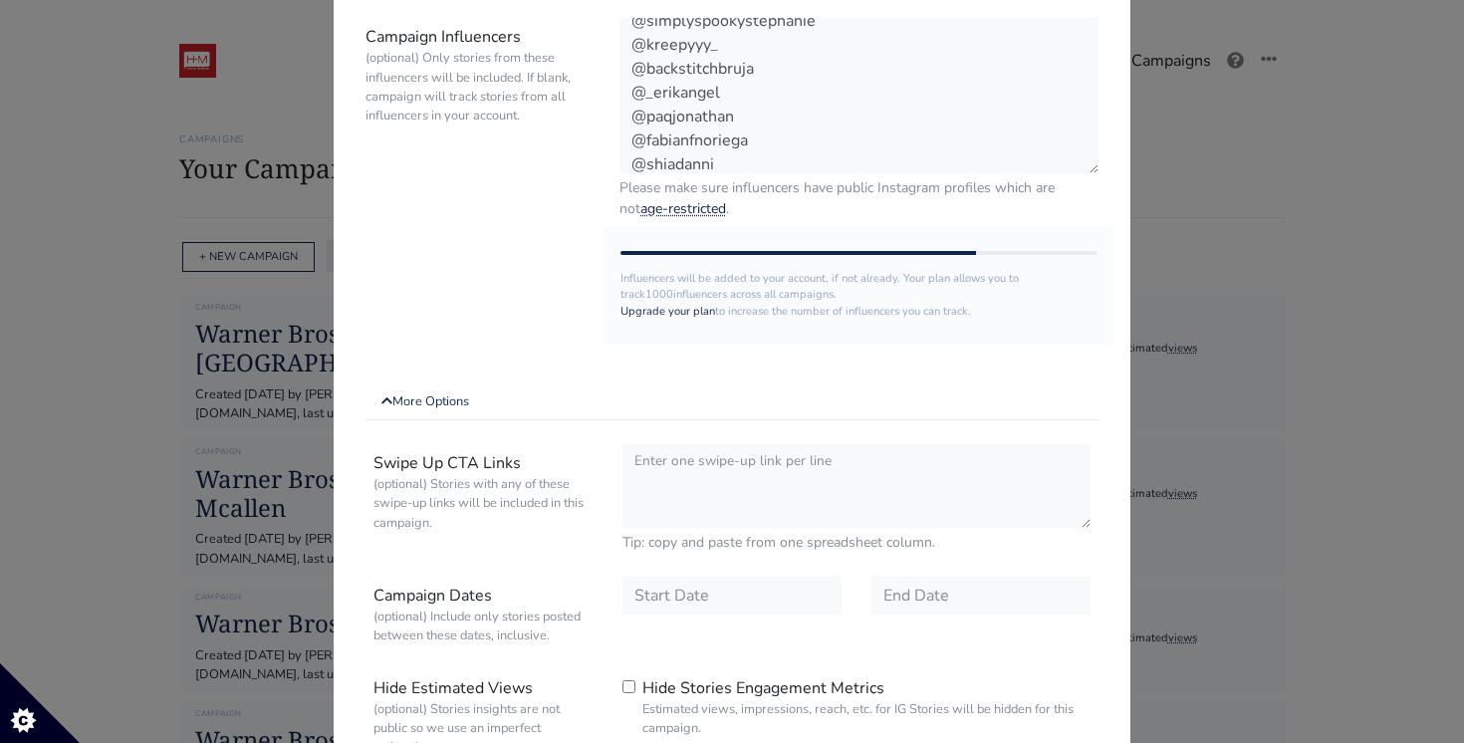
scroll to position [429, 0]
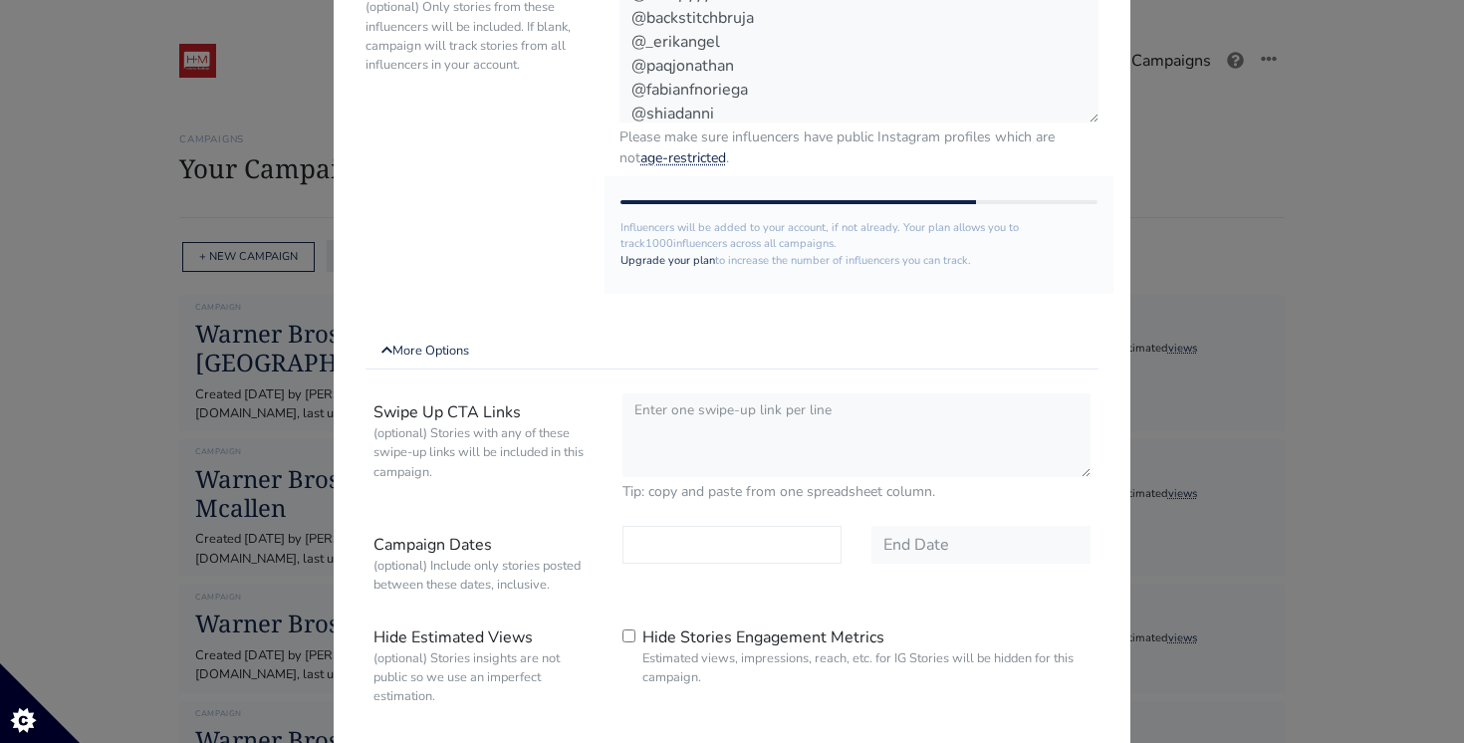
click at [705, 541] on input "text" at bounding box center [731, 545] width 219 height 38
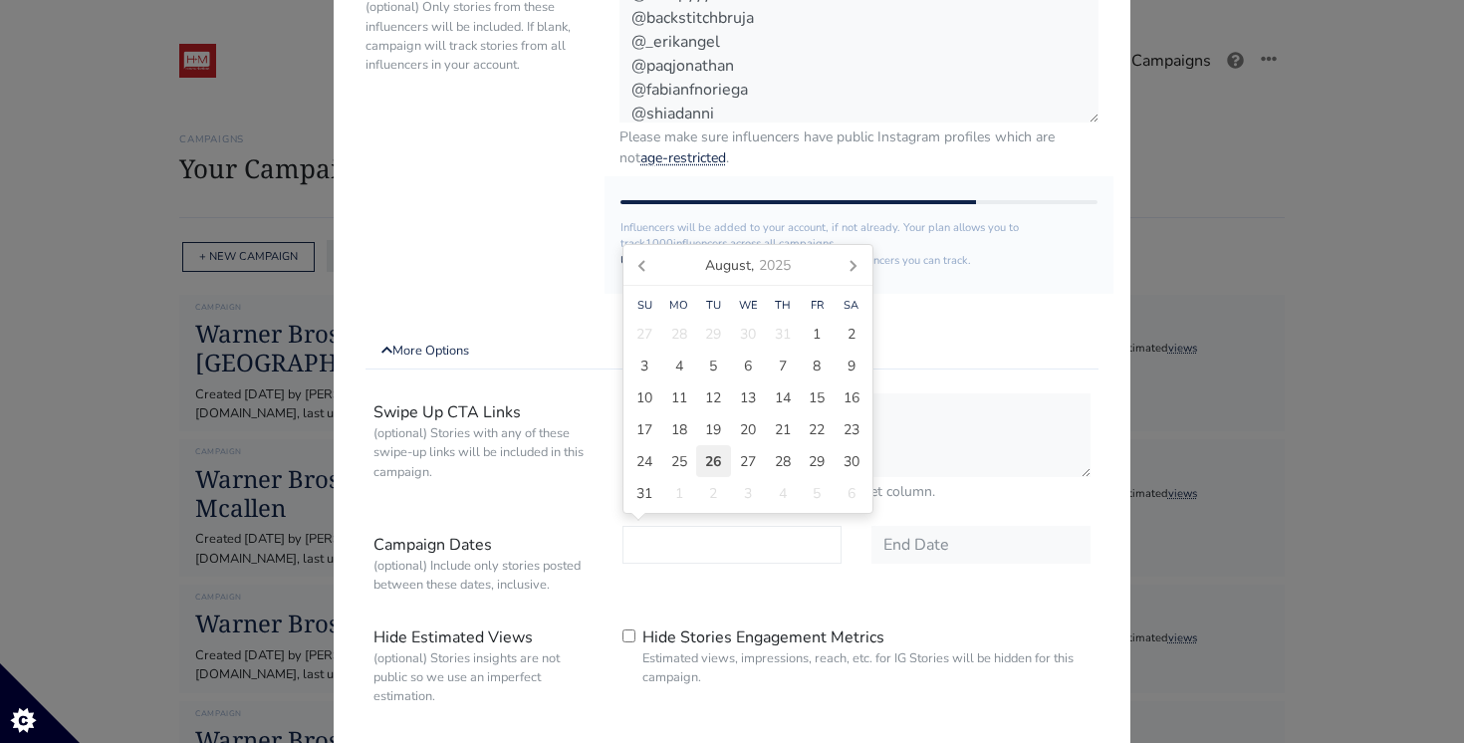
click at [707, 456] on span "26" at bounding box center [713, 461] width 16 height 21
type input "[DATE]"
click at [954, 557] on input "text" at bounding box center [980, 545] width 219 height 38
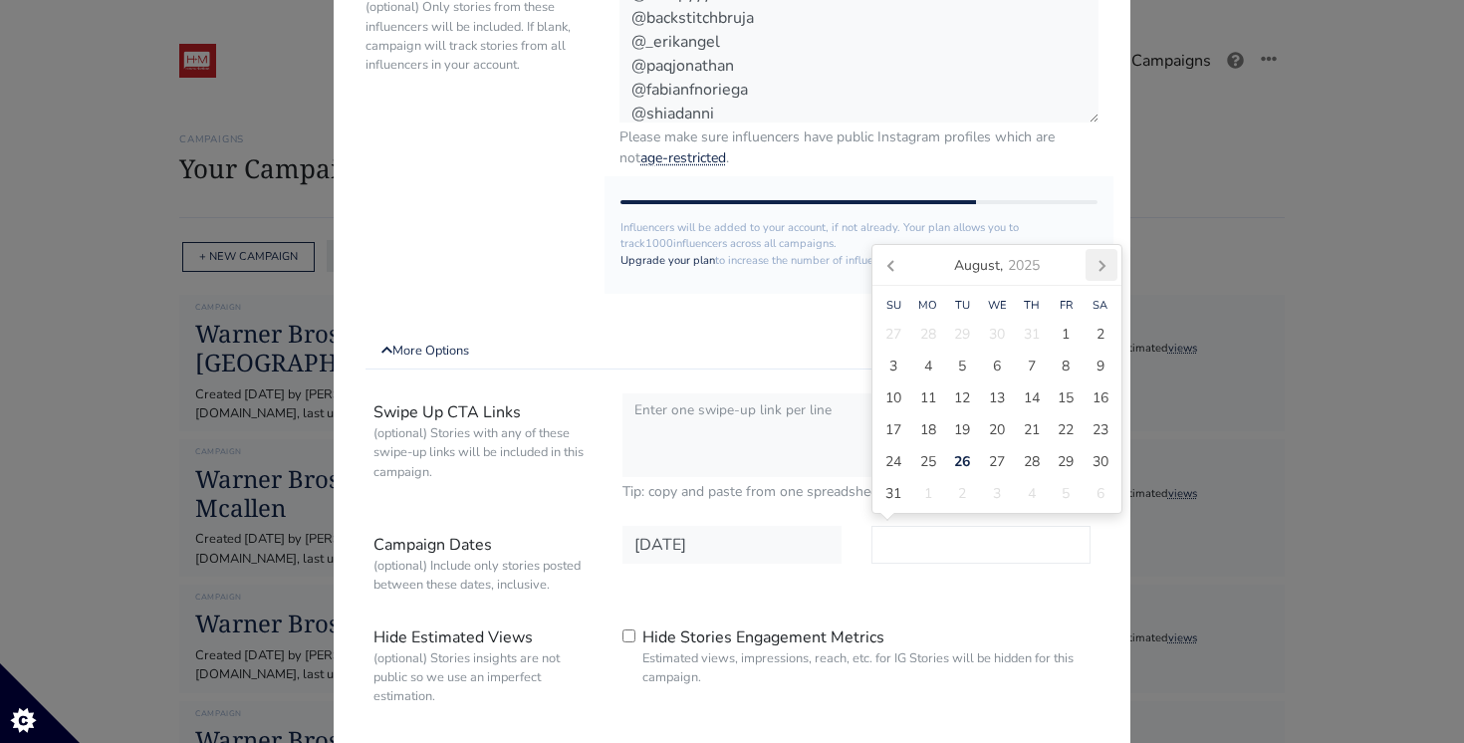
click at [1104, 262] on icon at bounding box center [1101, 265] width 32 height 32
click at [965, 488] on span "30" at bounding box center [962, 493] width 16 height 21
type input "[DATE]"
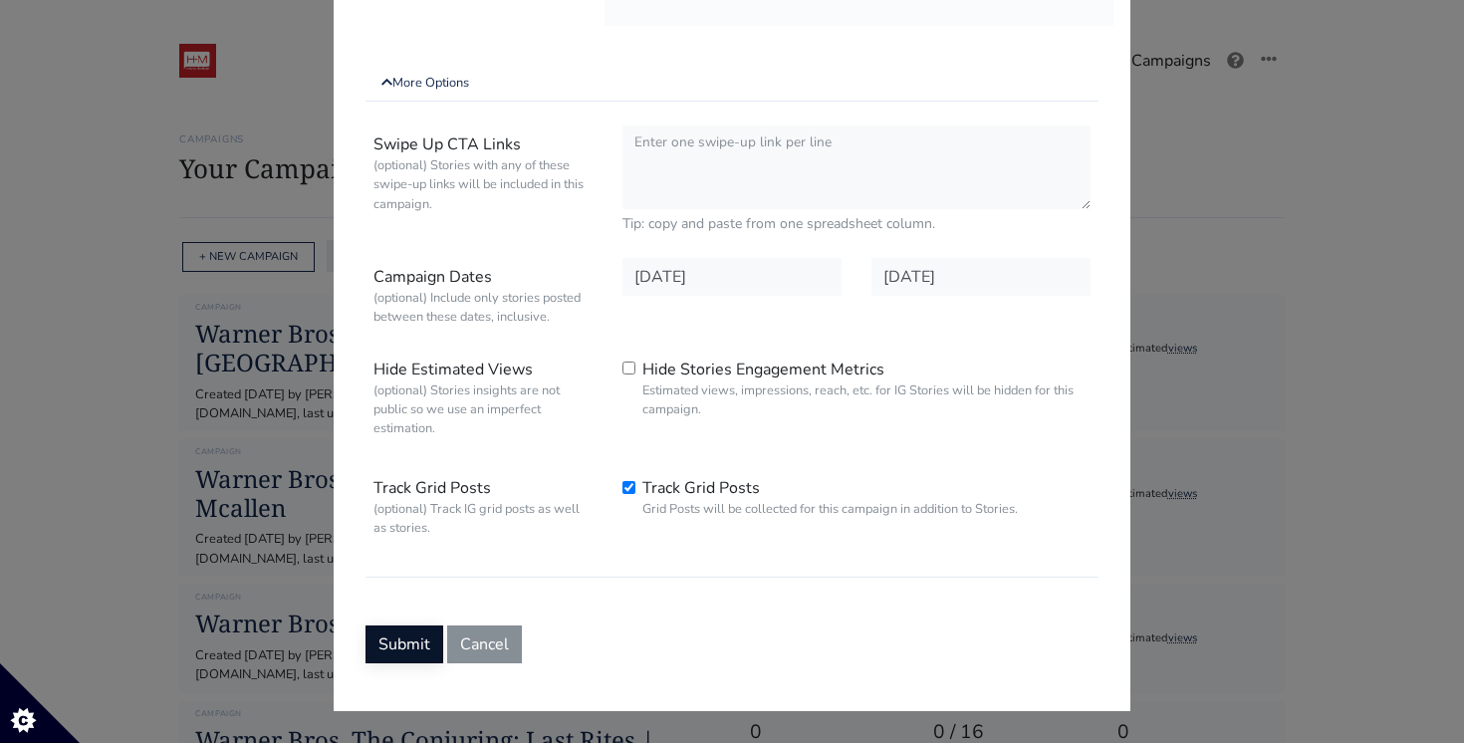
click at [412, 635] on button "Submit" at bounding box center [404, 644] width 78 height 38
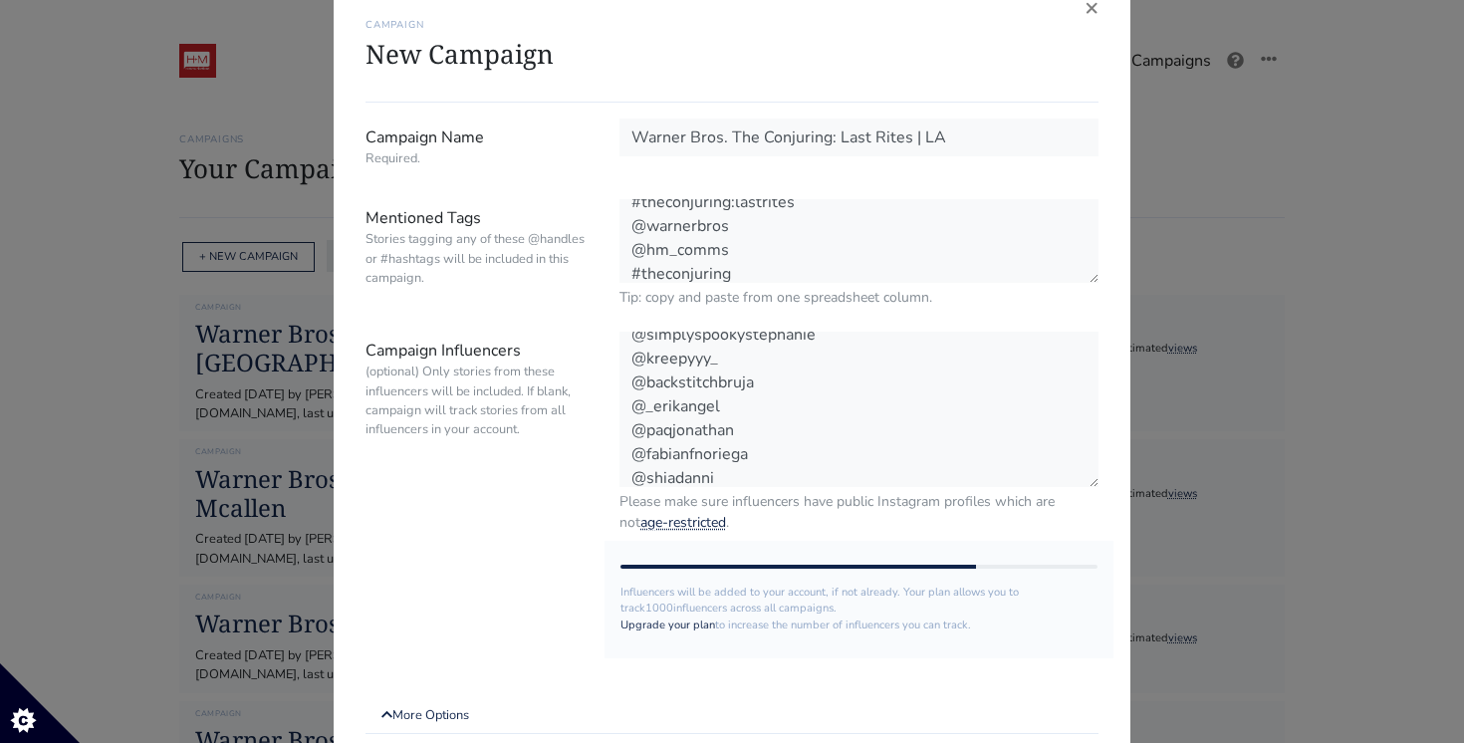
scroll to position [0, 0]
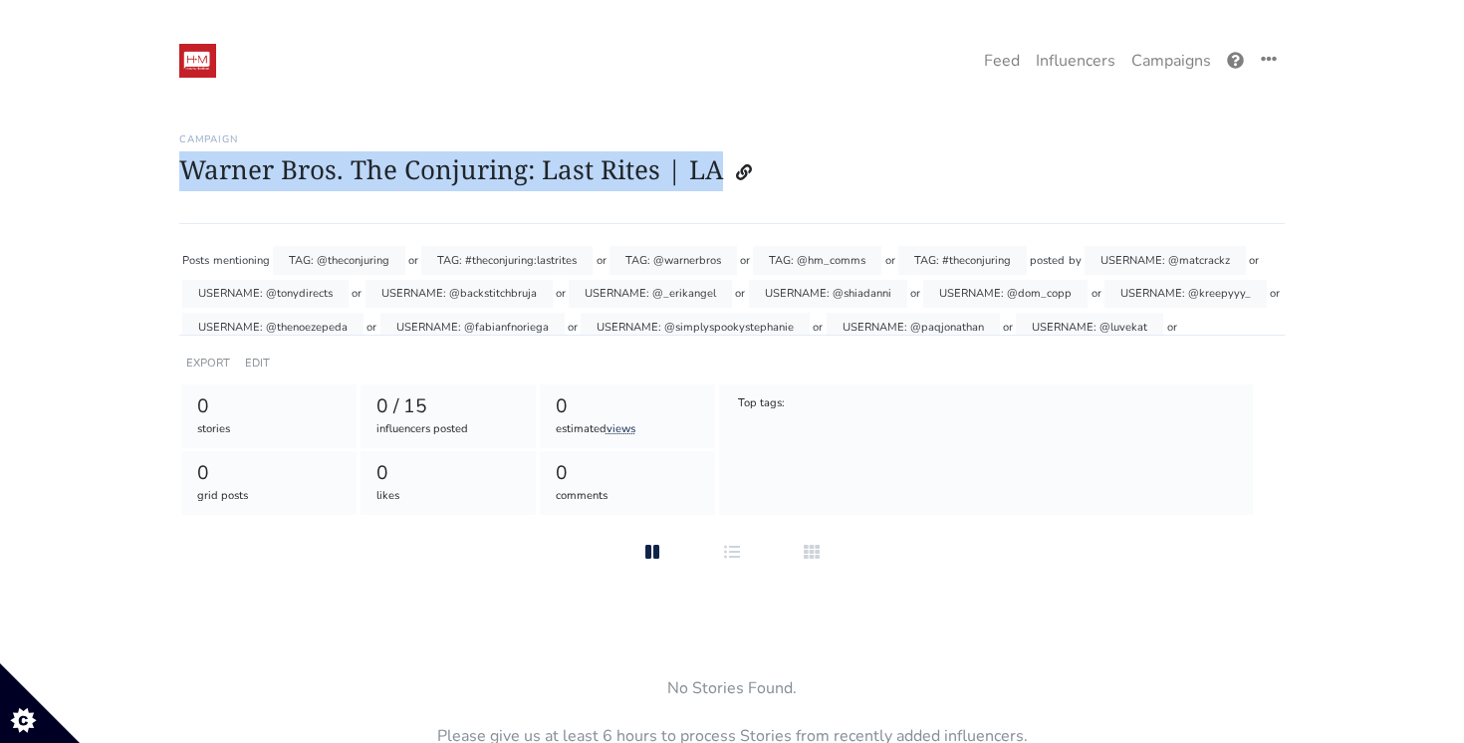
drag, startPoint x: 716, startPoint y: 172, endPoint x: 176, endPoint y: 177, distance: 539.7
click at [176, 177] on div "Stories Feed Welcome! Get the most out of your [URL] account Continue setting u…" at bounding box center [731, 468] width 1135 height 717
copy h1 "Warner Bros. The Conjuring: Last Rites | LA"
click at [1173, 69] on link "Campaigns" at bounding box center [1171, 61] width 96 height 40
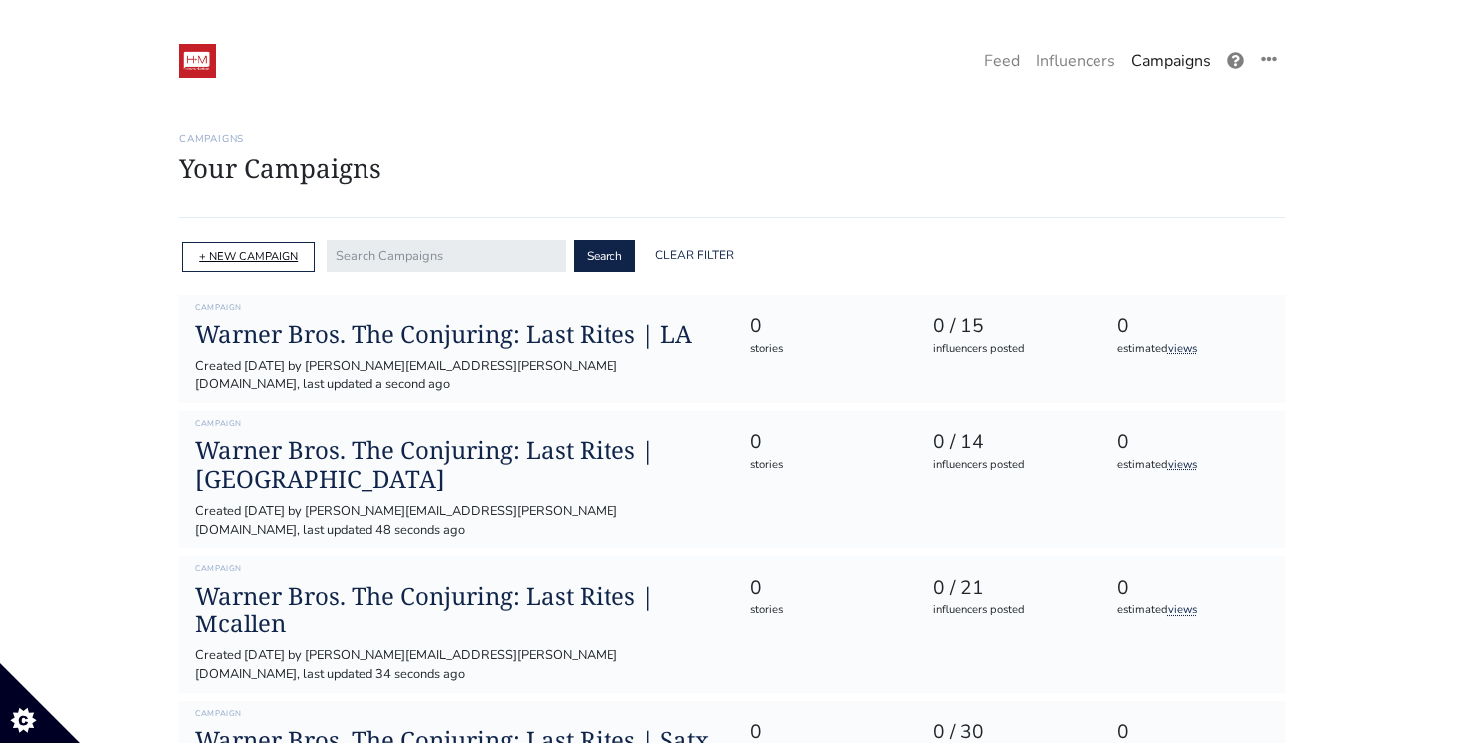
click at [242, 249] on link "+ NEW CAMPAIGN" at bounding box center [248, 256] width 99 height 15
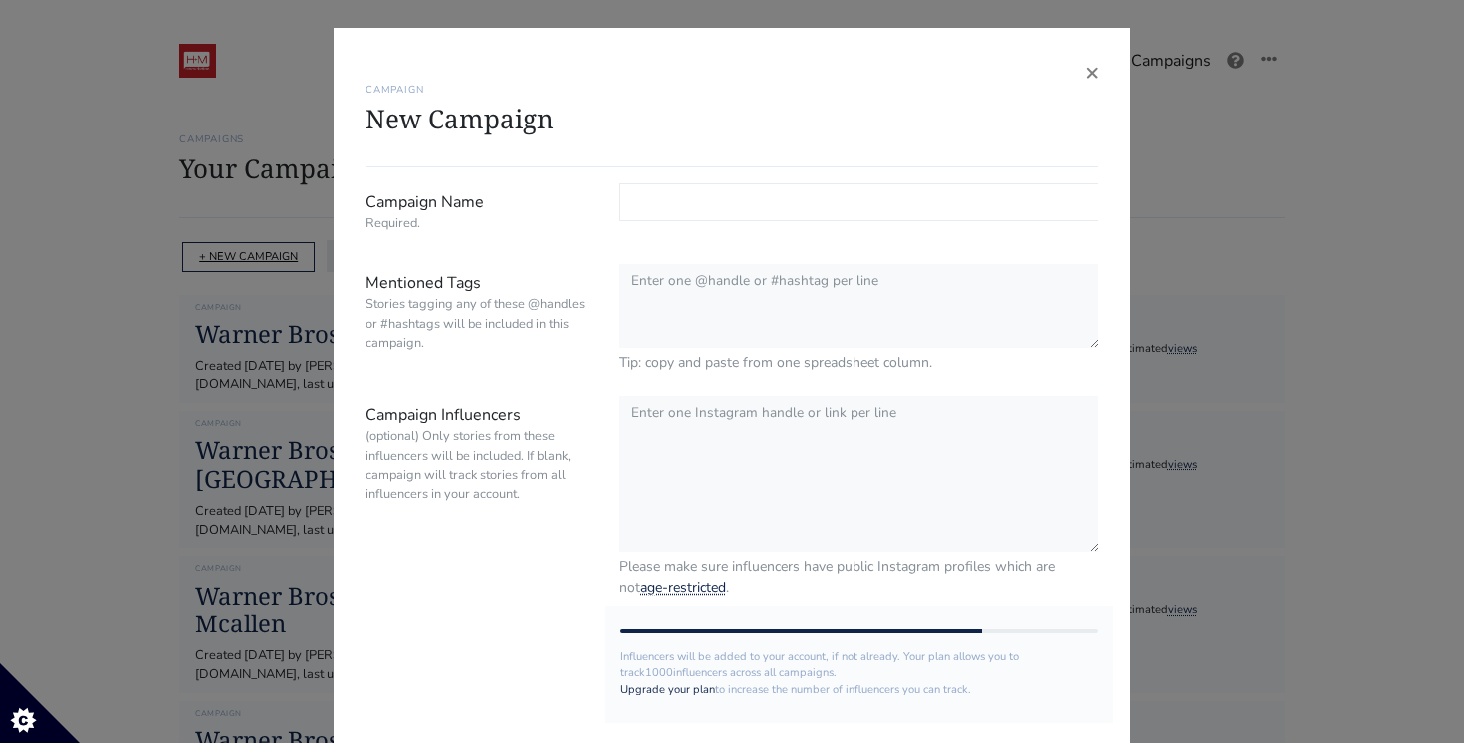
paste input "Warner Bros. The Conjuring: Last Rites | LA"
click at [926, 205] on input "Warner Bros. The Conjuring: Last Rites | LA" at bounding box center [858, 202] width 479 height 38
type input "Warner Bros. The Conjuring: Last Rites | [GEOGRAPHIC_DATA]"
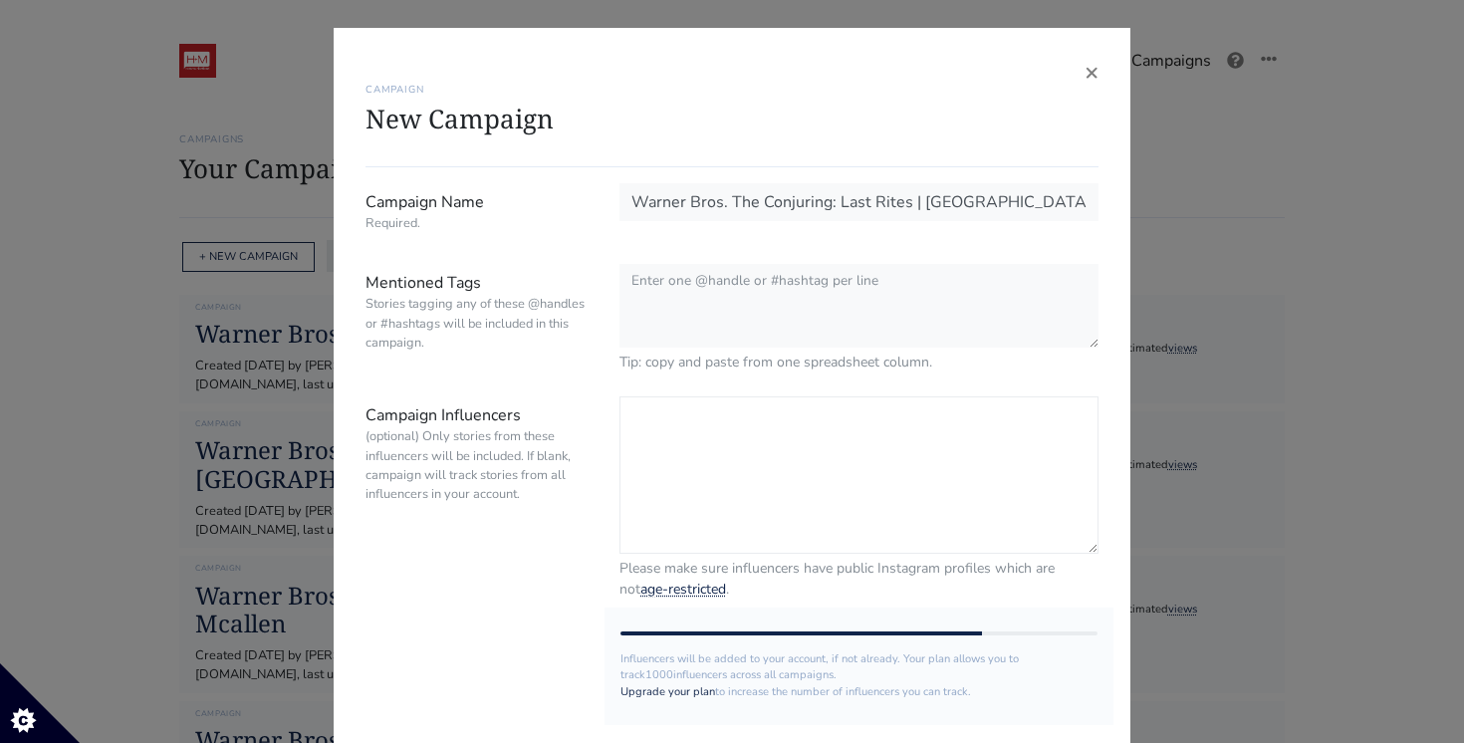
click at [700, 419] on textarea "Campaign Influencers (optional) Only stories from these influencers will be inc…" at bounding box center [858, 474] width 479 height 157
paste textarea "@juanmbaptista @body_by_zarina @champagnebecca @ricotaquito @julesalmnt @mrbatl…"
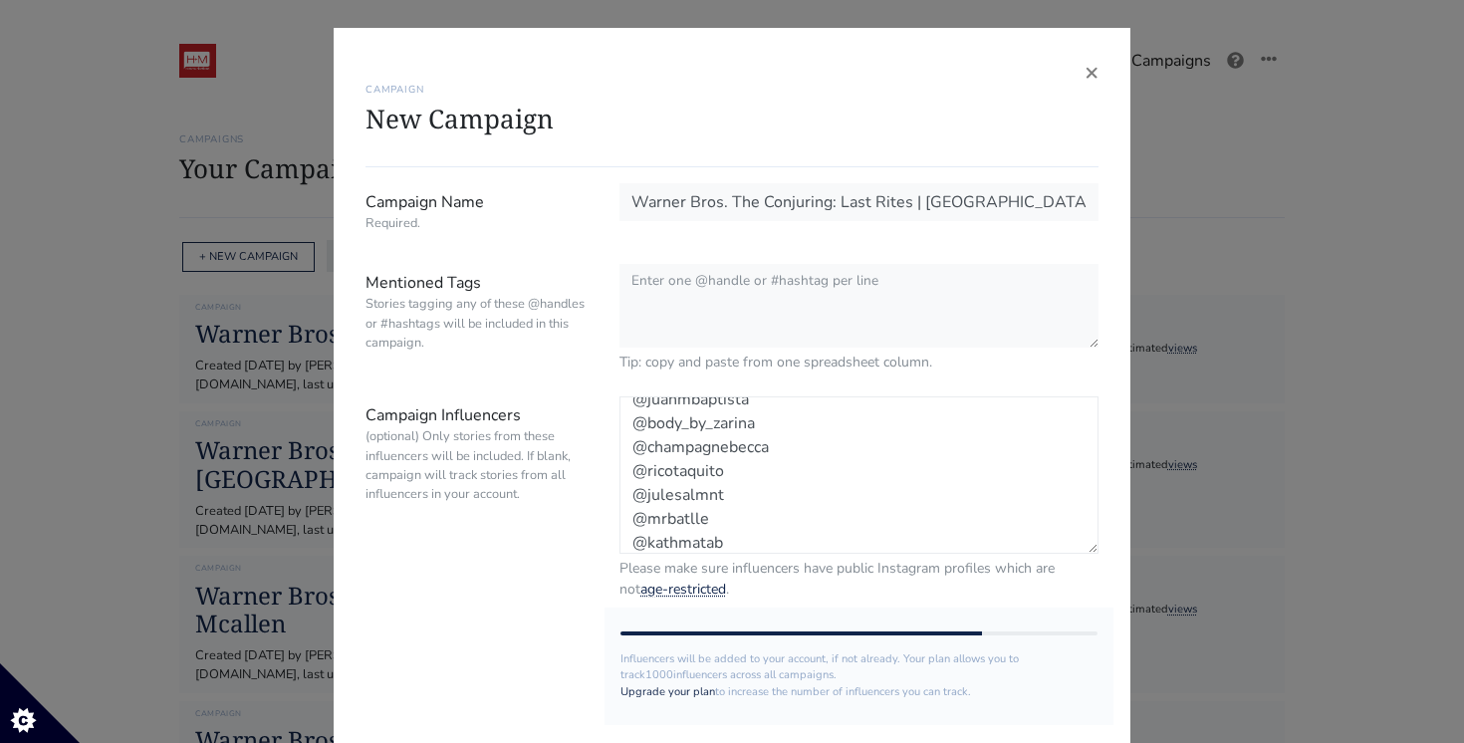
type textarea "@juanmbaptista @body_by_zarina @champagnebecca @ricotaquito @julesalmnt @mrbatl…"
click at [210, 398] on div "× CAMPAIGN New Campaign Campaign Name Required. Warner Bros. The Conjuring: Las…" at bounding box center [732, 371] width 1464 height 743
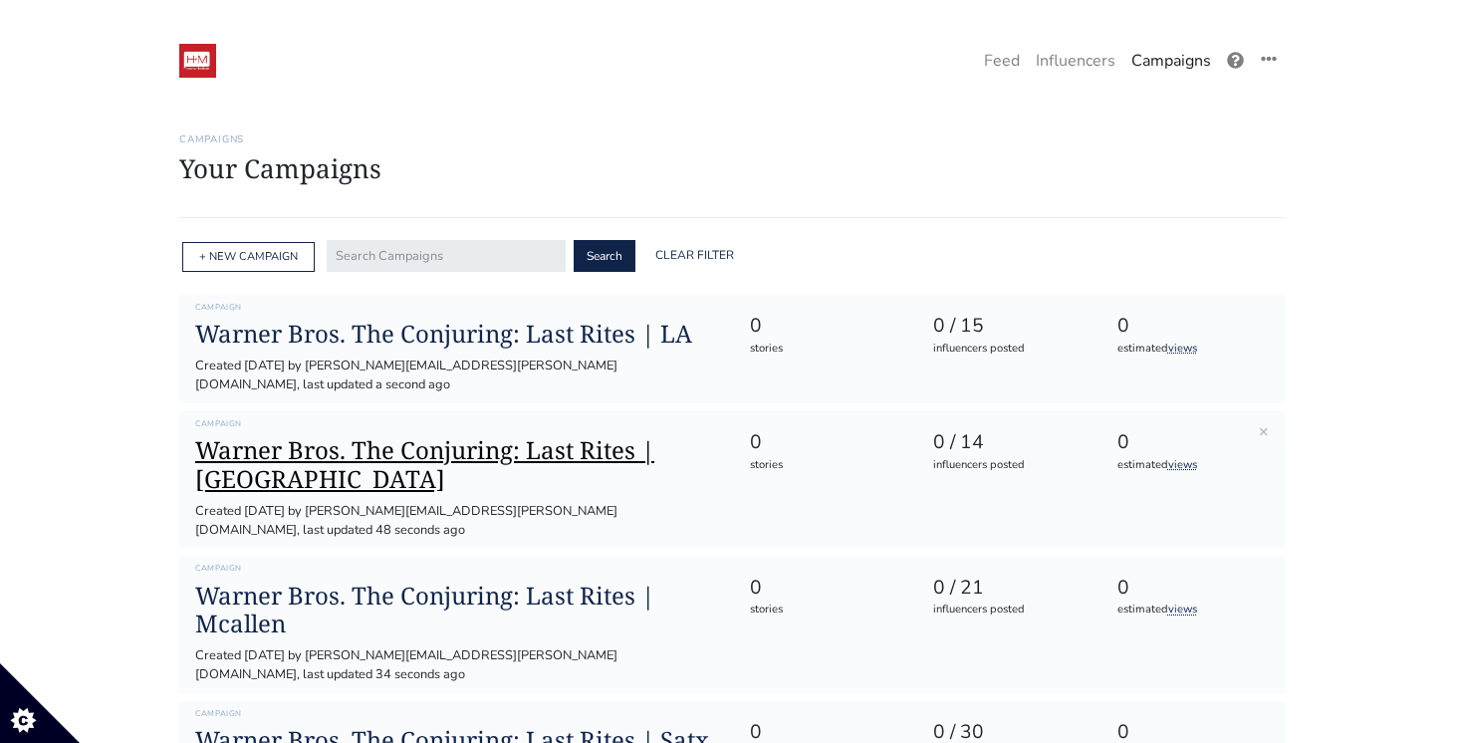
click at [351, 436] on h1 "Warner Bros. The Conjuring: Last Rites | [GEOGRAPHIC_DATA]" at bounding box center [456, 465] width 522 height 58
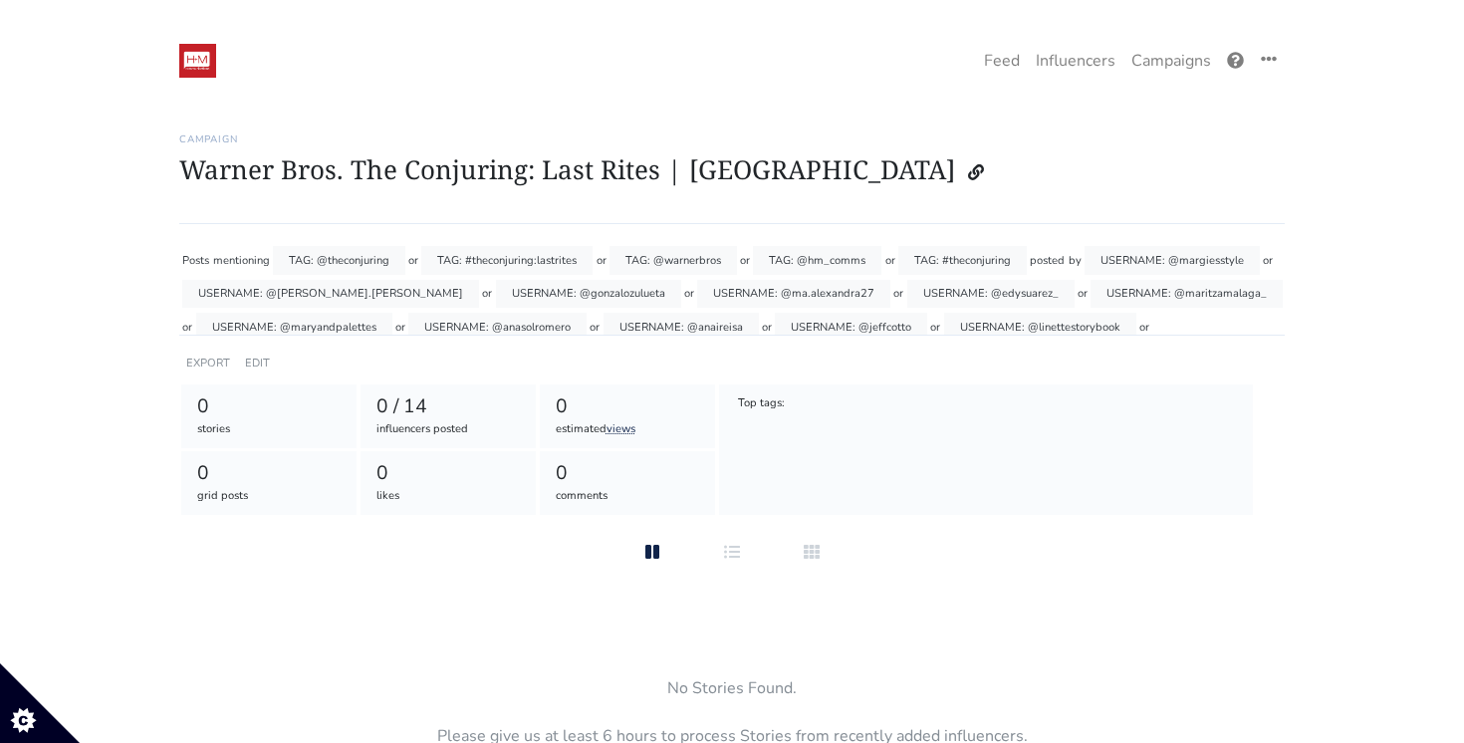
click at [262, 397] on div "0" at bounding box center [269, 406] width 144 height 29
click at [259, 366] on link "EDIT" at bounding box center [257, 362] width 25 height 15
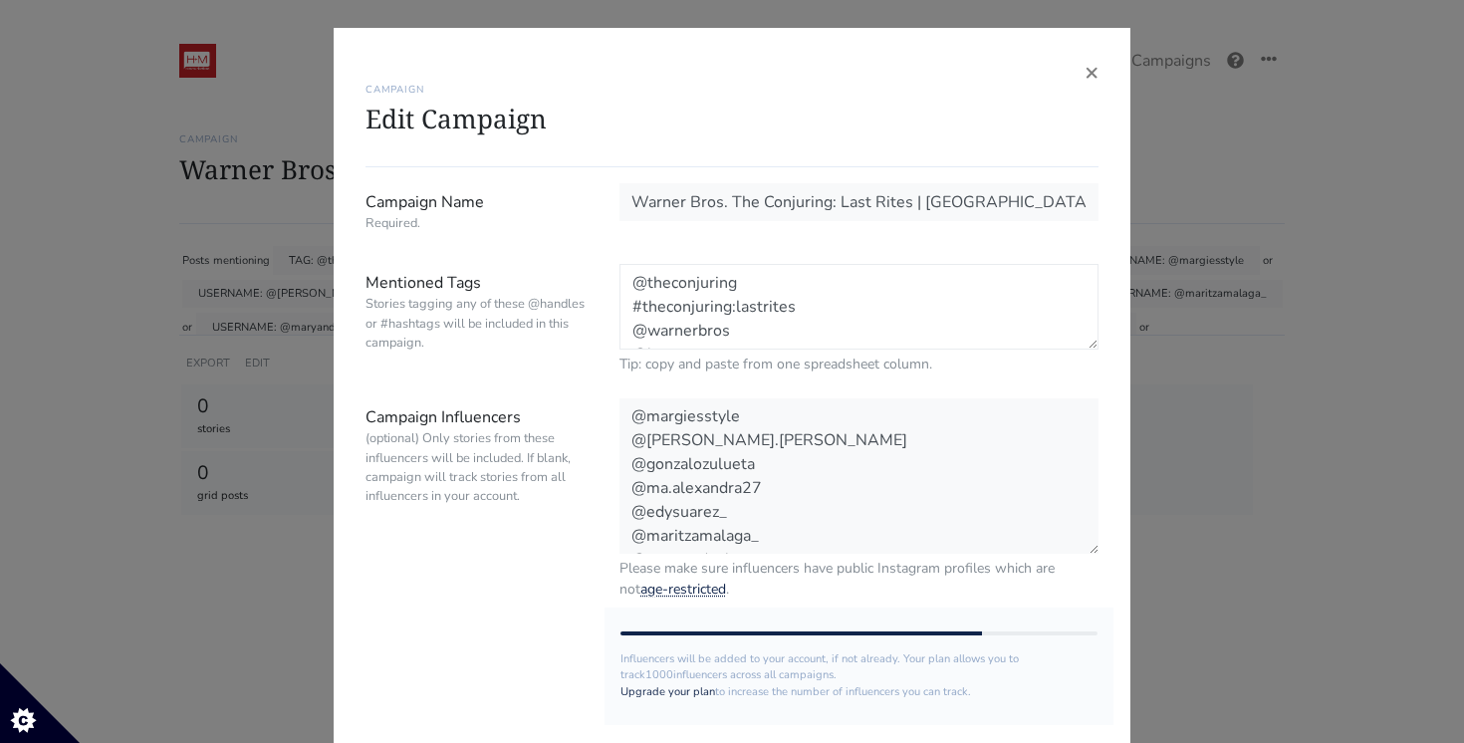
drag, startPoint x: 759, startPoint y: 337, endPoint x: 580, endPoint y: 63, distance: 327.3
click at [580, 63] on div "× CAMPAIGN Edit Campaign Campaign Name Required. Warner Bros. The Conjuring: La…" at bounding box center [732, 481] width 797 height 906
click at [1069, 75] on div "CAMPAIGN Edit Campaign" at bounding box center [731, 114] width 733 height 108
click at [1090, 76] on span "×" at bounding box center [1091, 72] width 14 height 32
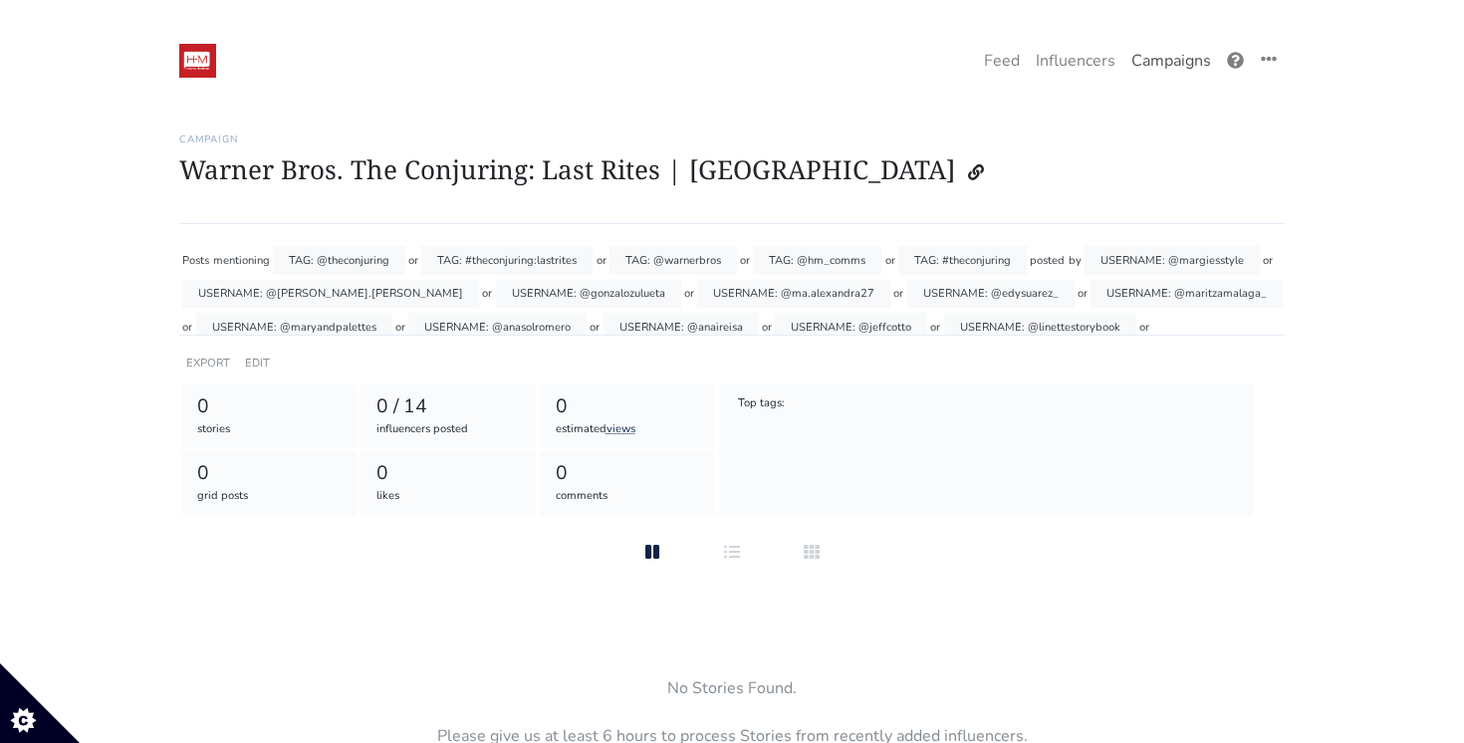
click at [1152, 70] on link "Campaigns" at bounding box center [1171, 61] width 96 height 40
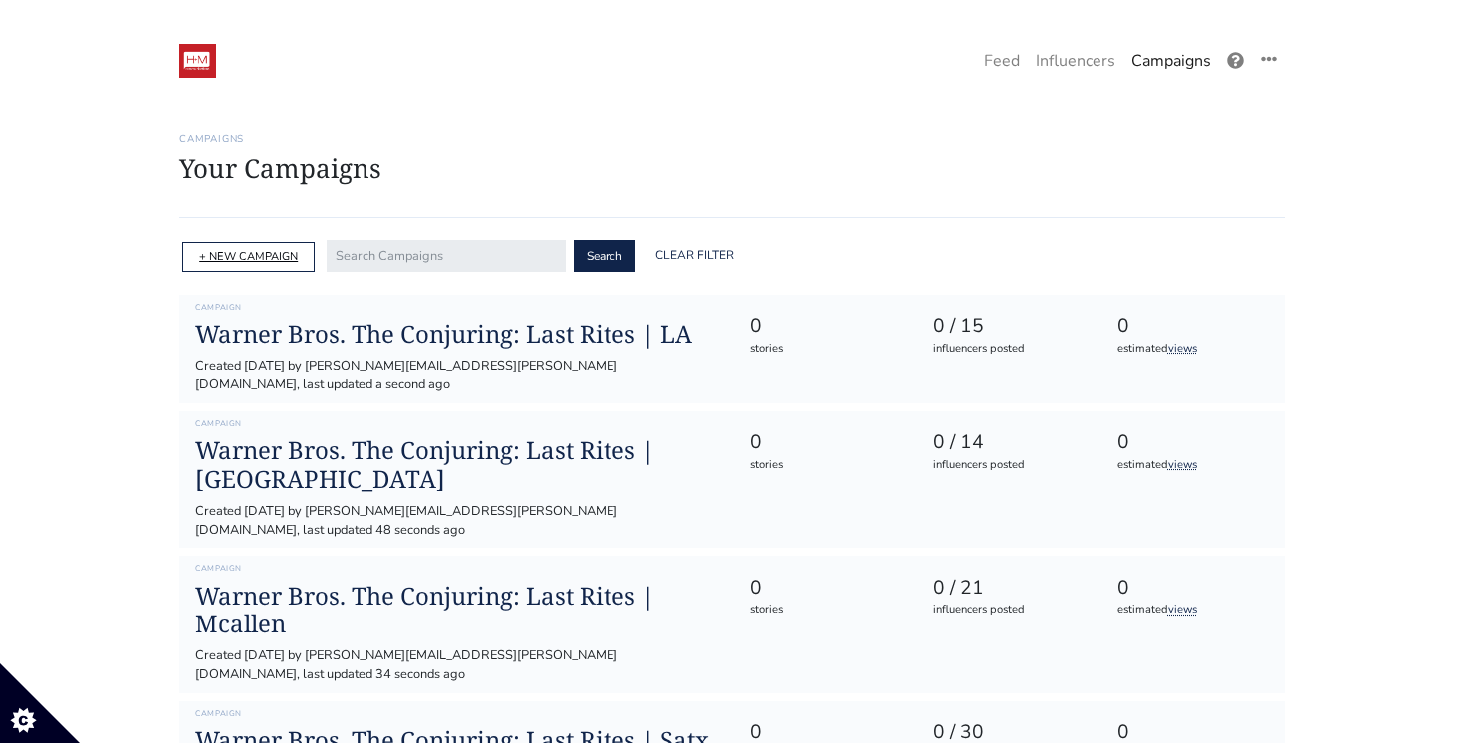
click at [274, 253] on link "+ NEW CAMPAIGN" at bounding box center [248, 256] width 99 height 15
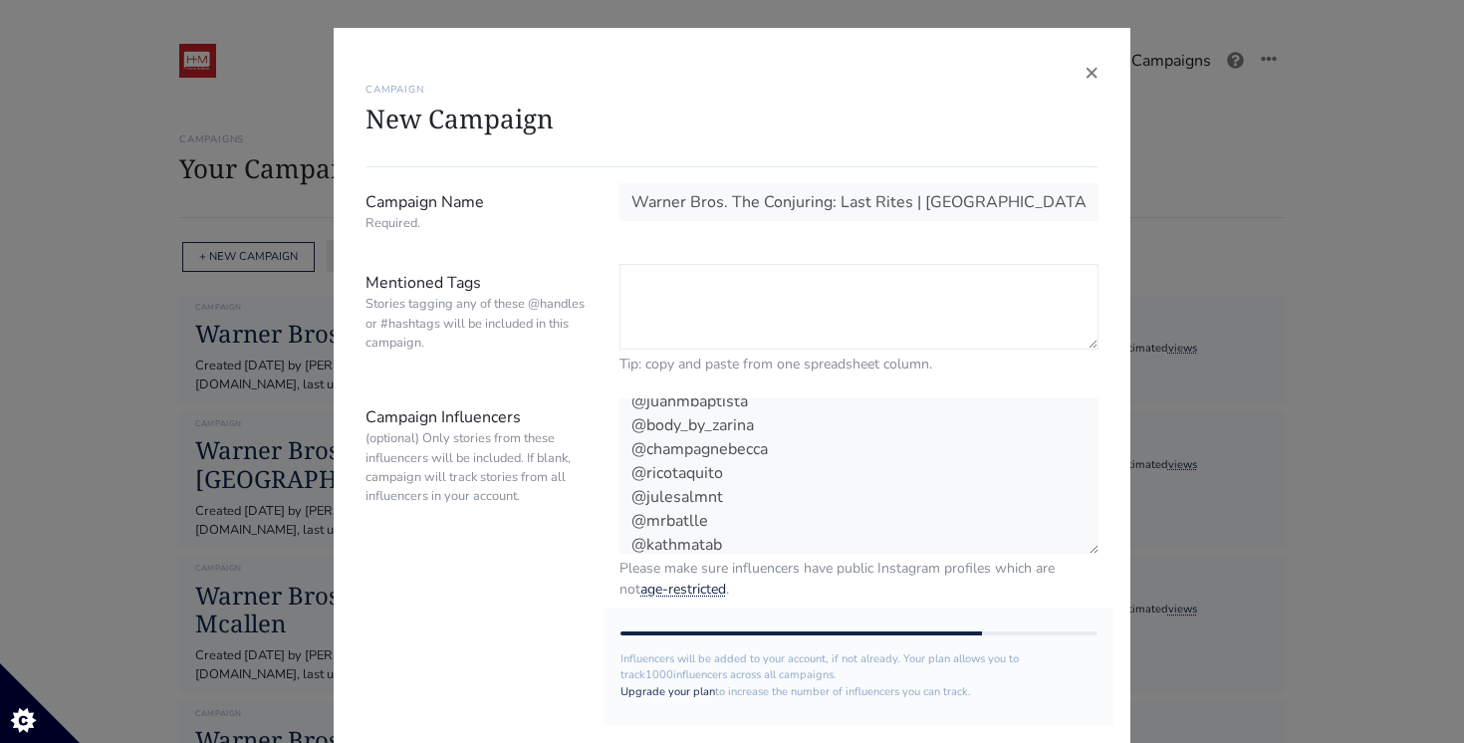
click at [699, 296] on textarea "Mentioned Tags Stories tagging any of these @handles or #hashtags will be inclu…" at bounding box center [858, 307] width 479 height 86
paste textarea "@theconjuring #theconjuring:lastrites @warnerbros @hm_comms #theconjuring"
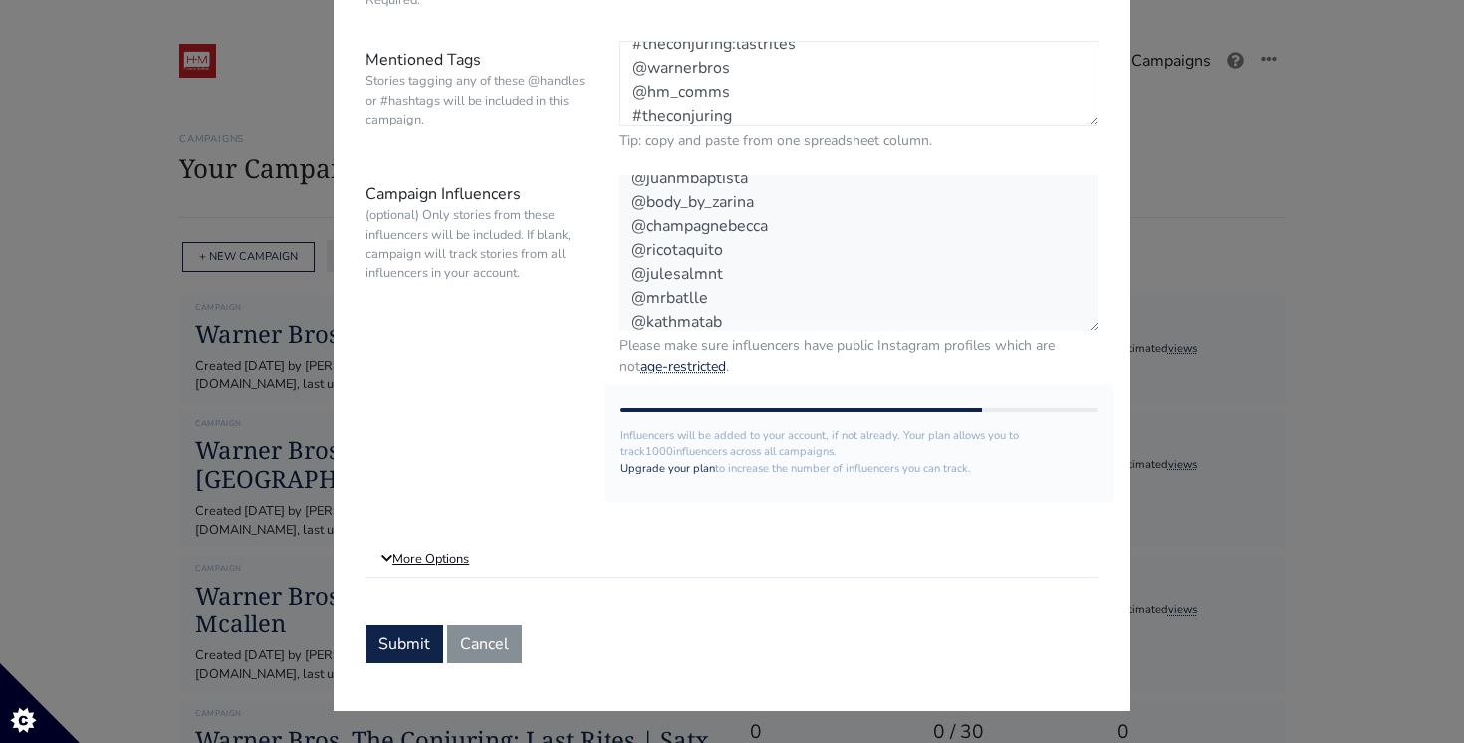
type textarea "@theconjuring #theconjuring:lastrites @warnerbros @hm_comms #theconjuring"
click at [428, 554] on link "More Options" at bounding box center [731, 560] width 733 height 36
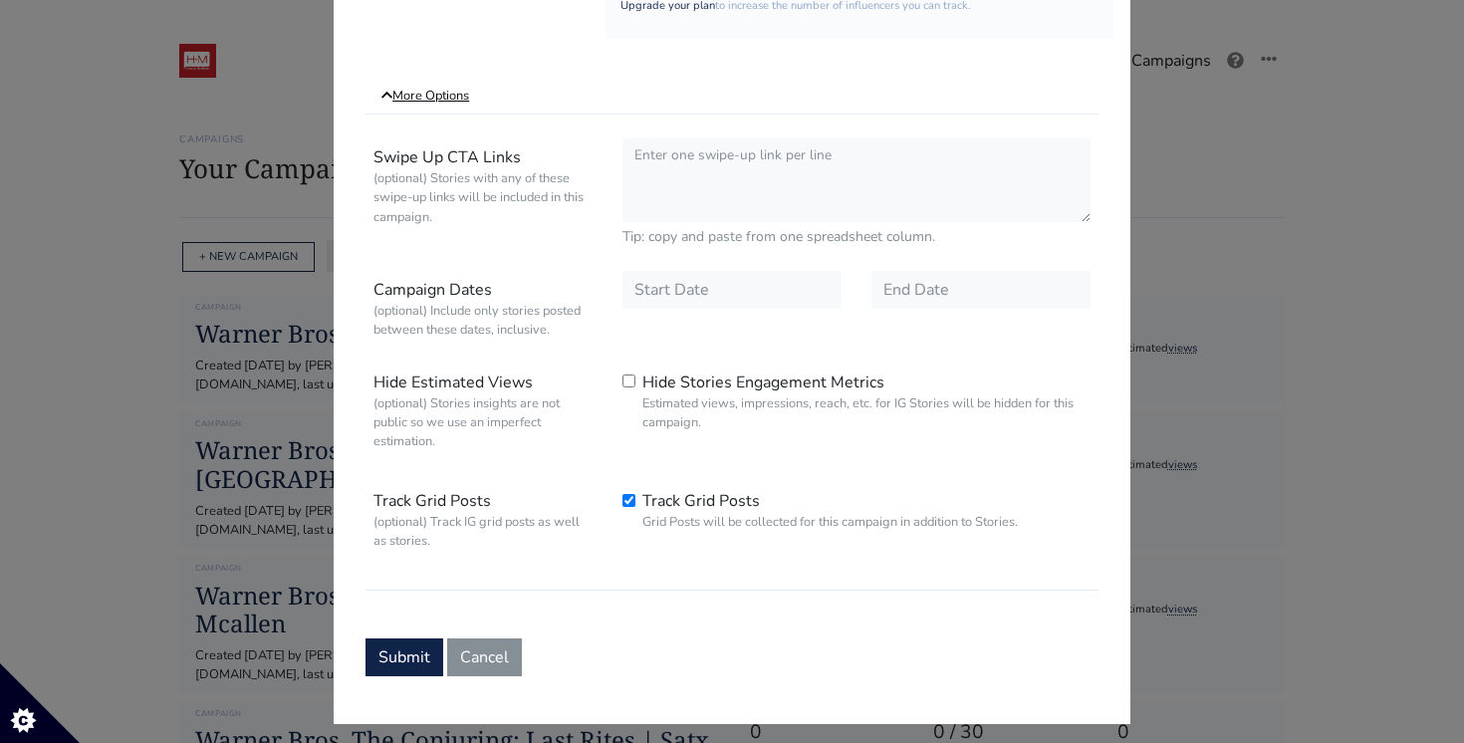
scroll to position [697, 0]
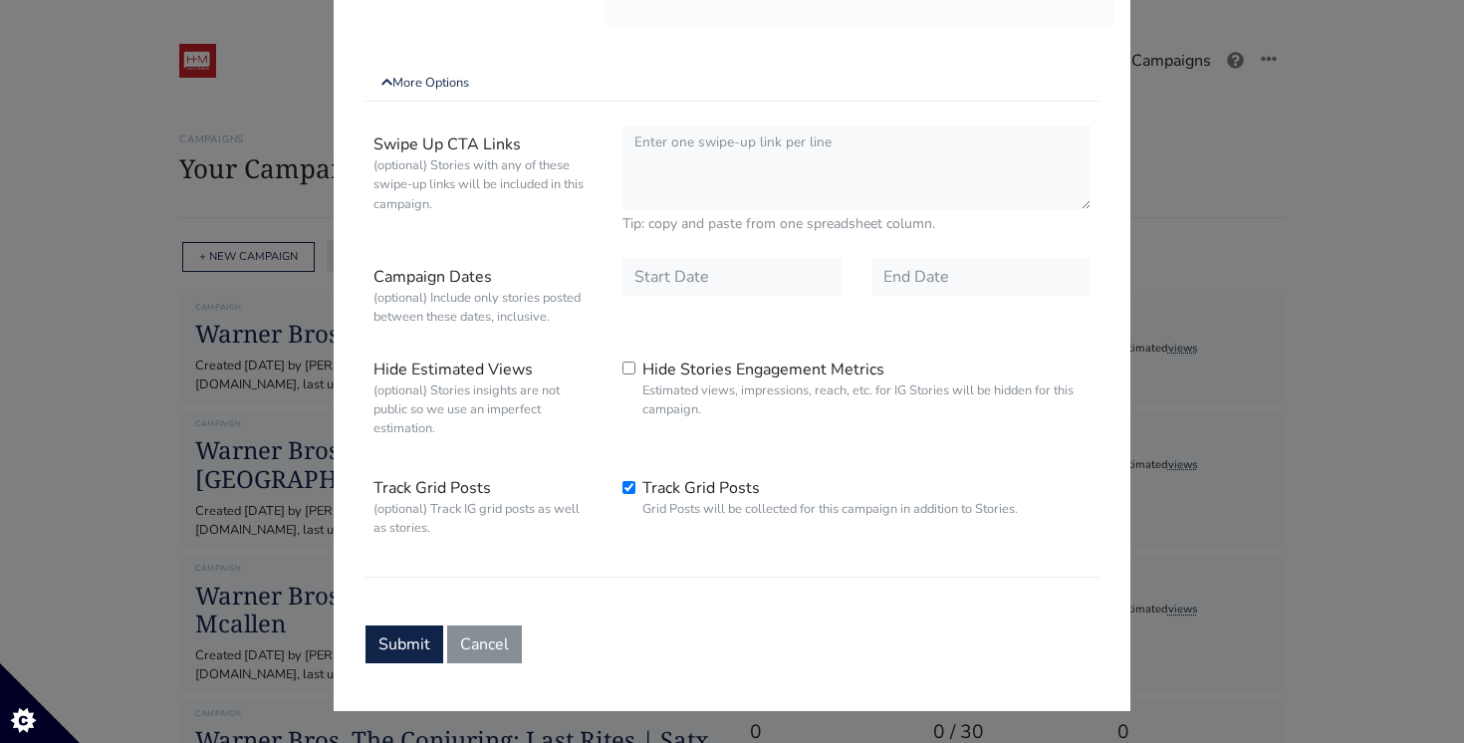
click at [680, 308] on div at bounding box center [731, 296] width 249 height 76
click at [712, 260] on input "text" at bounding box center [731, 277] width 219 height 38
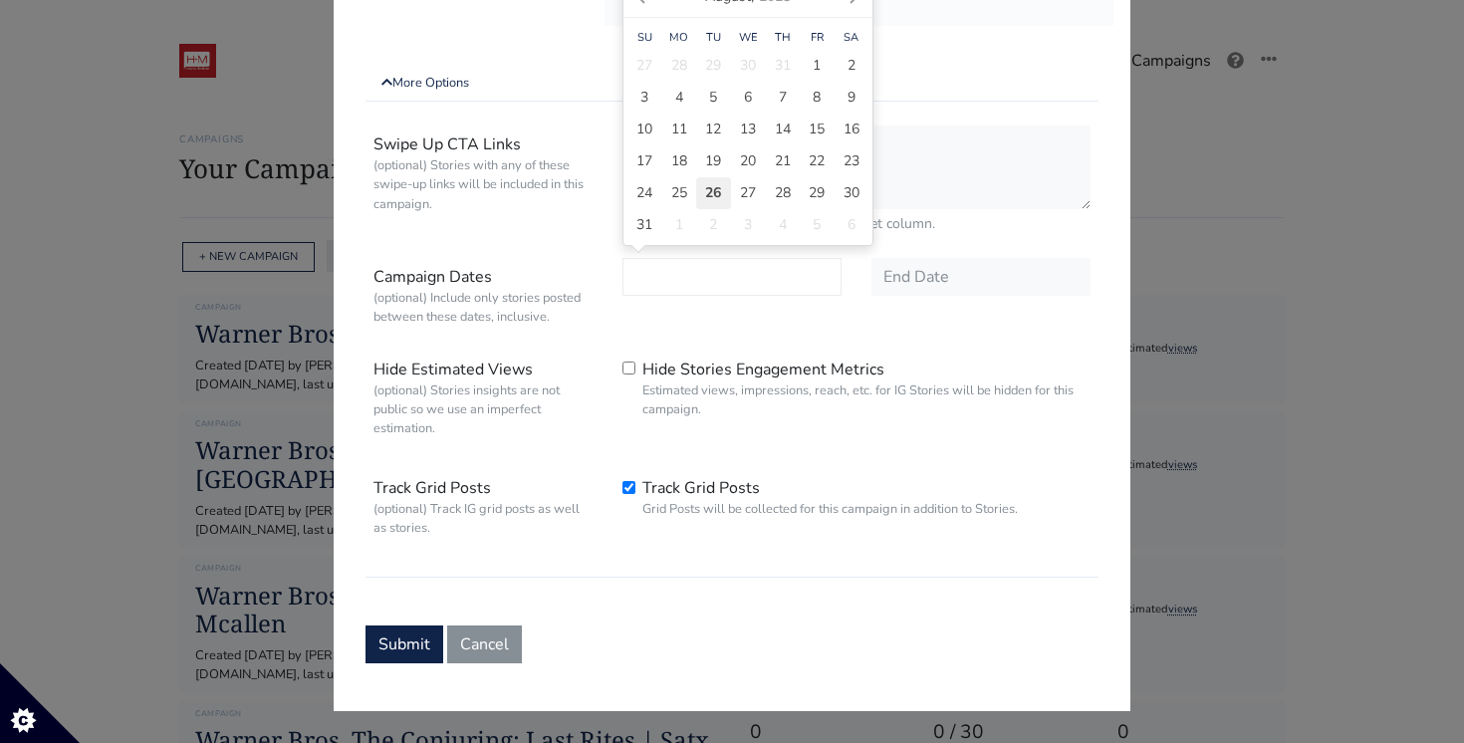
click at [711, 191] on span "26" at bounding box center [713, 192] width 16 height 21
type input "[DATE]"
click at [928, 275] on input "text" at bounding box center [980, 277] width 219 height 38
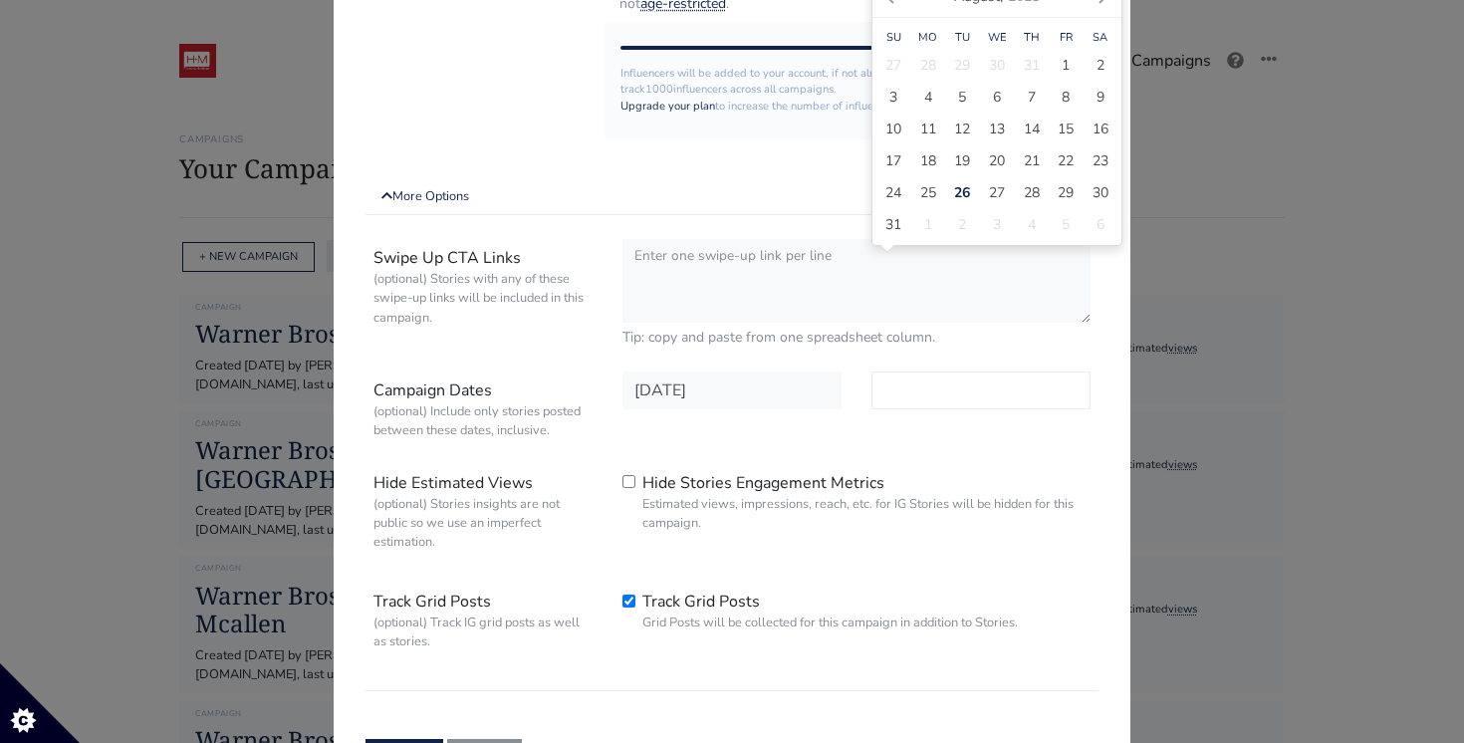
scroll to position [546, 0]
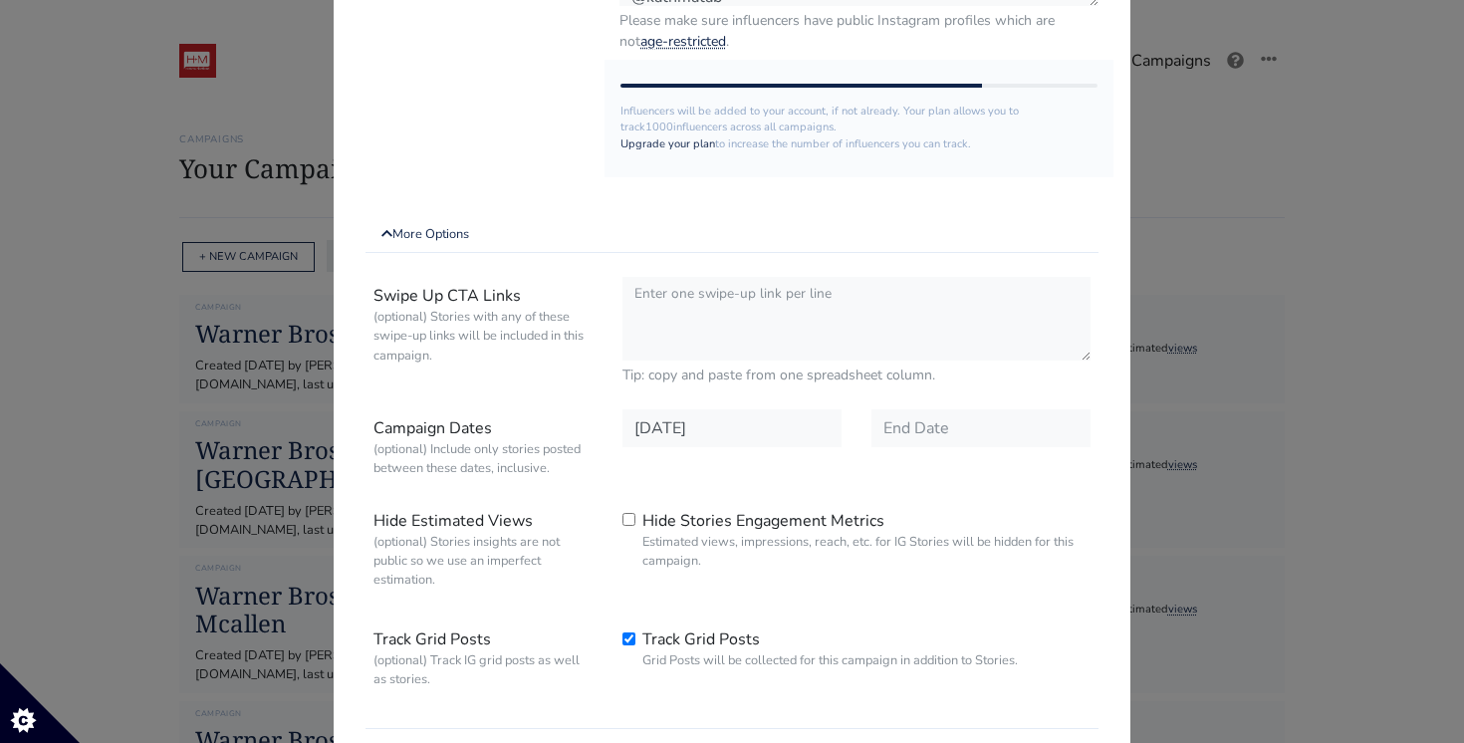
click at [961, 396] on div "Swipe Up CTA Links (optional) Stories with any of these swipe-up links will be …" at bounding box center [731, 499] width 733 height 460
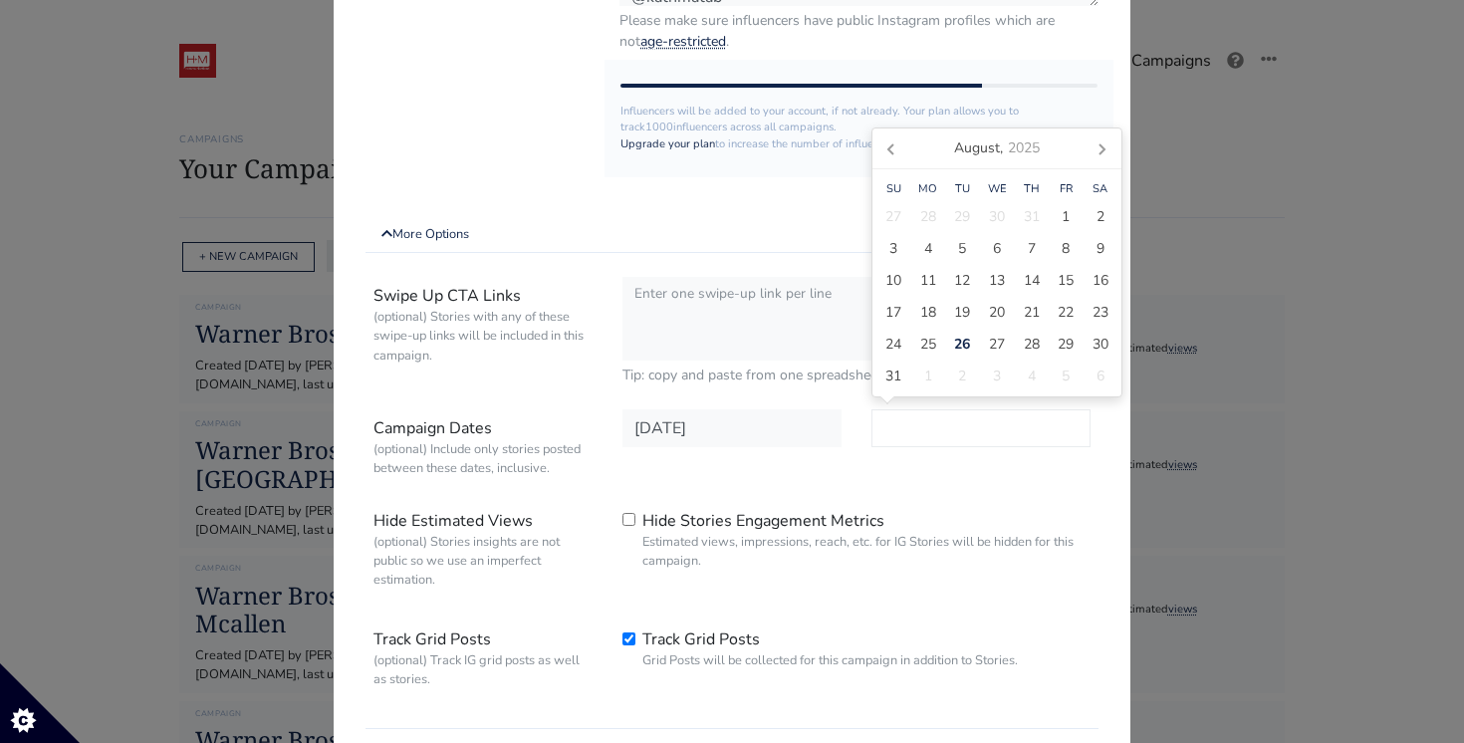
click at [951, 429] on input "text" at bounding box center [980, 428] width 219 height 38
click at [1108, 152] on icon at bounding box center [1101, 148] width 32 height 32
click at [960, 387] on div "30" at bounding box center [962, 376] width 35 height 32
type input "[DATE]"
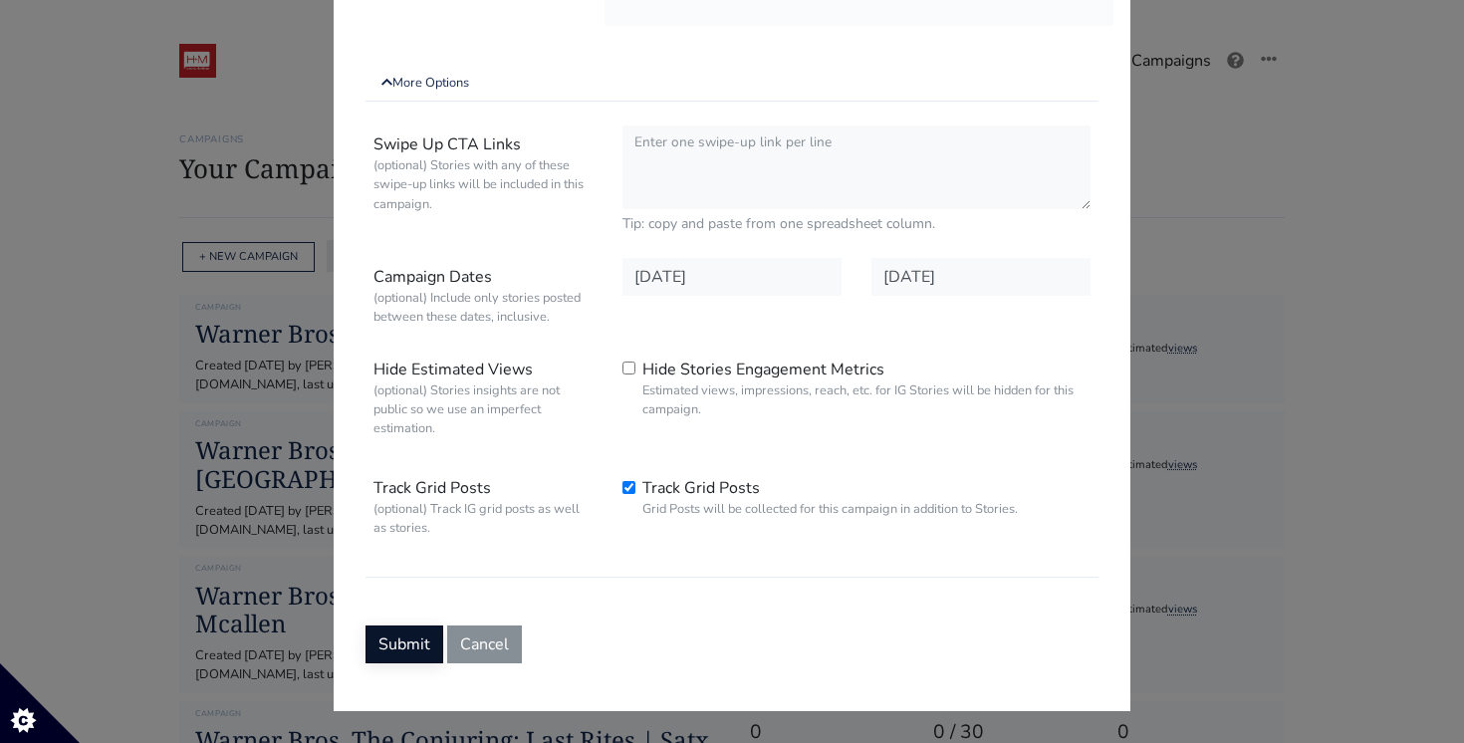
click at [407, 632] on button "Submit" at bounding box center [404, 644] width 78 height 38
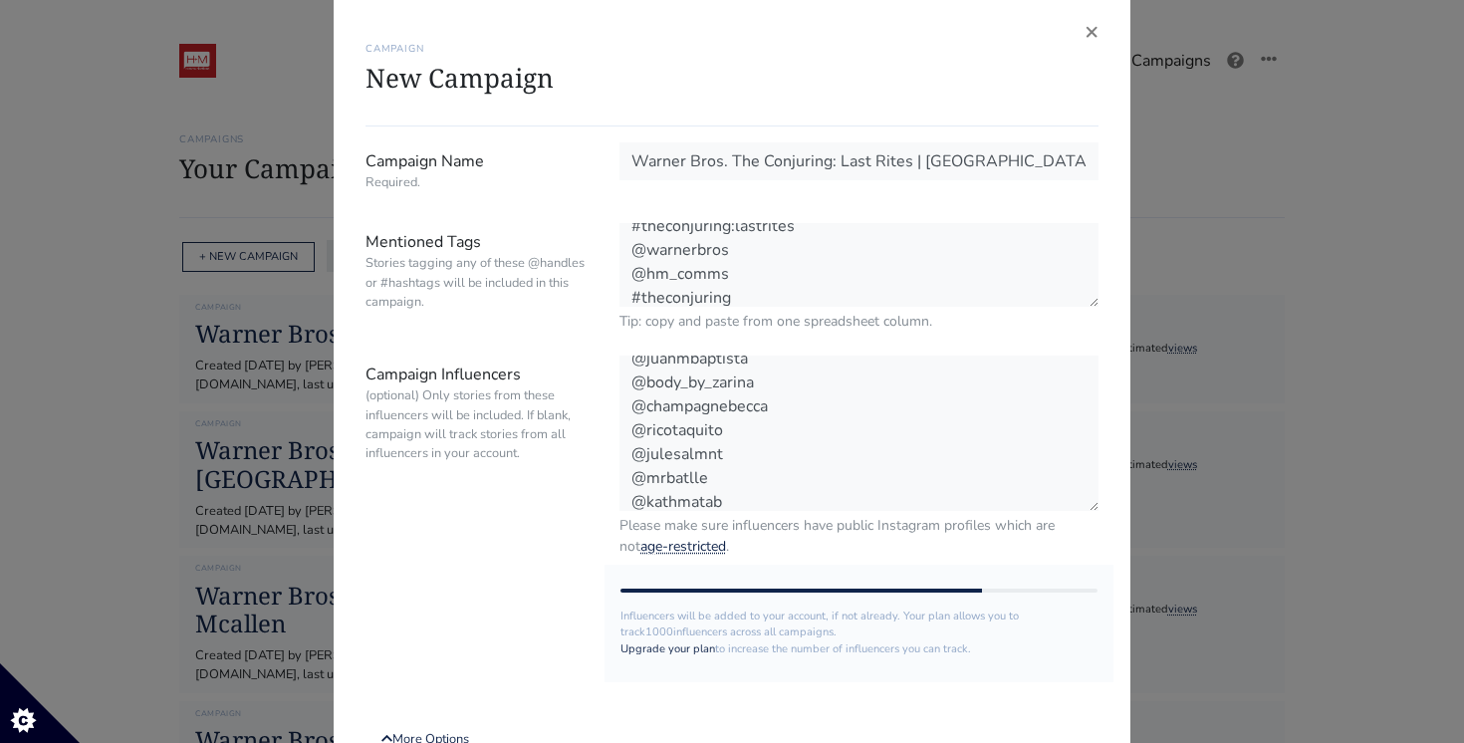
scroll to position [0, 0]
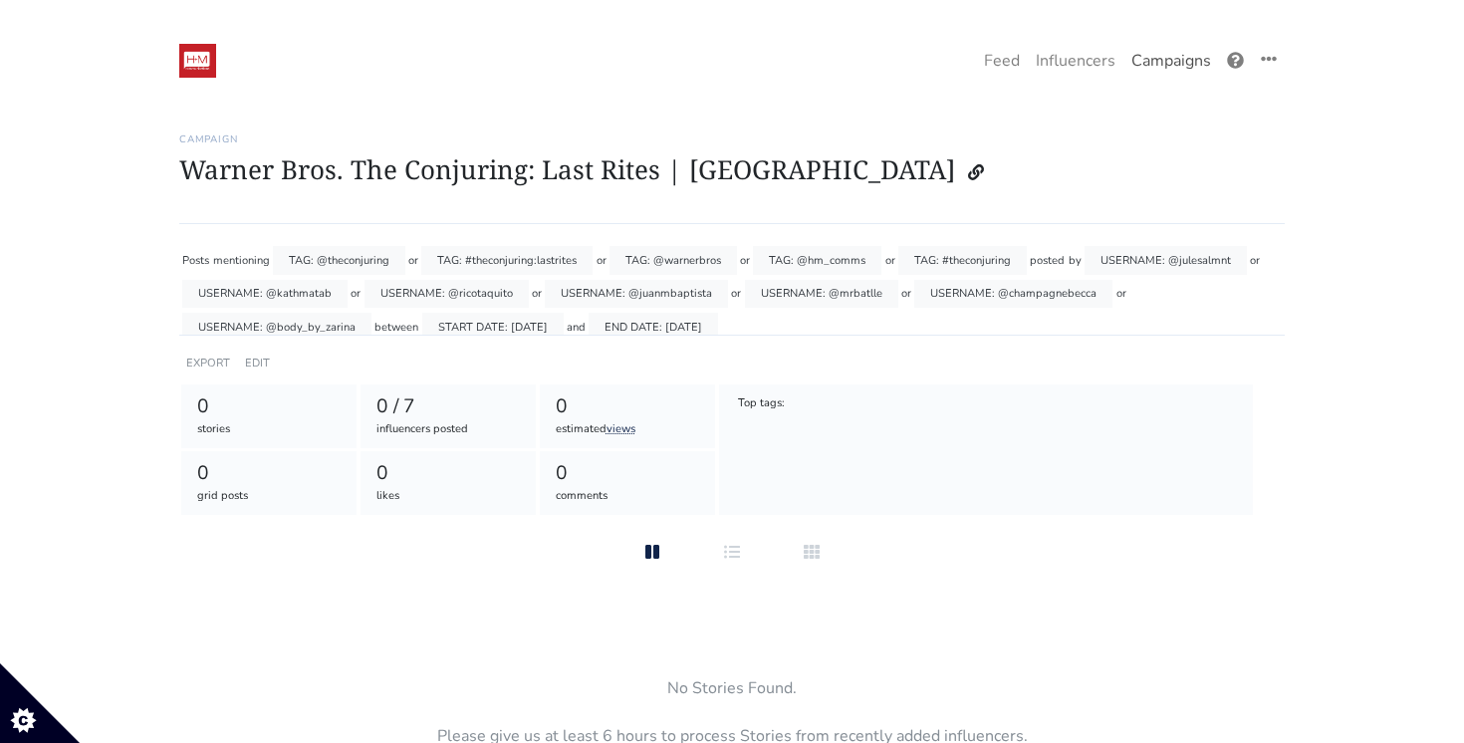
click at [1167, 68] on link "Campaigns" at bounding box center [1171, 61] width 96 height 40
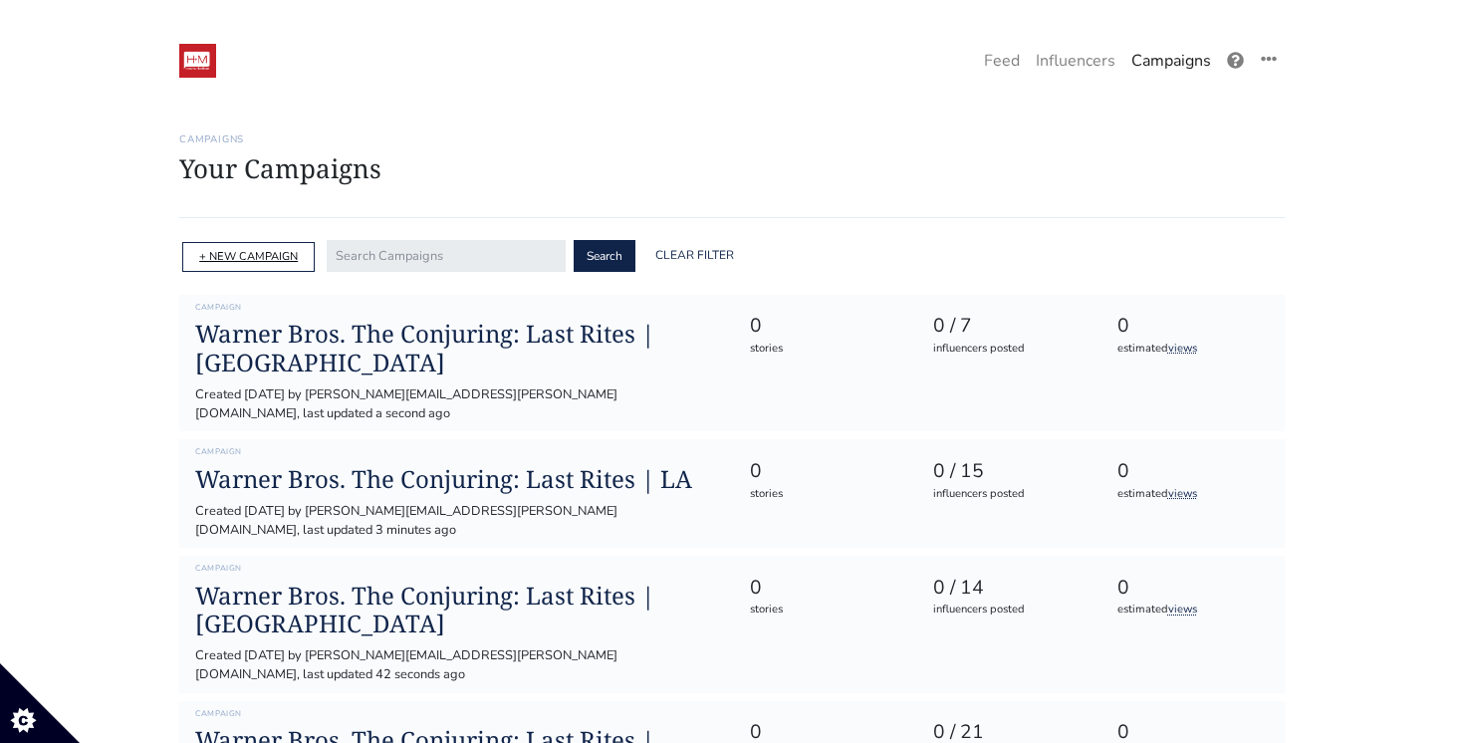
click at [259, 251] on link "+ NEW CAMPAIGN" at bounding box center [248, 256] width 99 height 15
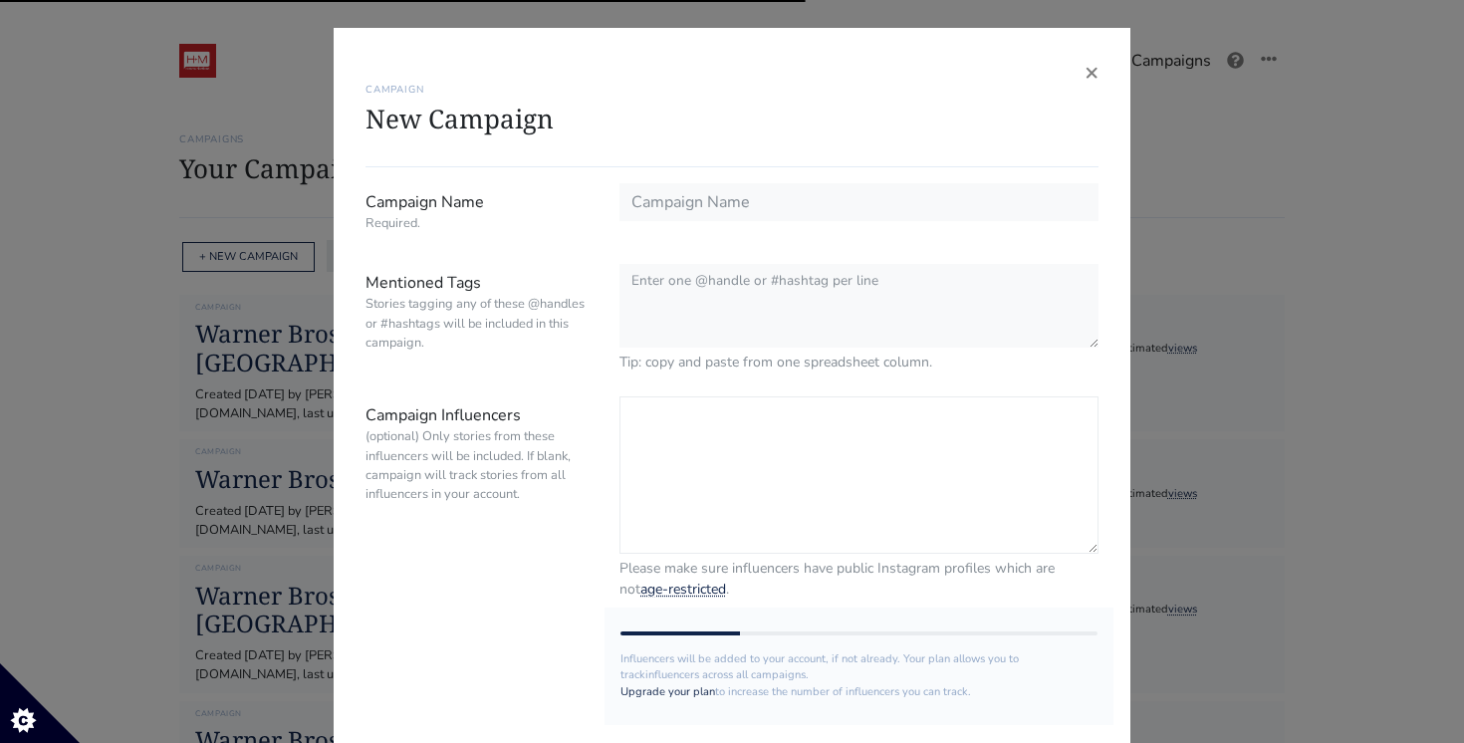
click at [677, 428] on textarea "Campaign Influencers (optional) Only stories from these influencers will be inc…" at bounding box center [858, 474] width 479 height 157
paste textarea "@ashyyrencher @la_nenadeatl_ @kkitskaren @chiquiitaabellaa @pamamairani"
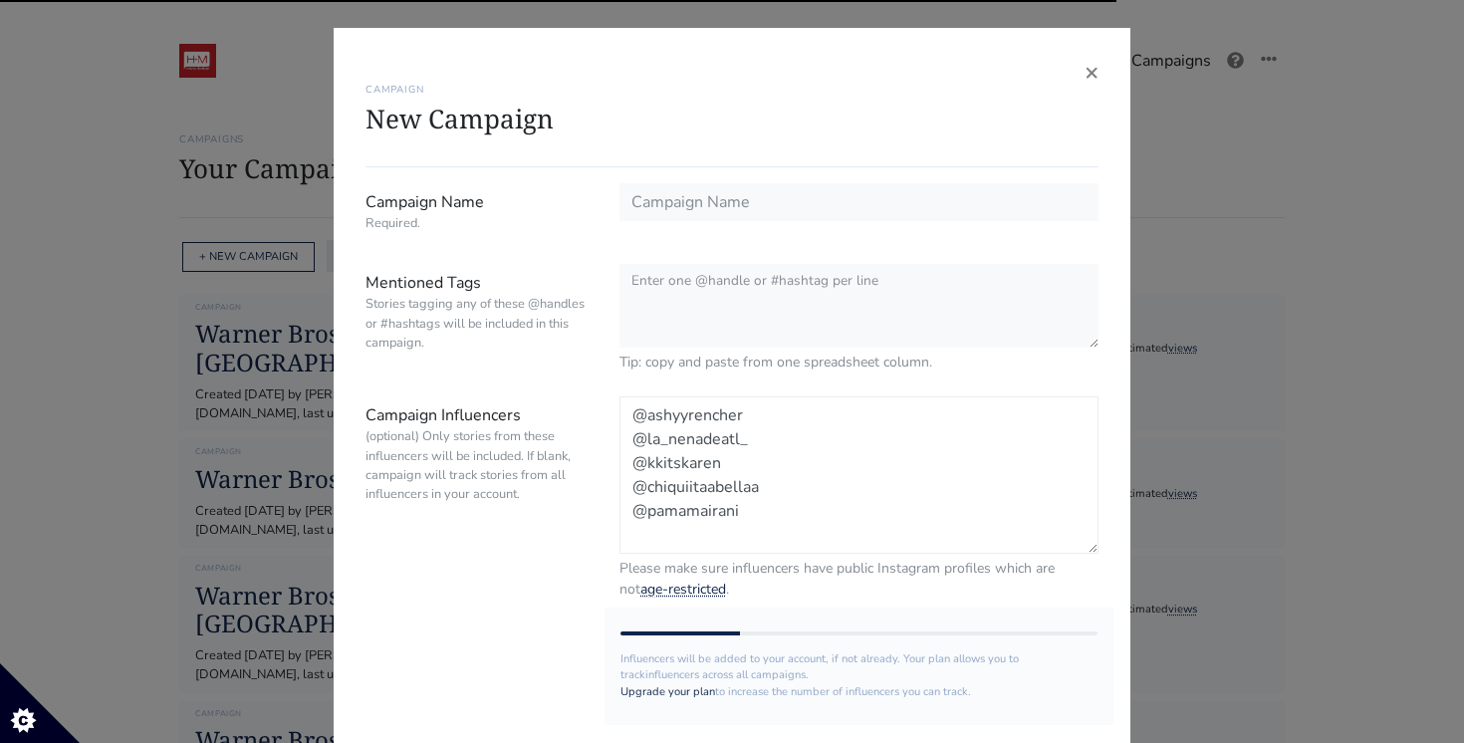
type textarea "@ashyyrencher @la_nenadeatl_ @kkitskaren @chiquiitaabellaa @pamamairani"
click at [230, 300] on div "× CAMPAIGN New Campaign Campaign Name Required. Mentioned Tags Stories tagging …" at bounding box center [732, 371] width 1464 height 743
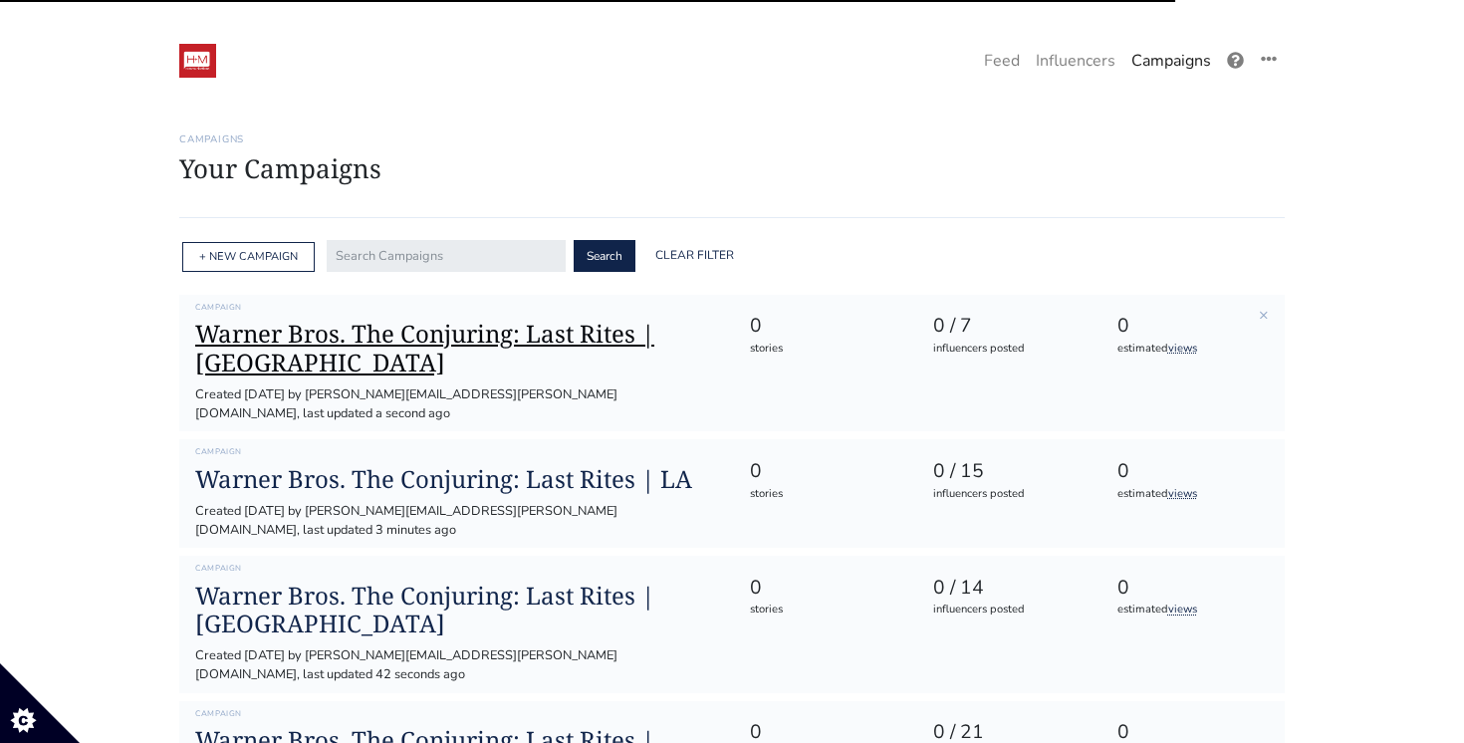
click at [291, 338] on h1 "Warner Bros. The Conjuring: Last Rites | [GEOGRAPHIC_DATA]" at bounding box center [456, 349] width 522 height 58
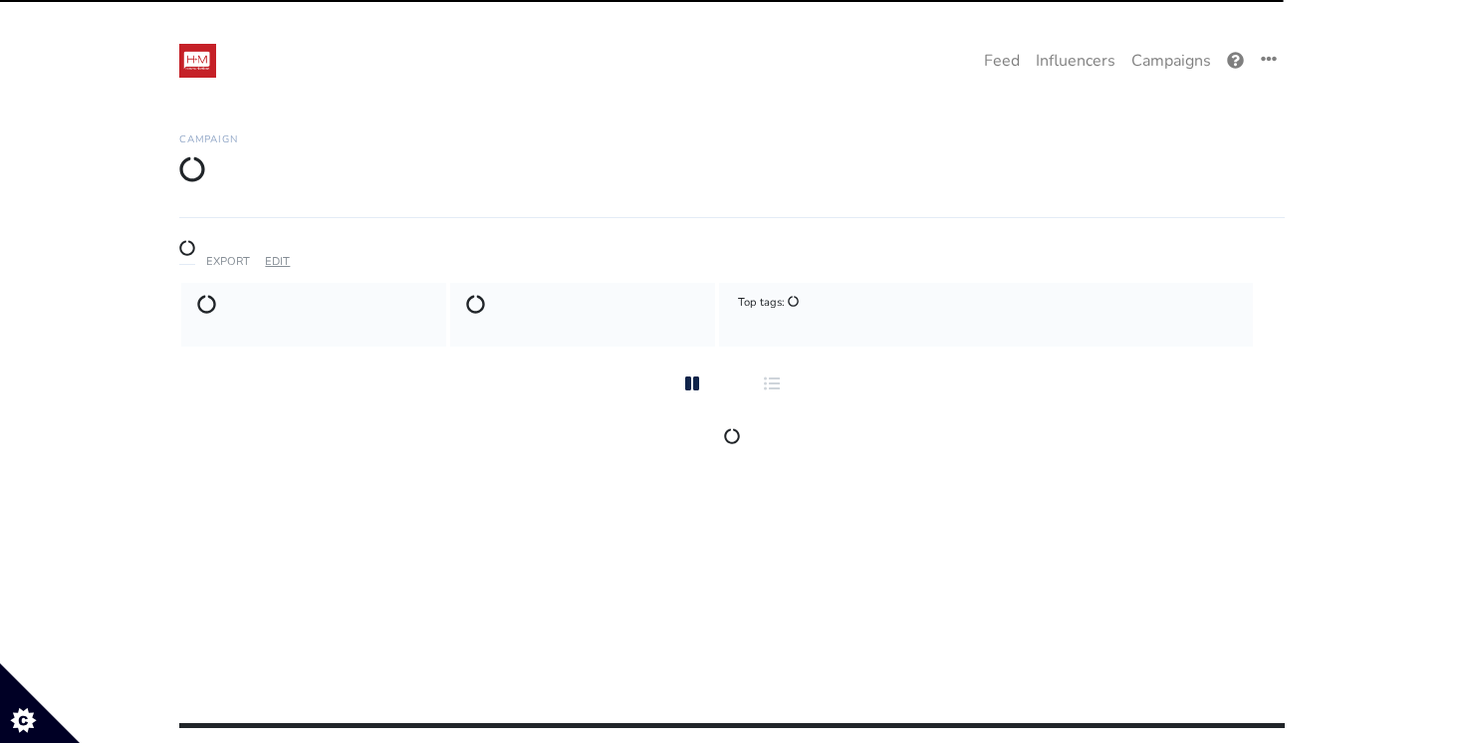
click at [272, 265] on link "EDIT" at bounding box center [277, 261] width 25 height 15
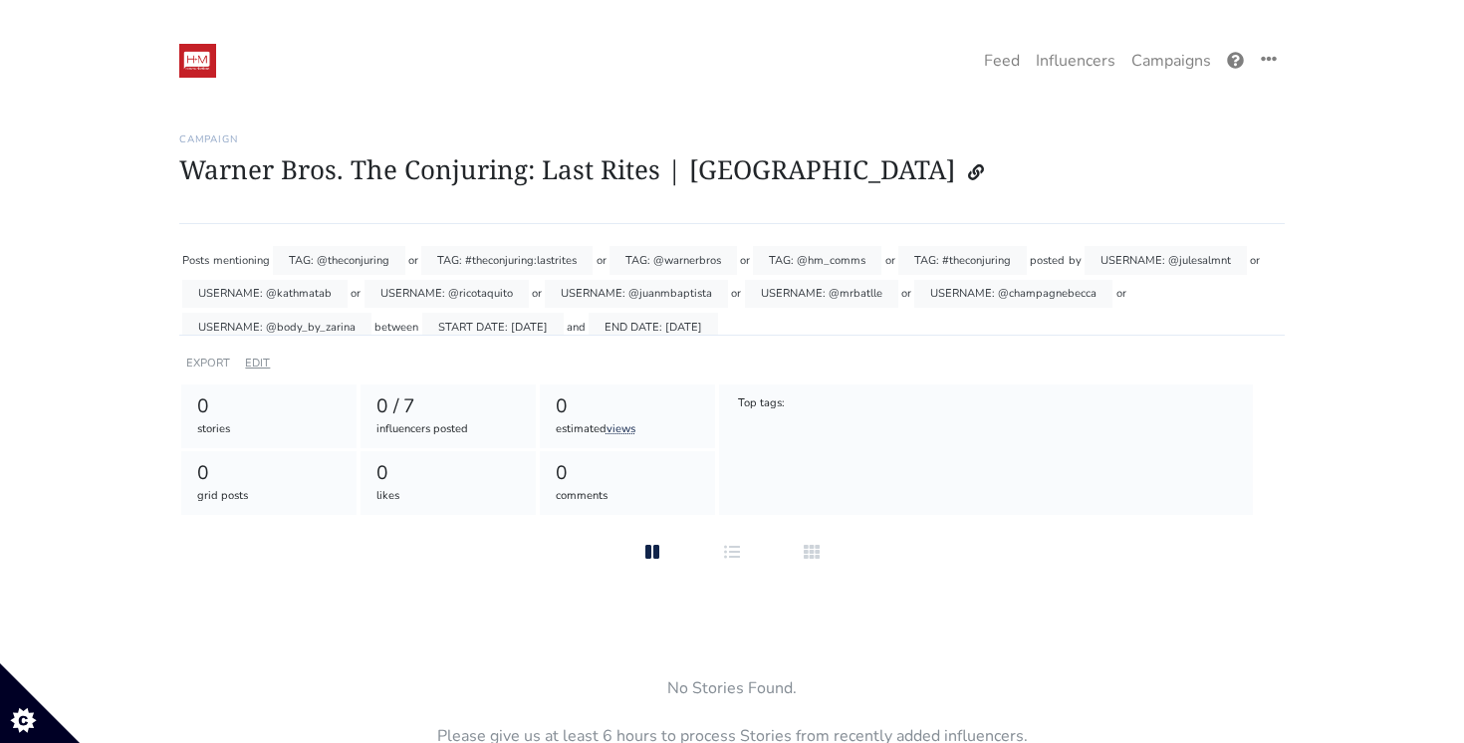
click at [267, 362] on link "EDIT" at bounding box center [257, 362] width 25 height 15
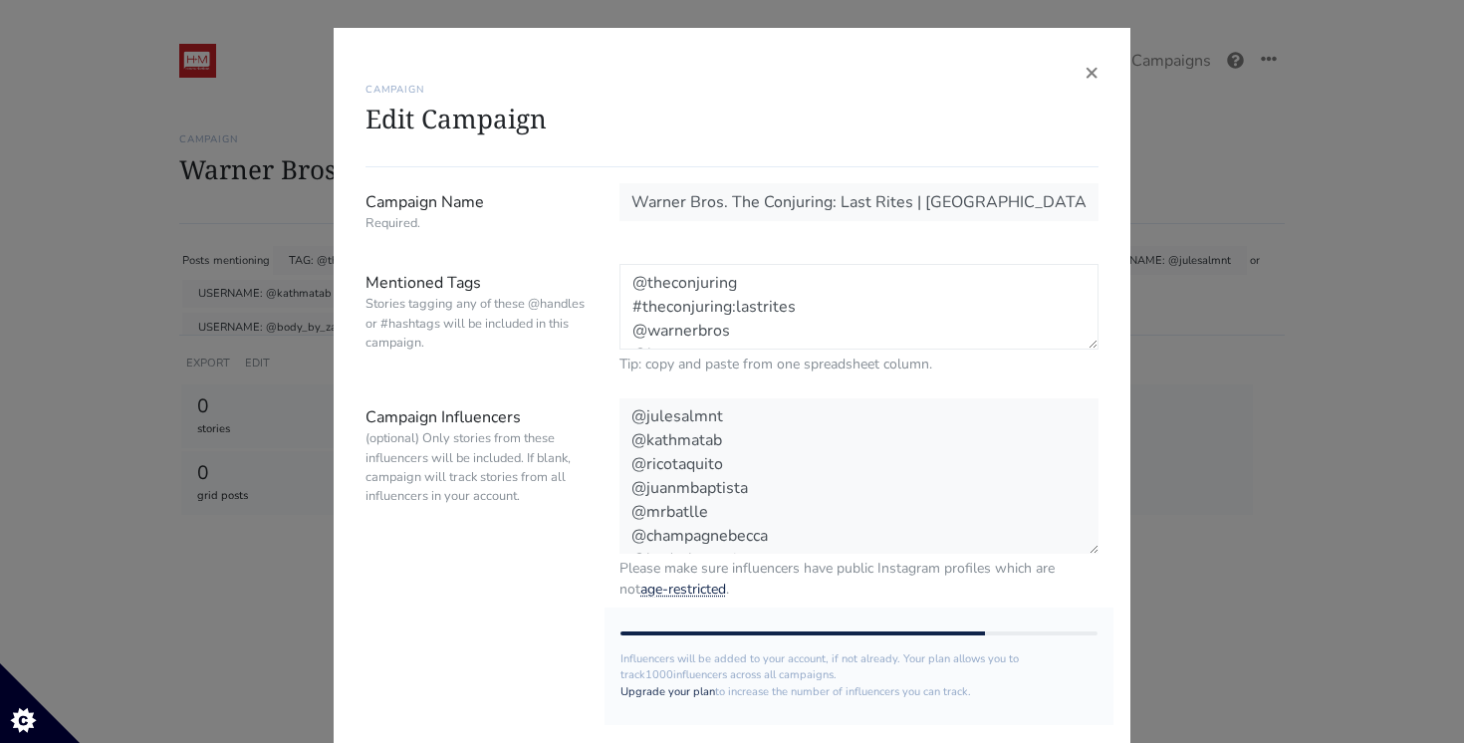
drag, startPoint x: 776, startPoint y: 325, endPoint x: 494, endPoint y: 66, distance: 382.7
click at [494, 66] on div "× CAMPAIGN Edit Campaign Campaign Name Required. Warner Bros. The Conjuring: La…" at bounding box center [732, 481] width 797 height 906
click at [1084, 73] on span "×" at bounding box center [1091, 72] width 14 height 32
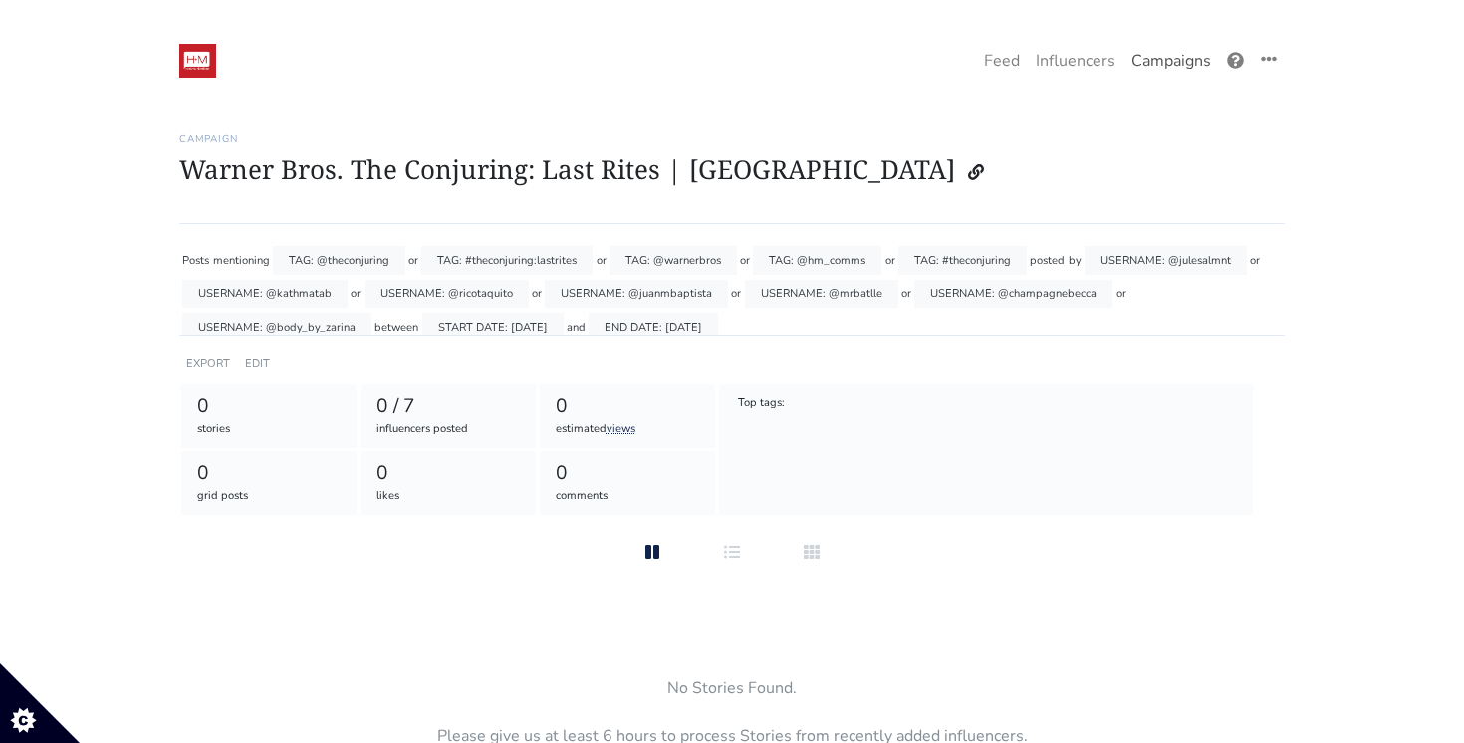
click at [1155, 64] on link "Campaigns" at bounding box center [1171, 61] width 96 height 40
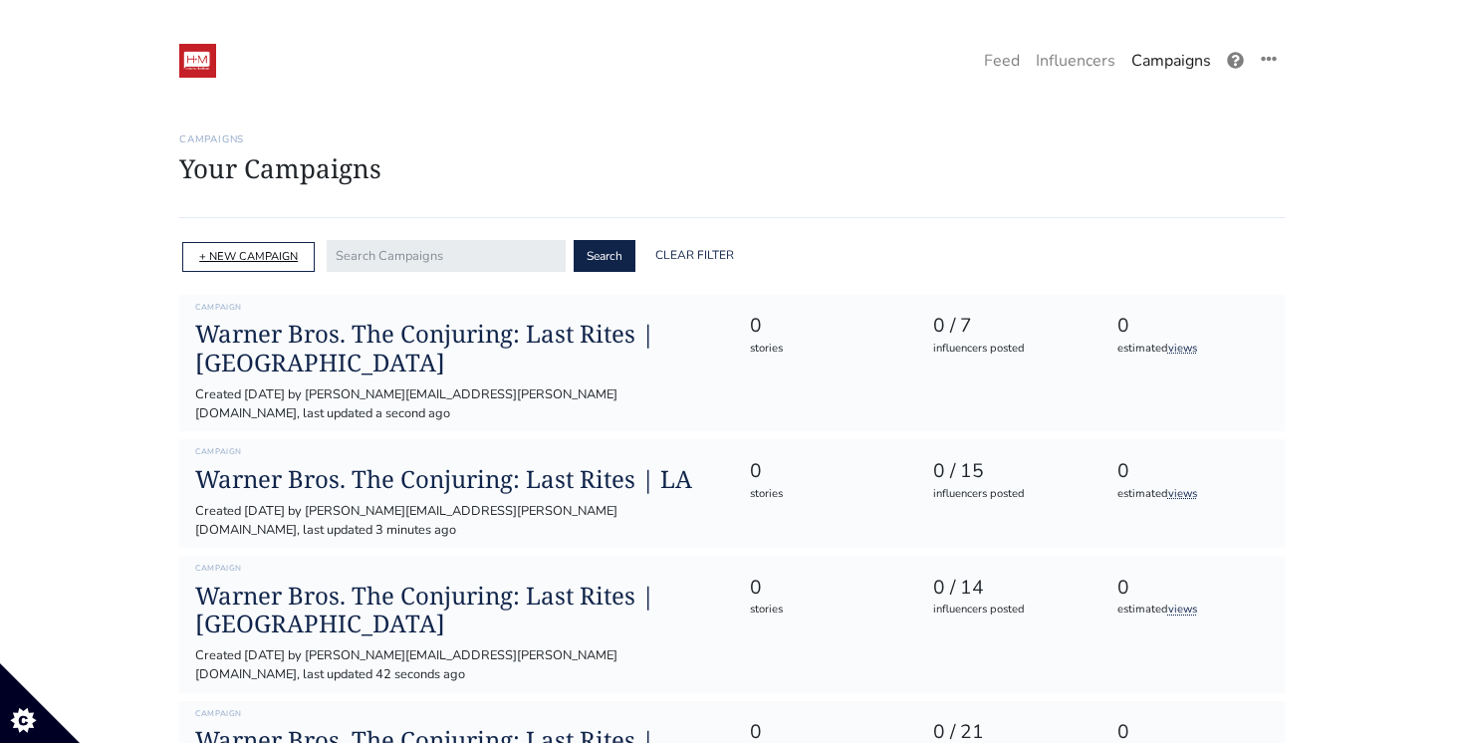
click at [274, 253] on link "+ NEW CAMPAIGN" at bounding box center [248, 256] width 99 height 15
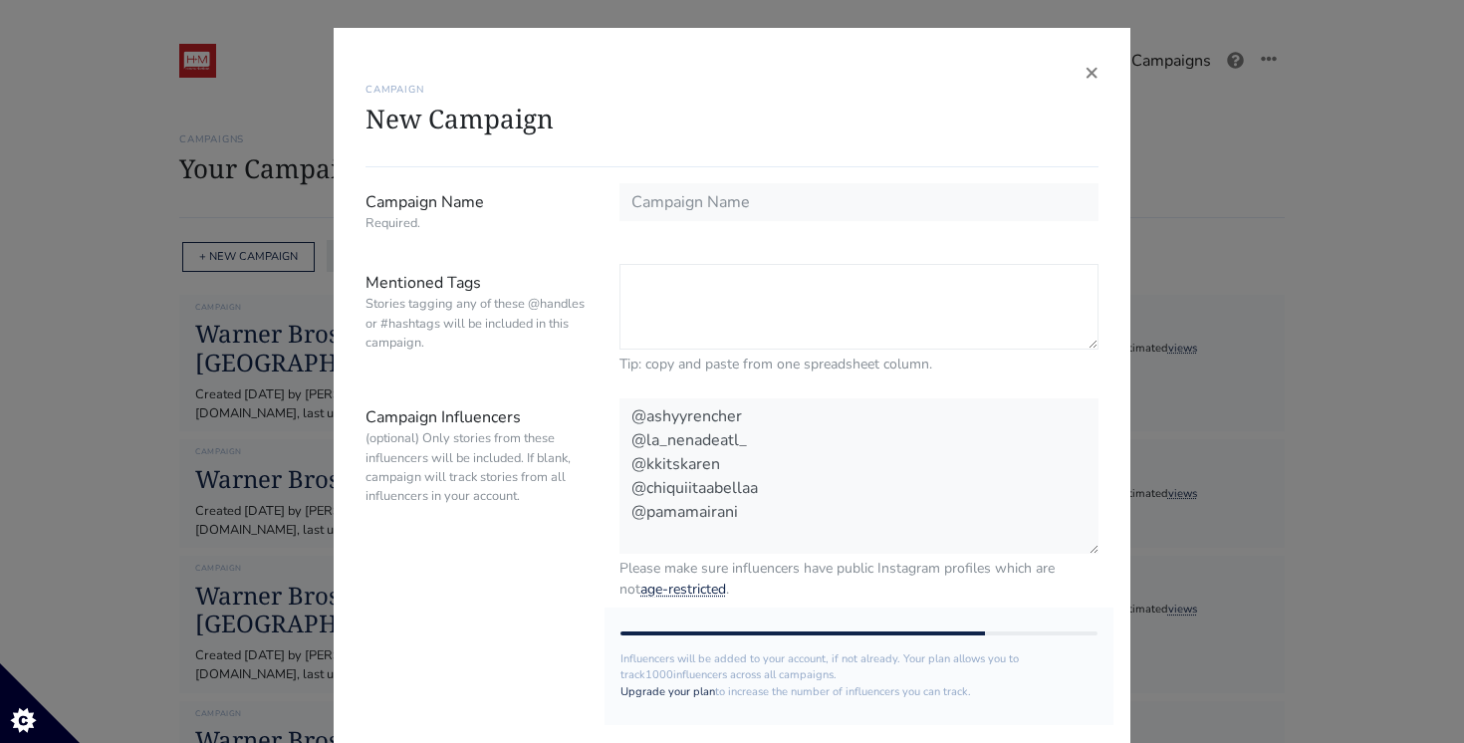
click at [678, 276] on textarea "Mentioned Tags Stories tagging any of these @handles or #hashtags will be inclu…" at bounding box center [858, 307] width 479 height 86
paste textarea "@theconjuring #theconjuring:lastrites @warnerbros @hm_comms #theconjuring"
type textarea "@theconjuring #theconjuring:lastrites @warnerbros @hm_comms #theconjuring"
click at [184, 334] on div "× CAMPAIGN New Campaign Campaign Name Required. Mentioned Tags Stories tagging …" at bounding box center [732, 371] width 1464 height 743
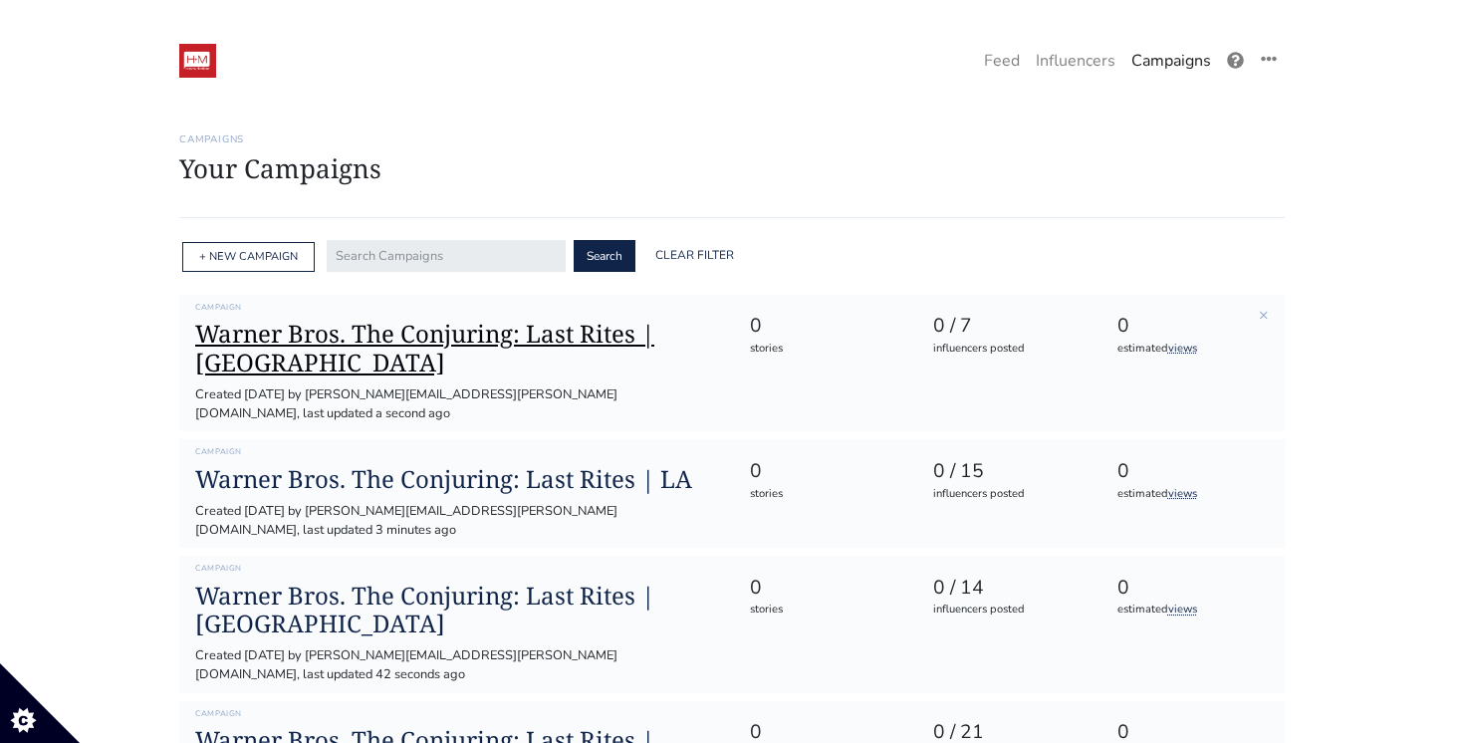
click at [324, 346] on h1 "Warner Bros. The Conjuring: Last Rites | [GEOGRAPHIC_DATA]" at bounding box center [456, 349] width 522 height 58
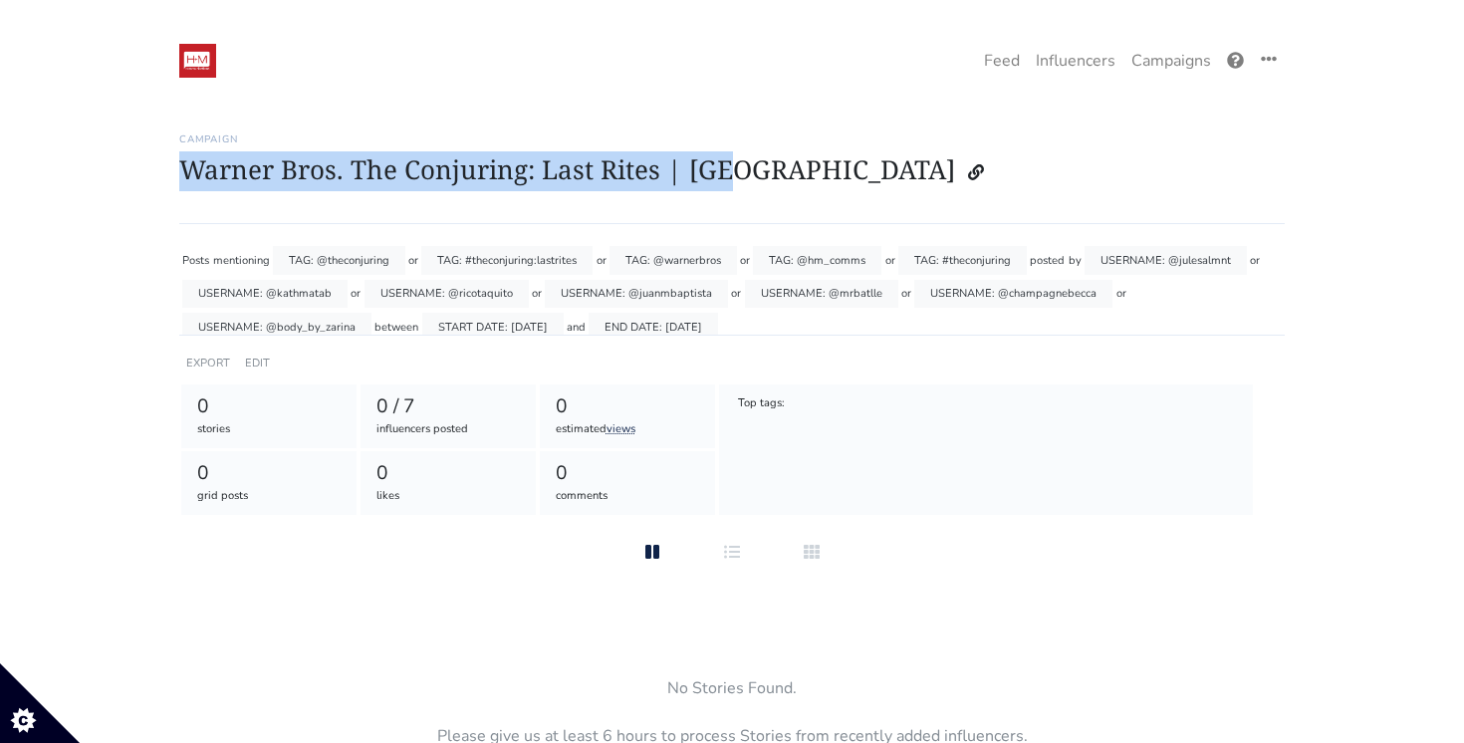
drag, startPoint x: 734, startPoint y: 169, endPoint x: 182, endPoint y: 157, distance: 551.8
click at [182, 157] on h1 "Warner Bros. The Conjuring: Last Rites | [GEOGRAPHIC_DATA]" at bounding box center [731, 172] width 1105 height 38
copy h1 "Warner Bros. The Conjuring: Last Rites | [GEOGRAPHIC_DATA]"
click at [1166, 58] on link "Campaigns" at bounding box center [1171, 61] width 96 height 40
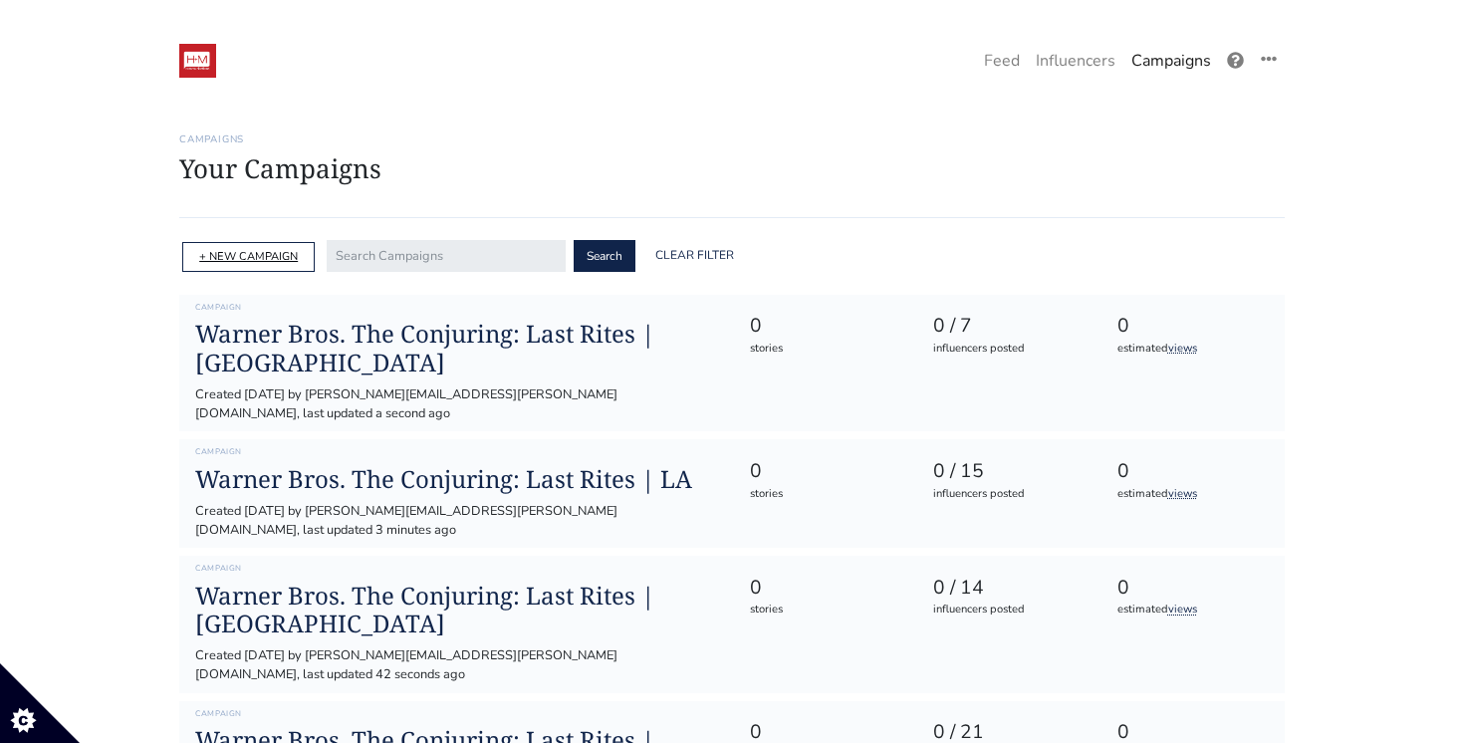
click at [245, 250] on link "+ NEW CAMPAIGN" at bounding box center [248, 256] width 99 height 15
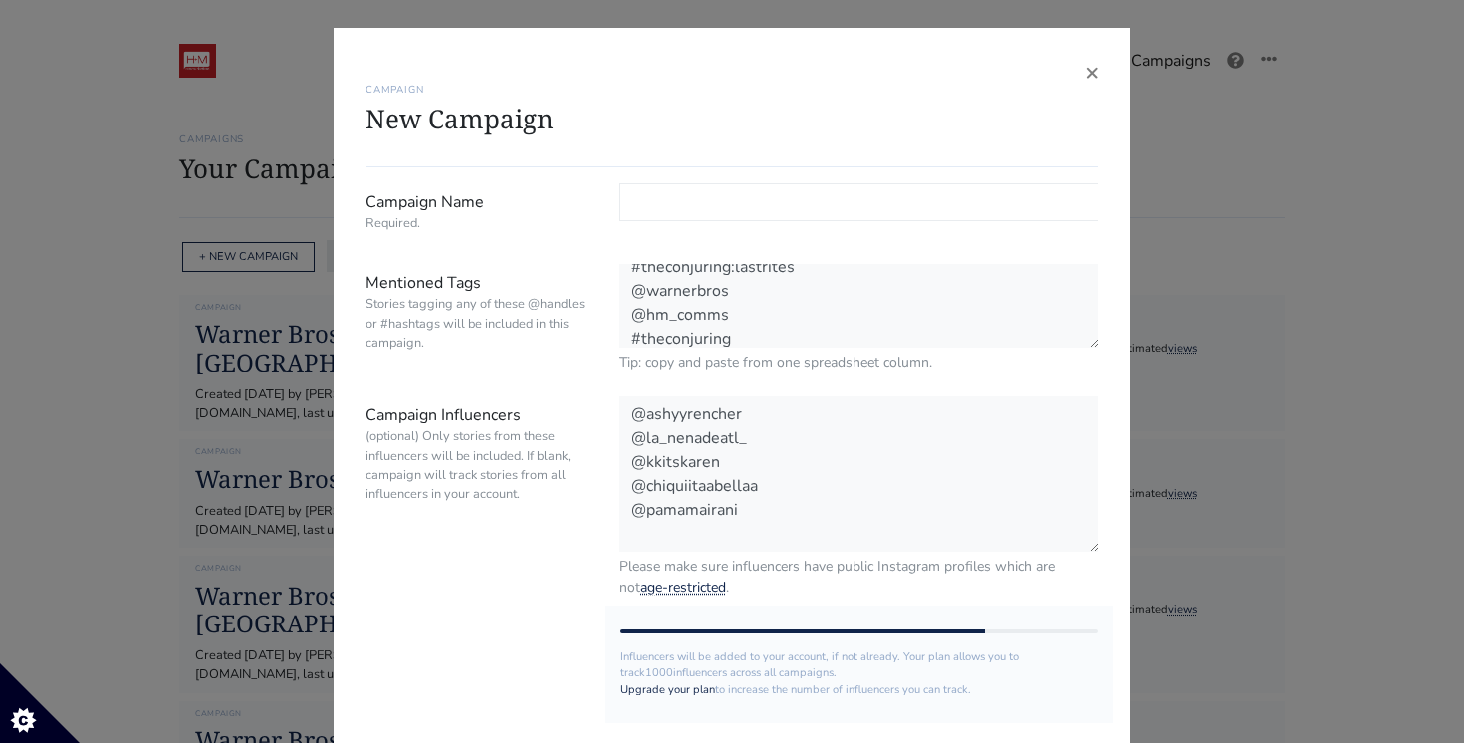
click at [725, 199] on input "Campaign Name Required." at bounding box center [858, 202] width 479 height 38
paste input "Warner Bros. The Conjuring: Last Rites | [GEOGRAPHIC_DATA]"
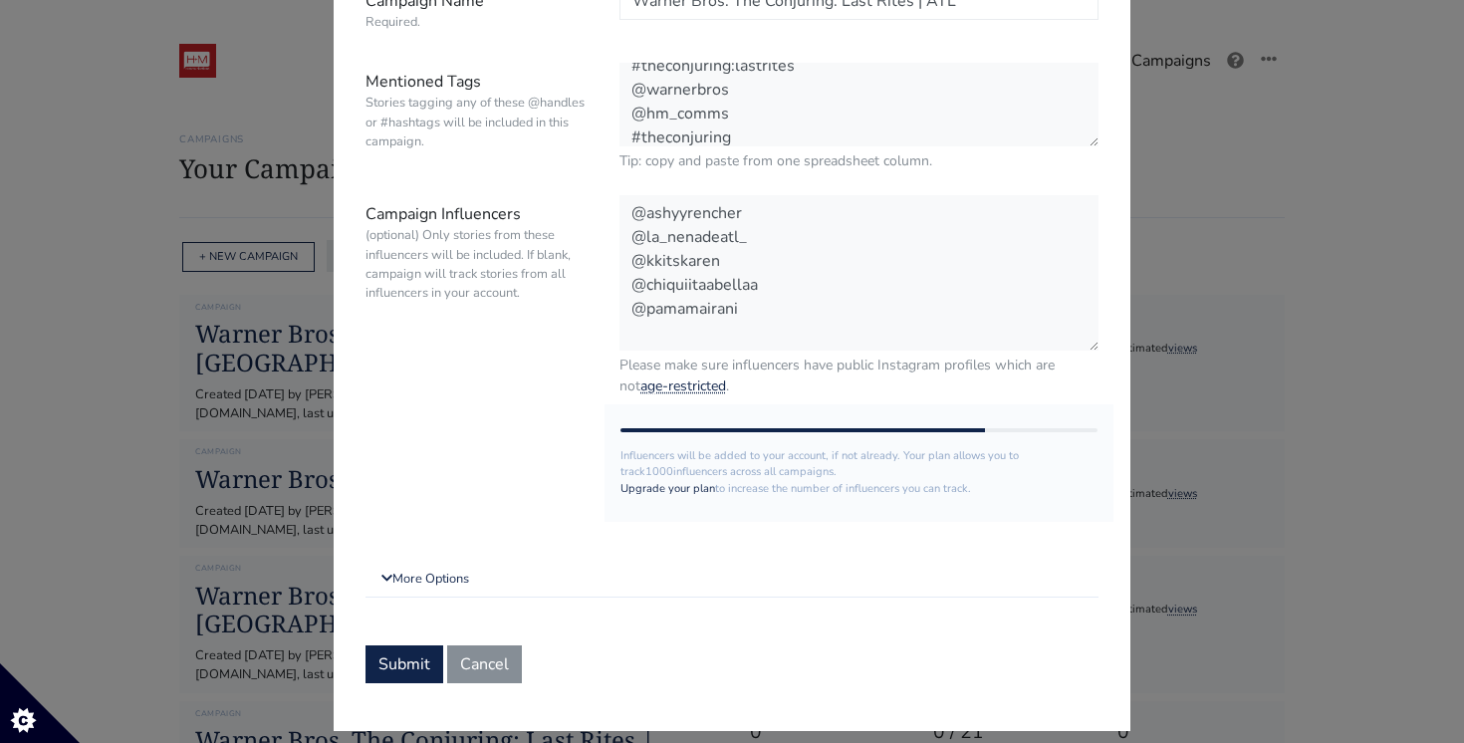
scroll to position [221, 0]
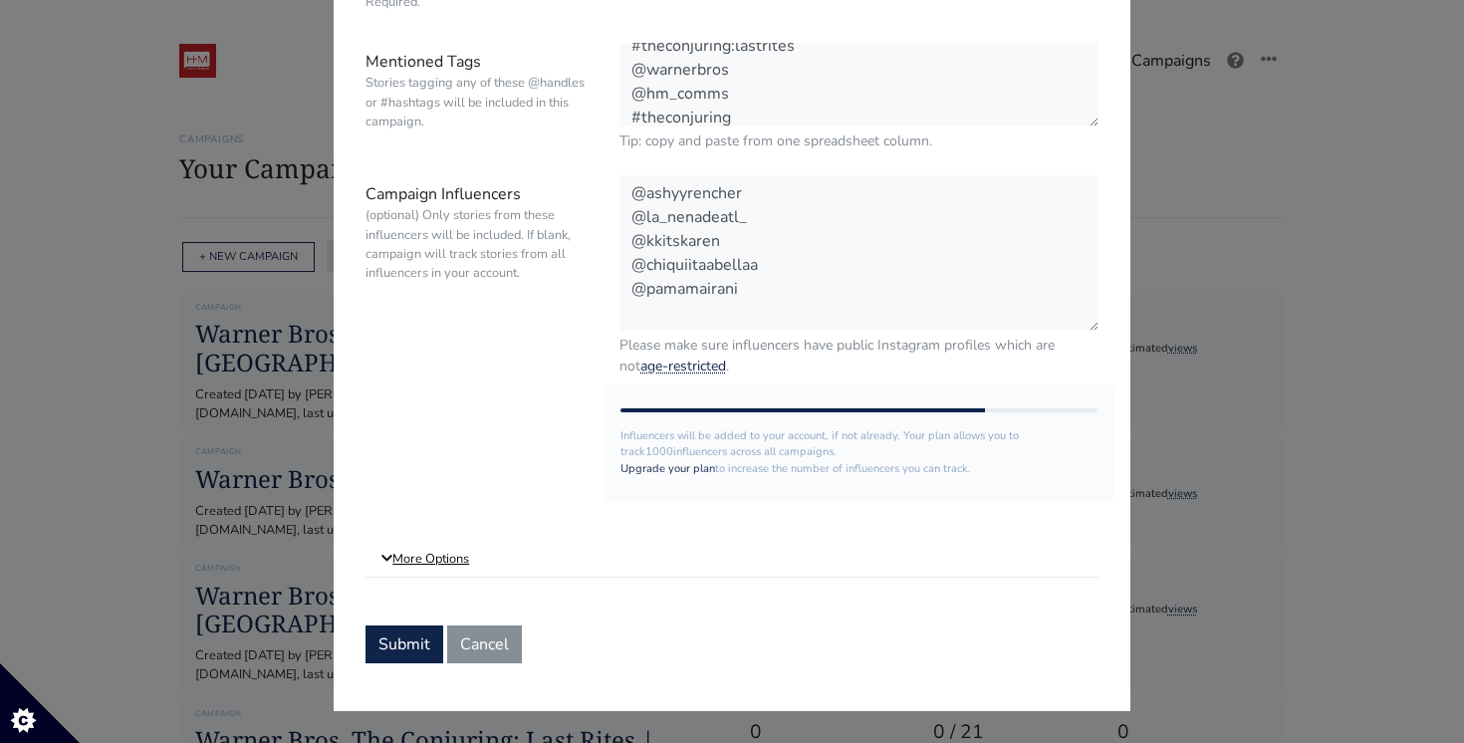
type input "Warner Bros. The Conjuring: Last Rites | ATL"
click at [445, 562] on link "More Options" at bounding box center [731, 560] width 733 height 36
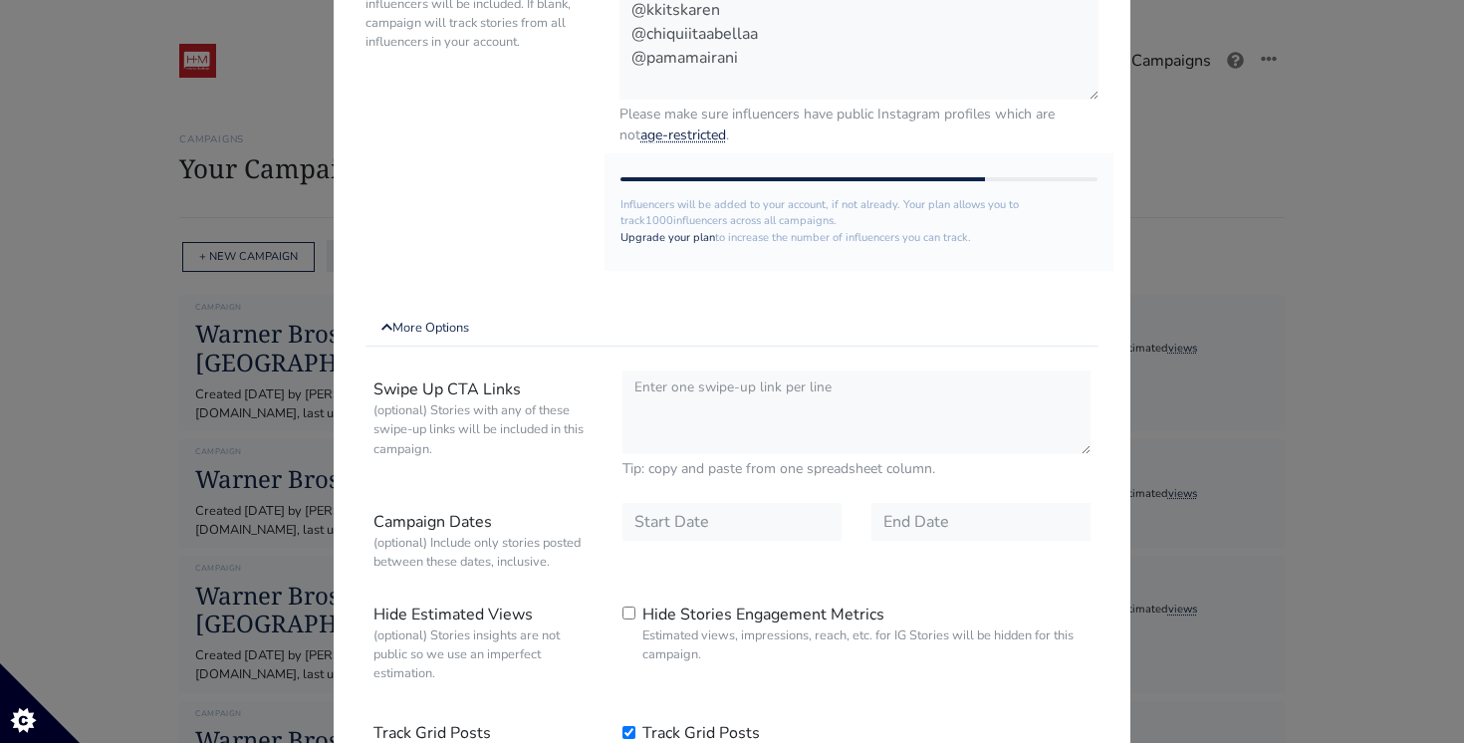
scroll to position [488, 0]
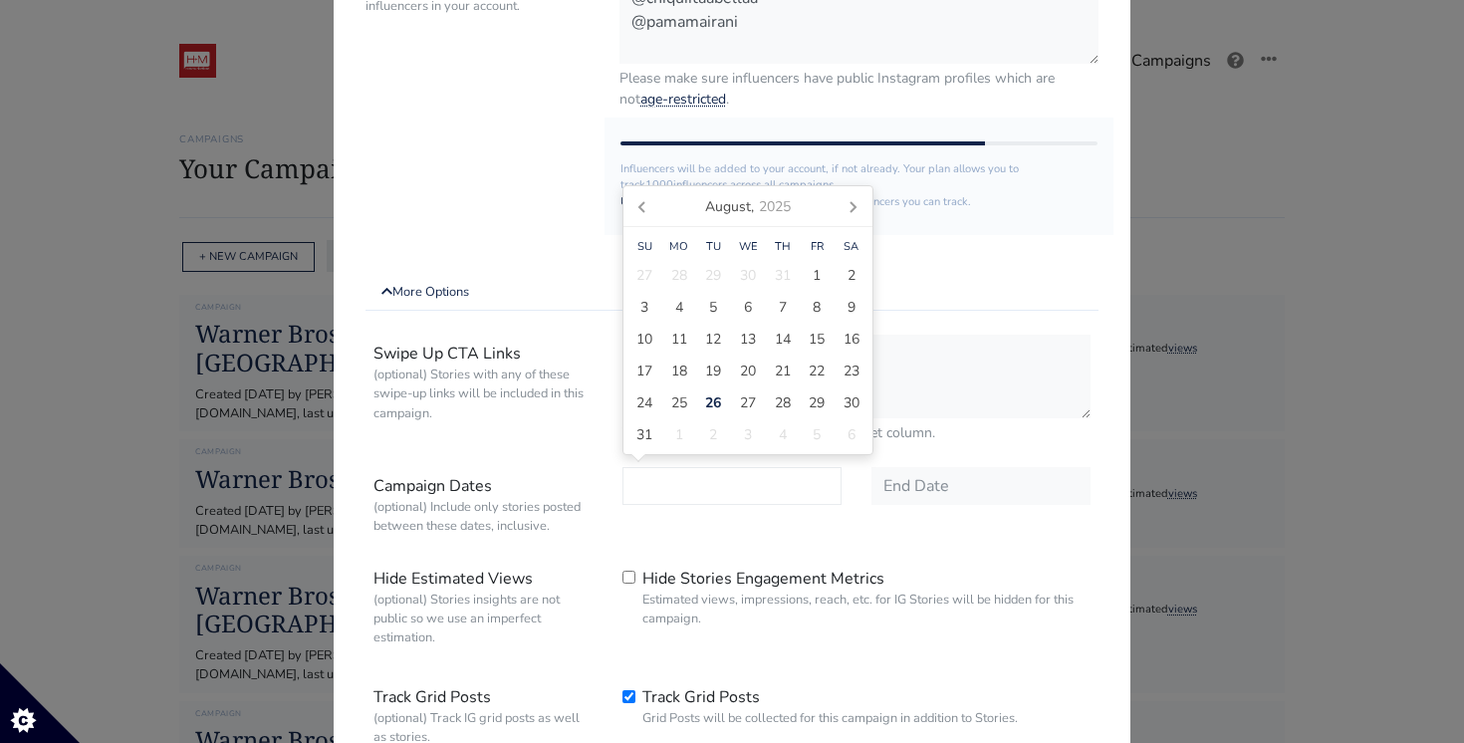
click at [701, 503] on input "text" at bounding box center [731, 486] width 219 height 38
click at [713, 402] on span "26" at bounding box center [713, 402] width 16 height 21
type input "[DATE]"
click at [985, 485] on input "text" at bounding box center [980, 486] width 219 height 38
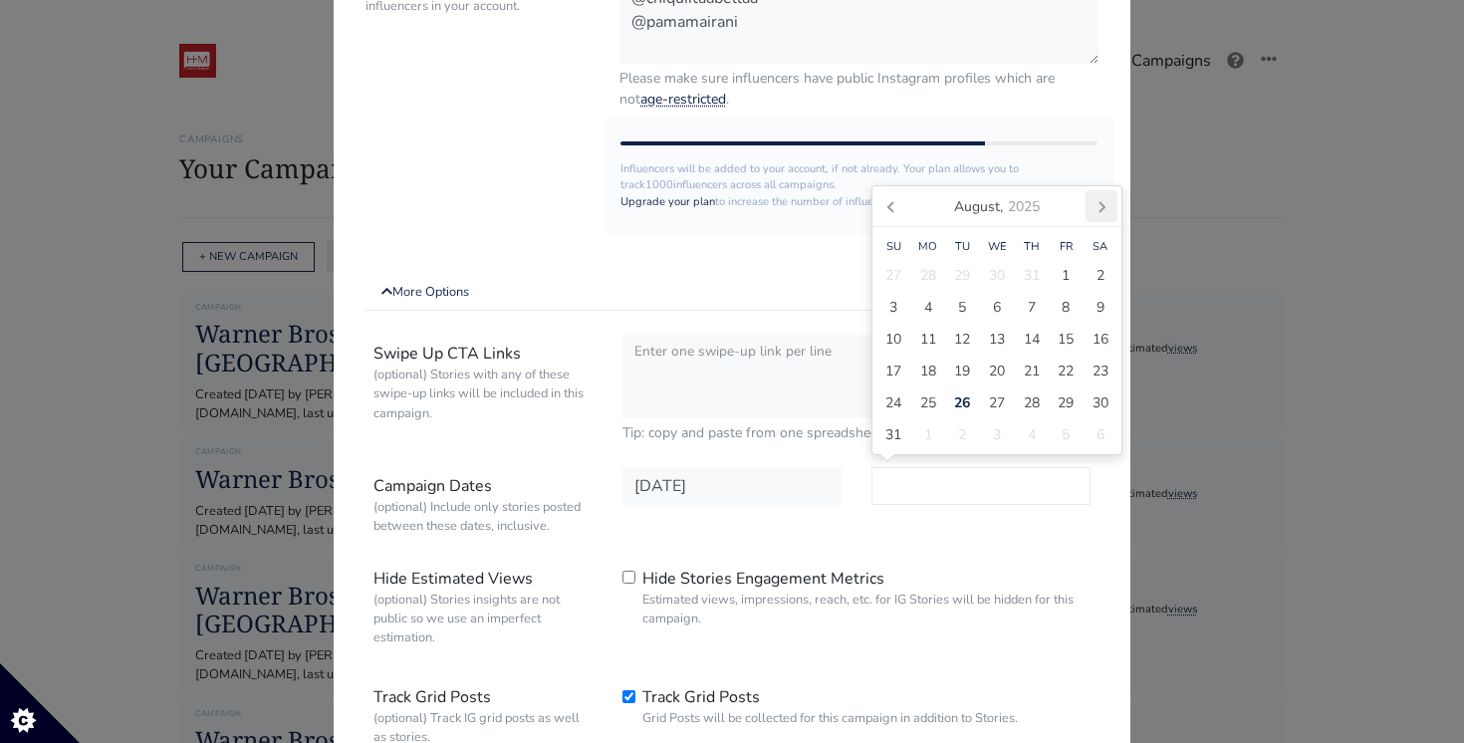
click at [1096, 201] on icon at bounding box center [1101, 206] width 32 height 32
click at [962, 426] on span "30" at bounding box center [962, 434] width 16 height 21
type input "2025-09-30"
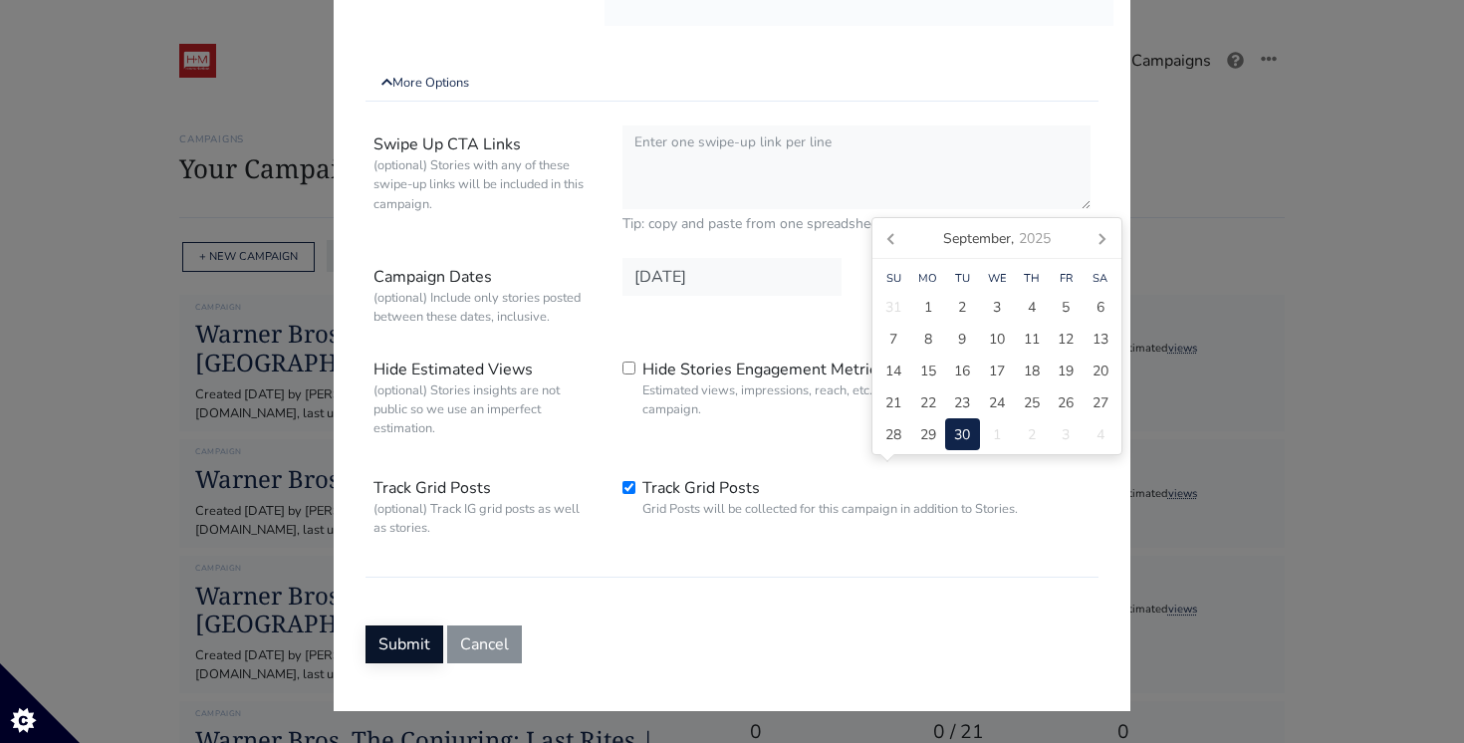
click at [422, 625] on button "Submit" at bounding box center [404, 644] width 78 height 38
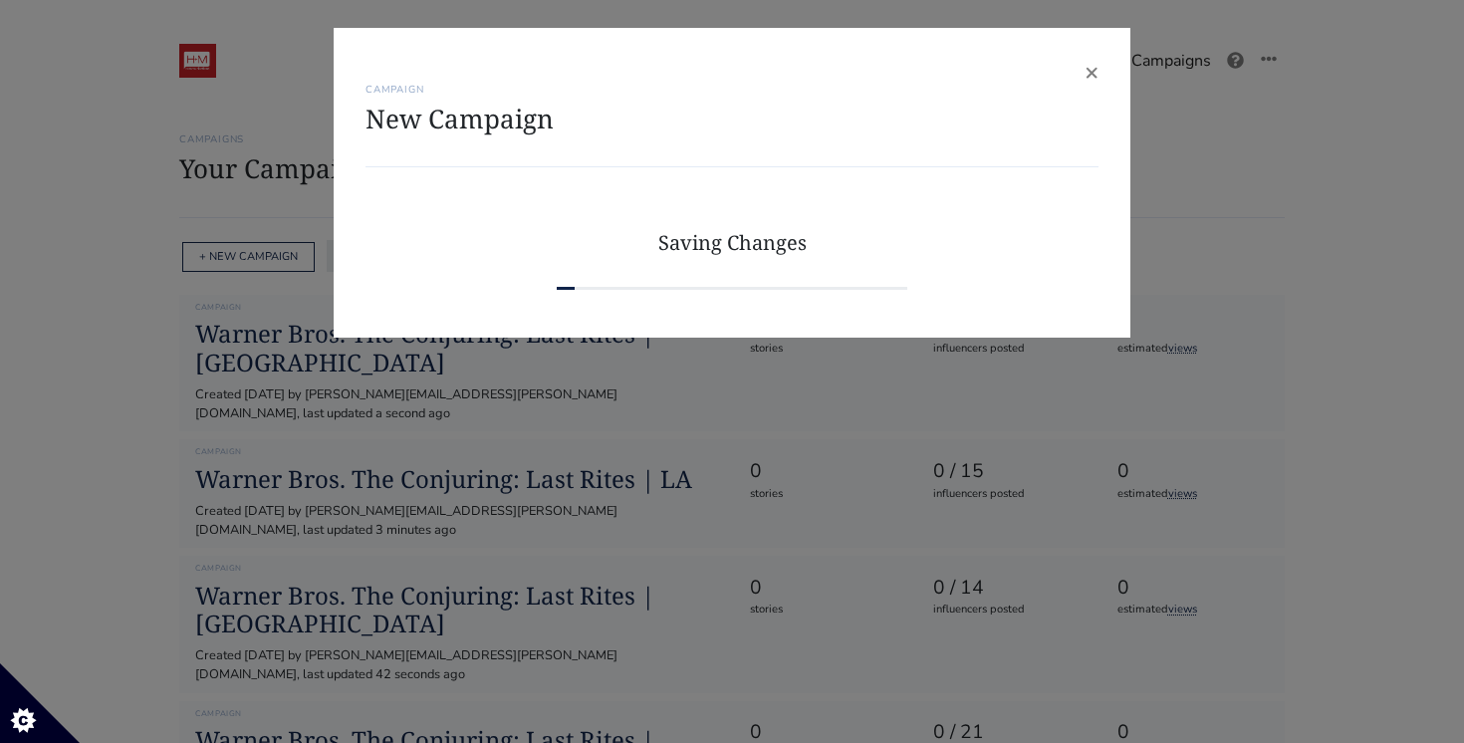
scroll to position [0, 0]
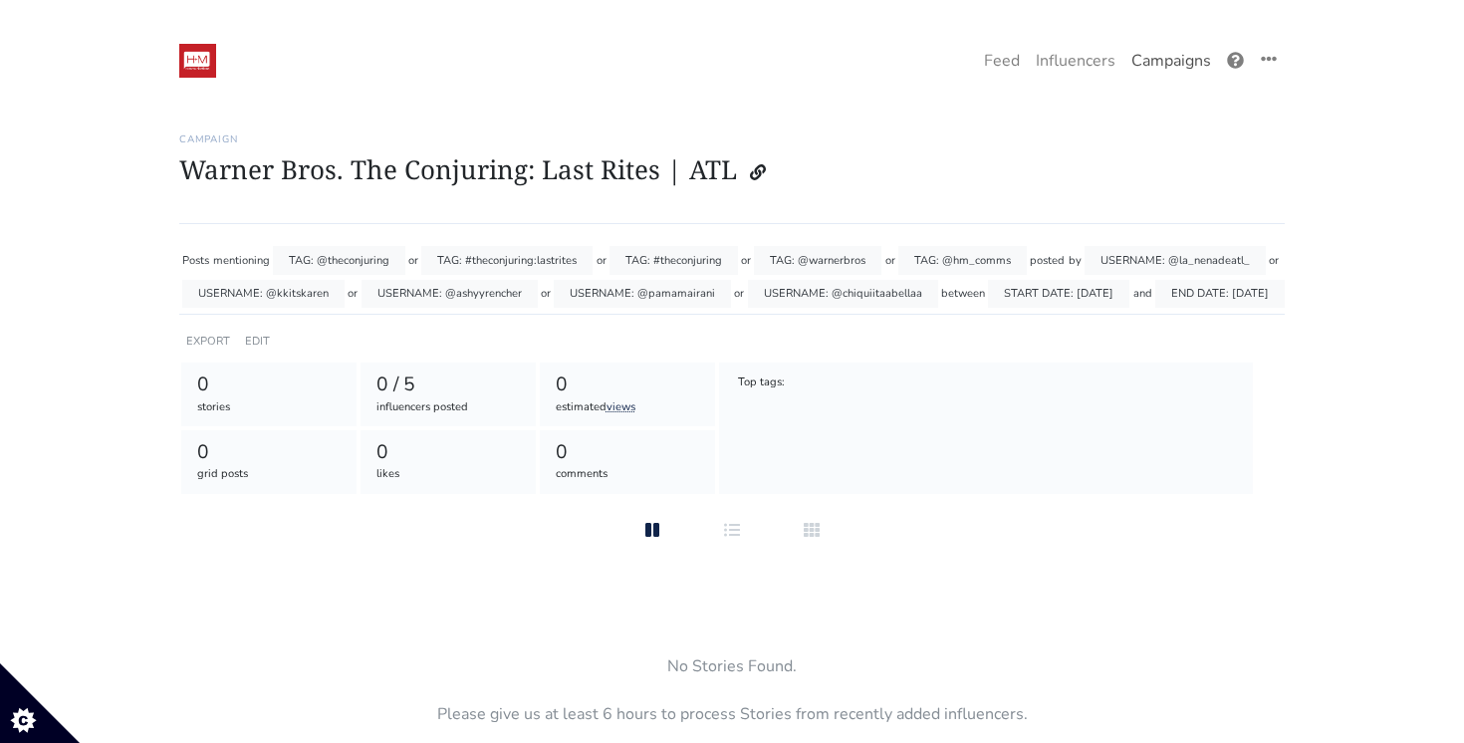
click at [1151, 74] on link "Campaigns" at bounding box center [1171, 61] width 96 height 40
